Goal: Task Accomplishment & Management: Manage account settings

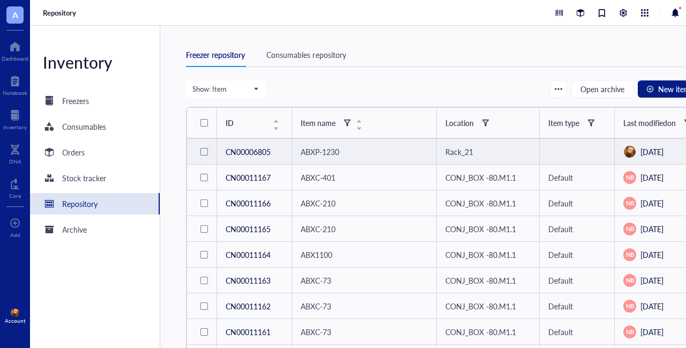
click at [322, 151] on span "ABXP-1230" at bounding box center [320, 151] width 39 height 11
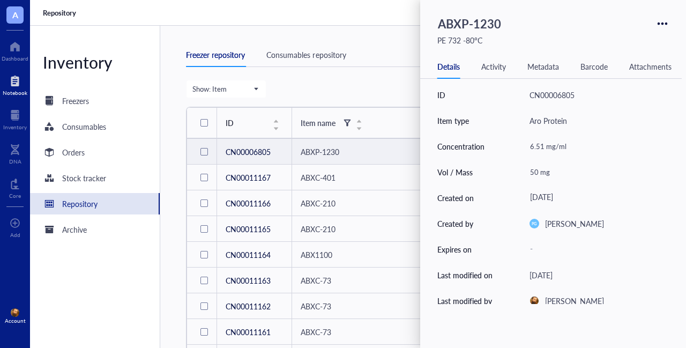
click at [12, 87] on div at bounding box center [15, 80] width 25 height 17
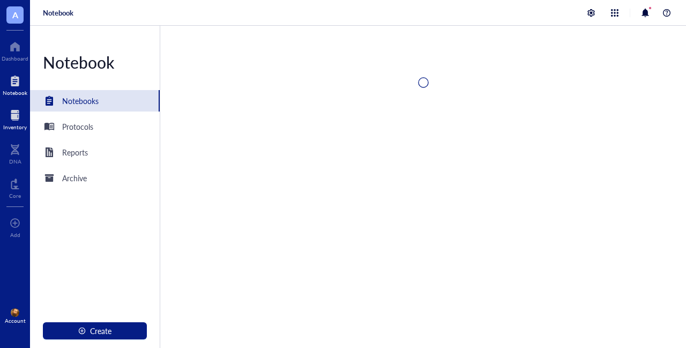
click at [15, 117] on div at bounding box center [15, 115] width 24 height 17
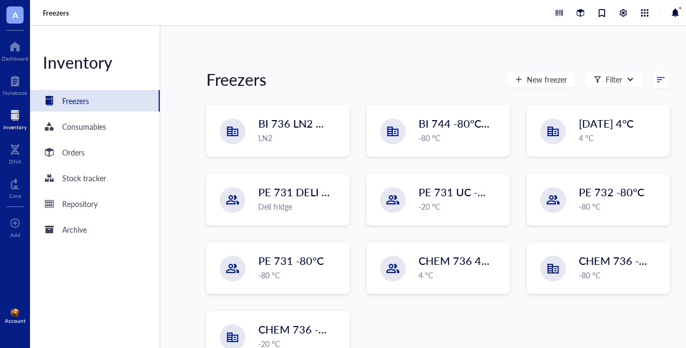
scroll to position [115, 0]
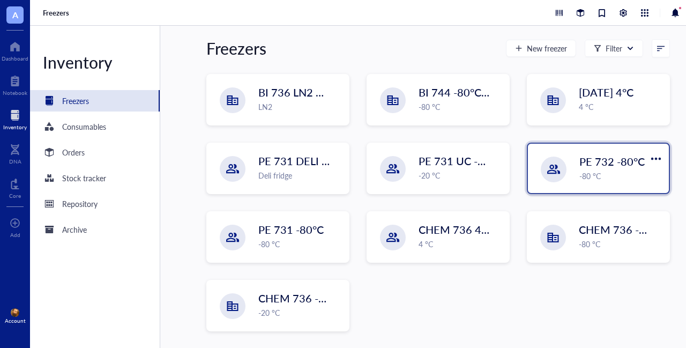
click at [603, 169] on div "PE 732 -80°C -80 °C" at bounding box center [620, 168] width 83 height 28
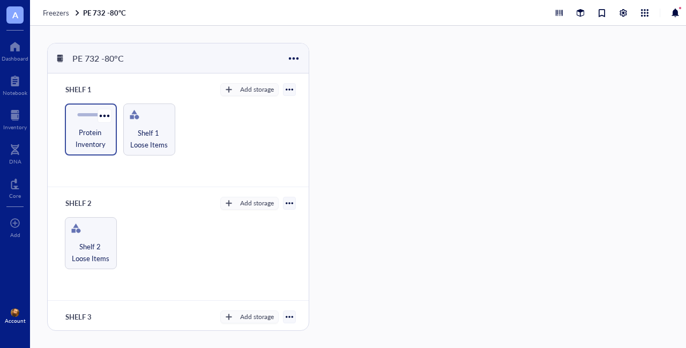
click at [87, 143] on span "Protein Inventory" at bounding box center [90, 138] width 41 height 24
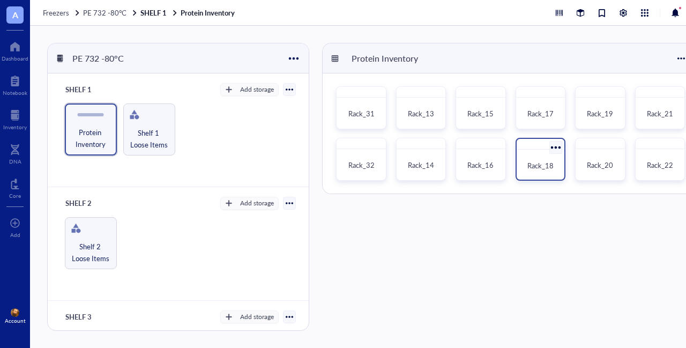
click at [548, 166] on span "Rack_18" at bounding box center [540, 165] width 26 height 10
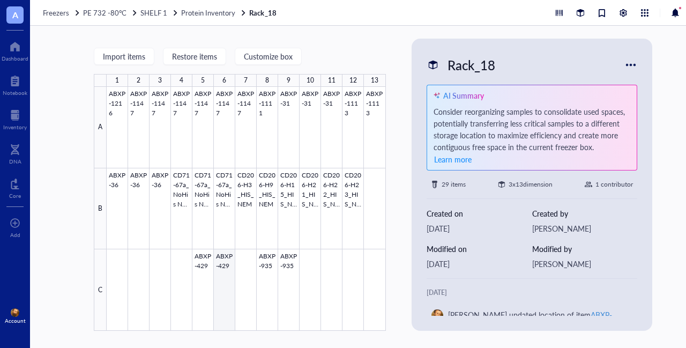
click at [218, 279] on div at bounding box center [246, 209] width 279 height 244
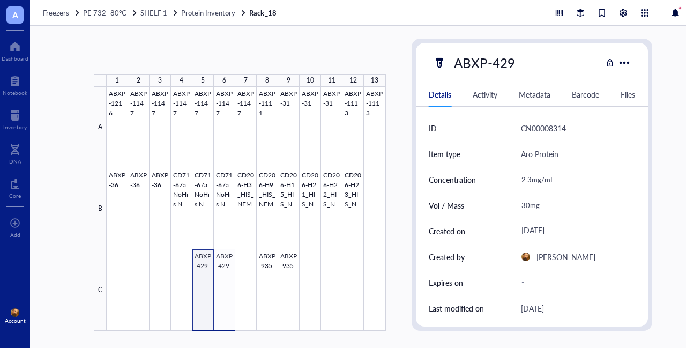
drag, startPoint x: 210, startPoint y: 274, endPoint x: 226, endPoint y: 276, distance: 16.2
click at [226, 276] on div at bounding box center [246, 209] width 279 height 244
click at [219, 59] on span "Move to" at bounding box center [214, 56] width 28 height 9
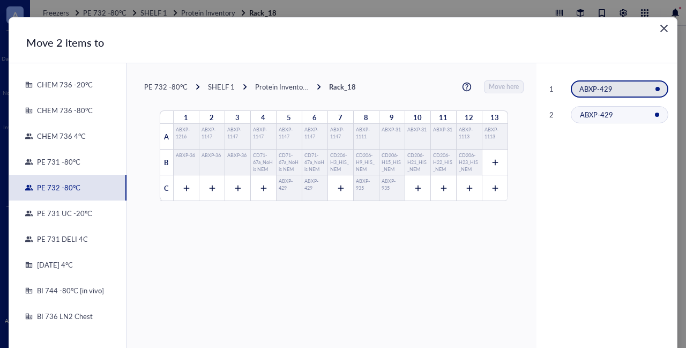
click at [58, 240] on div "PE 731 DELI 4C" at bounding box center [60, 239] width 55 height 10
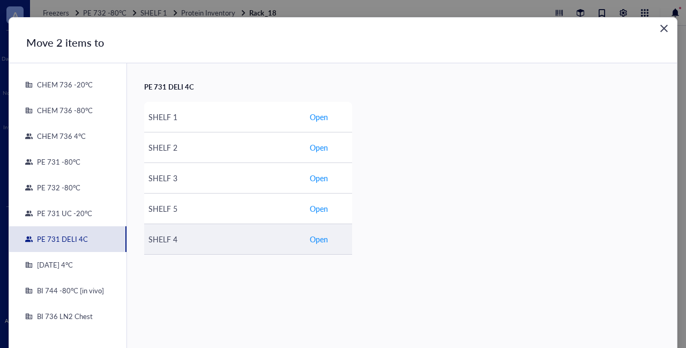
click at [316, 241] on span "Open" at bounding box center [319, 239] width 18 height 12
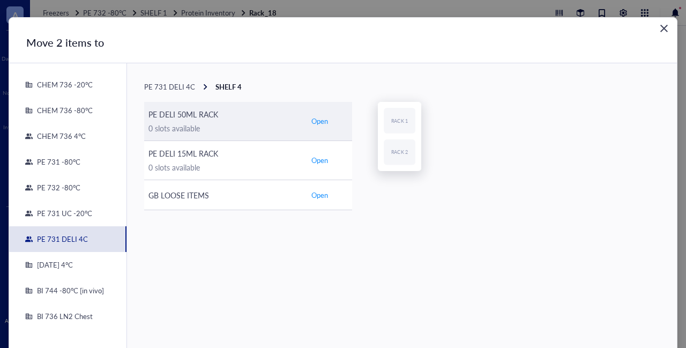
click at [319, 120] on span "Open" at bounding box center [319, 121] width 17 height 10
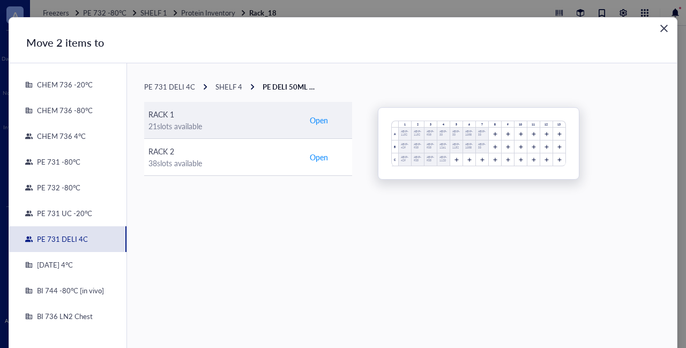
click at [313, 119] on span "Open" at bounding box center [319, 120] width 18 height 12
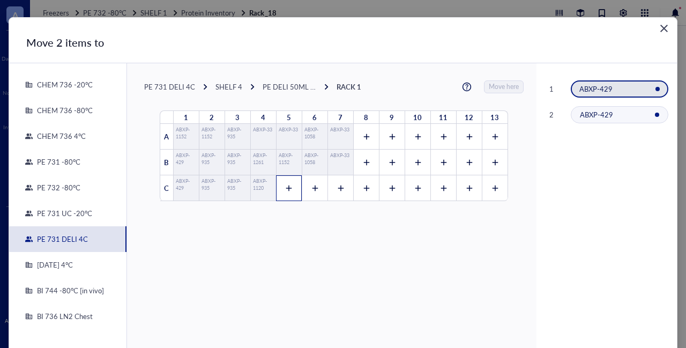
click at [285, 185] on icon at bounding box center [288, 187] width 7 height 7
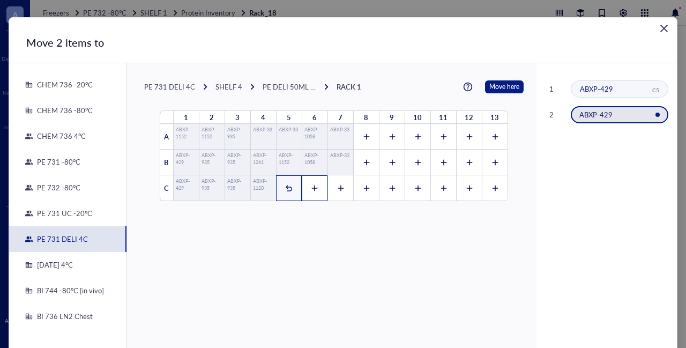
click at [312, 189] on icon at bounding box center [315, 188] width 6 height 6
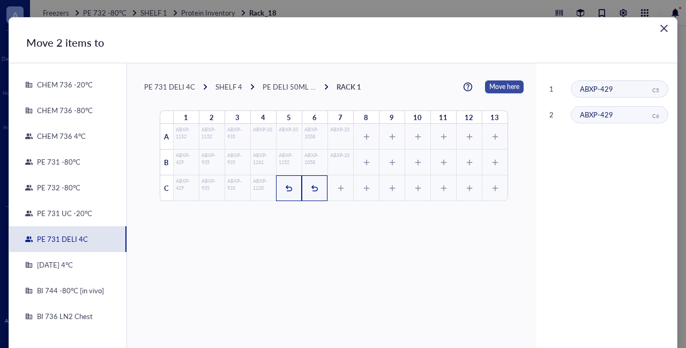
click at [496, 81] on span "Move here" at bounding box center [504, 86] width 30 height 13
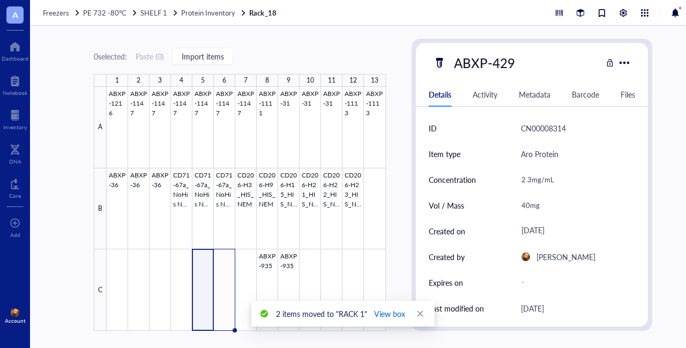
click at [399, 308] on span "View box" at bounding box center [389, 313] width 31 height 12
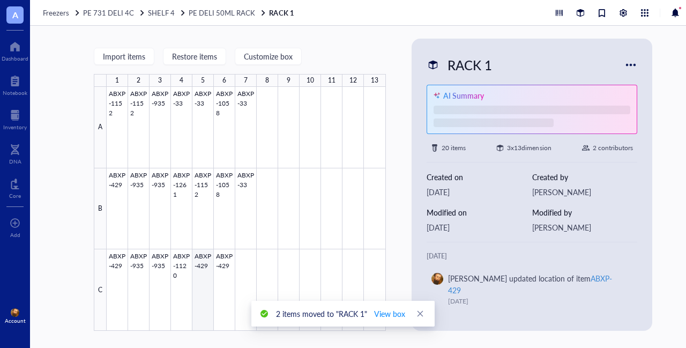
click at [201, 273] on div at bounding box center [246, 209] width 279 height 244
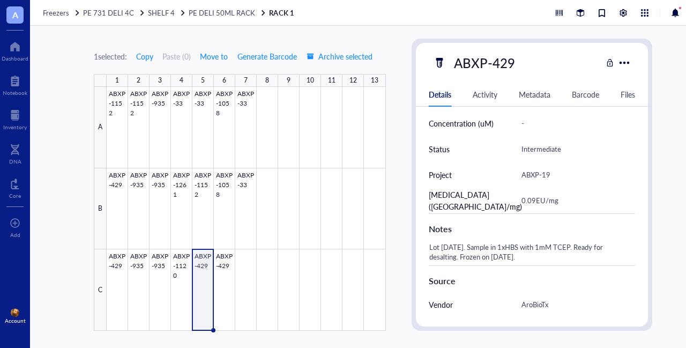
scroll to position [355, 0]
click at [540, 254] on div "Lot [DATE]. Sample in 1xHBS with 1mM TCEP. Ready for desalting. Frozen on [DATE…" at bounding box center [527, 251] width 207 height 26
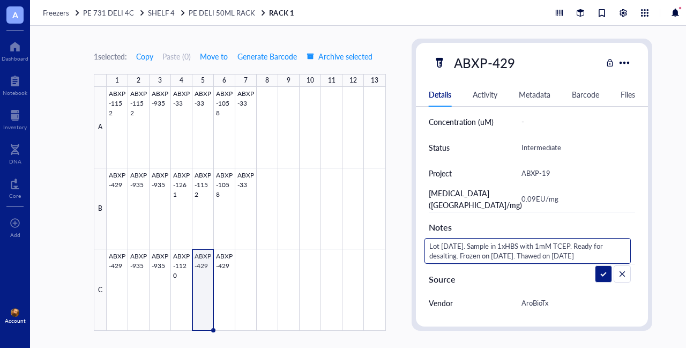
type textarea "Lot [DATE]. Sample in 1xHBS with 1mM TCEP. Ready for desalting. Frozen on [DATE…"
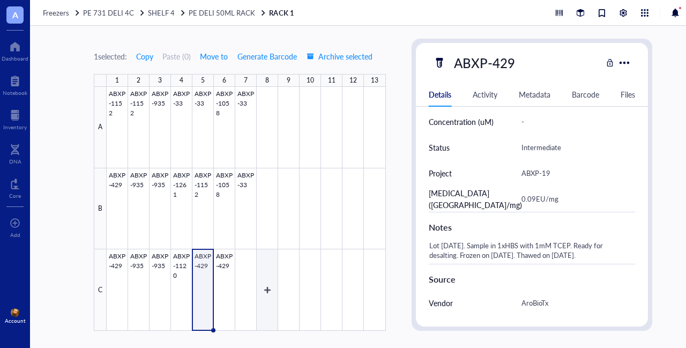
click at [221, 260] on div at bounding box center [246, 209] width 279 height 244
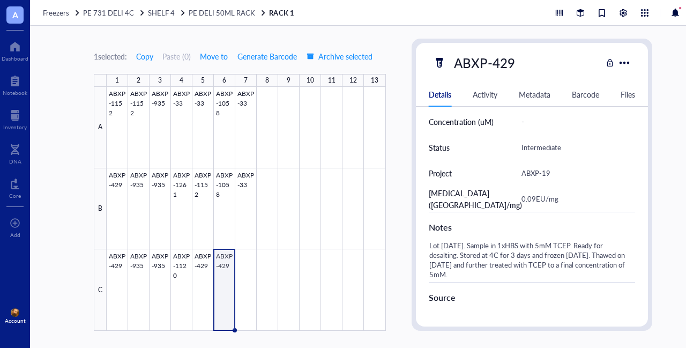
click at [526, 271] on div "Lot [DATE]. Sample in 1xHBS with 5mM TCEP. Ready for desalting. Stored at 4C fo…" at bounding box center [527, 260] width 207 height 44
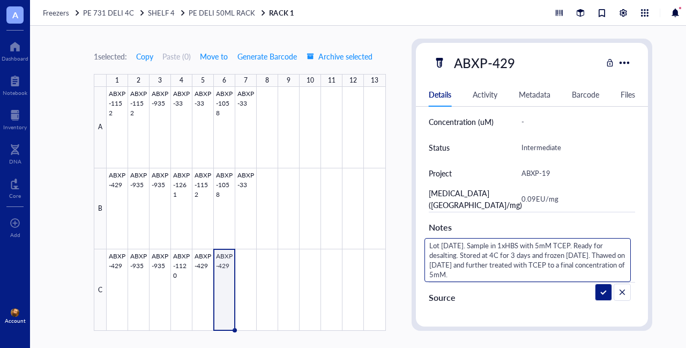
type textarea "Lot [DATE]. Sample in 1xHBS with 5mM TCEP. Ready for desalting. Stored at 4C fo…"
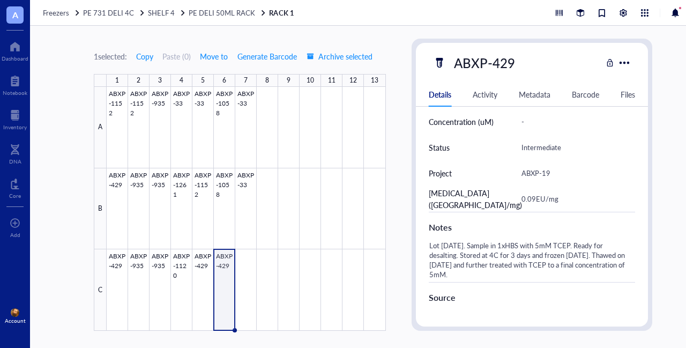
click at [397, 144] on div "1 selected: Copy Paste ( 0 ) Move to Generate Barcode Archive selected 1 2 3 4 …" at bounding box center [373, 187] width 686 height 322
click at [249, 126] on div at bounding box center [246, 209] width 279 height 244
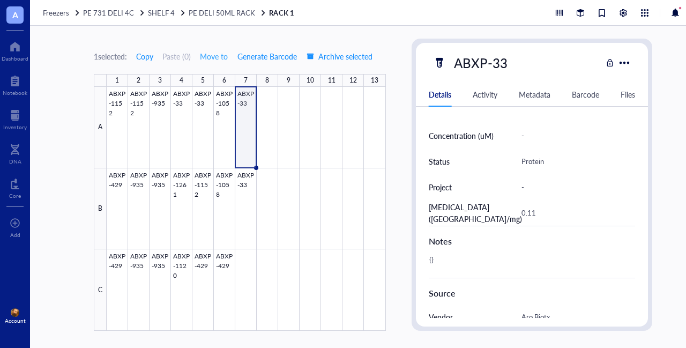
scroll to position [369, 0]
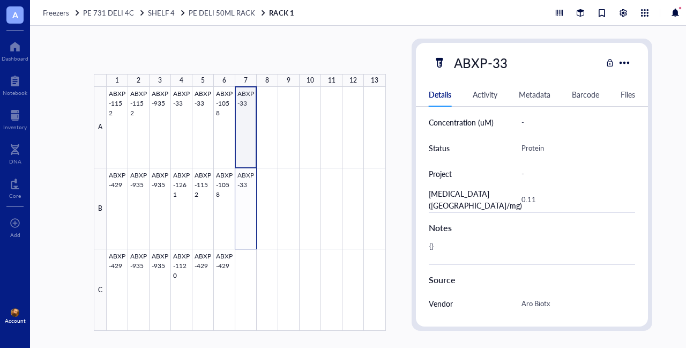
drag, startPoint x: 247, startPoint y: 156, endPoint x: 196, endPoint y: 69, distance: 101.3
click at [249, 206] on div at bounding box center [246, 209] width 279 height 244
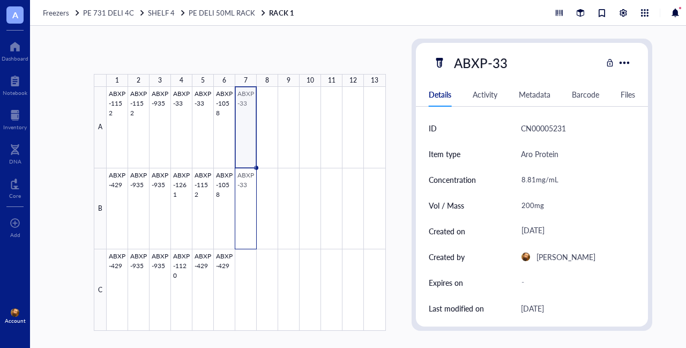
drag, startPoint x: 242, startPoint y: 131, endPoint x: 245, endPoint y: 204, distance: 72.4
click at [245, 204] on div at bounding box center [246, 209] width 279 height 244
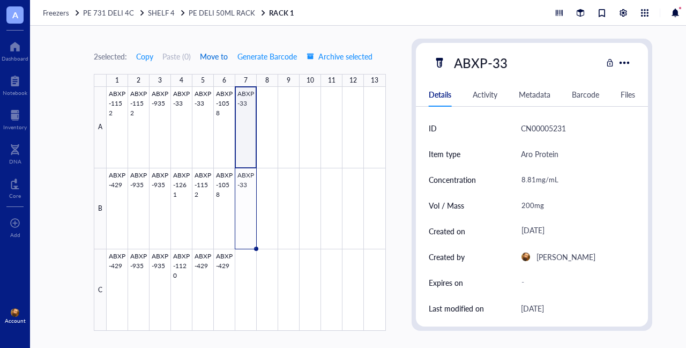
click at [213, 54] on span "Move to" at bounding box center [214, 56] width 28 height 9
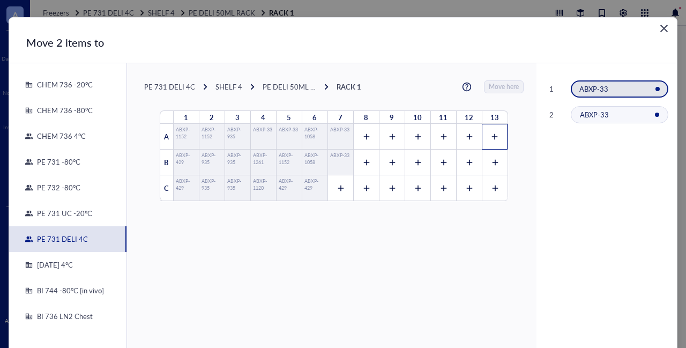
click at [491, 133] on icon at bounding box center [494, 136] width 7 height 7
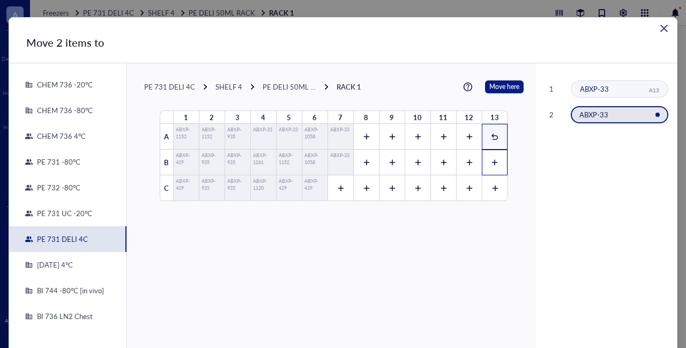
click at [491, 160] on icon at bounding box center [494, 162] width 7 height 7
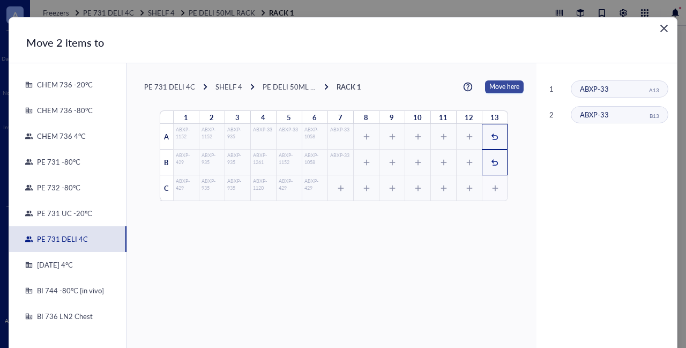
click at [491, 87] on span "Move here" at bounding box center [504, 86] width 30 height 13
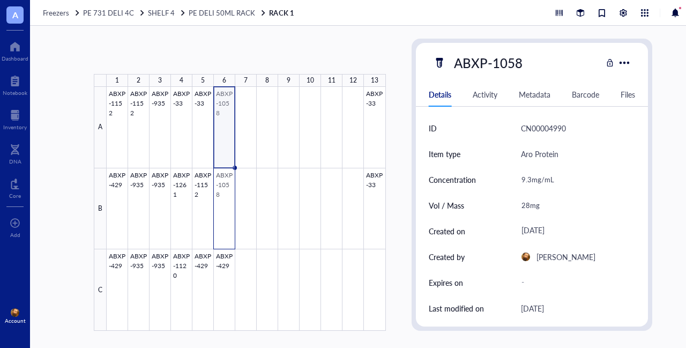
drag, startPoint x: 226, startPoint y: 198, endPoint x: 227, endPoint y: 223, distance: 25.2
click at [227, 223] on div at bounding box center [246, 209] width 279 height 244
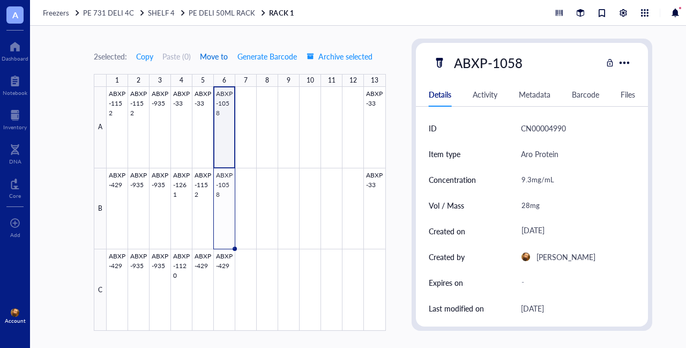
click at [220, 59] on span "Move to" at bounding box center [214, 56] width 28 height 9
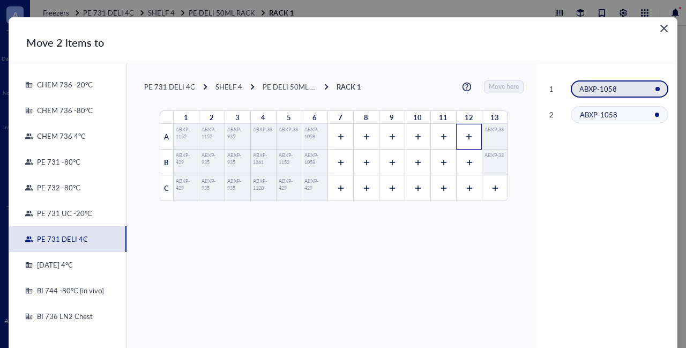
drag, startPoint x: 465, startPoint y: 140, endPoint x: 459, endPoint y: 140, distance: 6.4
click at [463, 140] on div at bounding box center [469, 137] width 26 height 26
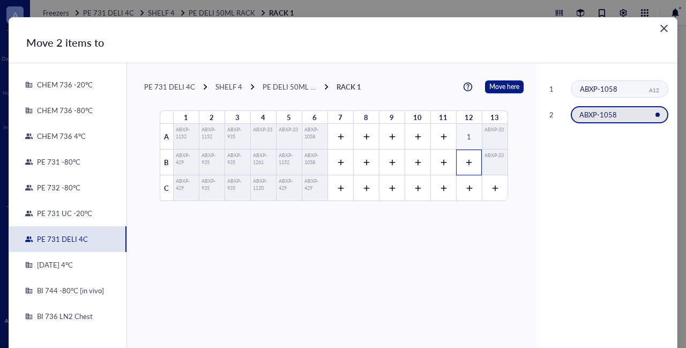
click at [466, 164] on icon at bounding box center [469, 163] width 6 height 6
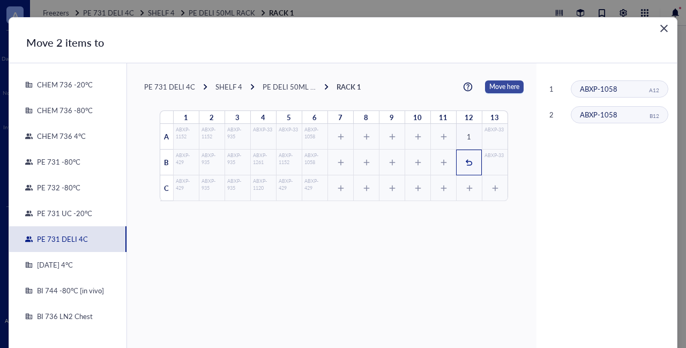
click at [492, 87] on span "Move here" at bounding box center [504, 86] width 30 height 13
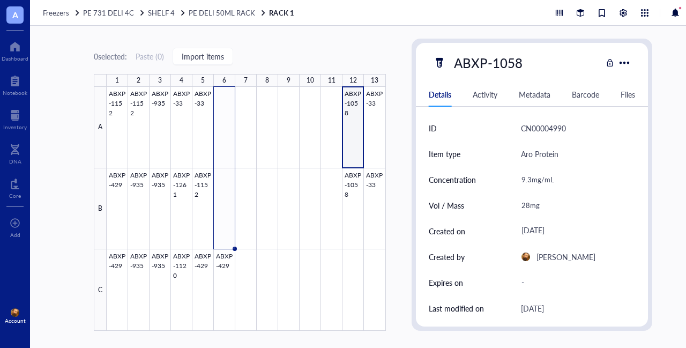
click at [533, 189] on div "9.3mg/mL" at bounding box center [573, 179] width 115 height 22
click at [528, 205] on div "28mg" at bounding box center [573, 205] width 115 height 22
drag, startPoint x: 528, startPoint y: 204, endPoint x: 516, endPoint y: 203, distance: 11.3
click at [517, 203] on input "28mg" at bounding box center [574, 204] width 114 height 21
type input "50mg"
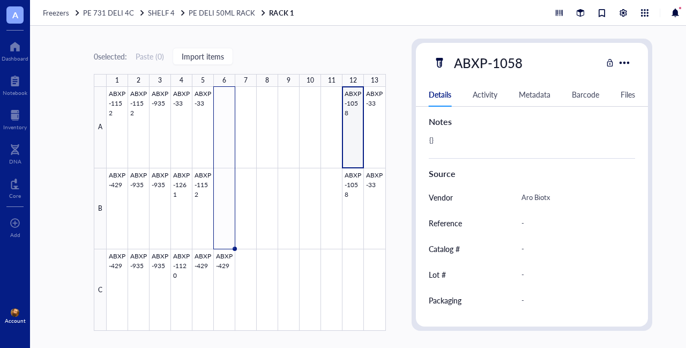
scroll to position [386, 0]
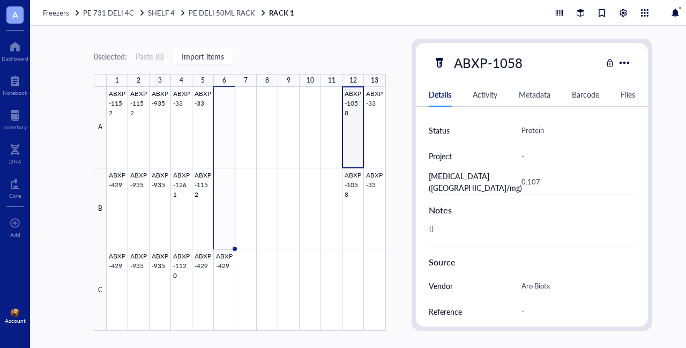
click at [445, 230] on div "{}" at bounding box center [527, 234] width 207 height 26
drag, startPoint x: 441, startPoint y: 227, endPoint x: 416, endPoint y: 226, distance: 25.8
click at [416, 226] on div "ID CN00004990 Item type Aro Protein Concentration 9.3mg/mL Vol / Mass 50mg Crea…" at bounding box center [532, 78] width 232 height 698
type textarea "thawed [DATE]."
drag, startPoint x: 499, startPoint y: 225, endPoint x: 418, endPoint y: 237, distance: 82.4
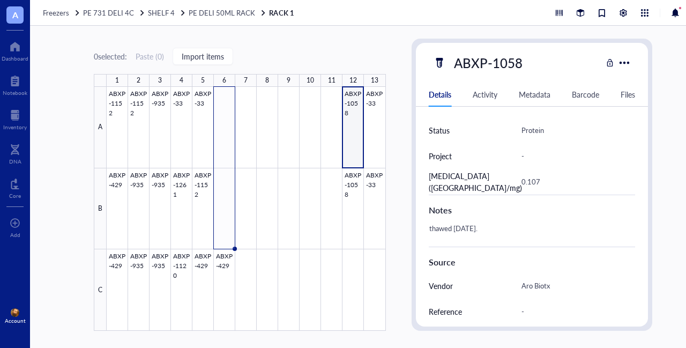
click at [418, 237] on div "ID CN00004990 Item type Aro Protein Concentration 9.3mg/mL Vol / Mass 50mg Crea…" at bounding box center [532, 78] width 232 height 698
copy div "thawed [DATE]."
click at [357, 186] on div at bounding box center [246, 209] width 279 height 244
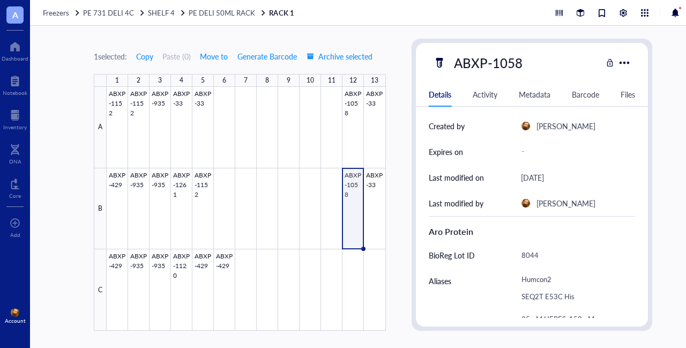
scroll to position [268, 0]
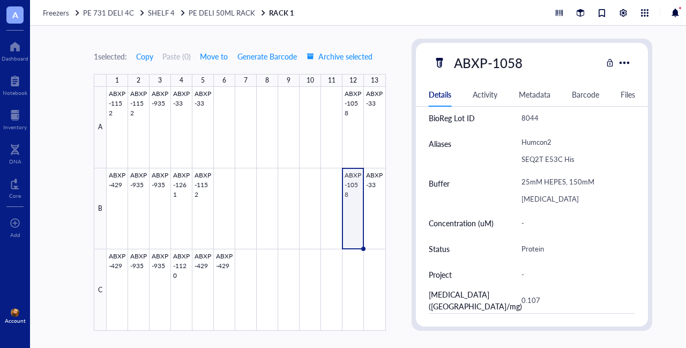
click at [397, 74] on div "1 selected: Copy Paste ( 0 ) Move to Generate Barcode Archive selected 1 2 3 4 …" at bounding box center [373, 187] width 686 height 322
click at [337, 56] on span "Archive selected" at bounding box center [339, 56] width 66 height 9
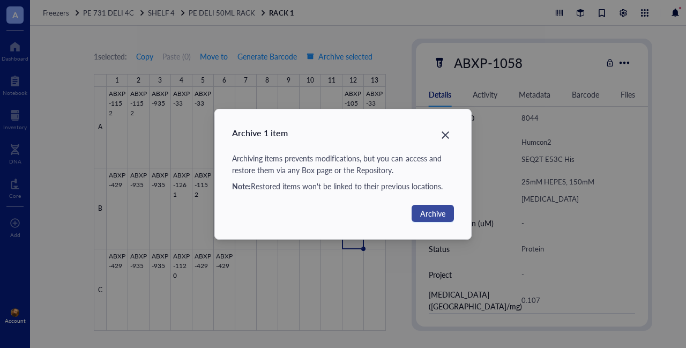
click at [429, 213] on span "Archive" at bounding box center [432, 213] width 25 height 12
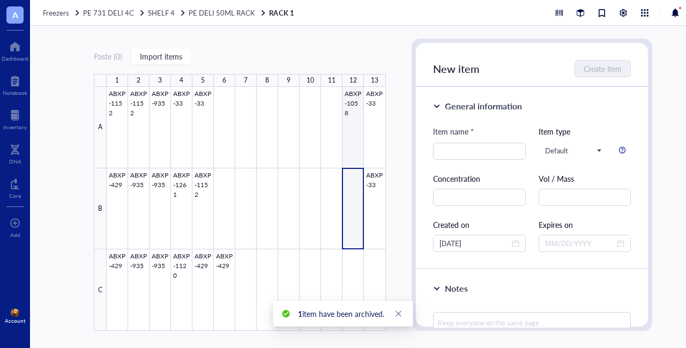
drag, startPoint x: 343, startPoint y: 107, endPoint x: 355, endPoint y: 111, distance: 12.4
click at [343, 107] on div at bounding box center [246, 209] width 279 height 244
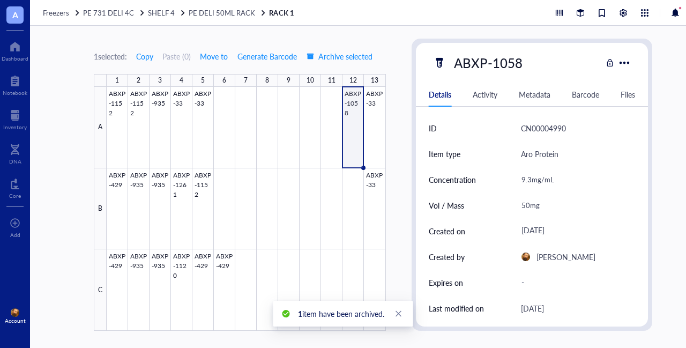
click at [528, 202] on div "50mg" at bounding box center [573, 205] width 115 height 22
drag, startPoint x: 529, startPoint y: 204, endPoint x: 508, endPoint y: 202, distance: 21.0
click at [508, 202] on div "Vol / Mass 50mg" at bounding box center [532, 205] width 207 height 26
type input "75mg"
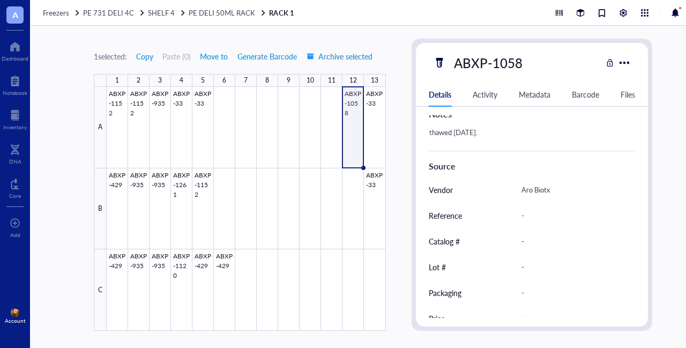
scroll to position [429, 0]
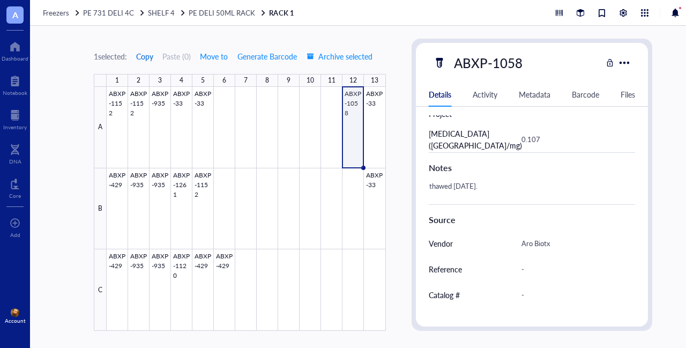
click at [144, 54] on span "Copy" at bounding box center [144, 56] width 17 height 9
click at [13, 118] on div at bounding box center [15, 115] width 24 height 17
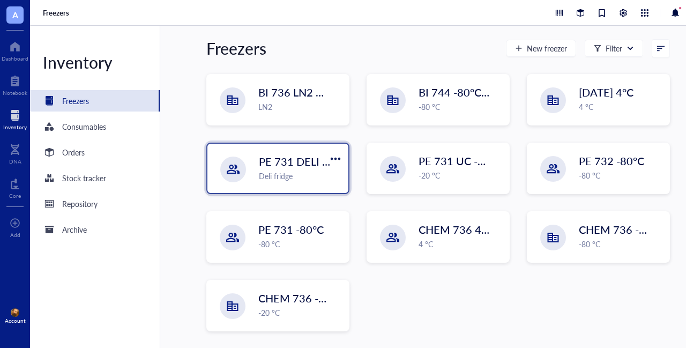
scroll to position [115, 0]
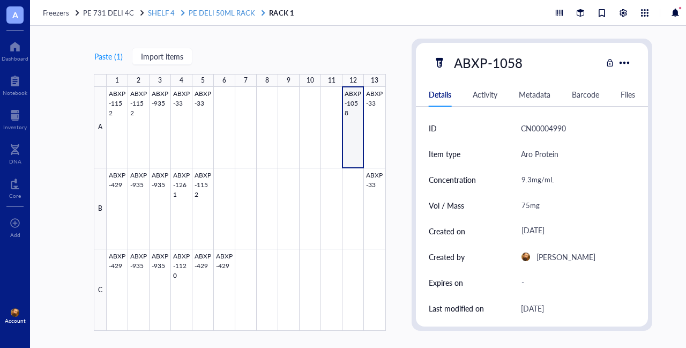
click at [216, 12] on span "PE DELI 50ML RACK" at bounding box center [222, 12] width 66 height 10
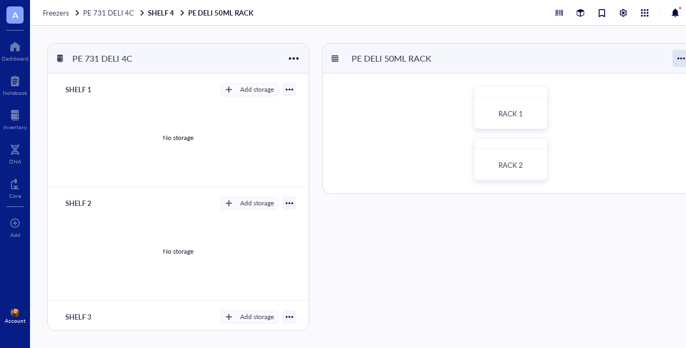
click at [679, 54] on div at bounding box center [680, 58] width 17 height 17
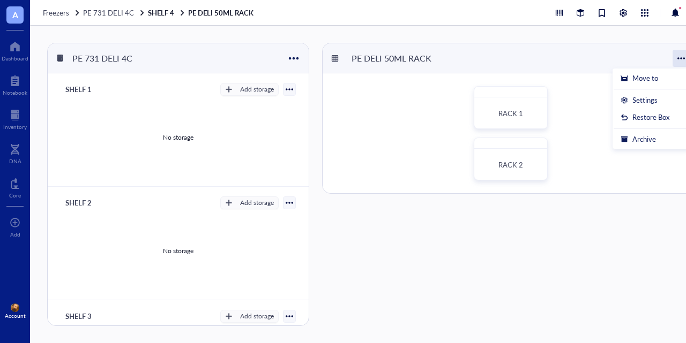
click at [679, 55] on div at bounding box center [680, 58] width 17 height 17
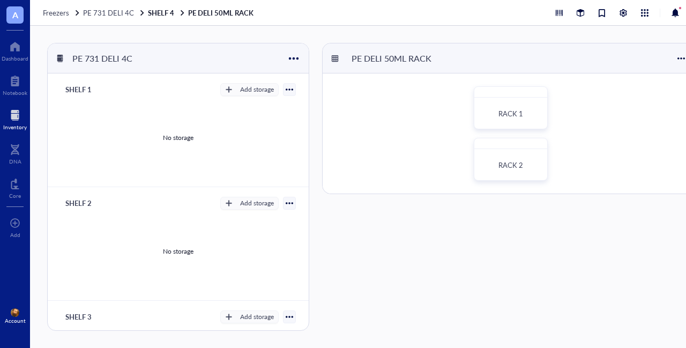
click at [19, 115] on div at bounding box center [15, 115] width 24 height 17
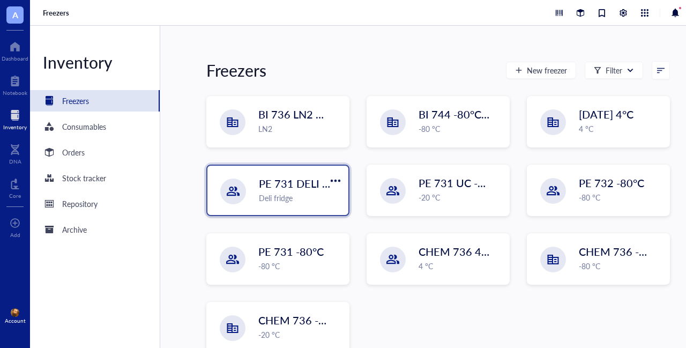
scroll to position [115, 0]
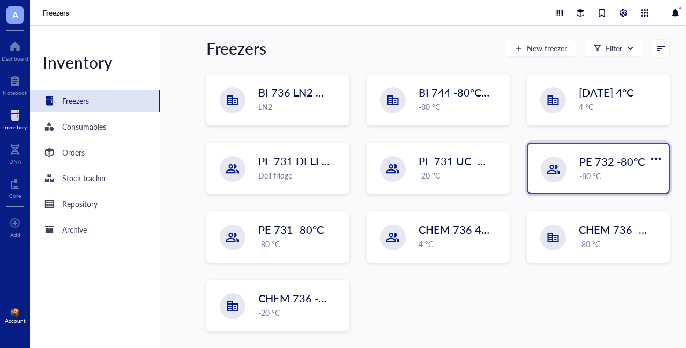
click at [579, 172] on div "-80 °C" at bounding box center [620, 176] width 83 height 12
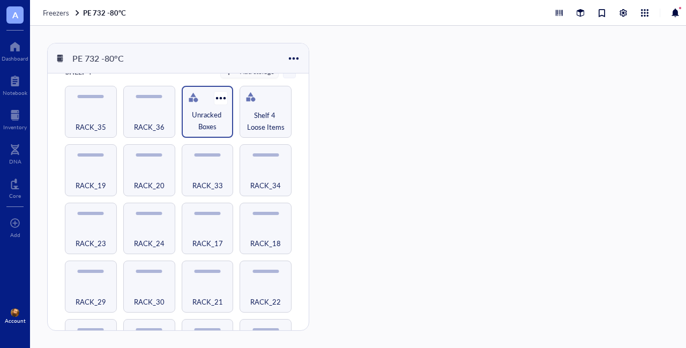
scroll to position [394, 0]
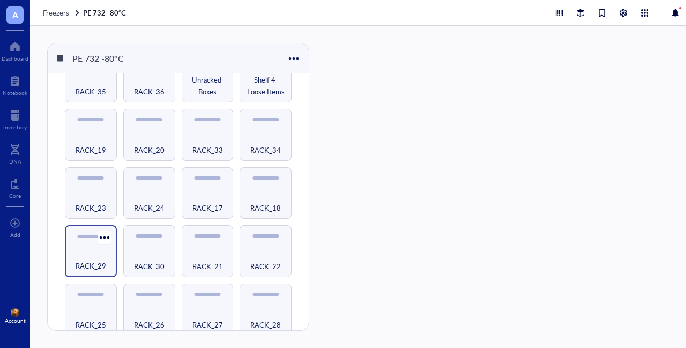
click at [100, 248] on div "RACK_29" at bounding box center [90, 260] width 41 height 24
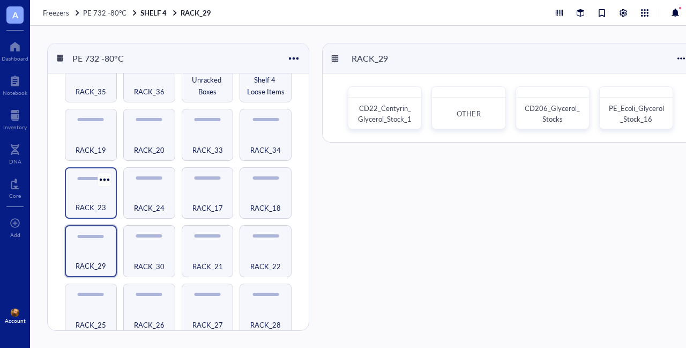
click at [97, 201] on span "RACK_23" at bounding box center [91, 207] width 31 height 12
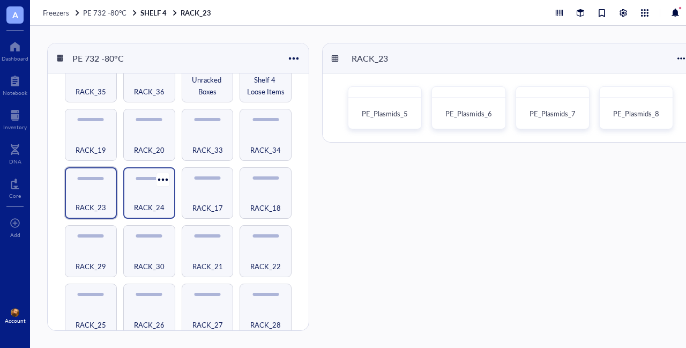
click at [153, 197] on div "RACK_24" at bounding box center [149, 202] width 41 height 24
click at [94, 144] on span "RACK_19" at bounding box center [91, 150] width 31 height 12
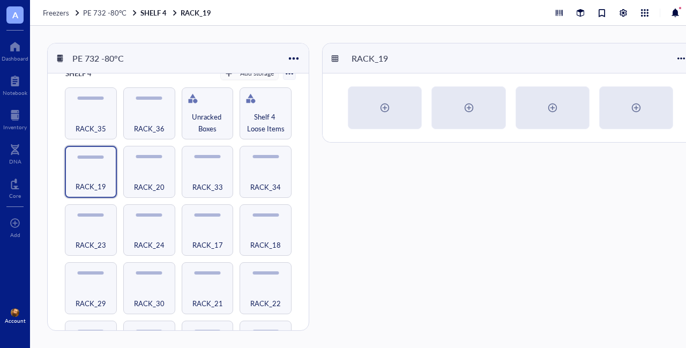
scroll to position [340, 0]
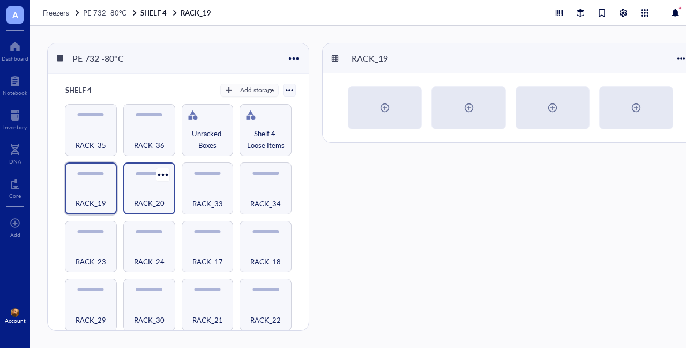
click at [151, 187] on div "RACK_20" at bounding box center [149, 197] width 41 height 24
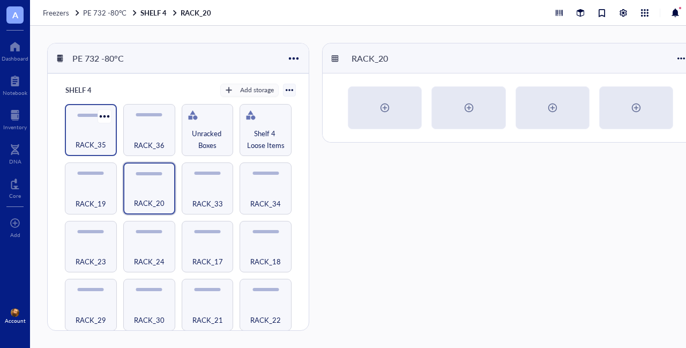
click at [94, 143] on span "RACK_35" at bounding box center [91, 145] width 31 height 12
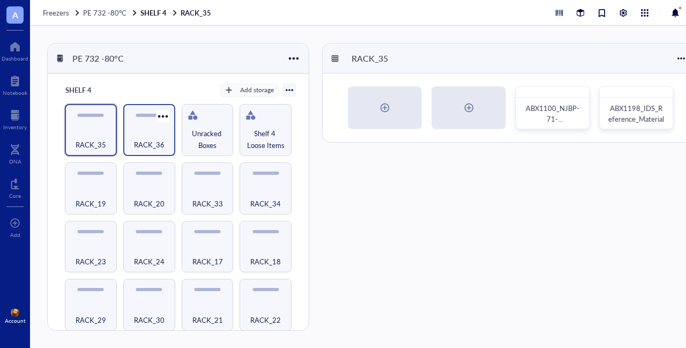
click at [145, 140] on span "RACK_36" at bounding box center [149, 145] width 31 height 12
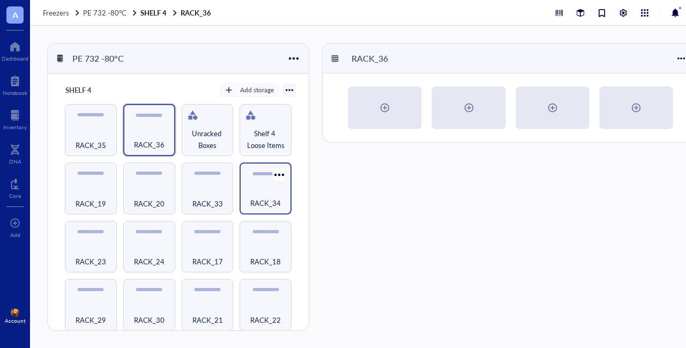
click at [255, 198] on span "RACK_34" at bounding box center [265, 203] width 31 height 12
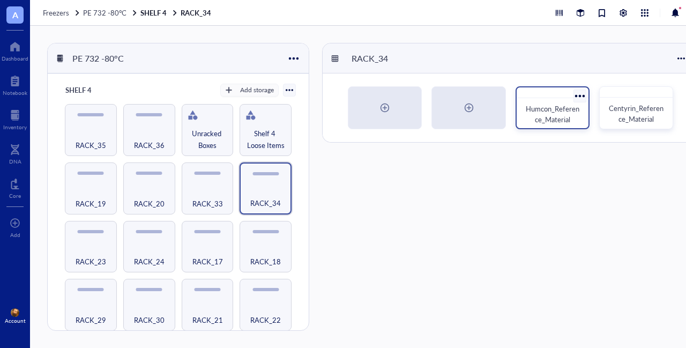
click at [553, 107] on span "Humcon_Reference_Material" at bounding box center [553, 113] width 54 height 21
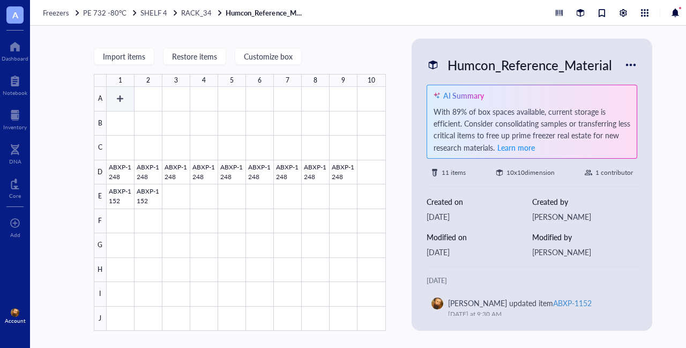
click at [126, 97] on div at bounding box center [246, 209] width 279 height 244
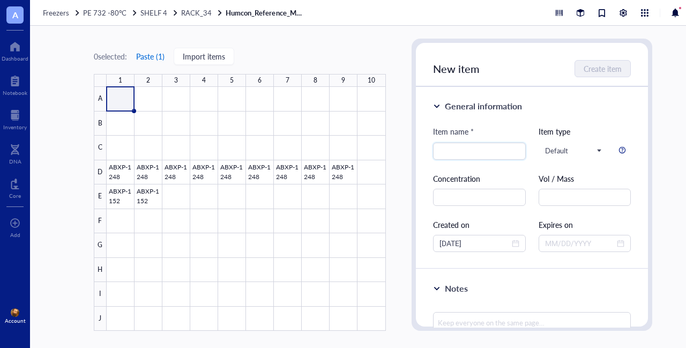
click at [153, 55] on button "Paste ( 1 )" at bounding box center [150, 56] width 29 height 17
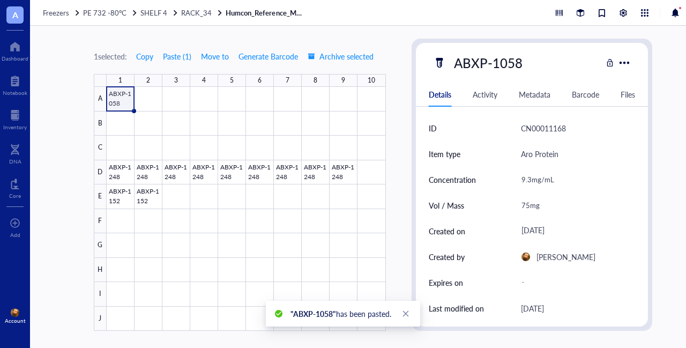
click at [529, 204] on div "75mg" at bounding box center [573, 205] width 115 height 22
drag, startPoint x: 528, startPoint y: 204, endPoint x: 516, endPoint y: 205, distance: 11.8
click at [517, 205] on input "75mg" at bounding box center [574, 204] width 114 height 21
type input "9mg"
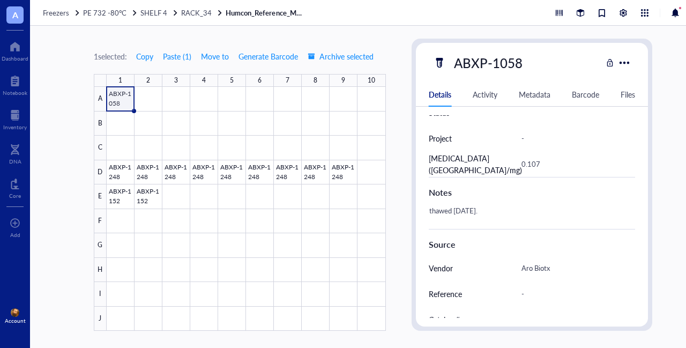
scroll to position [429, 0]
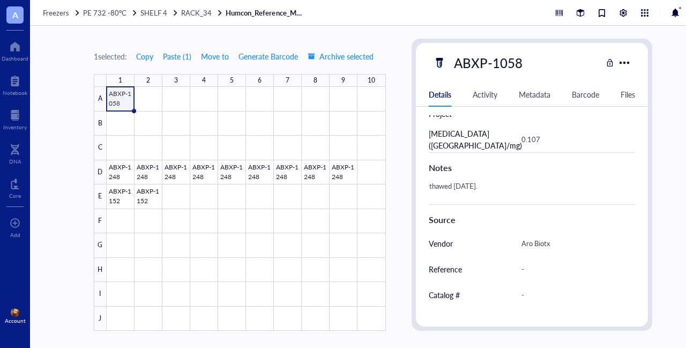
click at [499, 184] on div "thawed [DATE]." at bounding box center [527, 191] width 207 height 26
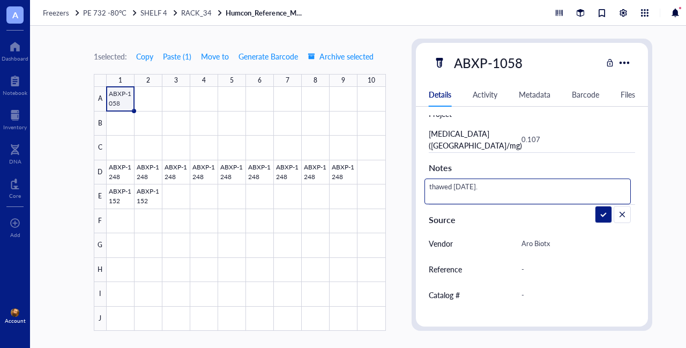
drag, startPoint x: 461, startPoint y: 186, endPoint x: 455, endPoint y: 186, distance: 5.9
click at [455, 186] on textarea "thawed [DATE]." at bounding box center [493, 191] width 137 height 24
click at [471, 185] on textarea "thawed [DATE]." at bounding box center [493, 191] width 137 height 24
click at [498, 184] on textarea "thawed [DATE]." at bounding box center [493, 191] width 137 height 24
type textarea "thawed [DATE]. frozen on [DATE]."
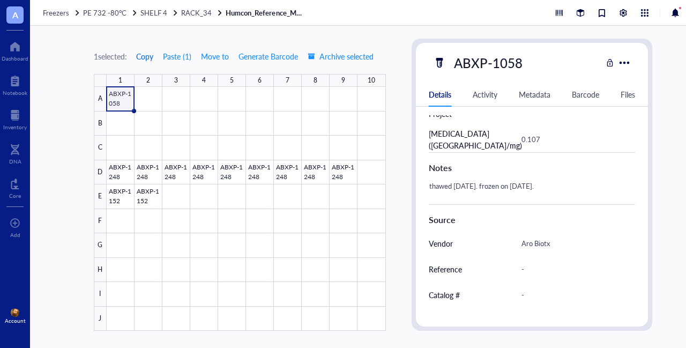
click at [145, 60] on span "Copy" at bounding box center [144, 56] width 17 height 9
click at [150, 98] on div at bounding box center [246, 209] width 279 height 244
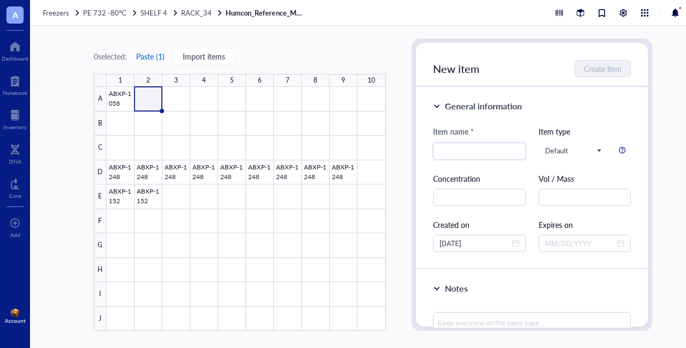
click at [159, 57] on button "Paste ( 1 )" at bounding box center [150, 56] width 29 height 17
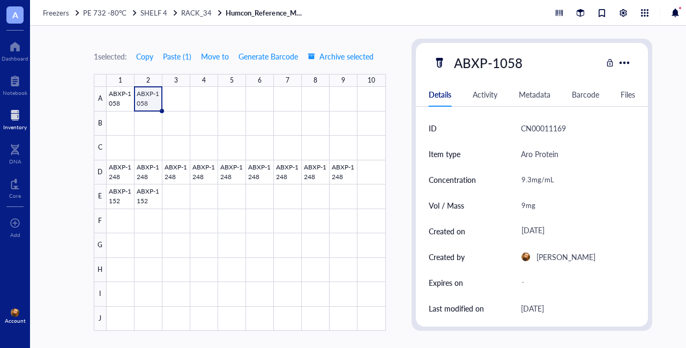
click at [18, 117] on div at bounding box center [15, 115] width 24 height 17
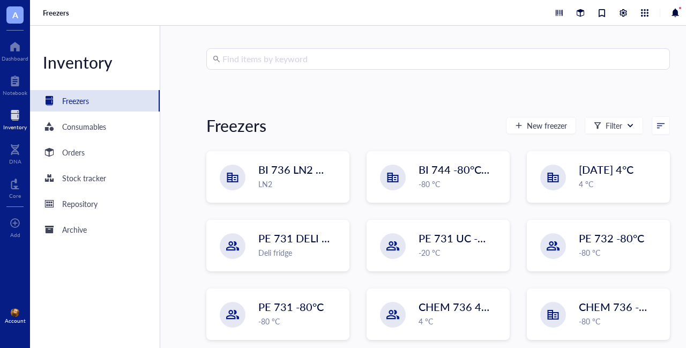
scroll to position [115, 0]
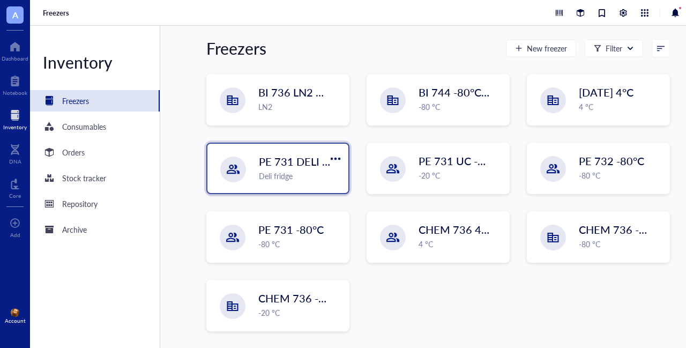
click at [272, 167] on span "PE 731 DELI 4C" at bounding box center [297, 161] width 77 height 15
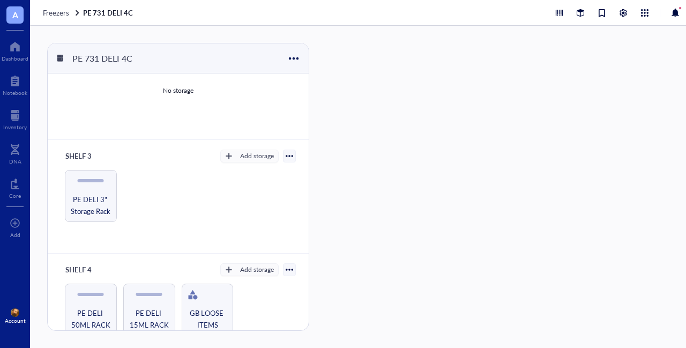
scroll to position [302, 0]
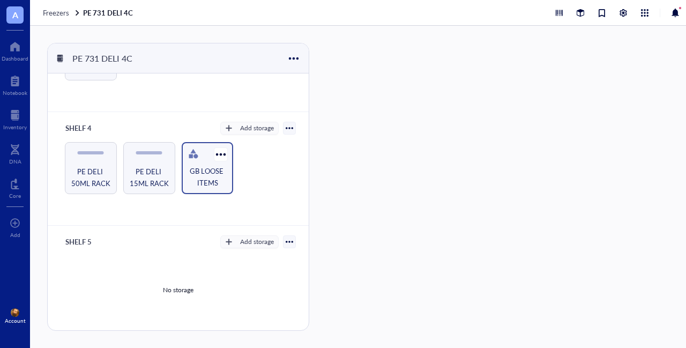
click at [194, 174] on span "GB LOOSE ITEMS" at bounding box center [207, 177] width 41 height 24
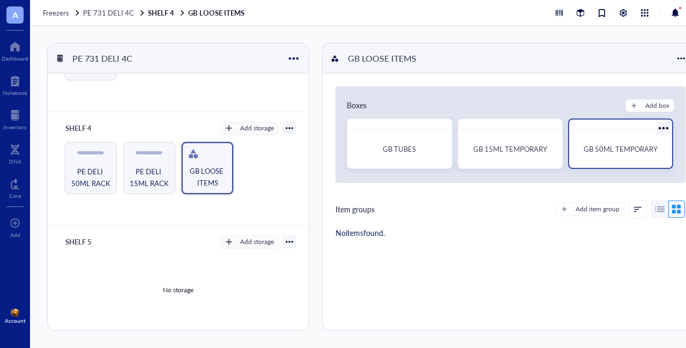
click at [600, 147] on span "GB 50ML TEMPORARY" at bounding box center [620, 149] width 74 height 10
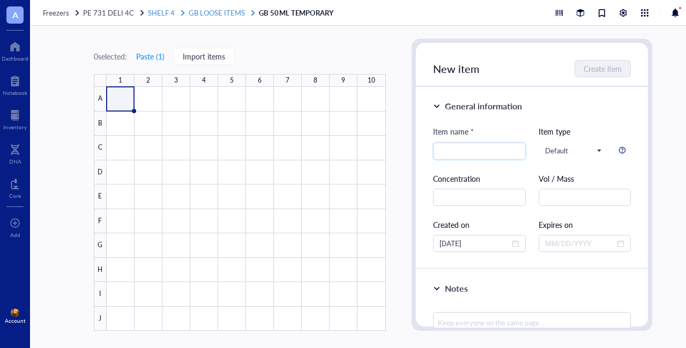
click at [226, 16] on span "GB LOOSE ITEMS" at bounding box center [217, 12] width 56 height 10
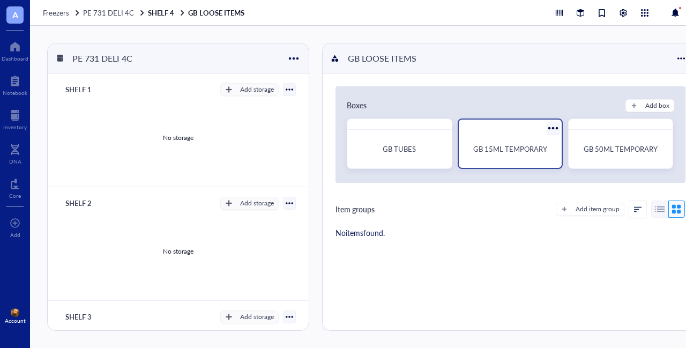
click at [527, 151] on span "GB 15ML TEMPORARY" at bounding box center [510, 149] width 74 height 10
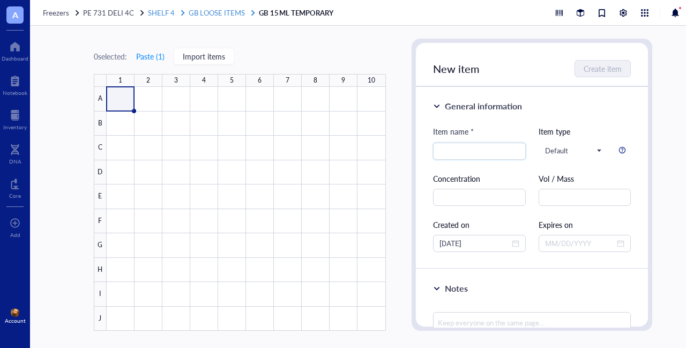
click at [211, 14] on span "GB LOOSE ITEMS" at bounding box center [217, 12] width 56 height 10
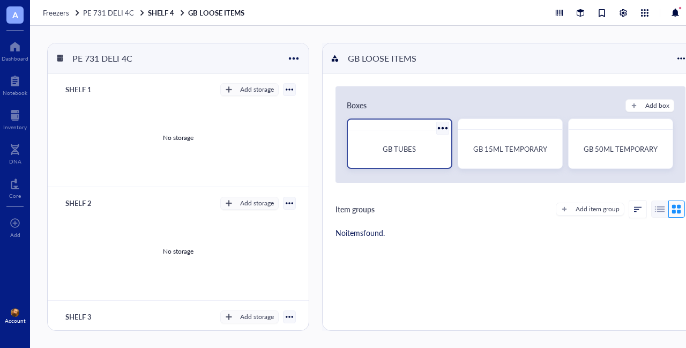
click at [427, 148] on div "GB TUBES" at bounding box center [399, 149] width 86 height 11
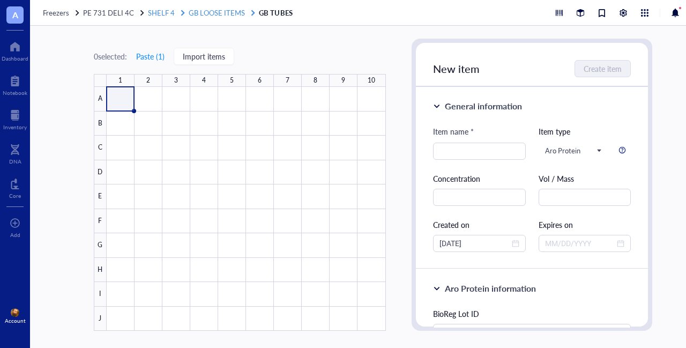
click at [222, 12] on span "GB LOOSE ITEMS" at bounding box center [217, 12] width 56 height 10
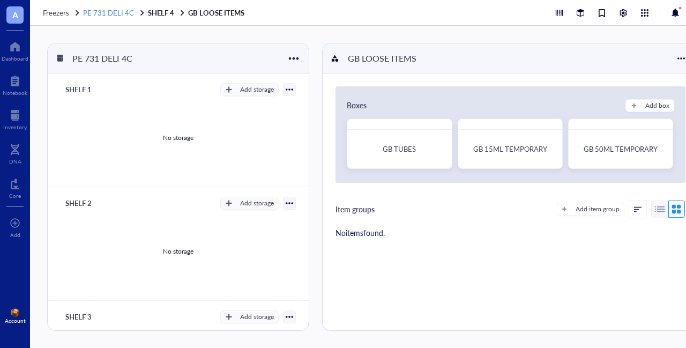
click at [104, 12] on span "PE 731 DELI 4C" at bounding box center [108, 12] width 51 height 10
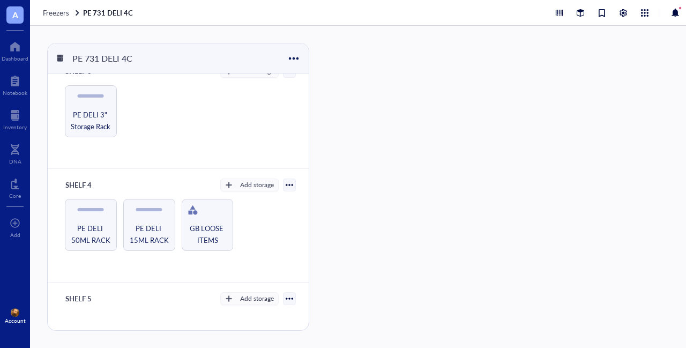
scroll to position [214, 0]
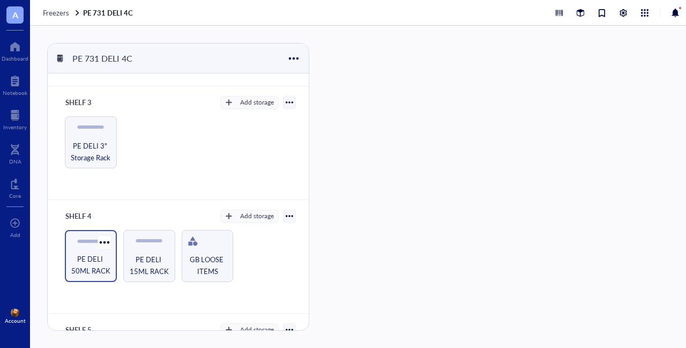
click at [86, 259] on span "PE DELI 50ML RACK" at bounding box center [90, 265] width 41 height 24
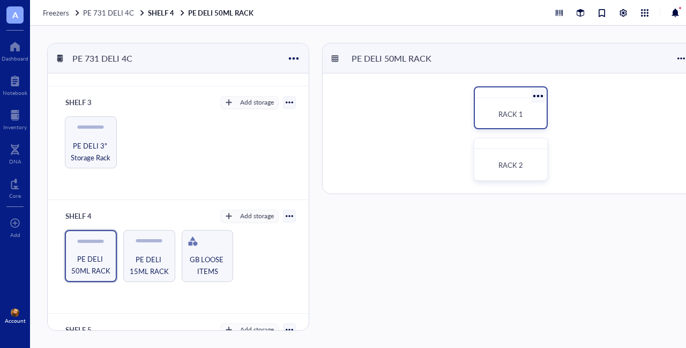
click at [513, 112] on span "RACK 1" at bounding box center [510, 114] width 25 height 10
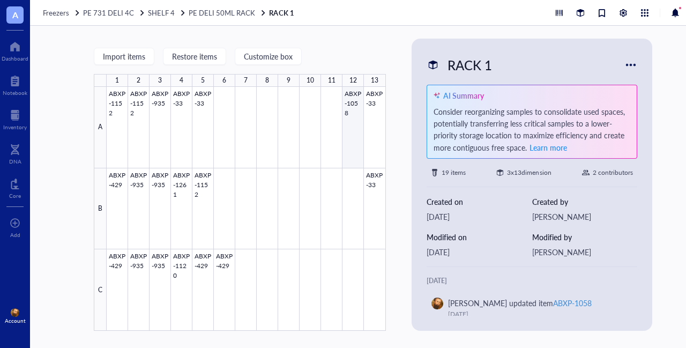
click at [342, 135] on div at bounding box center [246, 209] width 279 height 244
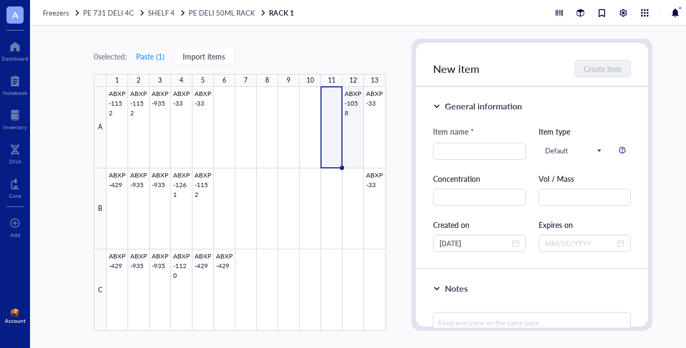
click at [355, 126] on div at bounding box center [246, 209] width 279 height 244
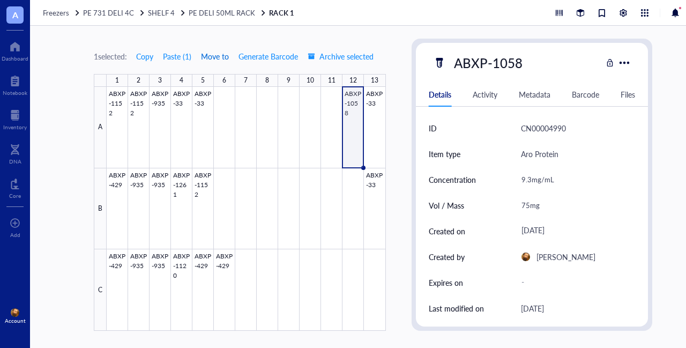
click at [221, 57] on span "Move to" at bounding box center [215, 56] width 28 height 9
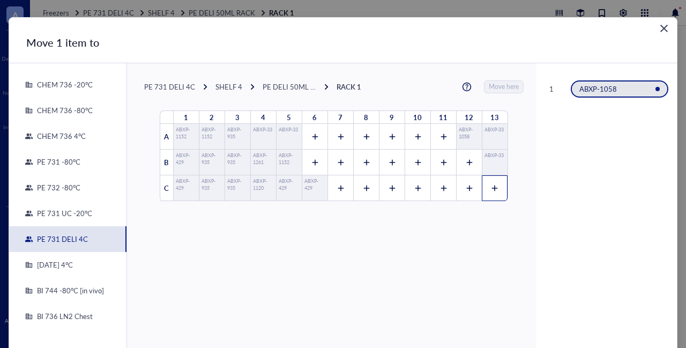
click at [482, 185] on div at bounding box center [495, 188] width 26 height 26
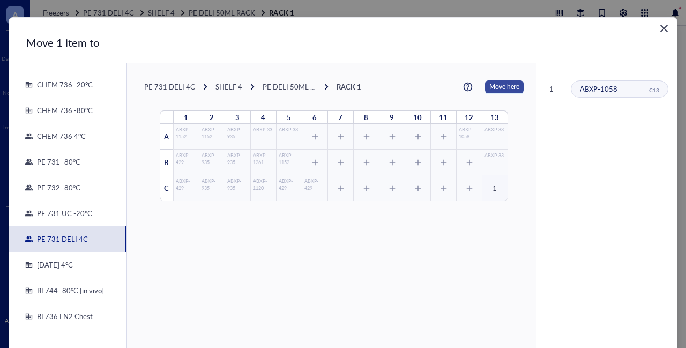
click at [501, 88] on span "Move here" at bounding box center [504, 86] width 30 height 13
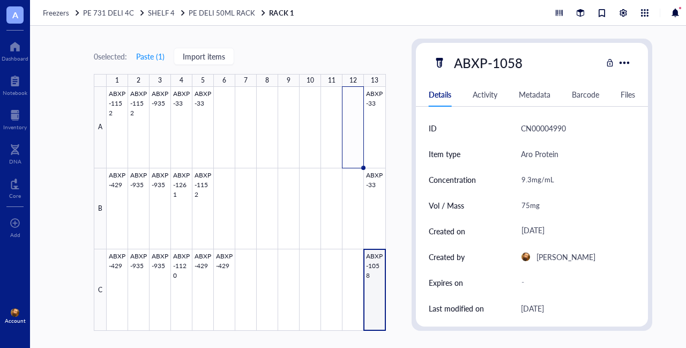
click at [204, 99] on div at bounding box center [246, 209] width 279 height 244
click at [202, 108] on div at bounding box center [246, 209] width 279 height 244
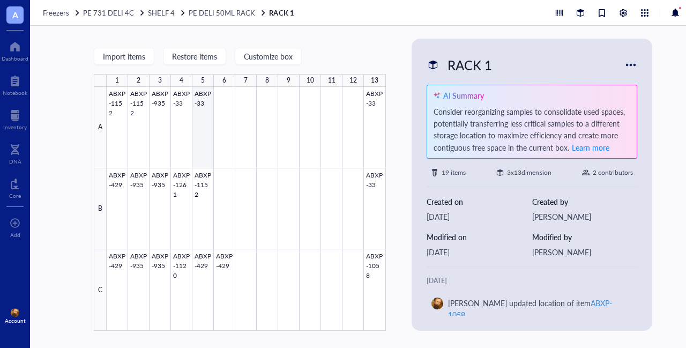
click at [203, 110] on div at bounding box center [246, 209] width 279 height 244
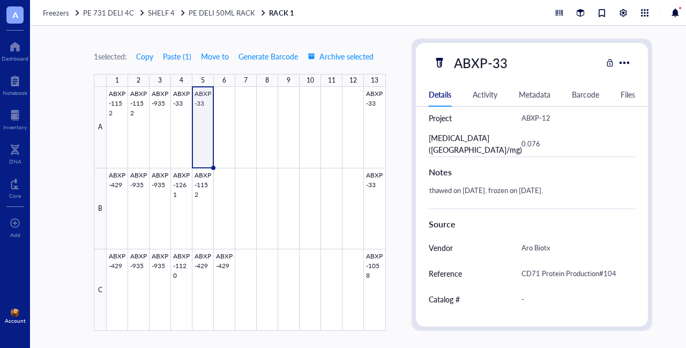
scroll to position [482, 0]
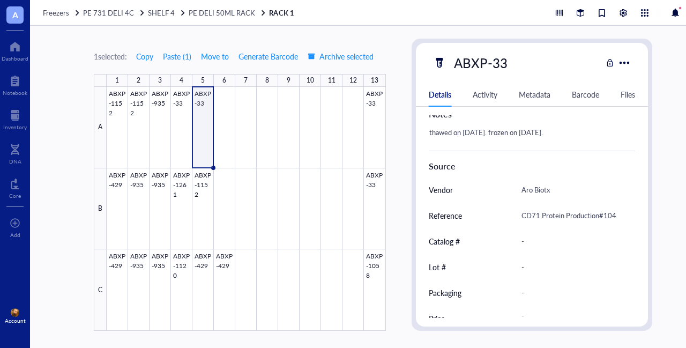
drag, startPoint x: 412, startPoint y: 175, endPoint x: 466, endPoint y: 144, distance: 61.7
click at [412, 175] on div "ABXP-33 Details Activity Metadata Barcode Files ID CN00011139 Item type Aro Pro…" at bounding box center [531, 185] width 241 height 292
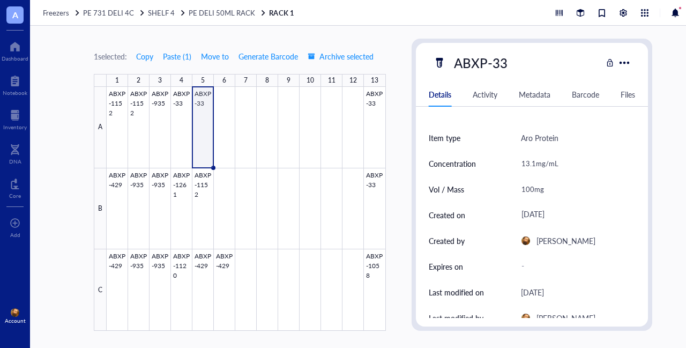
scroll to position [0, 0]
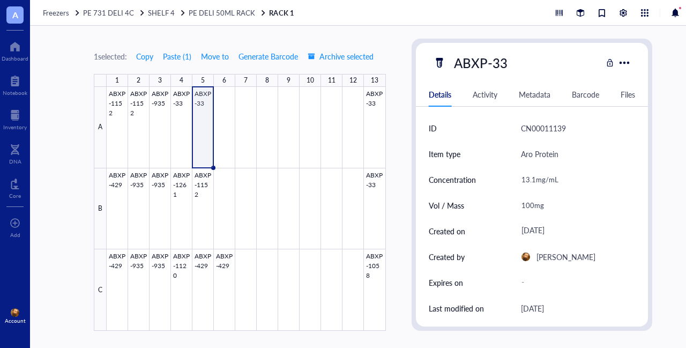
click at [529, 203] on div "100mg" at bounding box center [573, 205] width 115 height 22
click at [528, 205] on input "100mg" at bounding box center [574, 204] width 114 height 21
click at [182, 120] on div at bounding box center [246, 209] width 279 height 244
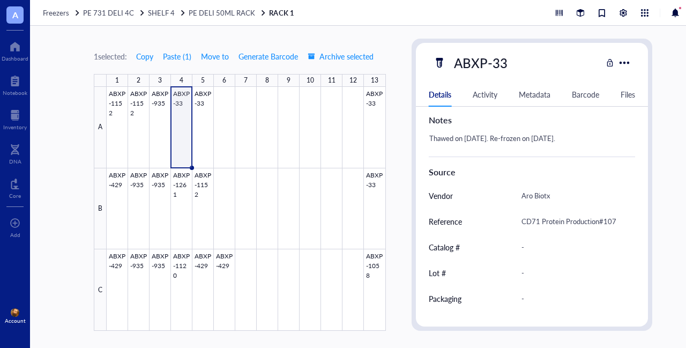
scroll to position [482, 0]
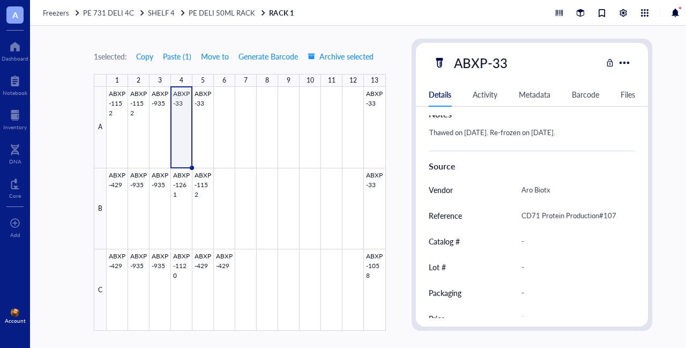
click at [540, 130] on div "Thawed on [DATE]. Re-frozen on [DATE]." at bounding box center [527, 138] width 207 height 26
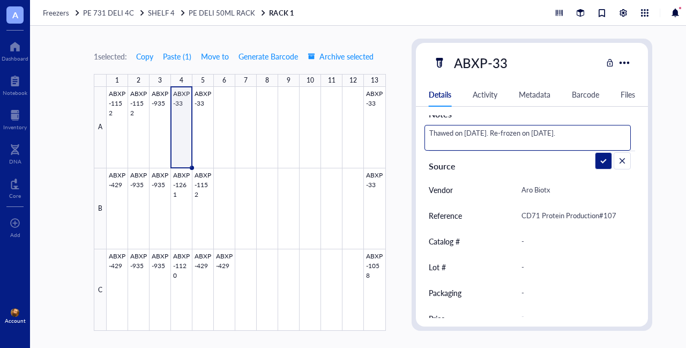
drag, startPoint x: 591, startPoint y: 132, endPoint x: 505, endPoint y: 131, distance: 86.3
click at [505, 131] on textarea "Thawed on [DATE]. Re-frozen on [DATE]." at bounding box center [528, 138] width 206 height 24
type textarea "Thawed on [DATE]."
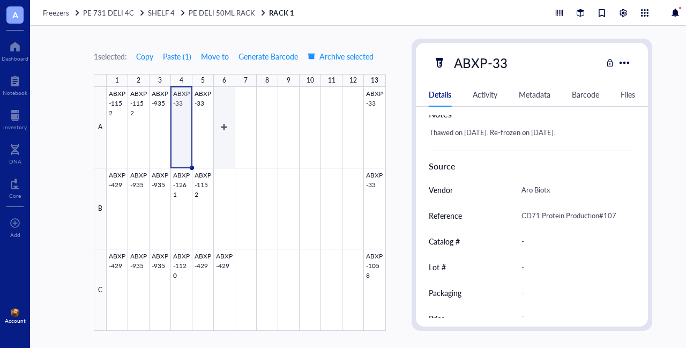
click at [200, 109] on div at bounding box center [246, 209] width 279 height 244
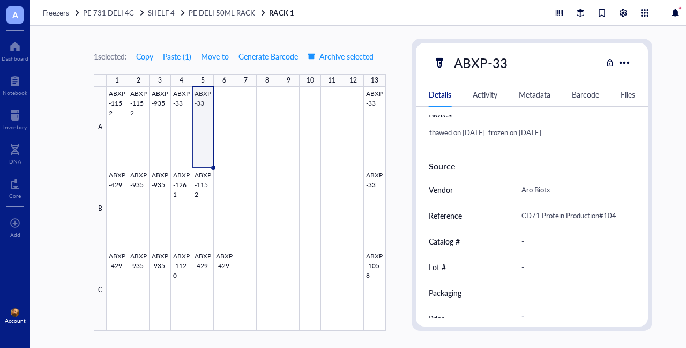
click at [562, 128] on div "thawed on [DATE]. frozen on [DATE]." at bounding box center [527, 138] width 207 height 26
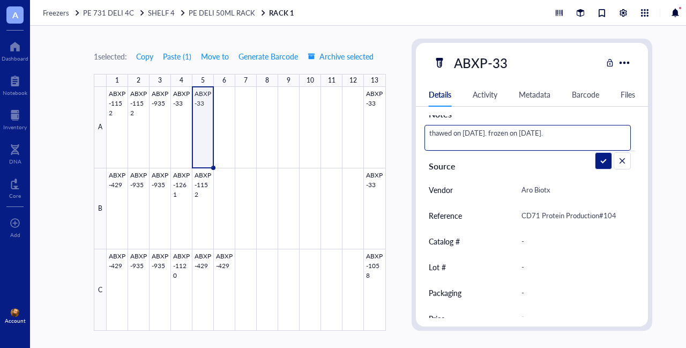
drag, startPoint x: 572, startPoint y: 129, endPoint x: 497, endPoint y: 132, distance: 75.1
click at [497, 132] on textarea "thawed on [DATE]. frozen on [DATE]." at bounding box center [528, 138] width 206 height 24
type textarea "thawed on [DATE]."
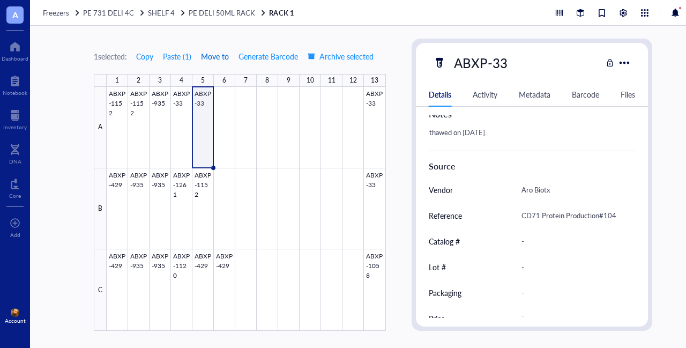
click at [212, 54] on span "Move to" at bounding box center [215, 56] width 28 height 9
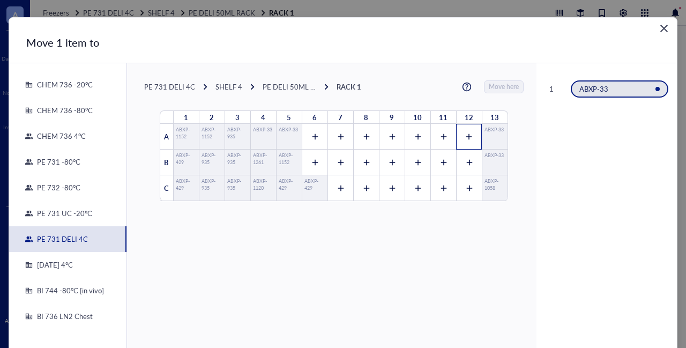
click at [465, 139] on icon at bounding box center [468, 136] width 7 height 7
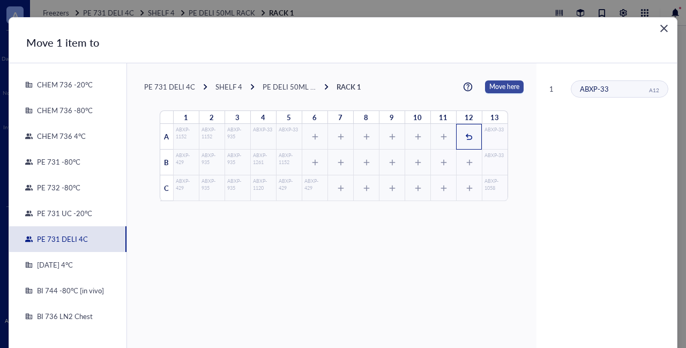
click at [493, 84] on span "Move here" at bounding box center [504, 86] width 30 height 13
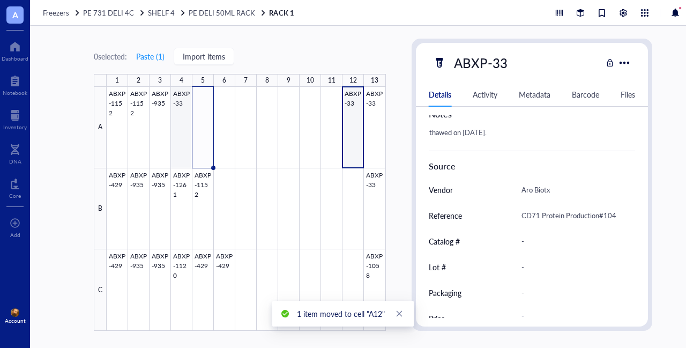
click at [180, 125] on div at bounding box center [246, 209] width 279 height 244
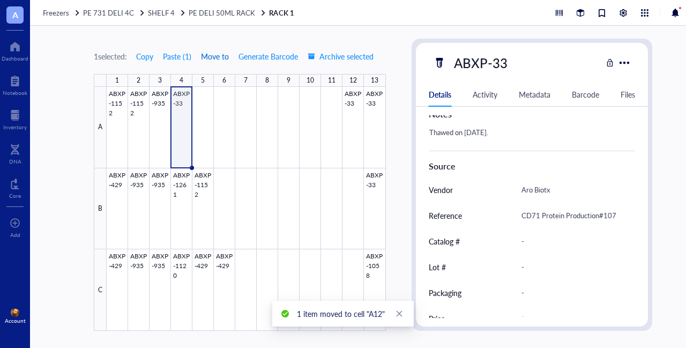
click at [212, 55] on span "Move to" at bounding box center [215, 56] width 28 height 9
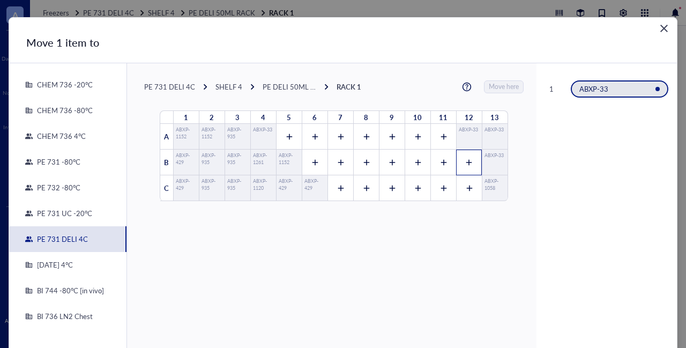
click at [465, 160] on icon at bounding box center [468, 162] width 7 height 7
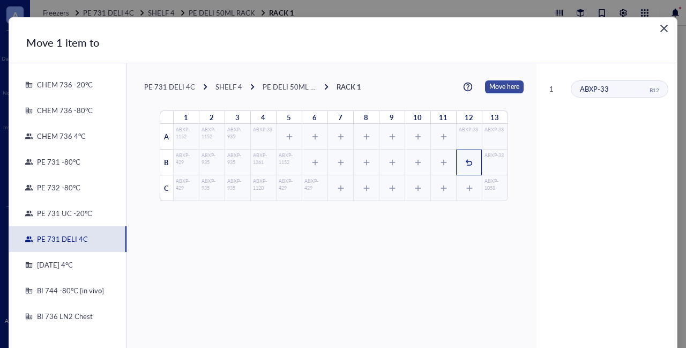
click at [489, 82] on span "Move here" at bounding box center [504, 86] width 30 height 13
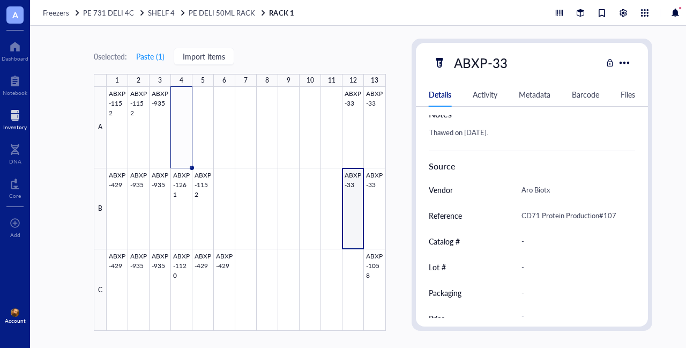
click at [15, 118] on div at bounding box center [15, 115] width 24 height 17
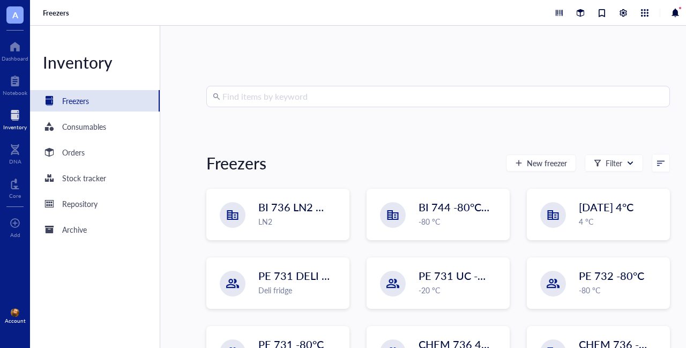
click at [314, 96] on input "search" at bounding box center [442, 96] width 441 height 20
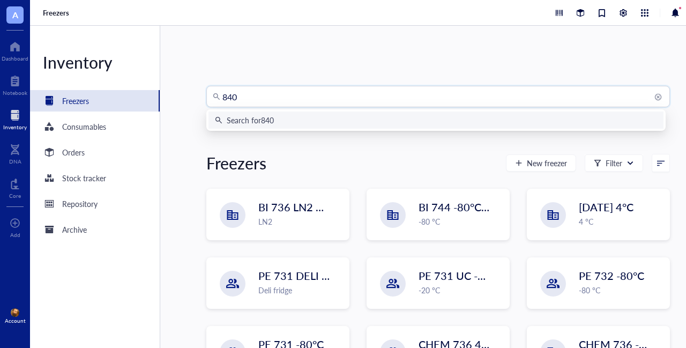
type input "8401"
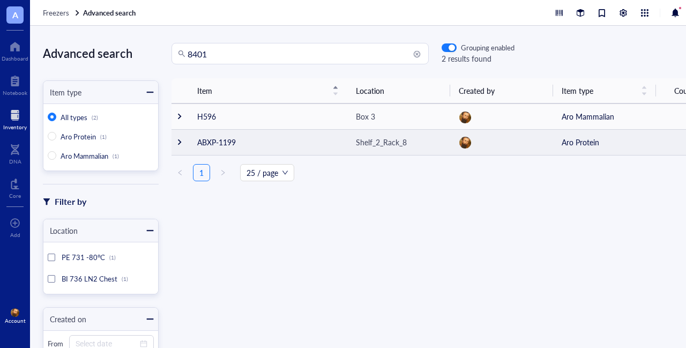
click at [180, 142] on div at bounding box center [179, 141] width 7 height 7
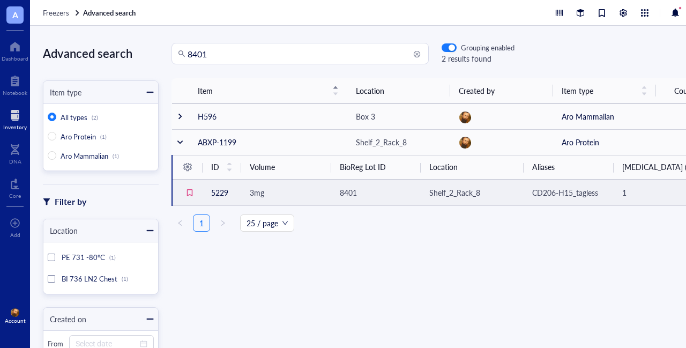
click at [256, 195] on span "3mg" at bounding box center [257, 192] width 14 height 11
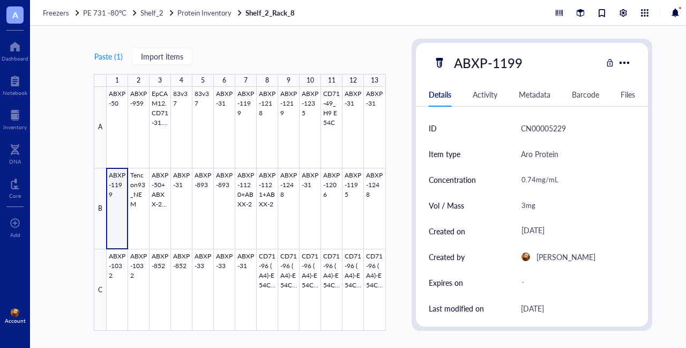
click at [113, 185] on div at bounding box center [246, 209] width 279 height 244
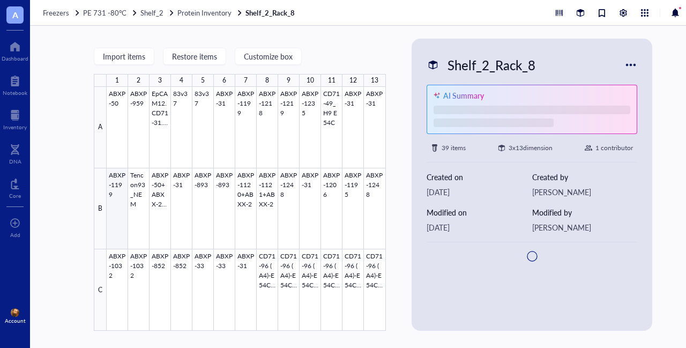
click at [117, 184] on div at bounding box center [246, 209] width 279 height 244
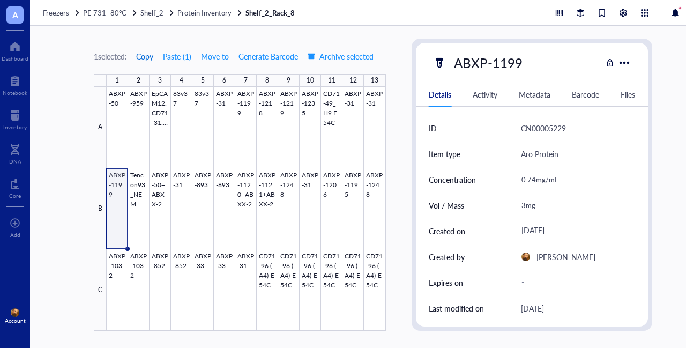
click at [153, 56] on span "Copy" at bounding box center [144, 56] width 17 height 9
click at [10, 120] on div at bounding box center [15, 115] width 24 height 17
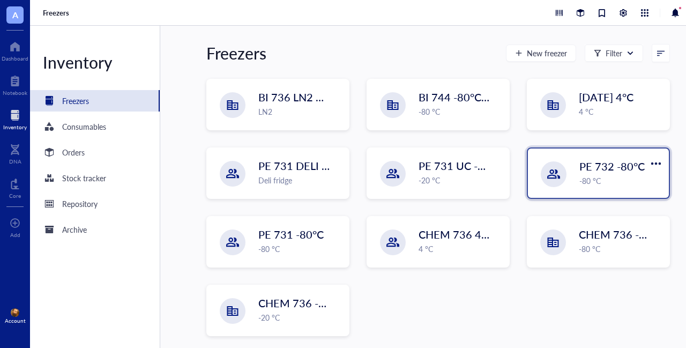
scroll to position [115, 0]
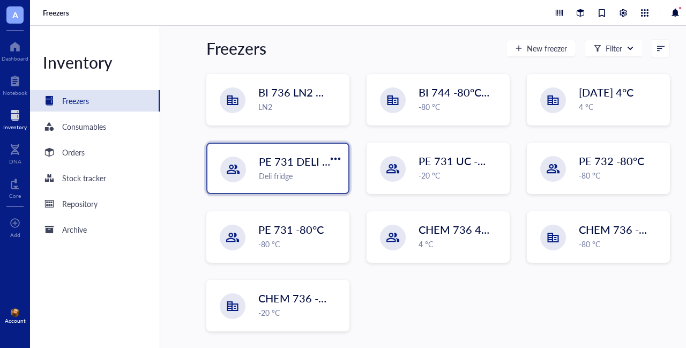
click at [288, 170] on div "Deli fridge" at bounding box center [300, 176] width 83 height 12
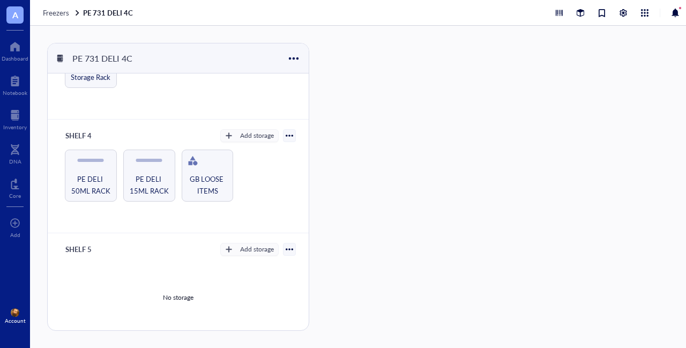
scroll to position [302, 0]
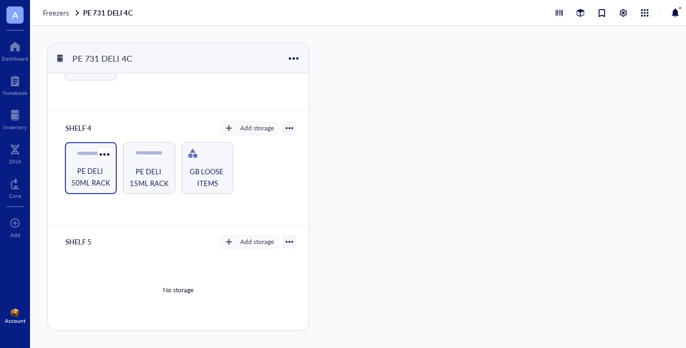
click at [90, 175] on span "PE DELI 50ML RACK" at bounding box center [90, 177] width 41 height 24
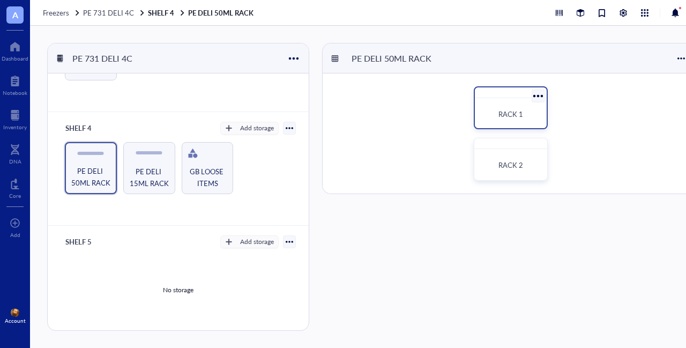
click at [527, 107] on div "RACK 1" at bounding box center [510, 114] width 63 height 24
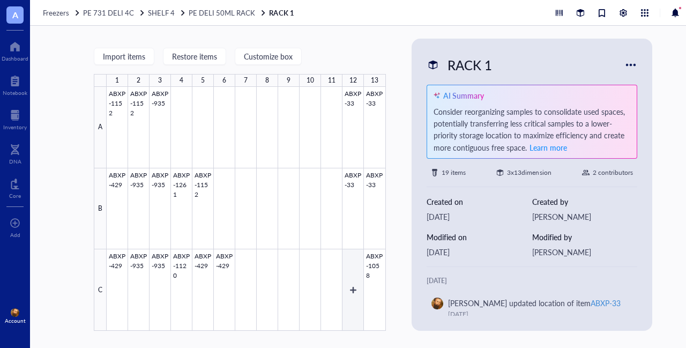
click at [354, 281] on div at bounding box center [246, 209] width 279 height 244
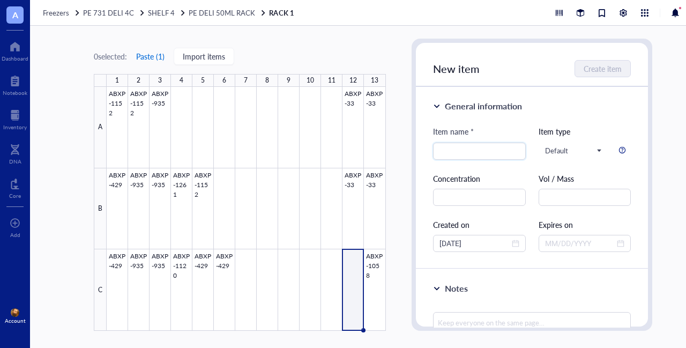
click at [154, 54] on button "Paste ( 1 )" at bounding box center [150, 56] width 29 height 17
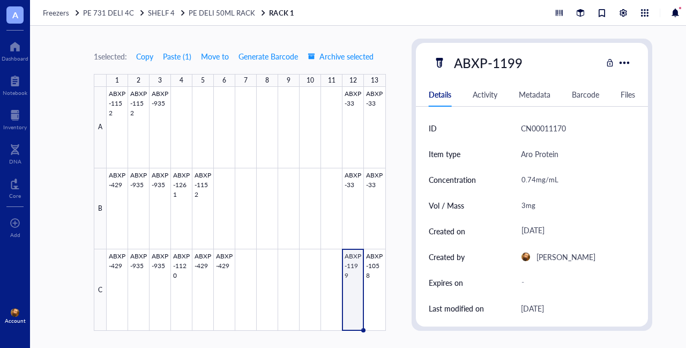
click at [533, 180] on div "0.74mg/mL" at bounding box center [573, 179] width 115 height 22
click at [404, 97] on div "1 selected: Copy Paste ( 1 ) Move to Generate Barcode Archive selected 1 2 3 4 …" at bounding box center [373, 187] width 686 height 322
click at [532, 182] on div "0.74mg/mL" at bounding box center [573, 179] width 115 height 22
drag, startPoint x: 534, startPoint y: 178, endPoint x: 521, endPoint y: 177, distance: 13.0
click at [521, 177] on input "0.74mg/mL" at bounding box center [574, 179] width 114 height 21
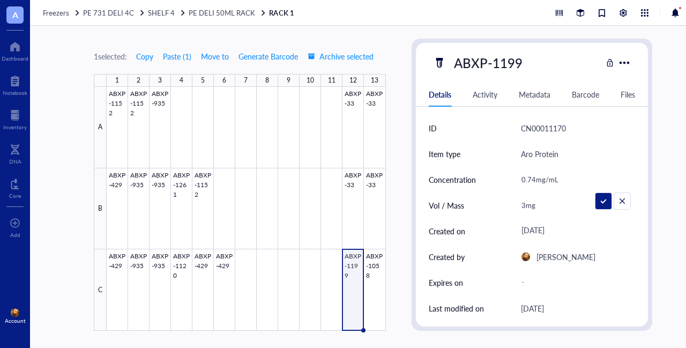
click at [527, 205] on div "3mg" at bounding box center [573, 205] width 115 height 22
drag, startPoint x: 527, startPoint y: 205, endPoint x: 519, endPoint y: 202, distance: 8.8
click at [519, 202] on input "3mg" at bounding box center [574, 204] width 114 height 21
type input "12mg"
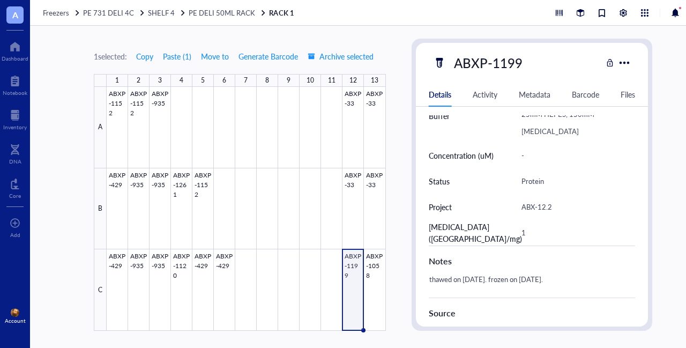
scroll to position [375, 0]
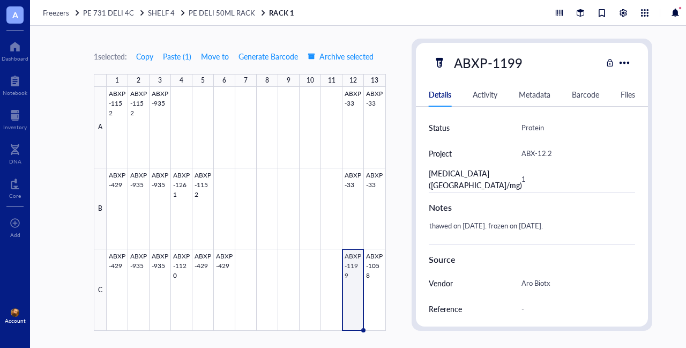
click at [534, 223] on div "thawed on [DATE]. frozen on [DATE]." at bounding box center [527, 231] width 207 height 26
click at [564, 224] on div "thawed on [DATE]. frozen on [DATE]." at bounding box center [527, 231] width 207 height 26
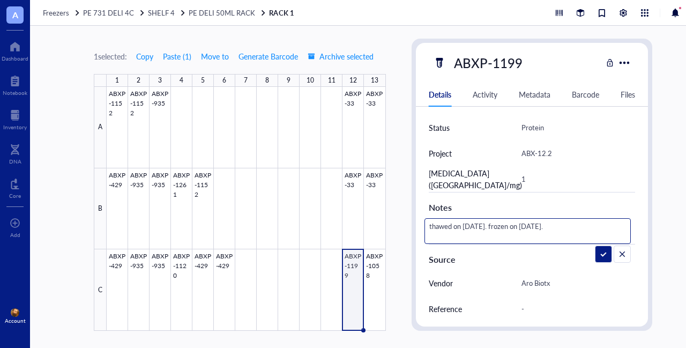
drag, startPoint x: 567, startPoint y: 224, endPoint x: 497, endPoint y: 226, distance: 69.7
click at [497, 226] on textarea "thawed on [DATE]. frozen on [DATE]." at bounding box center [528, 231] width 206 height 24
type textarea "thawed on [DATE]."
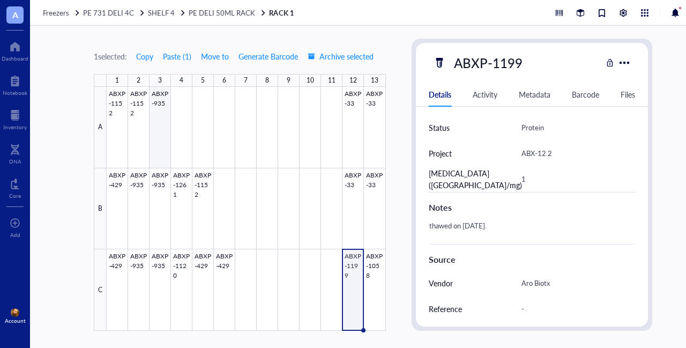
click at [157, 99] on div at bounding box center [246, 209] width 279 height 244
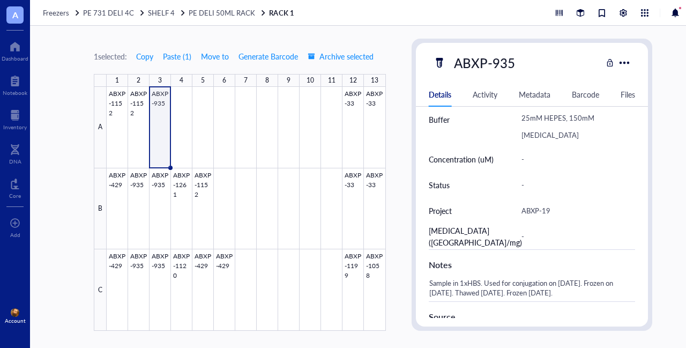
scroll to position [375, 0]
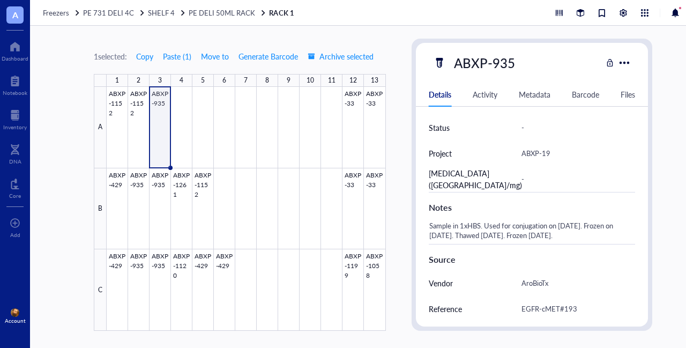
click at [606, 233] on div "Sample in 1xHBS. Used for conjugation on [DATE]. Frozen on [DATE]. Thawed [DATE…" at bounding box center [527, 231] width 207 height 26
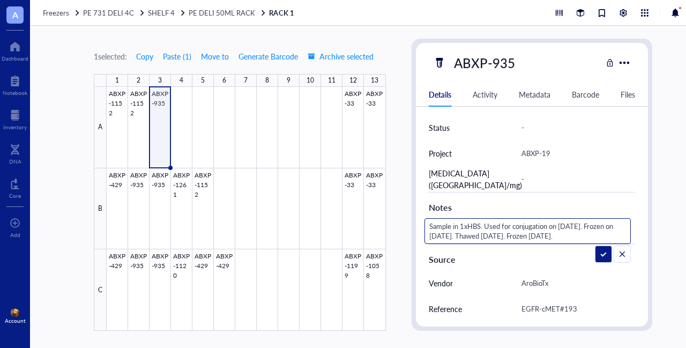
drag, startPoint x: 609, startPoint y: 235, endPoint x: 544, endPoint y: 241, distance: 64.6
click at [544, 241] on textarea "Sample in 1xHBS. Used for conjugation on [DATE]. Frozen on [DATE]. Thawed [DATE…" at bounding box center [528, 231] width 206 height 24
type textarea "Sample in 1xHBS. Used for conjugation on [DATE]. Frozen on [DATE]. Thawed [DATE…"
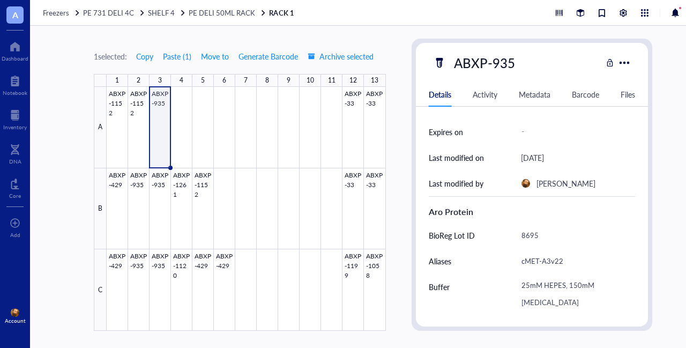
scroll to position [214, 0]
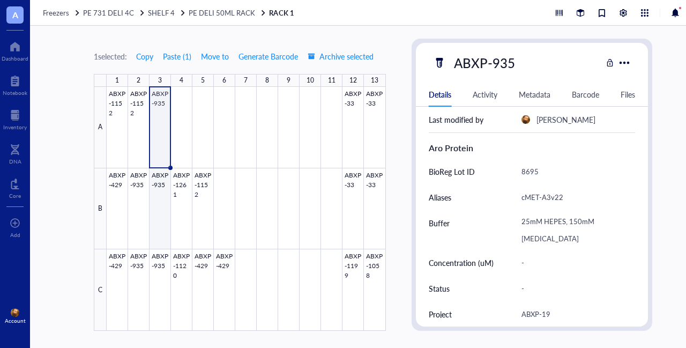
click at [160, 207] on div at bounding box center [246, 209] width 279 height 244
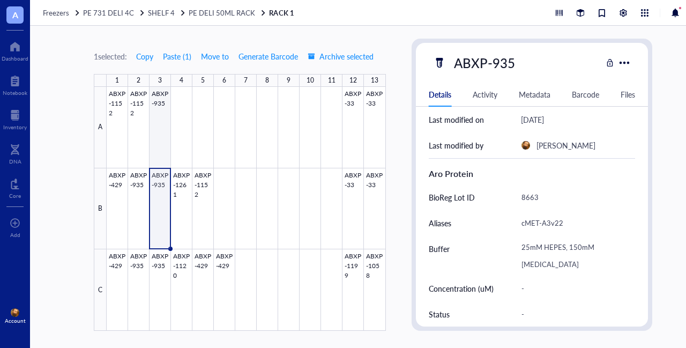
scroll to position [161, 0]
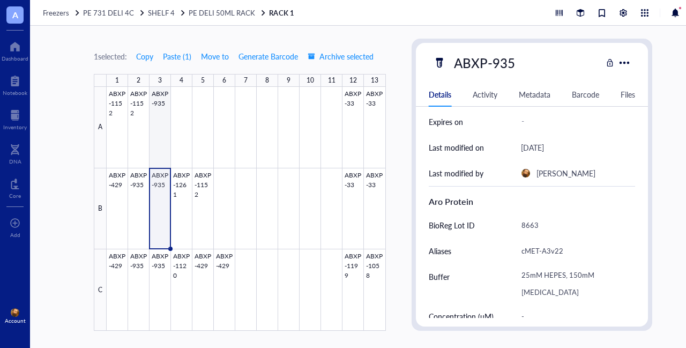
click at [154, 129] on div at bounding box center [246, 209] width 279 height 244
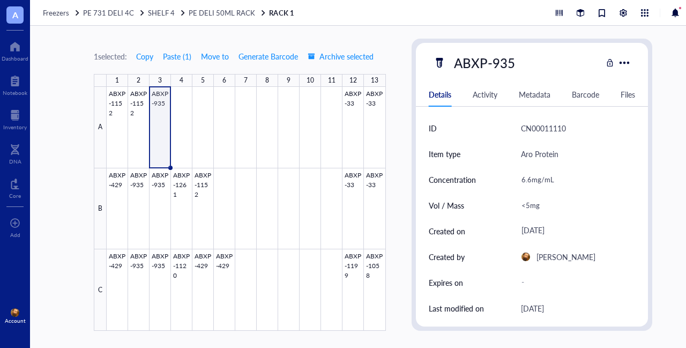
click at [528, 201] on div "<5mg" at bounding box center [573, 205] width 115 height 22
drag, startPoint x: 528, startPoint y: 201, endPoint x: 514, endPoint y: 205, distance: 13.9
click at [514, 205] on div "Vol / Mass <5mg" at bounding box center [532, 205] width 207 height 26
type input "1mg"
click at [215, 55] on span "Move to" at bounding box center [215, 56] width 28 height 9
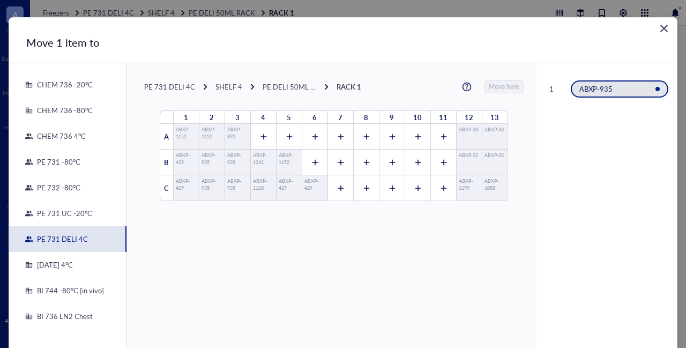
click at [53, 188] on div "PE 732 -80°C" at bounding box center [57, 188] width 48 height 10
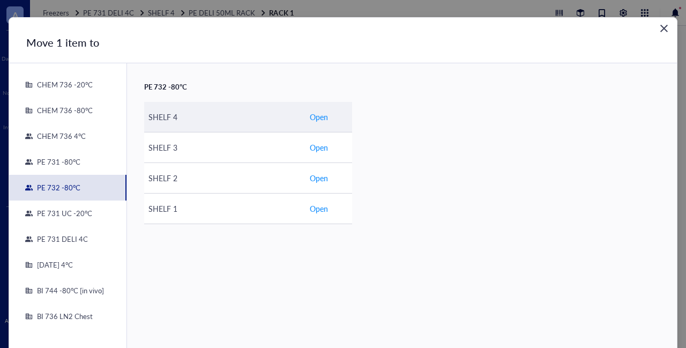
click at [319, 119] on span "Open" at bounding box center [319, 117] width 18 height 12
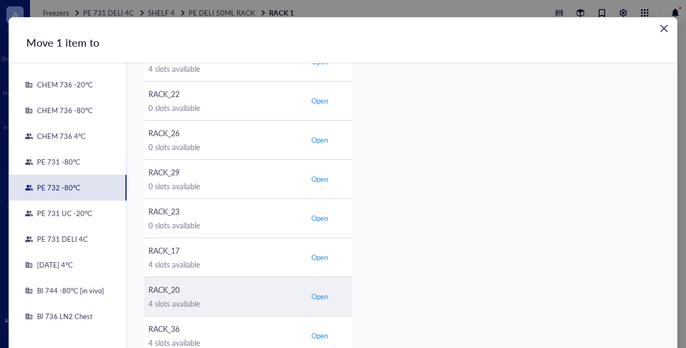
scroll to position [161, 0]
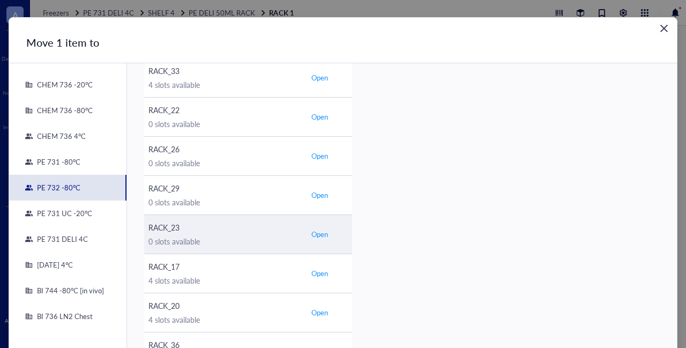
click at [230, 229] on div "RACK_23" at bounding box center [224, 227] width 152 height 12
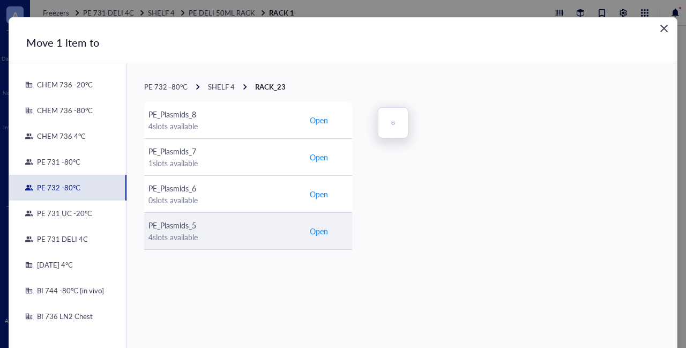
scroll to position [0, 0]
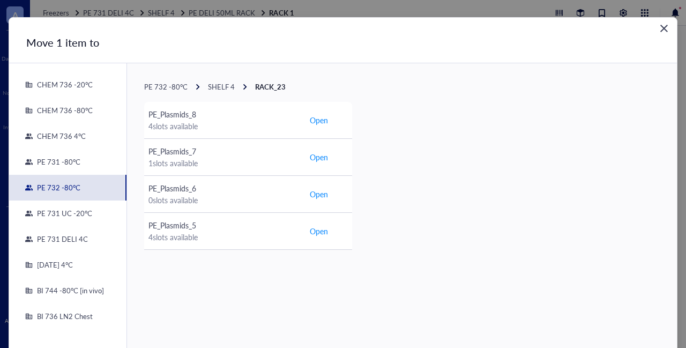
click at [221, 85] on span "SHELF 4" at bounding box center [221, 86] width 27 height 10
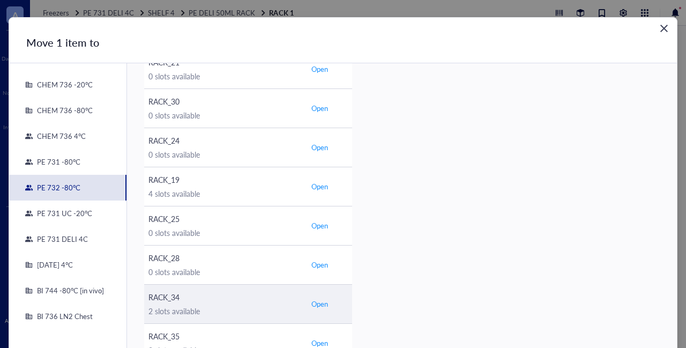
scroll to position [530, 0]
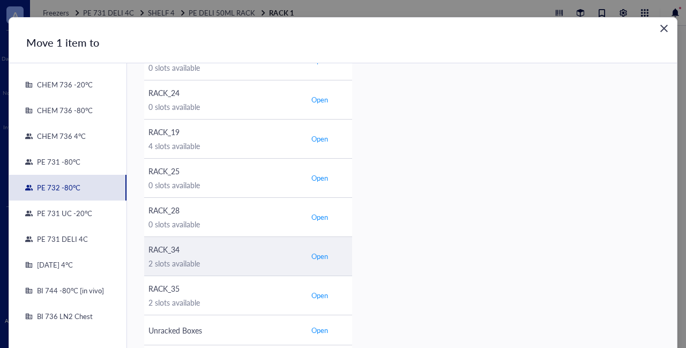
click at [200, 246] on div "RACK_34" at bounding box center [224, 249] width 152 height 12
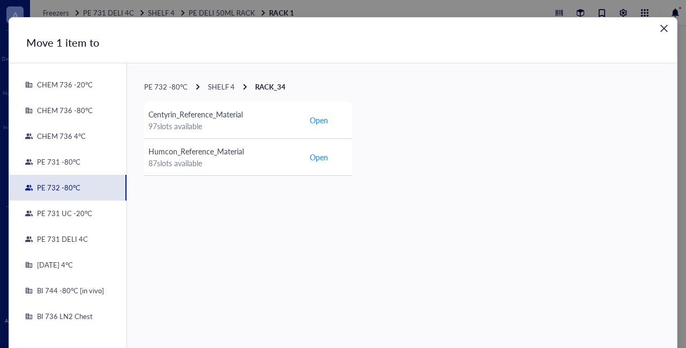
scroll to position [0, 0]
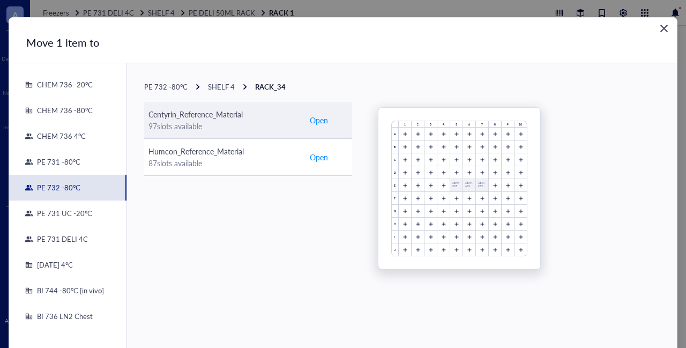
click at [318, 122] on span "Open" at bounding box center [319, 120] width 18 height 12
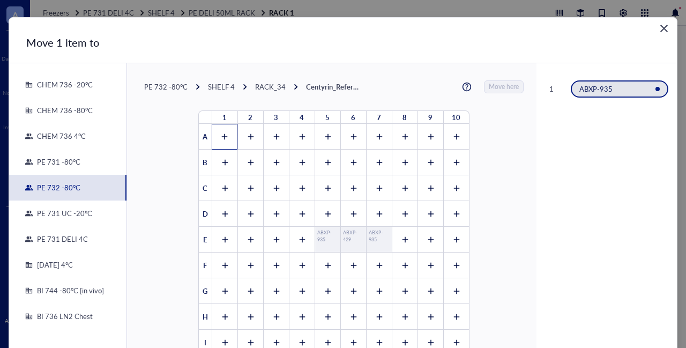
click at [221, 134] on icon at bounding box center [224, 136] width 7 height 7
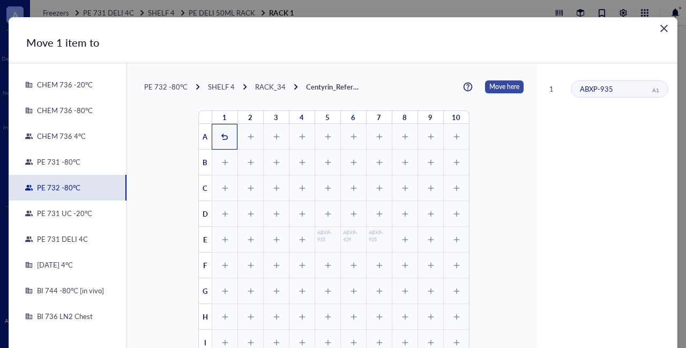
click at [489, 85] on span "Move here" at bounding box center [504, 86] width 30 height 13
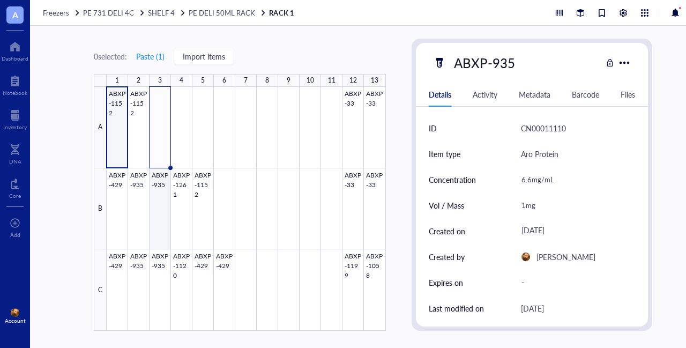
click at [162, 198] on div at bounding box center [246, 209] width 279 height 244
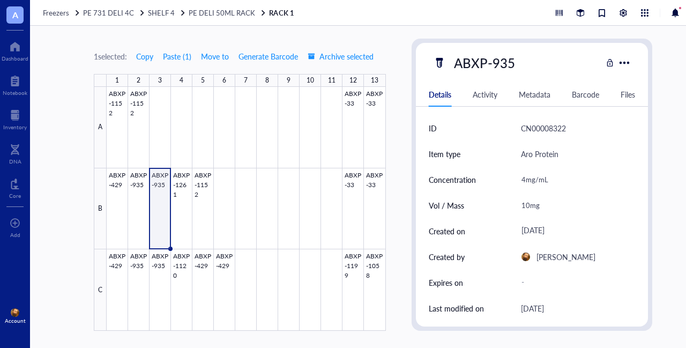
click at [525, 203] on div "10mg" at bounding box center [573, 205] width 115 height 22
click at [524, 205] on input "10mg" at bounding box center [574, 204] width 114 height 21
type input "20mg"
click at [217, 54] on span "Move to" at bounding box center [215, 56] width 28 height 9
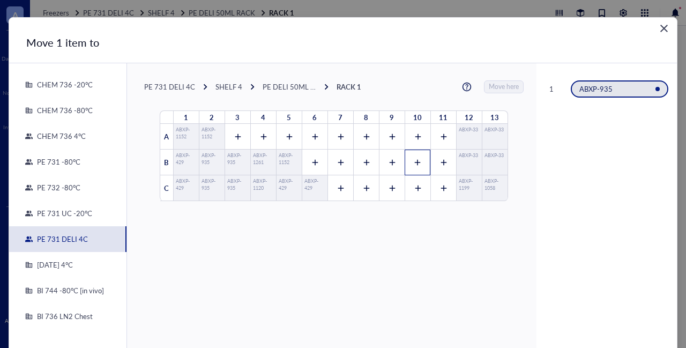
click at [414, 162] on icon at bounding box center [417, 162] width 7 height 7
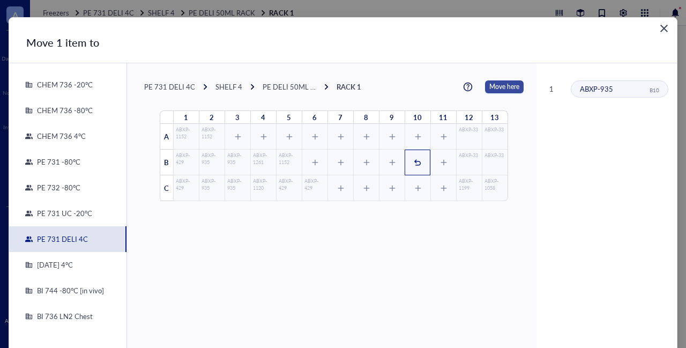
click at [489, 87] on span "Move here" at bounding box center [504, 86] width 30 height 13
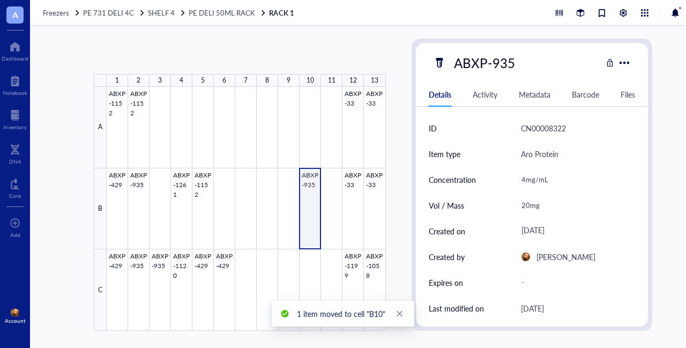
click at [303, 194] on div at bounding box center [246, 209] width 279 height 244
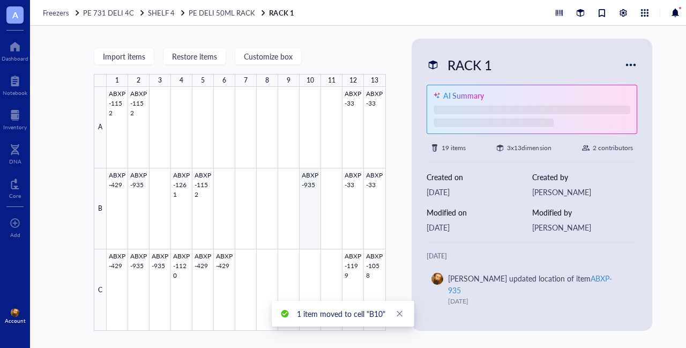
click at [310, 184] on div at bounding box center [246, 209] width 279 height 244
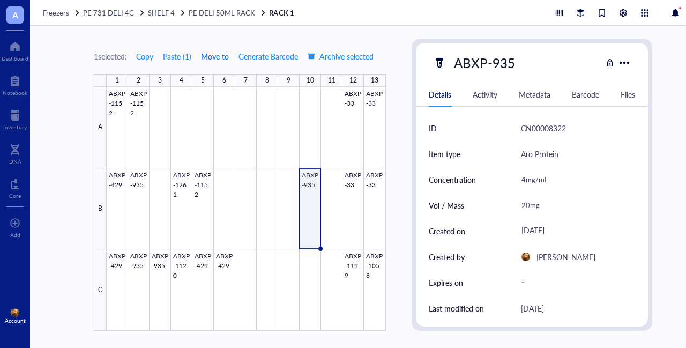
click at [212, 59] on span "Move to" at bounding box center [215, 56] width 28 height 9
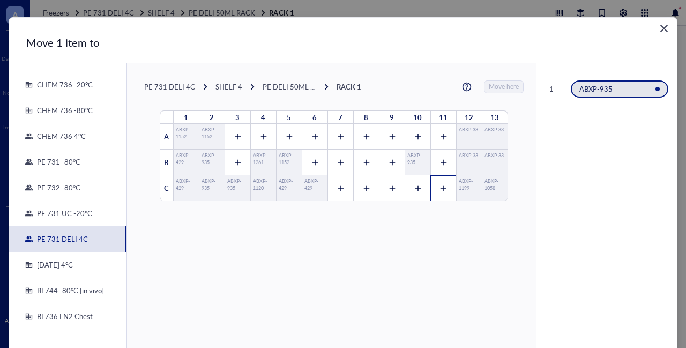
click at [434, 183] on div at bounding box center [443, 188] width 26 height 26
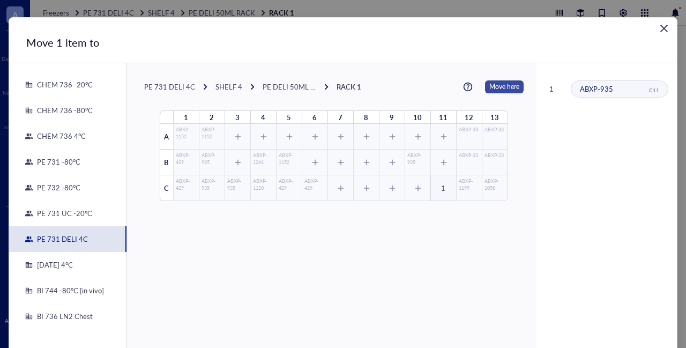
click at [500, 82] on span "Move here" at bounding box center [504, 86] width 30 height 13
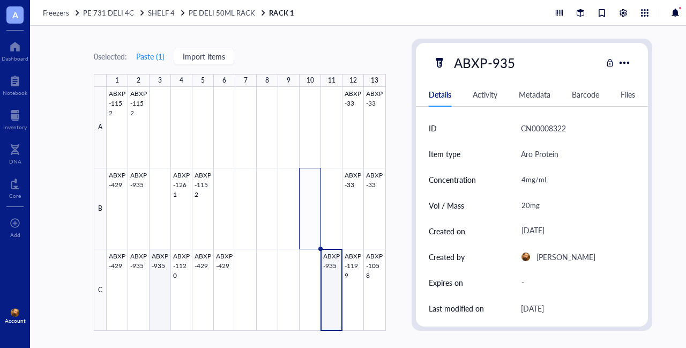
click at [162, 262] on div at bounding box center [246, 209] width 279 height 244
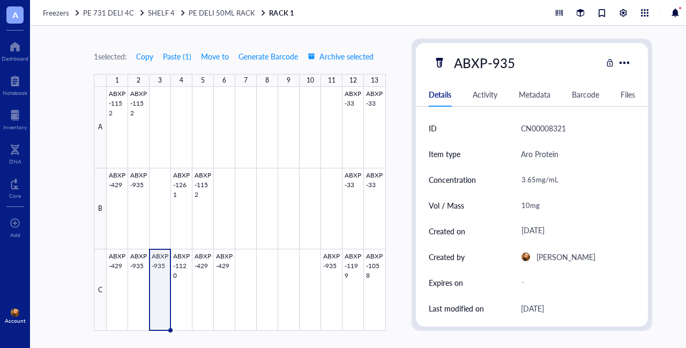
click at [525, 208] on div "10mg" at bounding box center [573, 205] width 115 height 22
drag, startPoint x: 528, startPoint y: 203, endPoint x: 513, endPoint y: 204, distance: 14.5
click at [513, 204] on div "Vol / Mass 10mg" at bounding box center [532, 205] width 207 height 26
type input "5mg"
click at [213, 55] on span "Move to" at bounding box center [215, 56] width 28 height 9
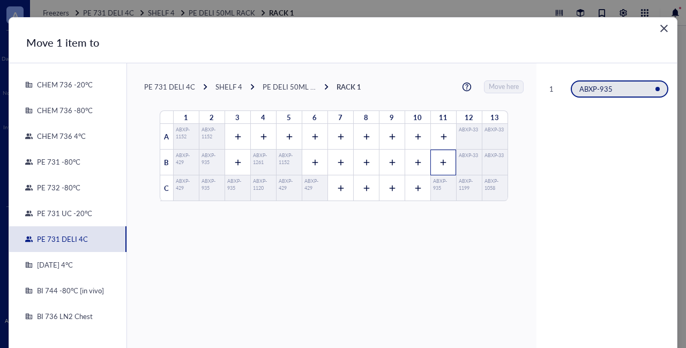
click at [440, 161] on icon at bounding box center [442, 162] width 7 height 7
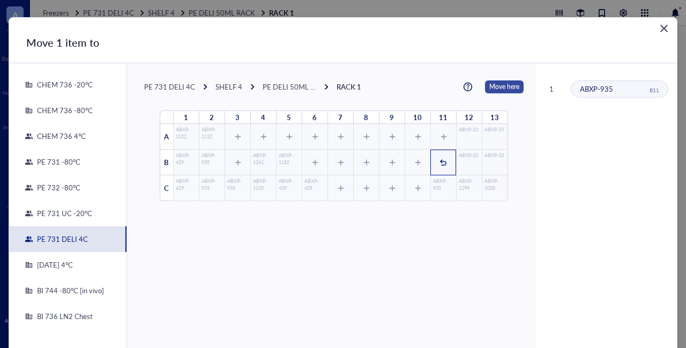
click at [503, 86] on span "Move here" at bounding box center [504, 86] width 30 height 13
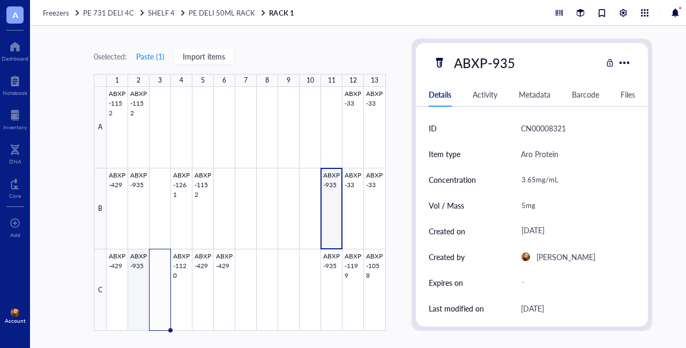
click at [140, 270] on div at bounding box center [246, 209] width 279 height 244
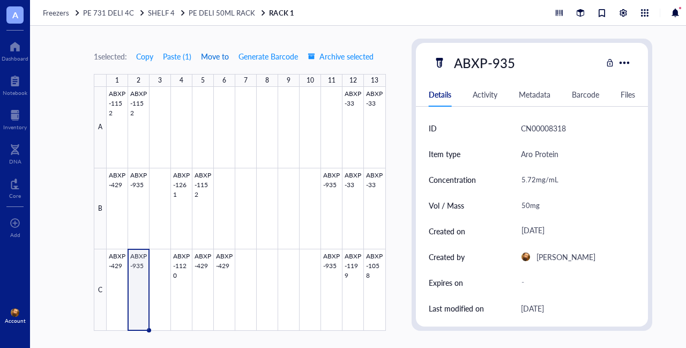
click at [212, 54] on span "Move to" at bounding box center [215, 56] width 28 height 9
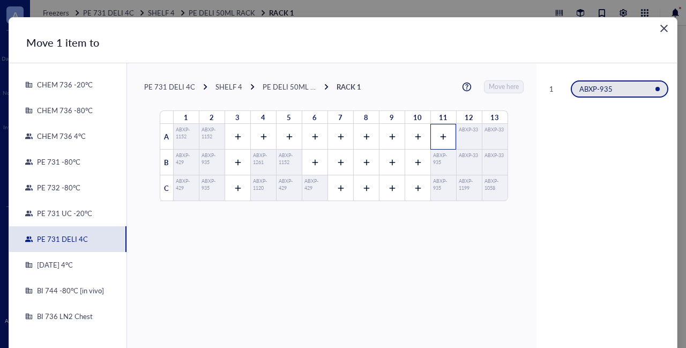
click at [439, 134] on icon at bounding box center [442, 136] width 7 height 7
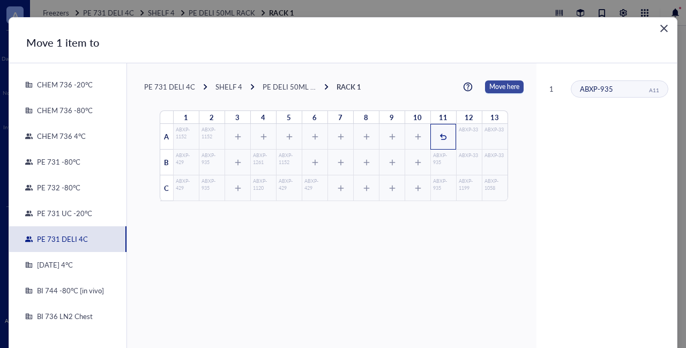
click at [489, 85] on span "Move here" at bounding box center [504, 86] width 30 height 13
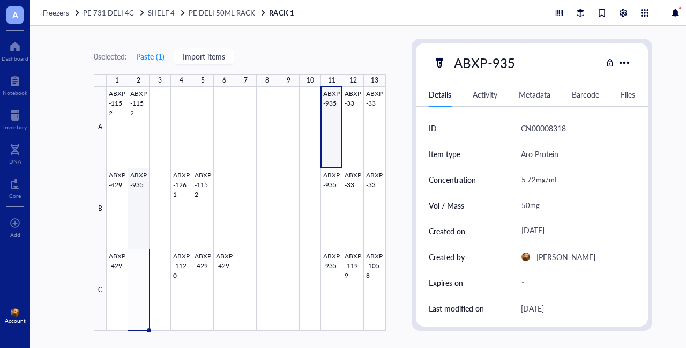
click at [141, 193] on div at bounding box center [246, 209] width 279 height 244
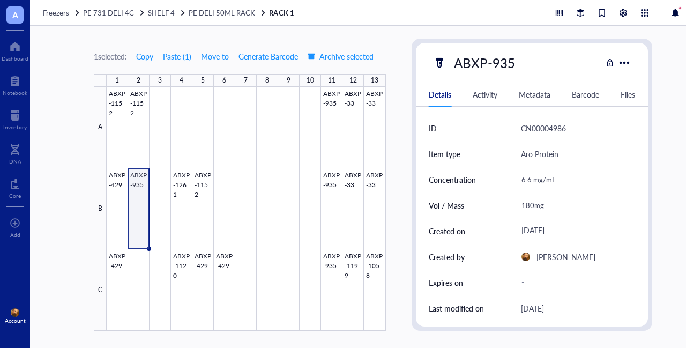
click at [530, 205] on div "180mg" at bounding box center [573, 205] width 115 height 22
drag, startPoint x: 530, startPoint y: 206, endPoint x: 519, endPoint y: 204, distance: 11.9
click at [519, 204] on input "180mg" at bounding box center [574, 204] width 114 height 21
type input "50mg"
click at [209, 57] on span "Move to" at bounding box center [215, 56] width 28 height 9
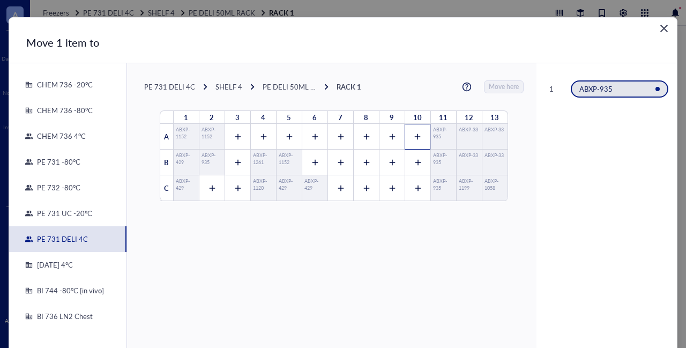
click at [414, 133] on icon at bounding box center [417, 136] width 7 height 7
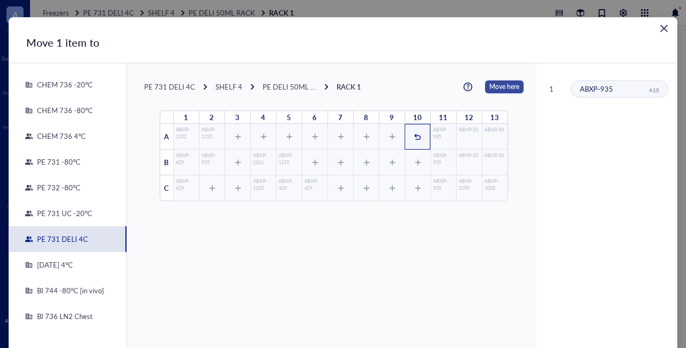
click at [491, 85] on span "Move here" at bounding box center [504, 86] width 30 height 13
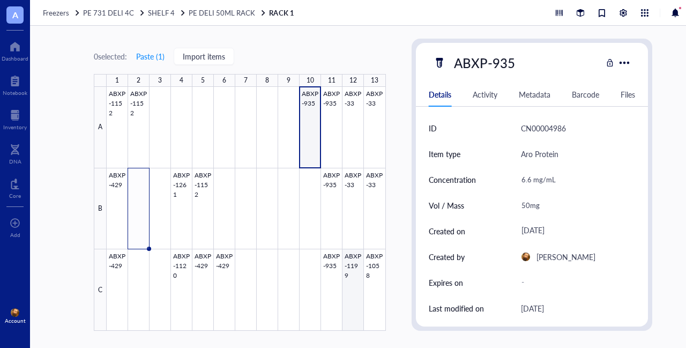
click at [353, 256] on div at bounding box center [246, 209] width 279 height 244
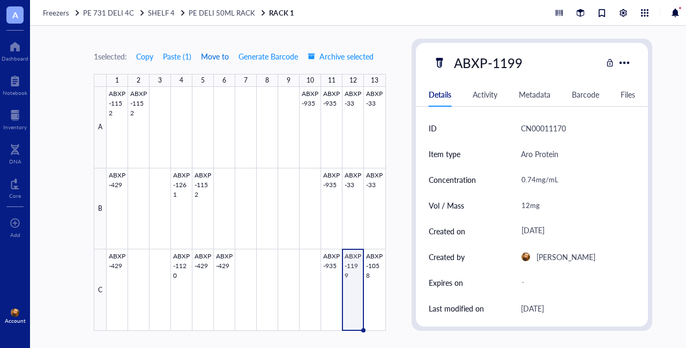
click at [211, 56] on span "Move to" at bounding box center [215, 56] width 28 height 9
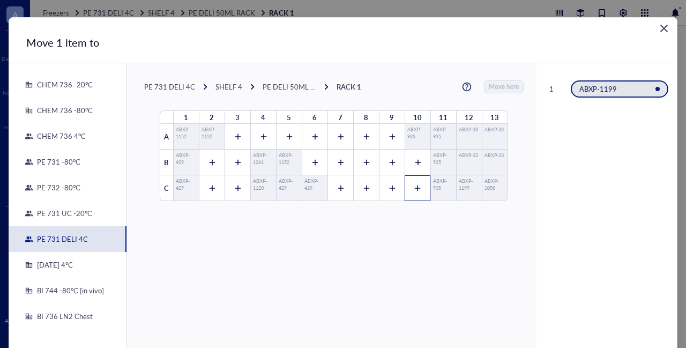
click at [415, 187] on icon at bounding box center [418, 188] width 6 height 6
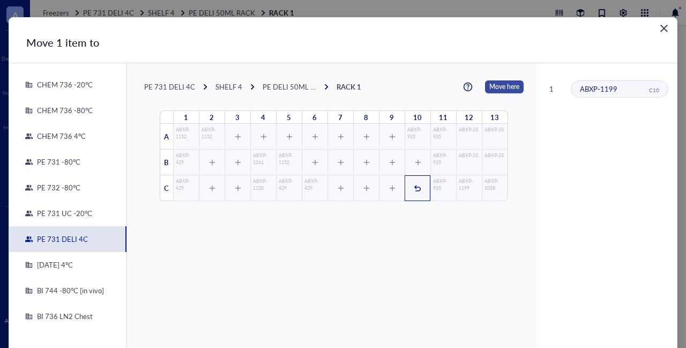
click at [493, 88] on span "Move here" at bounding box center [504, 86] width 30 height 13
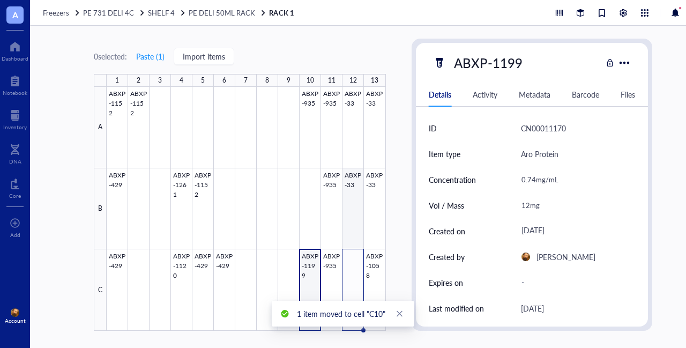
click at [354, 182] on div at bounding box center [246, 209] width 279 height 244
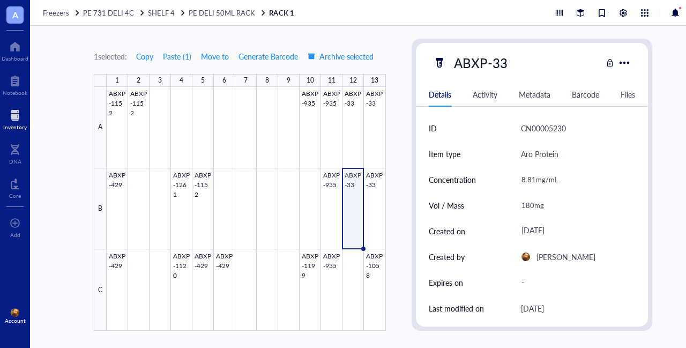
click at [22, 115] on div at bounding box center [15, 115] width 24 height 17
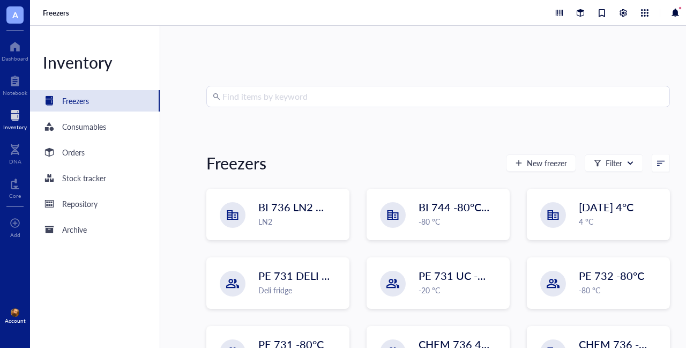
click at [251, 96] on input "search" at bounding box center [442, 96] width 441 height 20
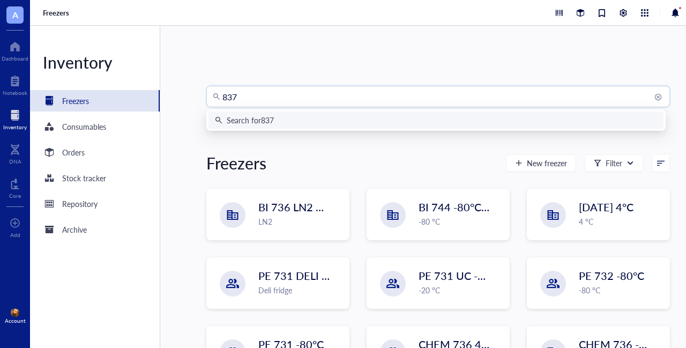
type input "8373"
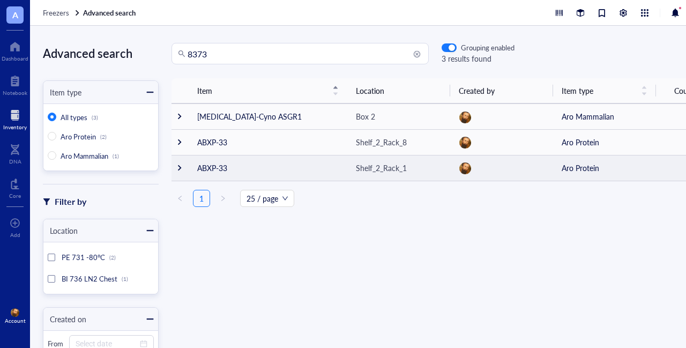
click at [179, 167] on div at bounding box center [179, 167] width 7 height 7
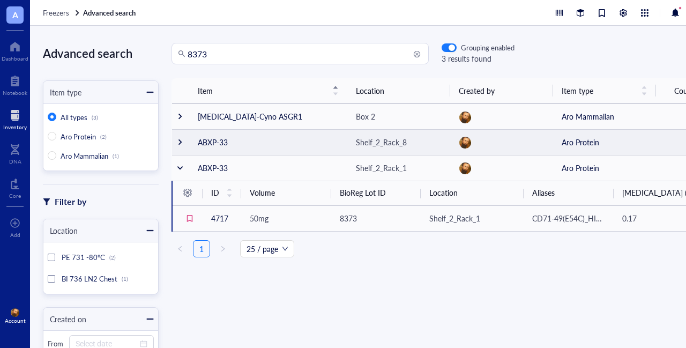
click at [180, 142] on div at bounding box center [179, 141] width 7 height 7
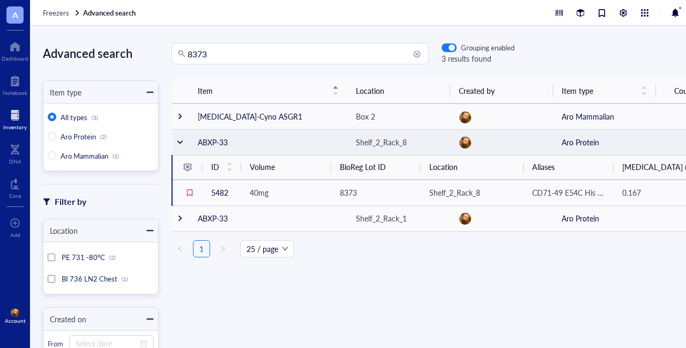
click at [179, 141] on div at bounding box center [179, 141] width 7 height 7
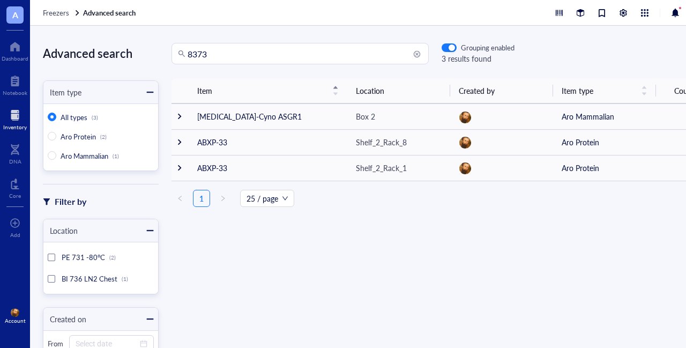
click at [13, 117] on div at bounding box center [15, 115] width 24 height 17
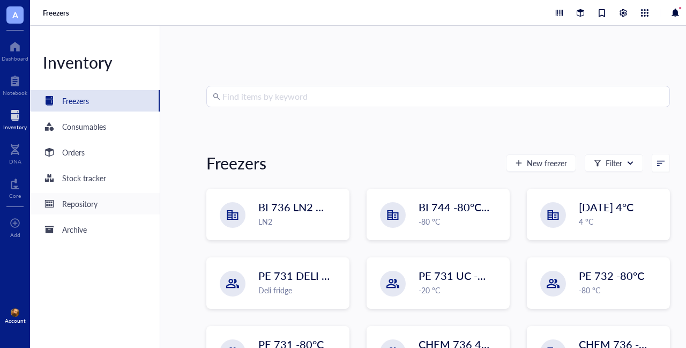
drag, startPoint x: 79, startPoint y: 203, endPoint x: 88, endPoint y: 201, distance: 9.4
click at [79, 204] on div "Repository" at bounding box center [79, 204] width 35 height 12
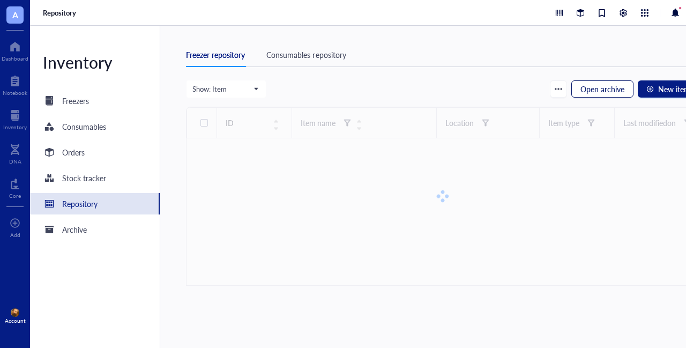
click at [604, 85] on span "Open archive" at bounding box center [602, 89] width 44 height 9
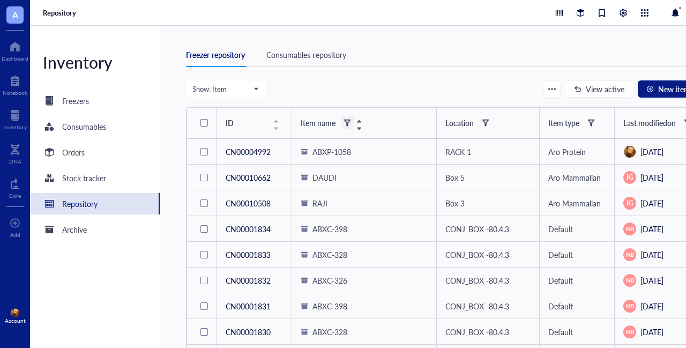
click at [347, 121] on div at bounding box center [346, 122] width 7 height 7
click at [372, 144] on input "search" at bounding box center [399, 143] width 76 height 16
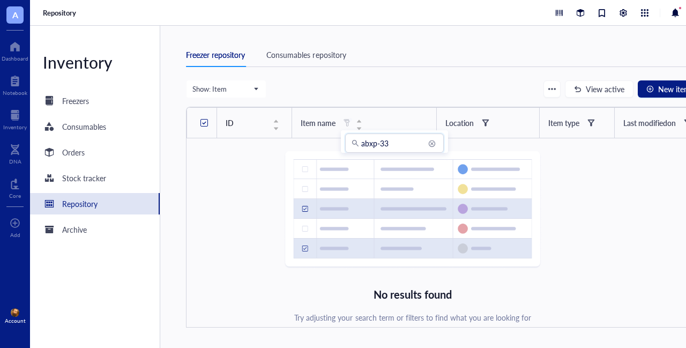
drag, startPoint x: 367, startPoint y: 149, endPoint x: 362, endPoint y: 151, distance: 5.5
click at [362, 151] on input "abxp-33" at bounding box center [399, 143] width 76 height 16
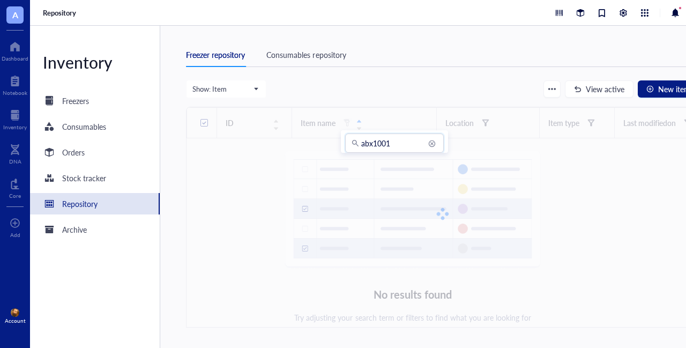
type input "abx1001"
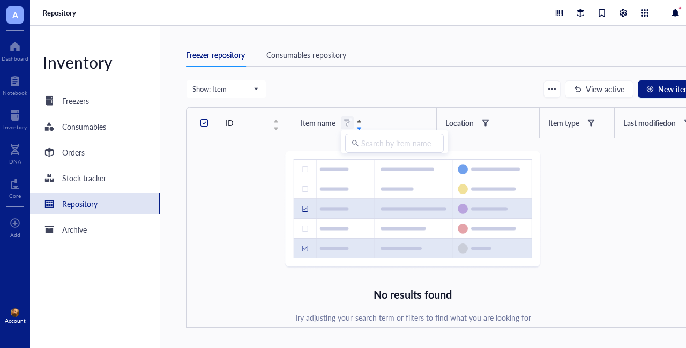
click at [344, 125] on span at bounding box center [347, 122] width 13 height 13
click at [334, 126] on div "Item name" at bounding box center [318, 123] width 35 height 12
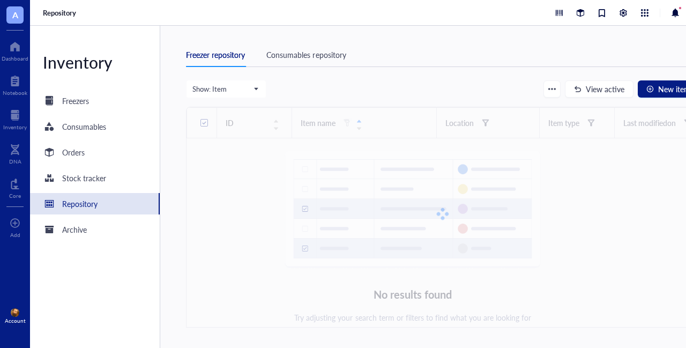
click at [346, 121] on div at bounding box center [442, 214] width 513 height 214
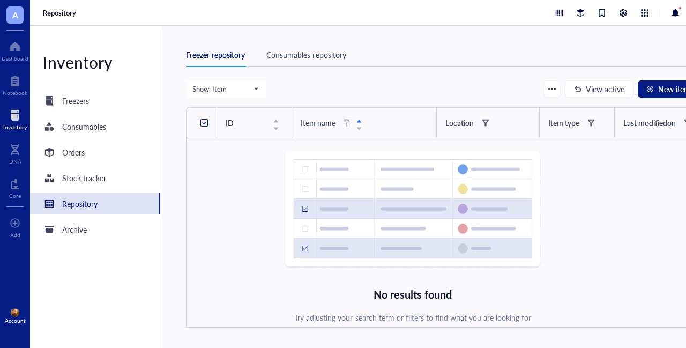
click at [11, 118] on div at bounding box center [15, 115] width 24 height 17
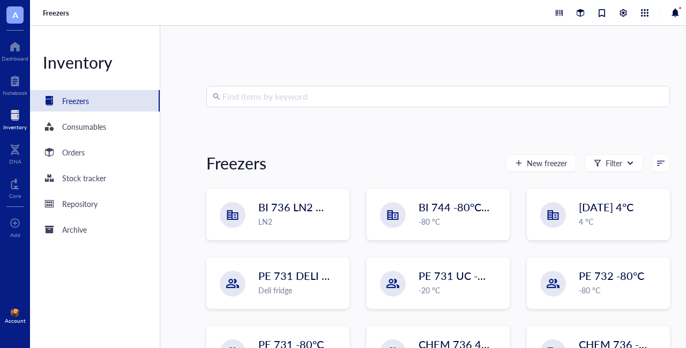
click at [282, 94] on input "search" at bounding box center [442, 96] width 441 height 20
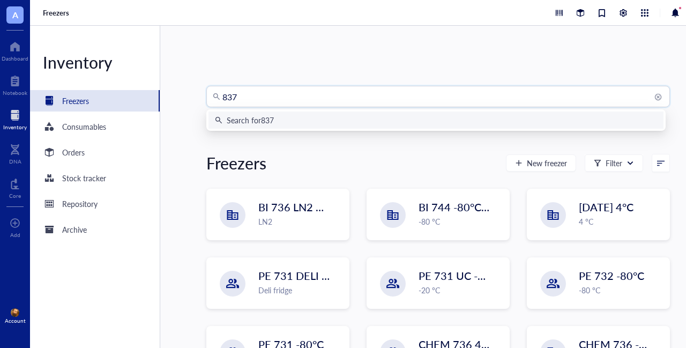
type input "8373"
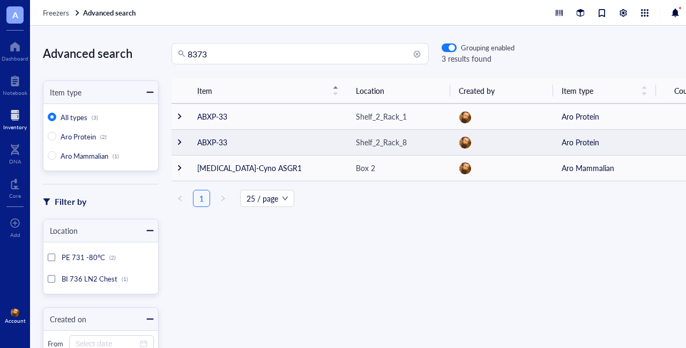
click at [176, 143] on div at bounding box center [179, 141] width 7 height 7
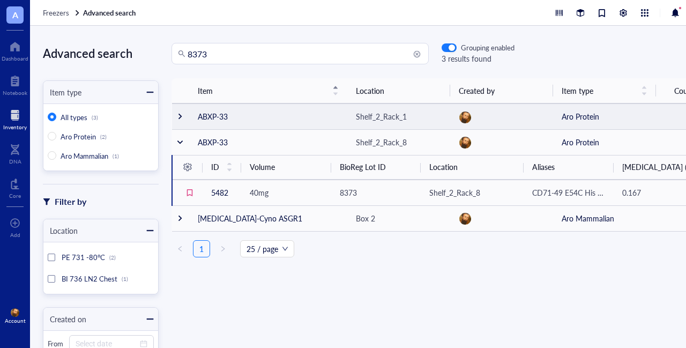
click at [181, 119] on div at bounding box center [179, 115] width 7 height 7
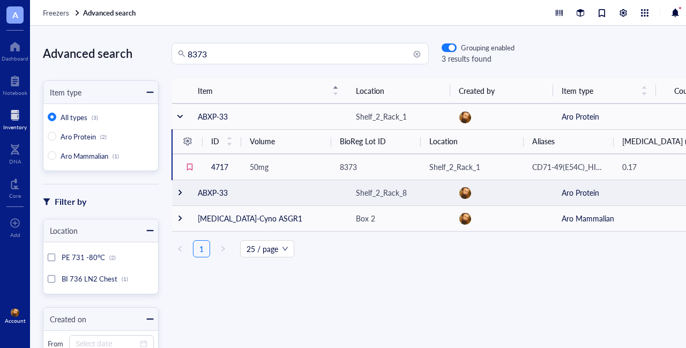
click at [179, 196] on div at bounding box center [179, 192] width 7 height 7
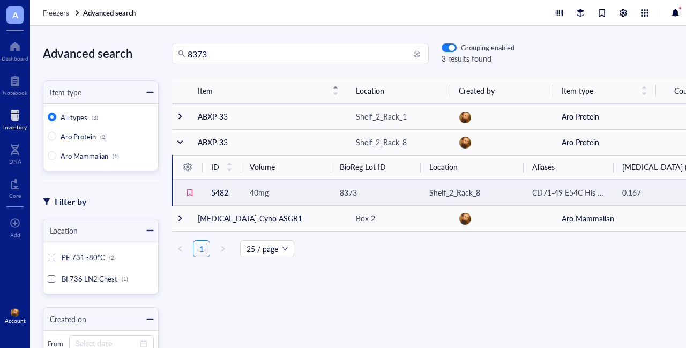
click at [268, 192] on span "40mg" at bounding box center [259, 192] width 19 height 11
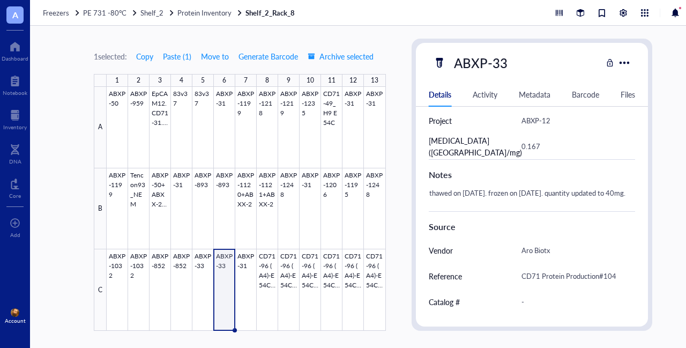
scroll to position [429, 0]
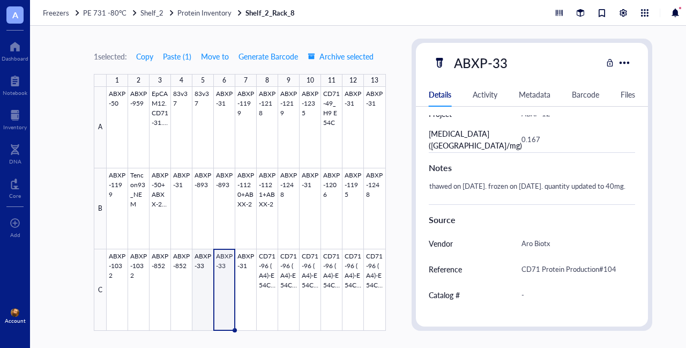
click at [199, 258] on div at bounding box center [246, 209] width 279 height 244
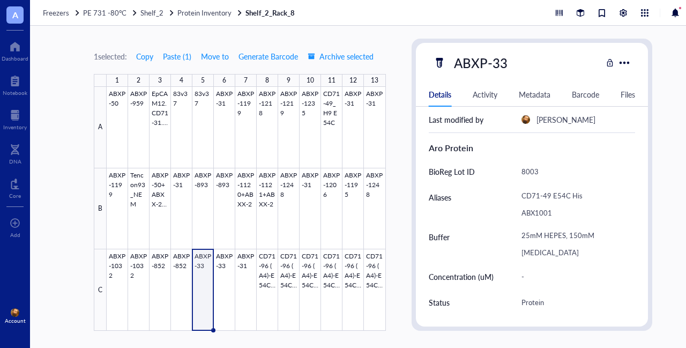
scroll to position [321, 0]
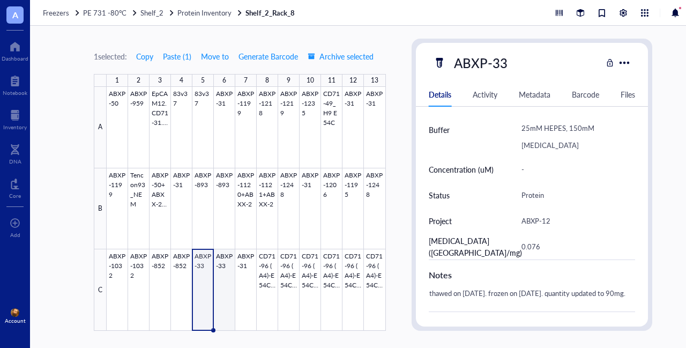
click at [224, 258] on div at bounding box center [246, 209] width 279 height 244
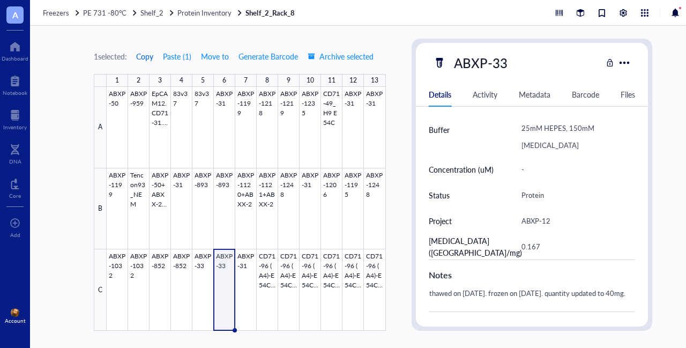
click at [149, 57] on span "Copy" at bounding box center [144, 56] width 17 height 9
drag, startPoint x: 17, startPoint y: 122, endPoint x: 22, endPoint y: 119, distance: 6.0
click at [17, 122] on div at bounding box center [15, 115] width 24 height 17
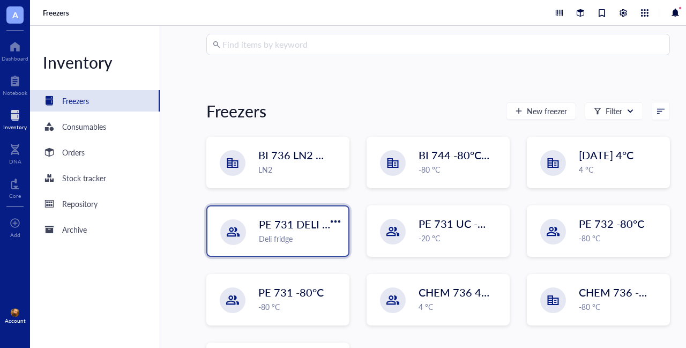
scroll to position [115, 0]
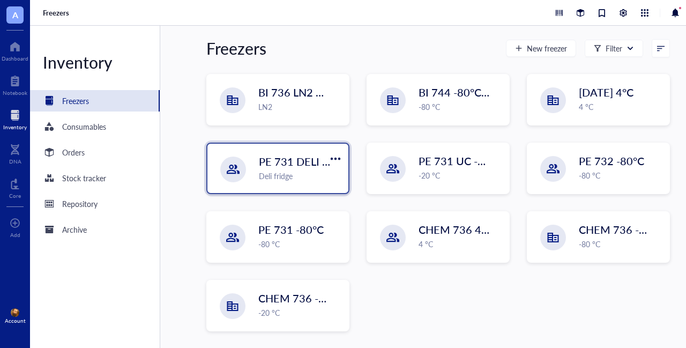
click at [290, 175] on div "Deli fridge" at bounding box center [300, 176] width 83 height 12
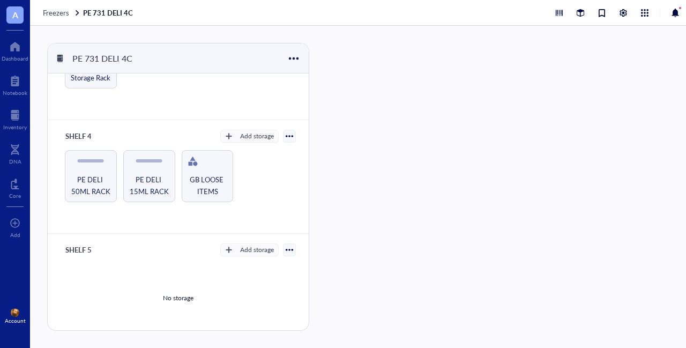
scroll to position [302, 0]
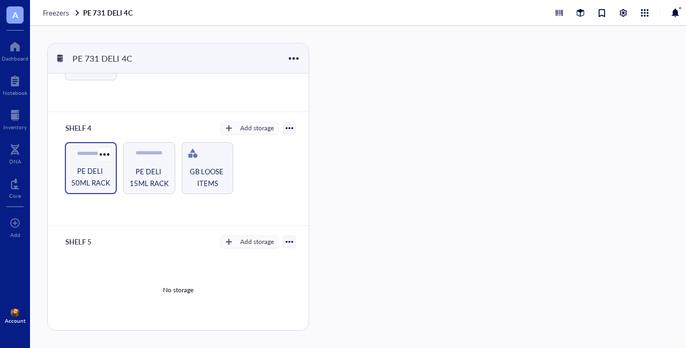
click at [92, 169] on span "PE DELI 50ML RACK" at bounding box center [90, 177] width 41 height 24
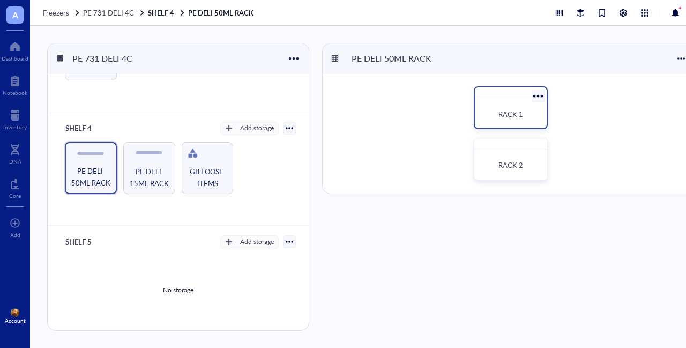
click at [524, 98] on div "RACK 1" at bounding box center [511, 107] width 74 height 43
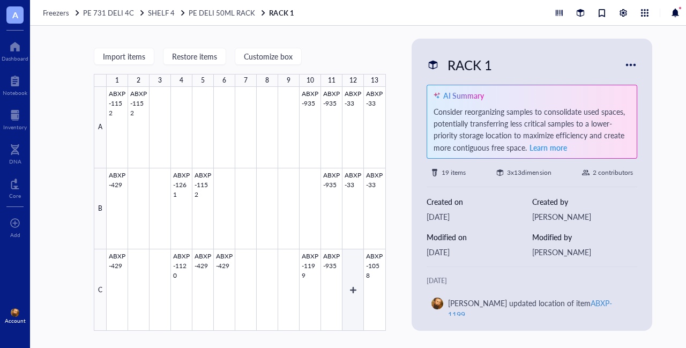
click at [354, 270] on div at bounding box center [246, 209] width 279 height 244
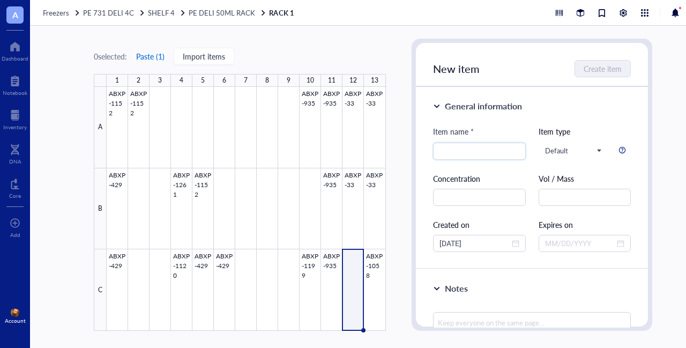
click at [155, 50] on button "Paste ( 1 )" at bounding box center [150, 56] width 29 height 17
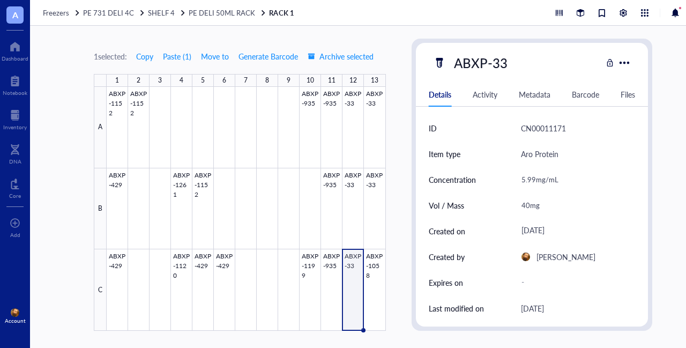
click at [403, 84] on div "1 selected: Copy Paste ( 1 ) Move to Generate Barcode Archive selected 1 2 3 4 …" at bounding box center [373, 187] width 686 height 322
click at [526, 207] on div "40mg" at bounding box center [573, 205] width 115 height 22
click at [519, 204] on input "40mg" at bounding box center [574, 204] width 114 height 21
type input "30mg"
click at [115, 182] on div at bounding box center [246, 209] width 279 height 244
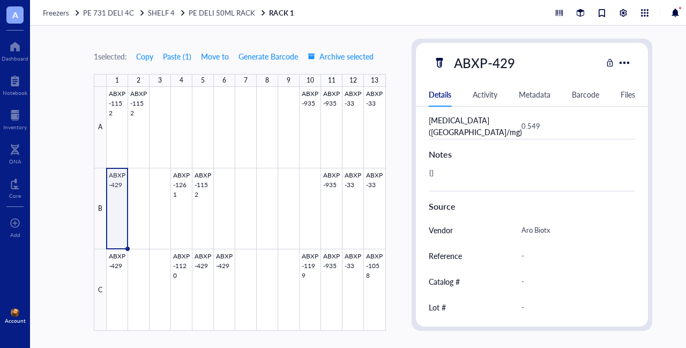
scroll to position [466, 0]
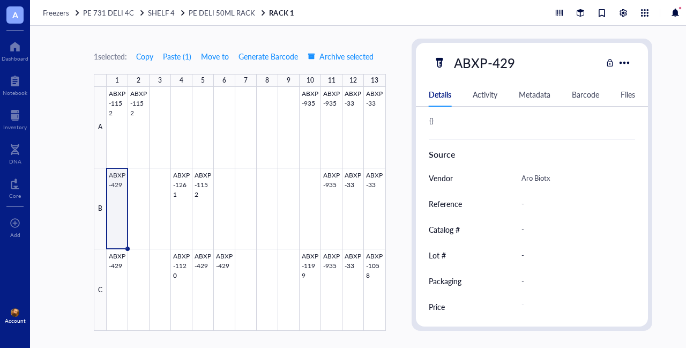
click at [521, 279] on div "-" at bounding box center [573, 280] width 115 height 22
type input "15mL conical"
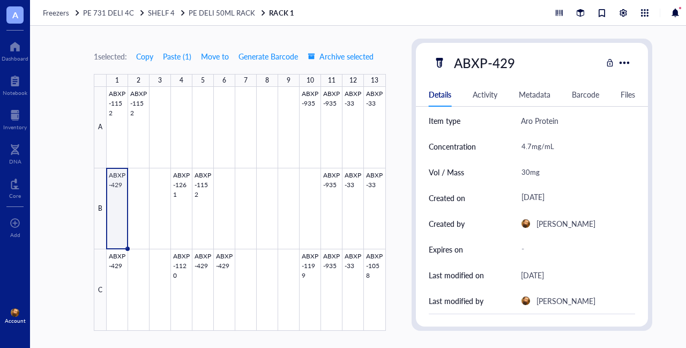
scroll to position [0, 0]
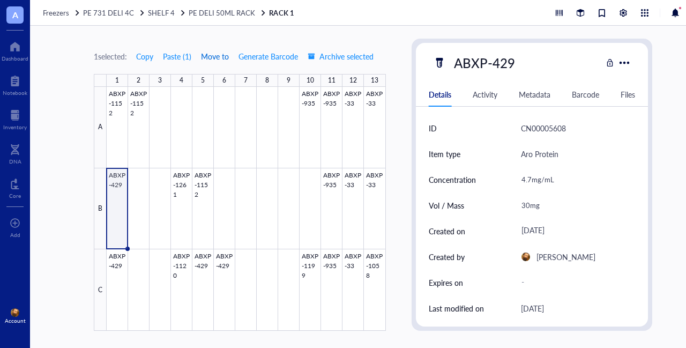
click at [222, 55] on span "Move to" at bounding box center [215, 56] width 28 height 9
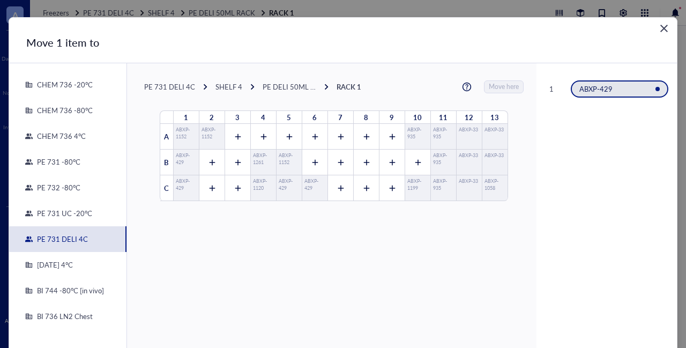
click at [279, 81] on div "PE 731 DELI 4C SHELF 4 PE DELI 50ML RACK RACK 1 Move here" at bounding box center [333, 86] width 379 height 13
drag, startPoint x: 279, startPoint y: 81, endPoint x: 227, endPoint y: 87, distance: 52.4
click at [227, 87] on div "SHELF 4" at bounding box center [228, 87] width 27 height 10
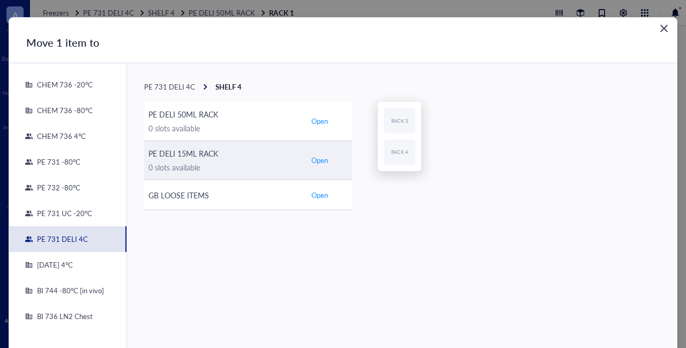
click at [317, 160] on span "Open" at bounding box center [319, 160] width 17 height 10
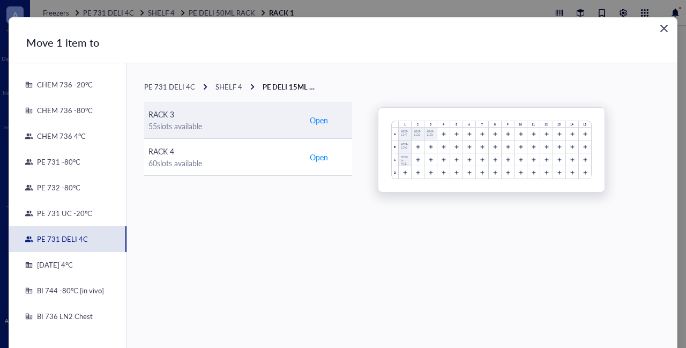
click at [321, 120] on span "Open" at bounding box center [319, 120] width 18 height 12
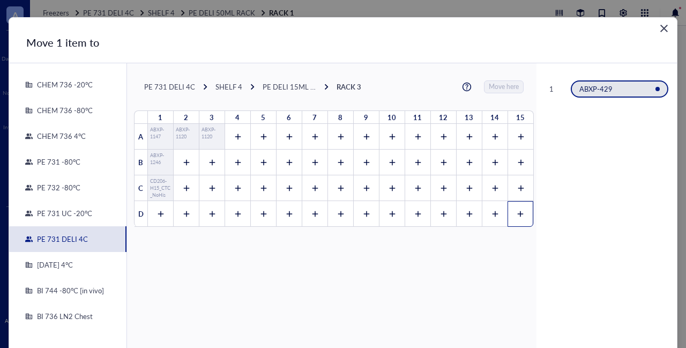
click at [516, 213] on icon at bounding box center [519, 213] width 7 height 7
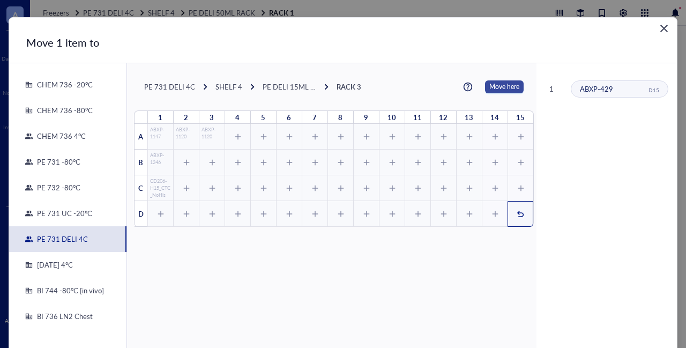
click at [499, 89] on span "Move here" at bounding box center [504, 86] width 30 height 13
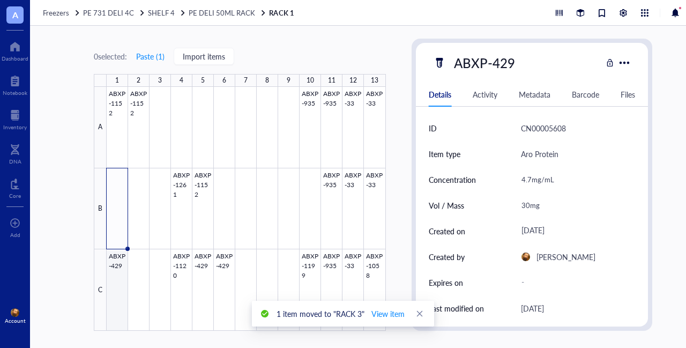
click at [120, 264] on div at bounding box center [246, 209] width 279 height 244
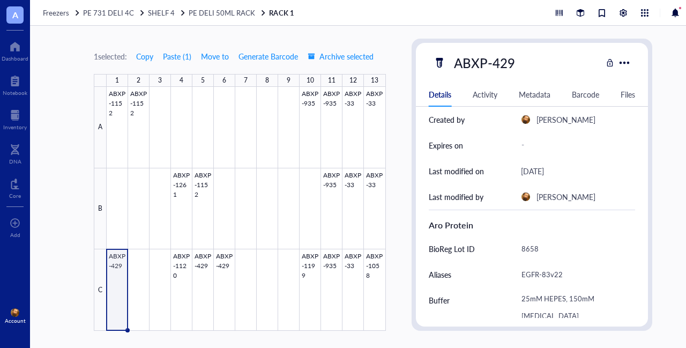
scroll to position [161, 0]
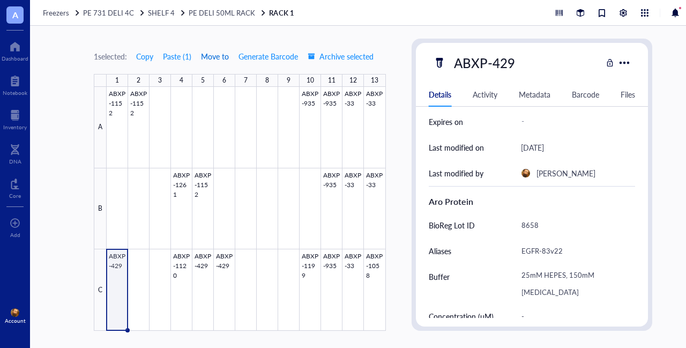
click at [221, 58] on span "Move to" at bounding box center [215, 56] width 28 height 9
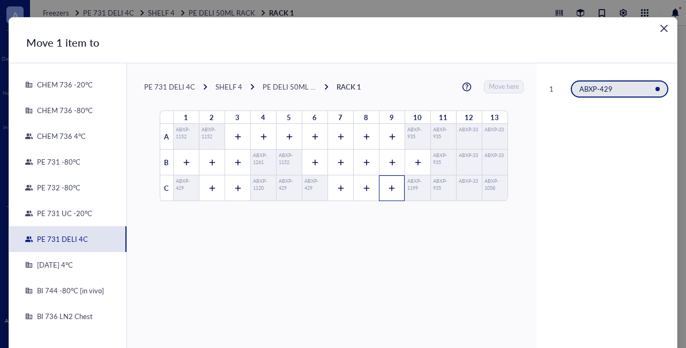
click at [388, 186] on icon at bounding box center [391, 187] width 7 height 7
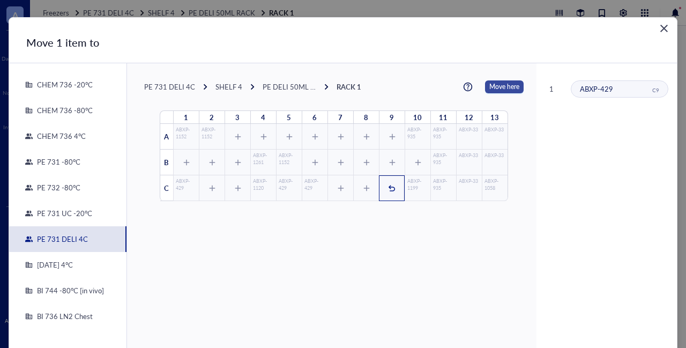
click at [493, 86] on span "Move here" at bounding box center [504, 86] width 30 height 13
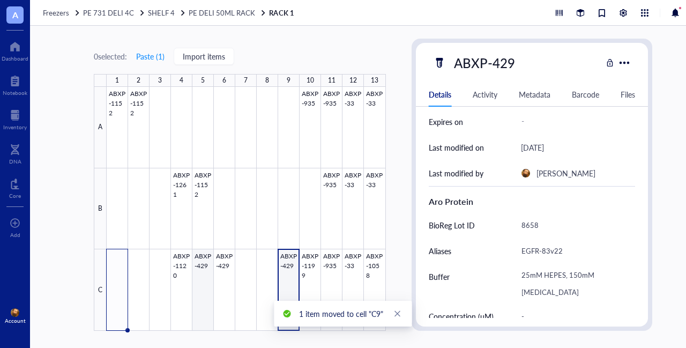
click at [201, 257] on div at bounding box center [246, 209] width 279 height 244
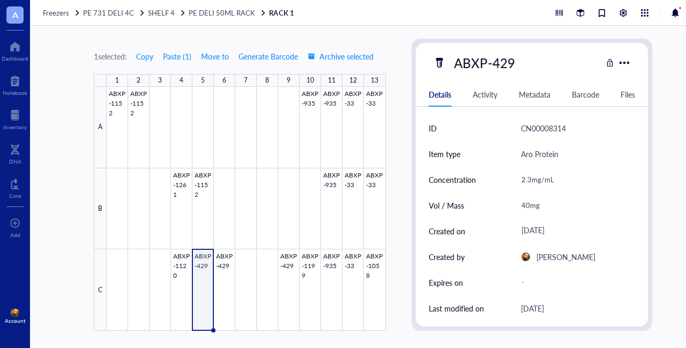
click at [523, 203] on div "40mg" at bounding box center [573, 205] width 115 height 22
drag, startPoint x: 528, startPoint y: 204, endPoint x: 511, endPoint y: 205, distance: 17.7
click at [512, 203] on div "Vol / Mass 40mg" at bounding box center [532, 205] width 207 height 26
type input "24mg"
click at [216, 55] on span "Move to" at bounding box center [215, 56] width 28 height 9
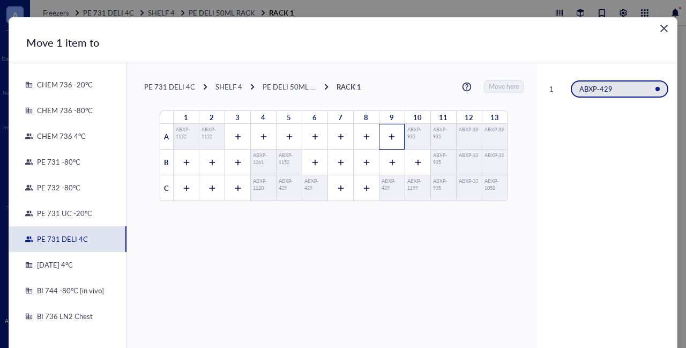
click at [384, 131] on div at bounding box center [392, 137] width 26 height 26
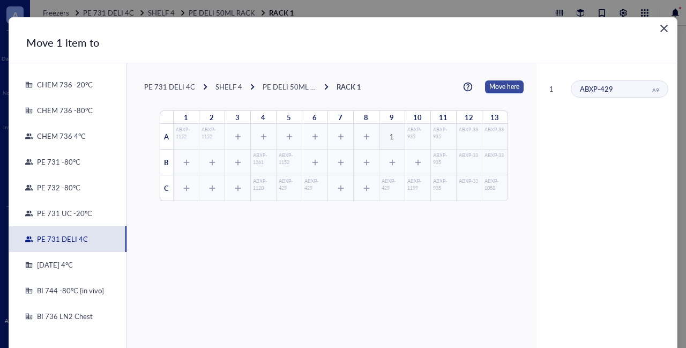
click at [489, 83] on span "Move here" at bounding box center [504, 86] width 30 height 13
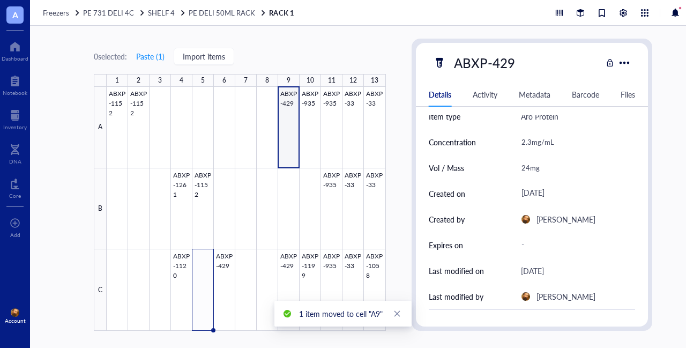
scroll to position [54, 0]
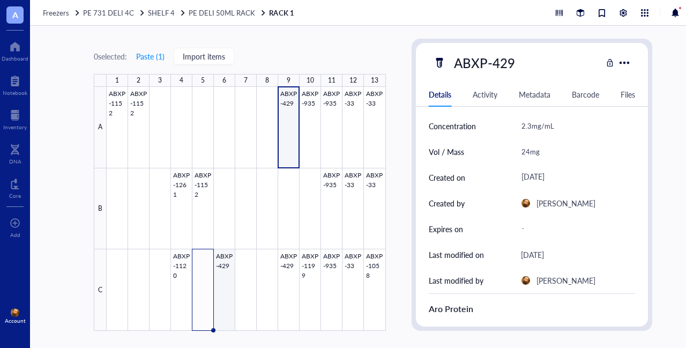
click at [227, 258] on div at bounding box center [246, 209] width 279 height 244
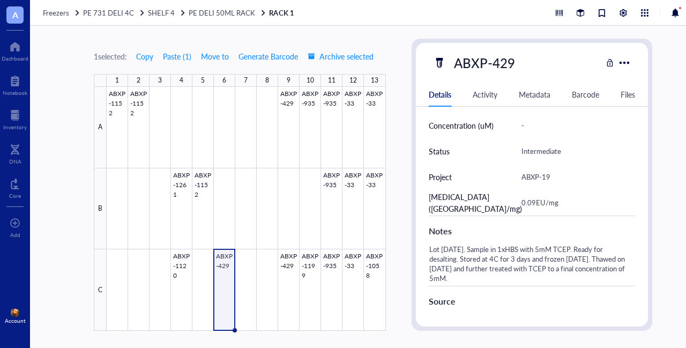
scroll to position [375, 0]
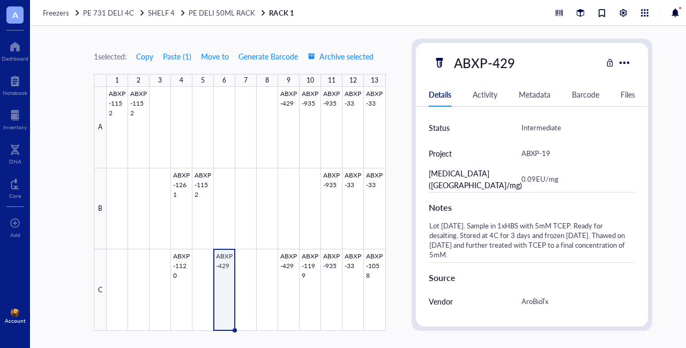
click at [398, 124] on div "1 selected: Copy Paste ( 1 ) Move to Generate Barcode Archive selected 1 2 3 4 …" at bounding box center [373, 187] width 686 height 322
click at [409, 145] on div "1 selected: Copy Paste ( 1 ) Move to Generate Barcode Archive selected 1 2 3 4 …" at bounding box center [373, 187] width 686 height 322
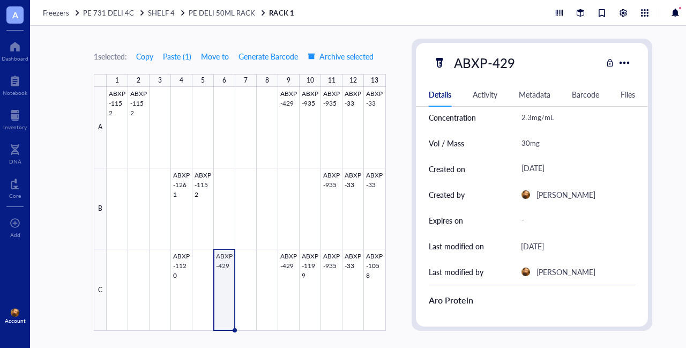
scroll to position [0, 0]
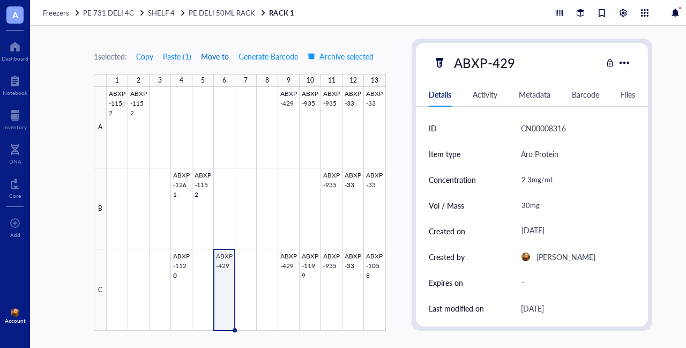
click at [212, 53] on span "Move to" at bounding box center [215, 56] width 28 height 9
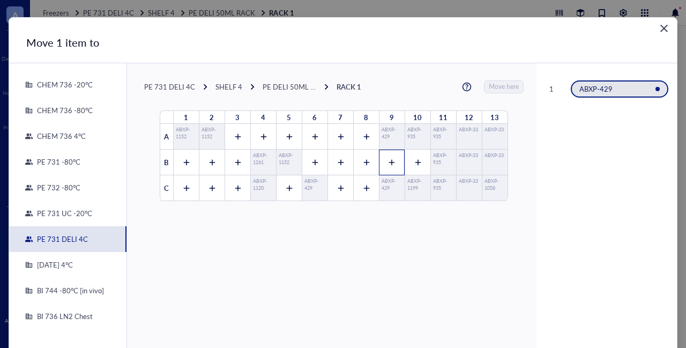
click at [388, 160] on icon at bounding box center [391, 162] width 7 height 7
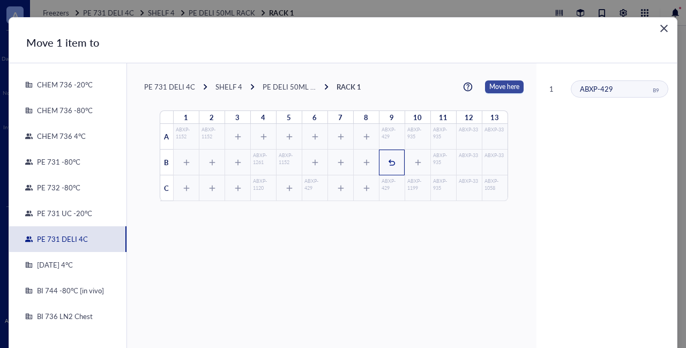
click at [491, 86] on span "Move here" at bounding box center [504, 86] width 30 height 13
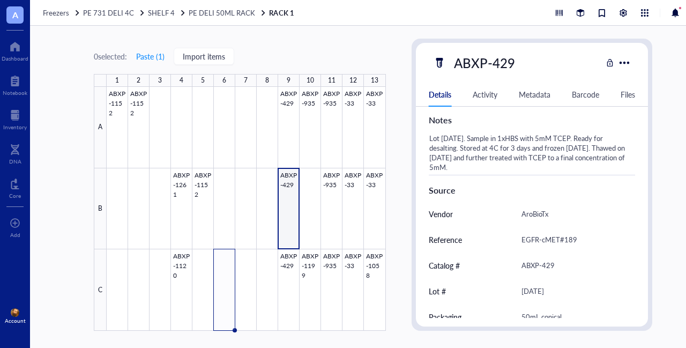
scroll to position [482, 0]
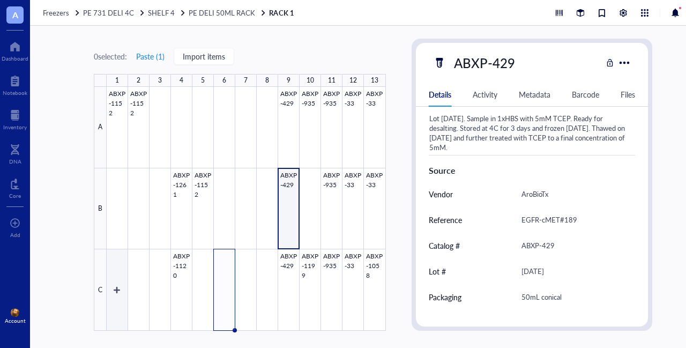
click at [119, 287] on div at bounding box center [246, 209] width 279 height 244
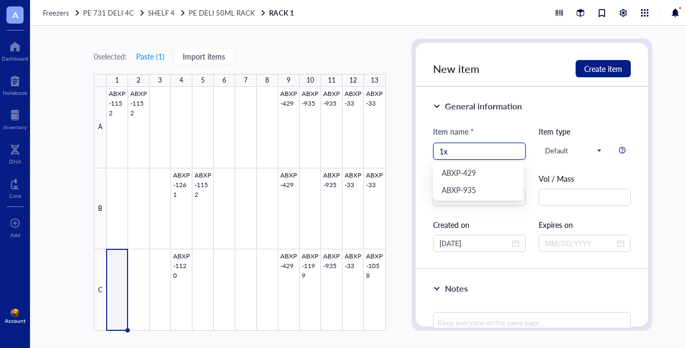
type input "1"
type input "H"
click at [586, 151] on span "Default" at bounding box center [573, 151] width 56 height 10
type input "1xHBS"
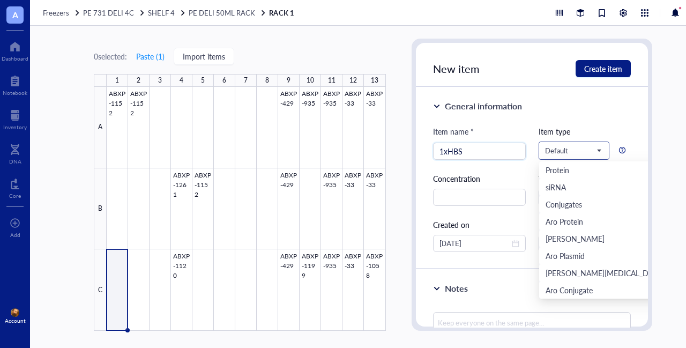
scroll to position [51, 0]
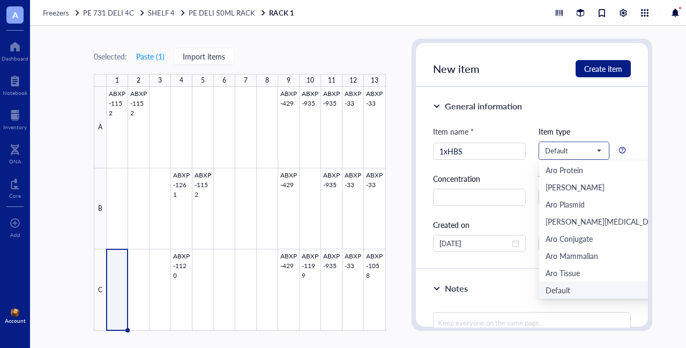
click at [595, 148] on span "Default" at bounding box center [573, 151] width 56 height 10
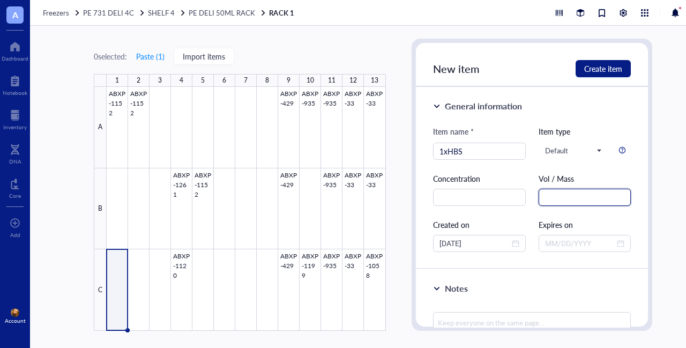
click at [551, 196] on input "text" at bounding box center [584, 197] width 93 height 17
type input "40mL"
drag, startPoint x: 456, startPoint y: 244, endPoint x: 423, endPoint y: 260, distance: 36.4
click at [392, 254] on div "0 selected: Paste ( 1 ) Import items 1 2 3 4 5 6 7 8 9 10 11 12 13 A B C ABXP-1…" at bounding box center [373, 187] width 686 height 322
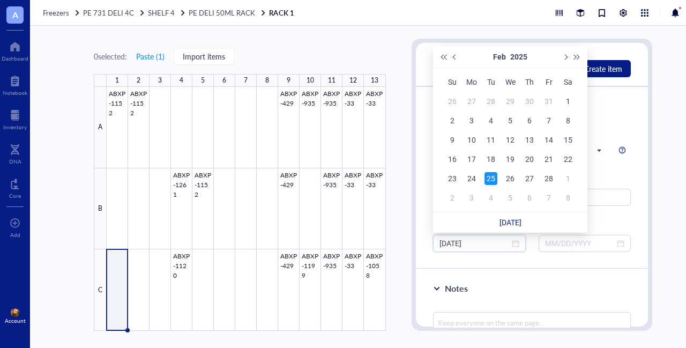
type input "[DATE]"
click at [492, 174] on div "25" at bounding box center [490, 178] width 13 height 13
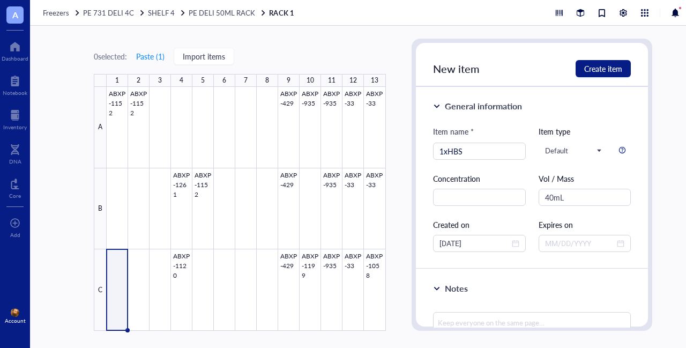
click at [426, 224] on div "General information Item name * 1xHBS Item type Default Protein siRNA Conjugate…" at bounding box center [532, 178] width 232 height 182
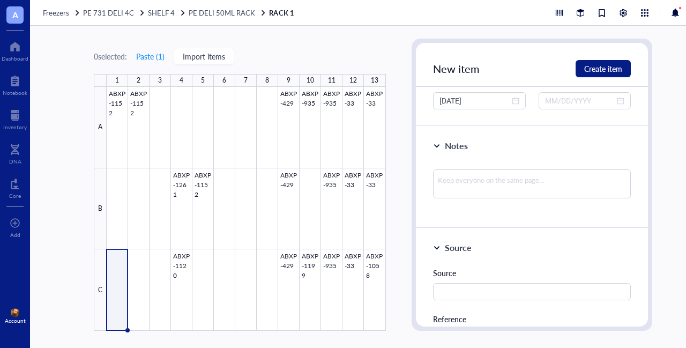
scroll to position [161, 0]
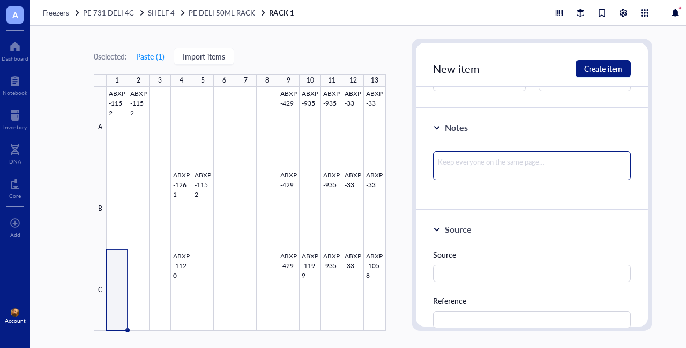
click at [463, 160] on textarea at bounding box center [532, 165] width 198 height 29
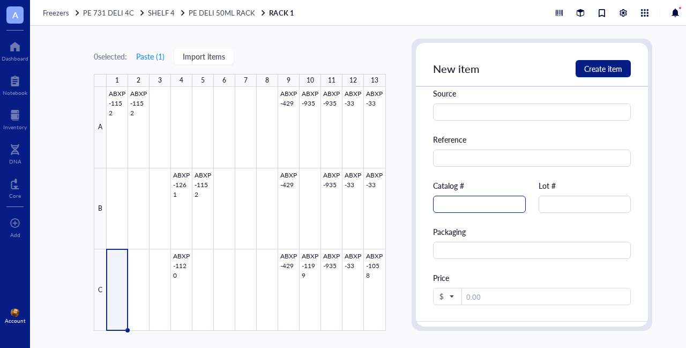
scroll to position [375, 0]
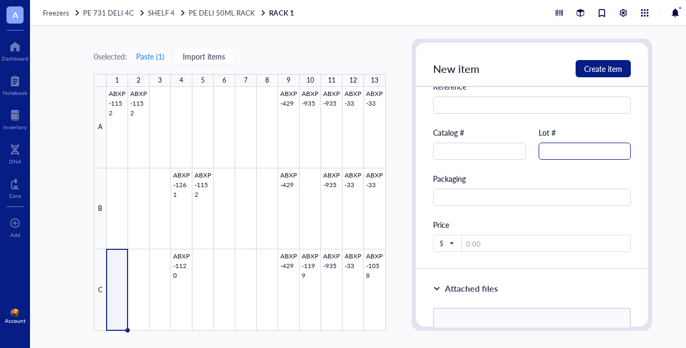
type textarea "ph 7.4"
click at [549, 146] on input "text" at bounding box center [584, 150] width 93 height 17
type input "20250225"
click at [424, 141] on div "Source Source Reference Catalog # Lot # 20250225 Packaging Price $" at bounding box center [532, 132] width 232 height 273
click at [604, 70] on span "Create item" at bounding box center [603, 68] width 38 height 9
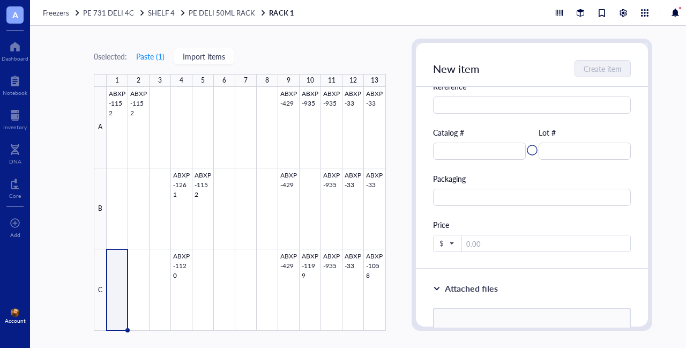
type input "[DATE]"
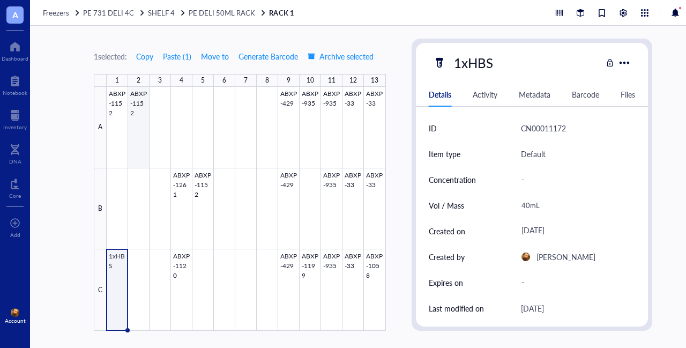
click at [142, 106] on div at bounding box center [246, 209] width 279 height 244
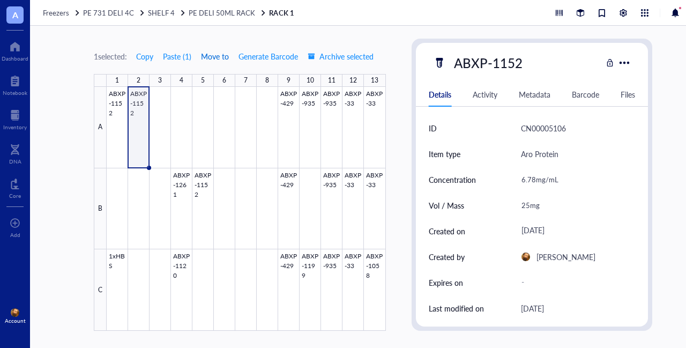
click at [216, 55] on span "Move to" at bounding box center [215, 56] width 28 height 9
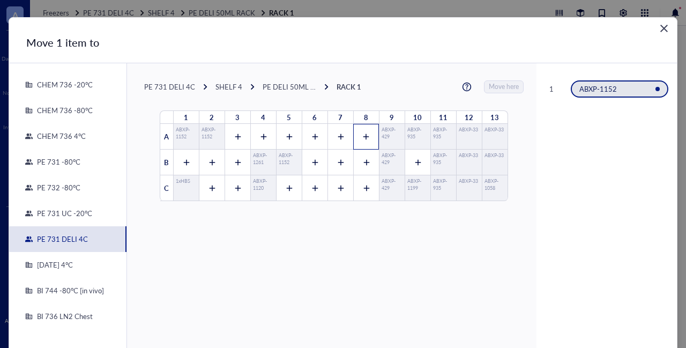
click at [362, 133] on icon at bounding box center [365, 136] width 7 height 7
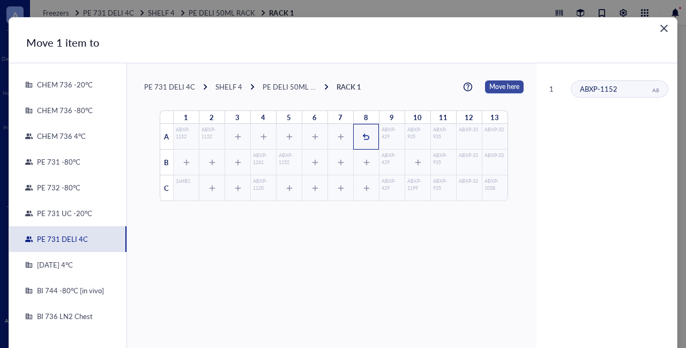
click at [495, 86] on span "Move here" at bounding box center [504, 86] width 30 height 13
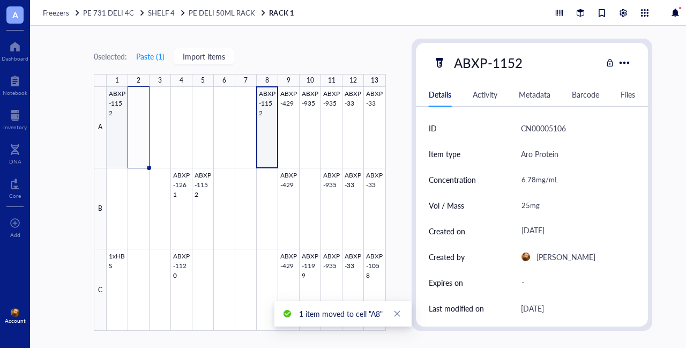
click at [120, 112] on div at bounding box center [246, 209] width 279 height 244
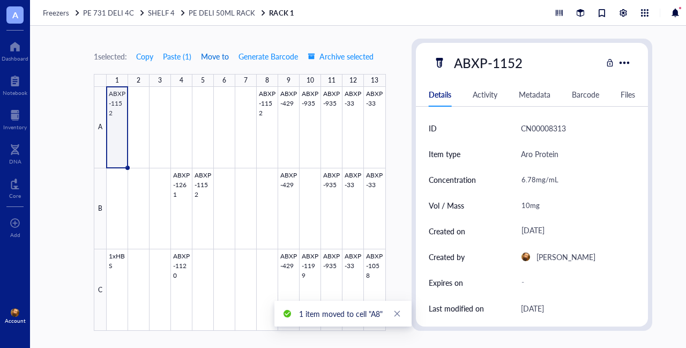
click at [226, 55] on span "Move to" at bounding box center [215, 56] width 28 height 9
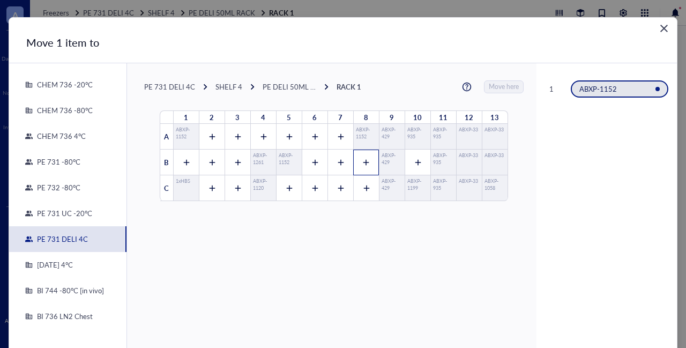
click at [362, 161] on icon at bounding box center [365, 162] width 7 height 7
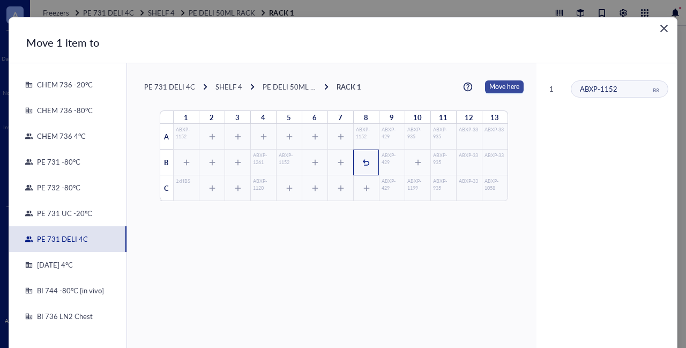
click at [491, 86] on span "Move here" at bounding box center [504, 86] width 30 height 13
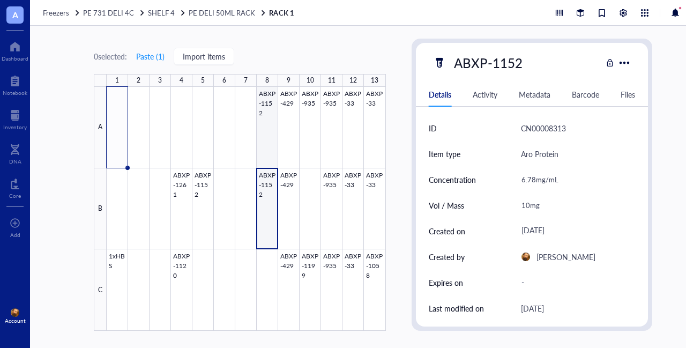
click at [272, 101] on div at bounding box center [246, 209] width 279 height 244
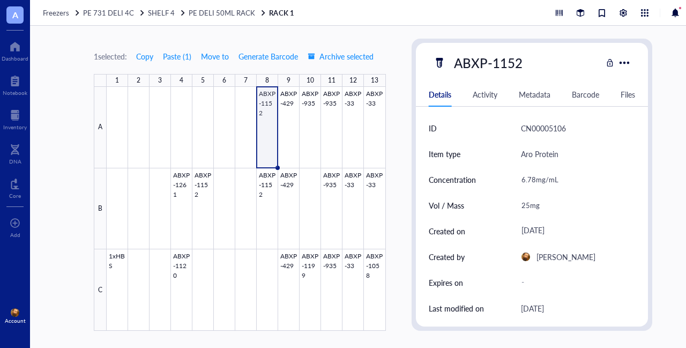
click at [404, 123] on div "1 selected: Copy Paste ( 1 ) Move to Generate Barcode Archive selected 1 2 3 4 …" at bounding box center [373, 187] width 686 height 322
click at [528, 203] on div "25mg" at bounding box center [573, 205] width 115 height 22
drag, startPoint x: 528, startPoint y: 204, endPoint x: 501, endPoint y: 207, distance: 27.0
click at [514, 204] on div "Vol / Mass 25mg" at bounding box center [532, 205] width 207 height 26
type input "50mg"
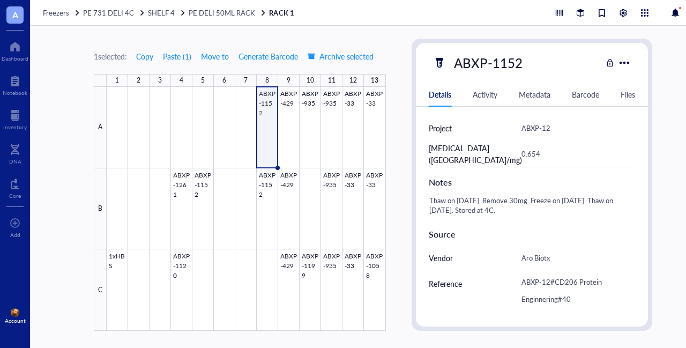
scroll to position [429, 0]
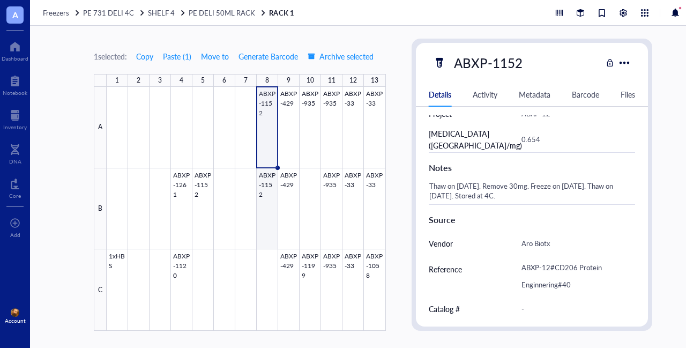
click at [269, 181] on div at bounding box center [246, 209] width 279 height 244
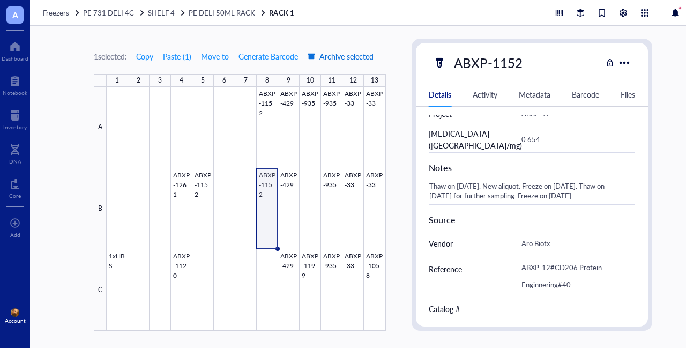
click at [359, 55] on span "Archive selected" at bounding box center [340, 56] width 66 height 9
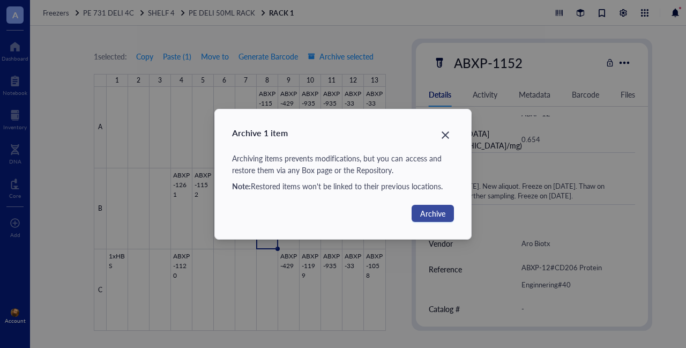
click at [433, 212] on span "Archive" at bounding box center [432, 213] width 25 height 12
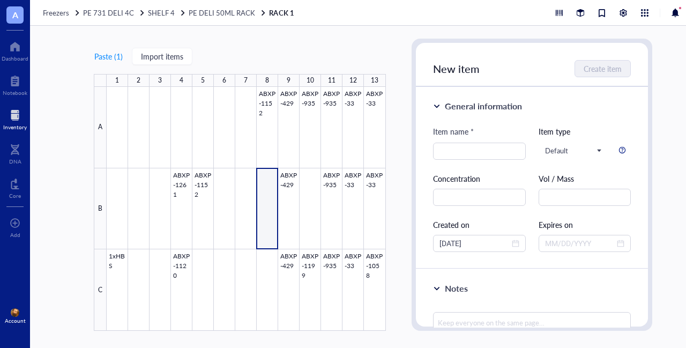
click at [17, 124] on div "Inventory" at bounding box center [15, 127] width 24 height 6
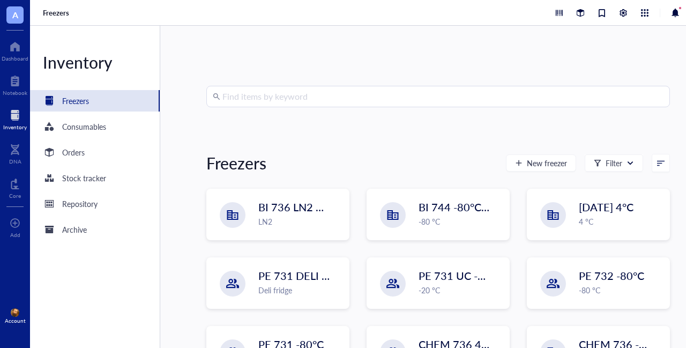
click at [330, 87] on input "search" at bounding box center [442, 96] width 441 height 20
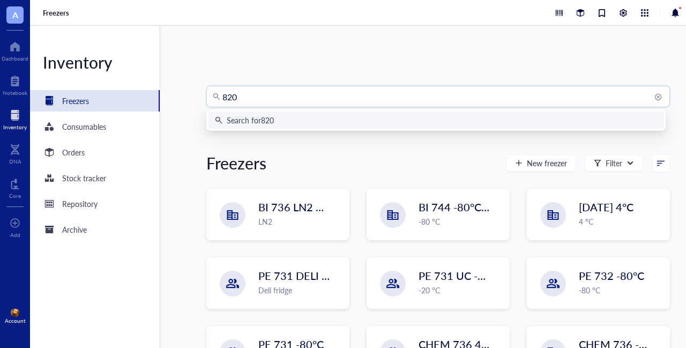
type input "8208"
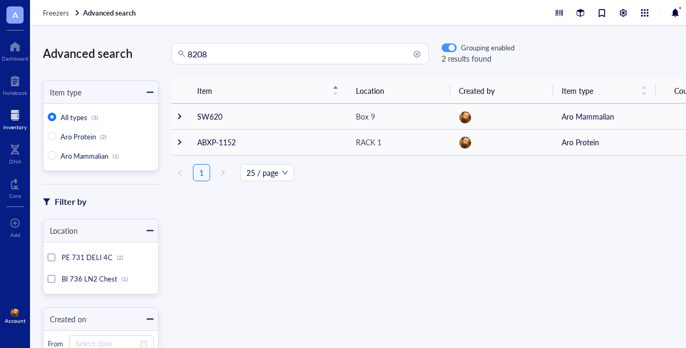
click at [453, 49] on div "button" at bounding box center [451, 48] width 6 height 6
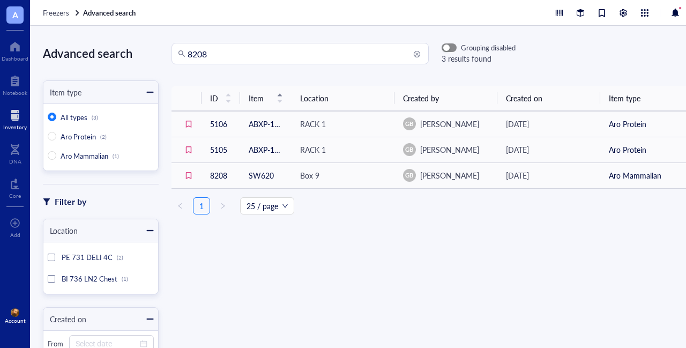
click at [451, 48] on span "button" at bounding box center [449, 47] width 14 height 7
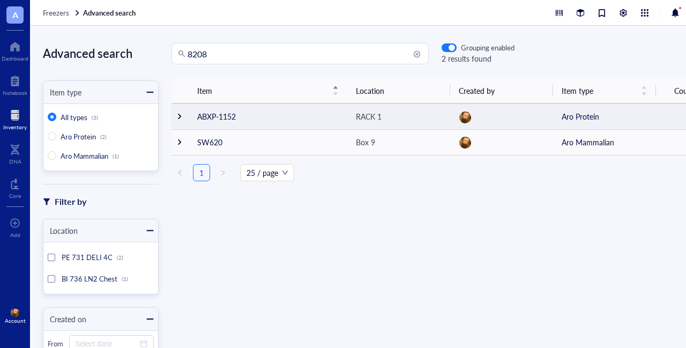
click at [181, 116] on div at bounding box center [179, 115] width 7 height 7
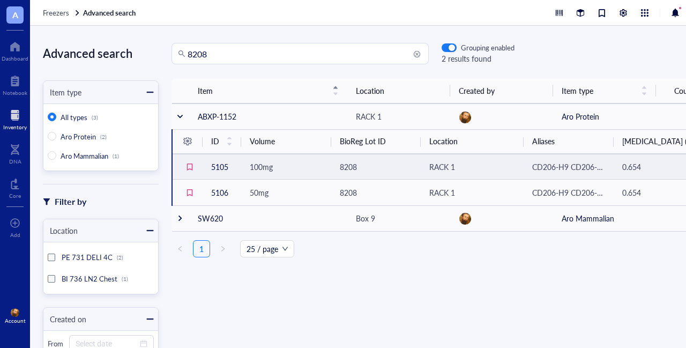
click at [224, 166] on td "5105" at bounding box center [221, 167] width 39 height 26
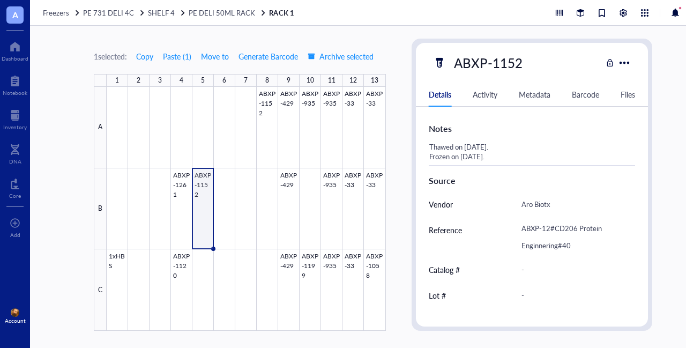
scroll to position [400, 0]
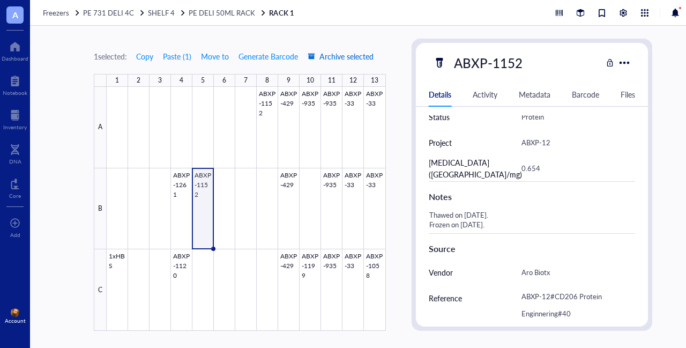
click at [347, 55] on span "Archive selected" at bounding box center [340, 56] width 66 height 9
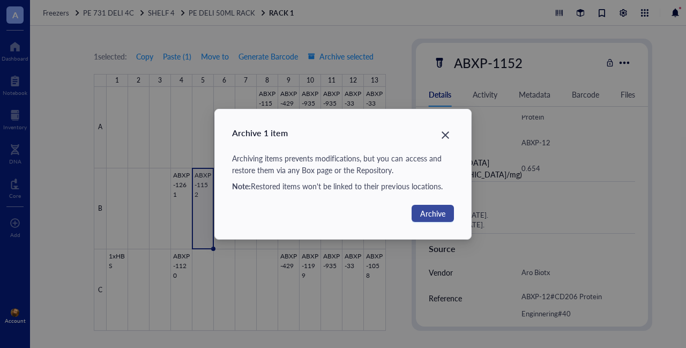
click at [424, 212] on span "Archive" at bounding box center [432, 213] width 25 height 12
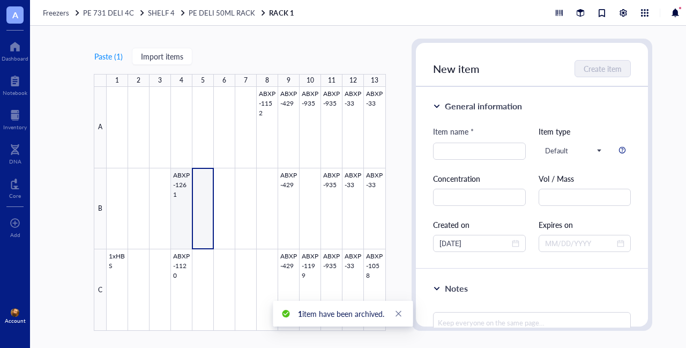
click at [182, 176] on div at bounding box center [246, 209] width 279 height 244
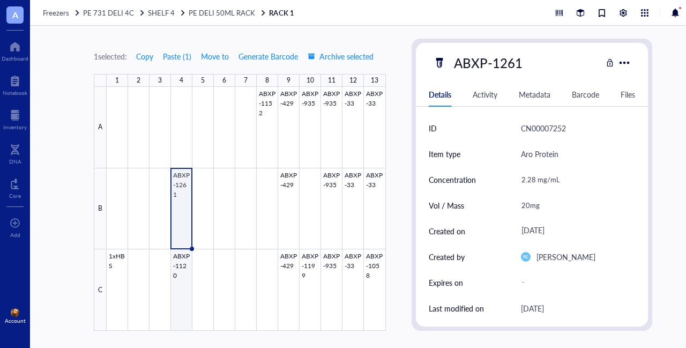
click at [186, 268] on div at bounding box center [246, 209] width 279 height 244
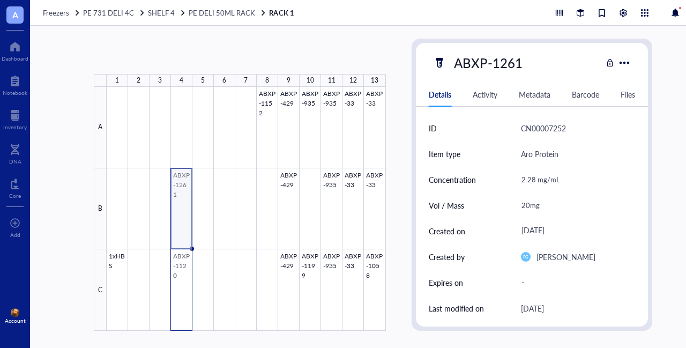
drag, startPoint x: 185, startPoint y: 209, endPoint x: 183, endPoint y: 282, distance: 72.9
click at [183, 282] on div at bounding box center [246, 209] width 279 height 244
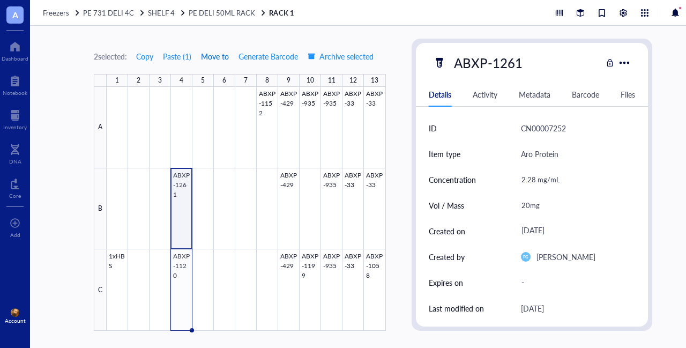
click at [215, 56] on span "Move to" at bounding box center [215, 56] width 28 height 9
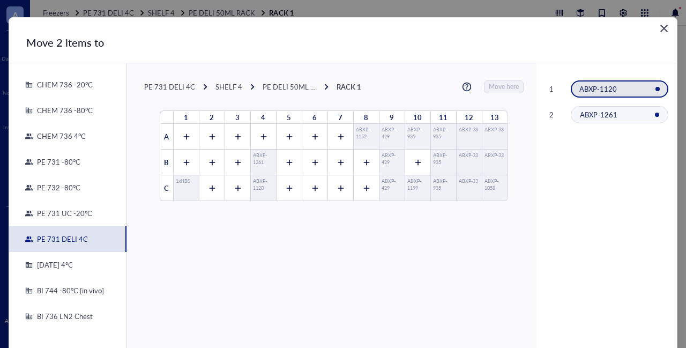
click at [231, 87] on div "SHELF 4" at bounding box center [228, 87] width 27 height 10
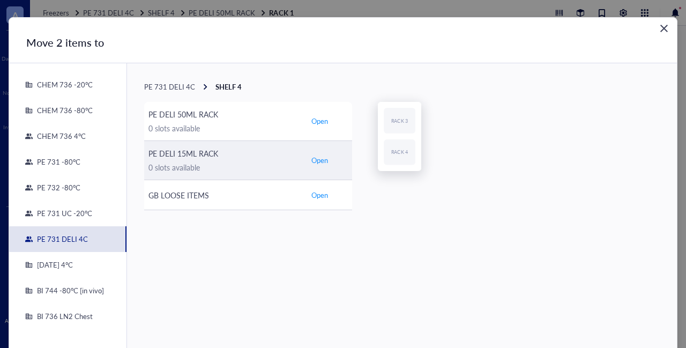
click at [204, 158] on div "PE DELI 15ML RACK" at bounding box center [224, 153] width 152 height 12
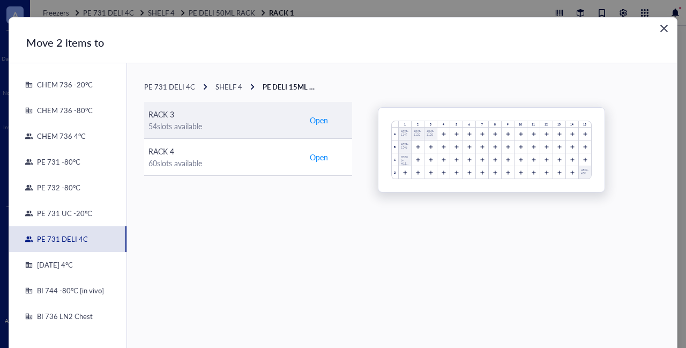
click at [321, 118] on span "Open" at bounding box center [319, 120] width 18 height 12
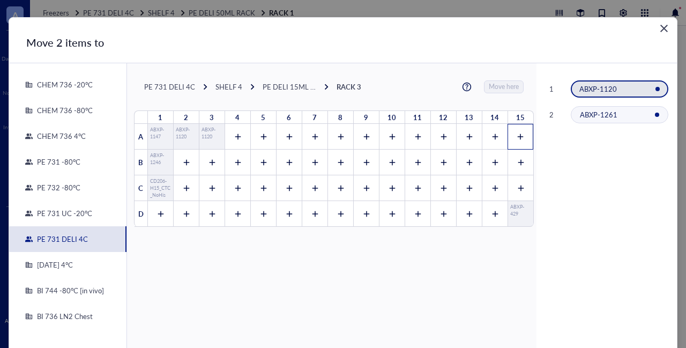
click at [517, 134] on icon at bounding box center [519, 136] width 7 height 7
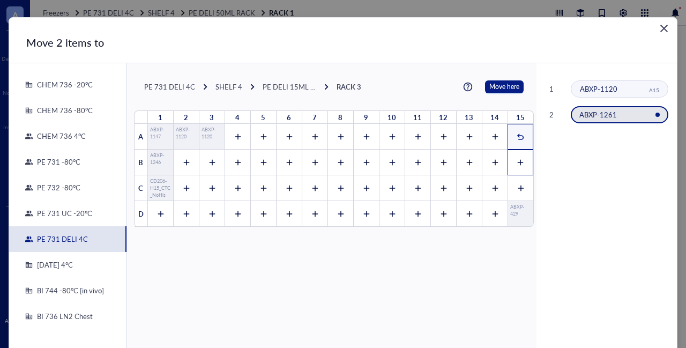
click at [516, 162] on icon at bounding box center [519, 162] width 7 height 7
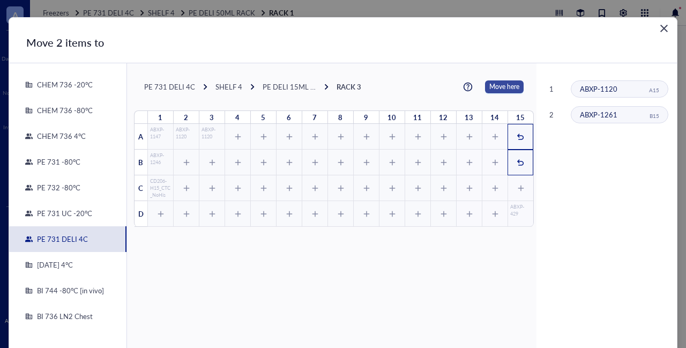
click at [495, 83] on span "Move here" at bounding box center [504, 86] width 30 height 13
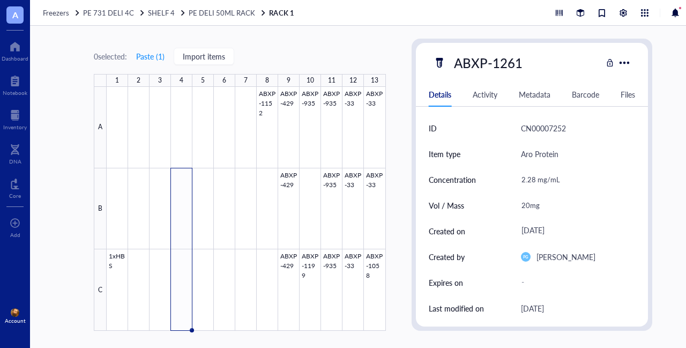
click at [403, 137] on div "0 selected: Paste ( 1 ) Import items 1 2 3 4 5 6 7 8 9 10 11 12 13 A B C ABXP-1…" at bounding box center [373, 187] width 686 height 322
click at [269, 117] on div at bounding box center [246, 209] width 279 height 244
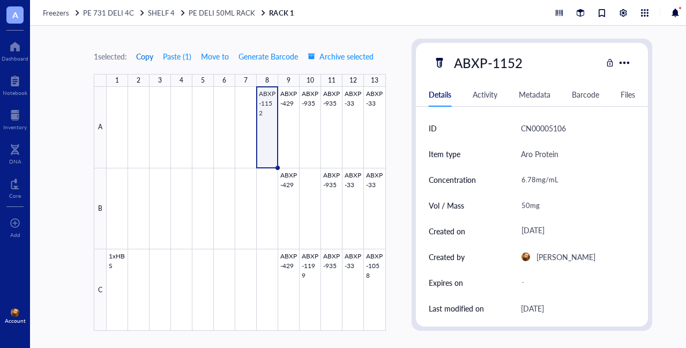
click at [145, 59] on span "Copy" at bounding box center [144, 56] width 17 height 9
click at [267, 193] on div at bounding box center [246, 209] width 279 height 244
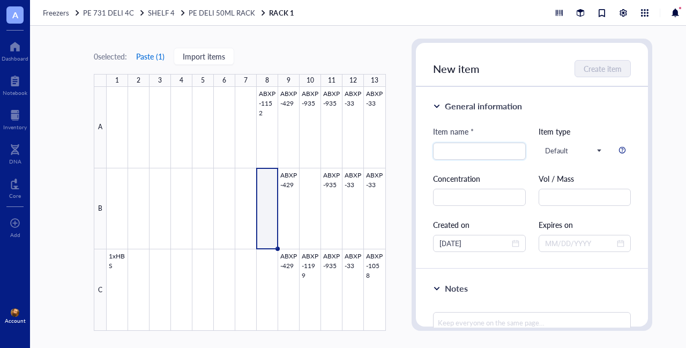
click at [157, 56] on button "Paste ( 1 )" at bounding box center [150, 56] width 29 height 17
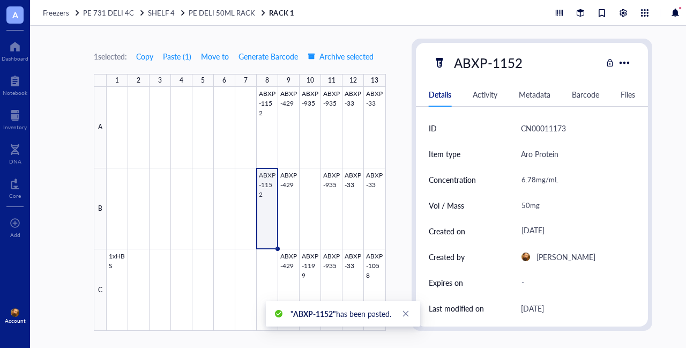
click at [525, 202] on div "50mg" at bounding box center [573, 205] width 115 height 22
click at [522, 207] on input "50mg" at bounding box center [574, 204] width 114 height 21
type input "30mg"
click at [13, 121] on div at bounding box center [15, 115] width 24 height 17
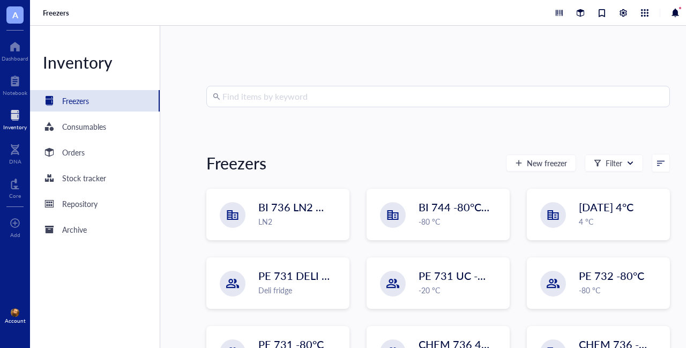
click at [329, 101] on input "search" at bounding box center [442, 96] width 441 height 20
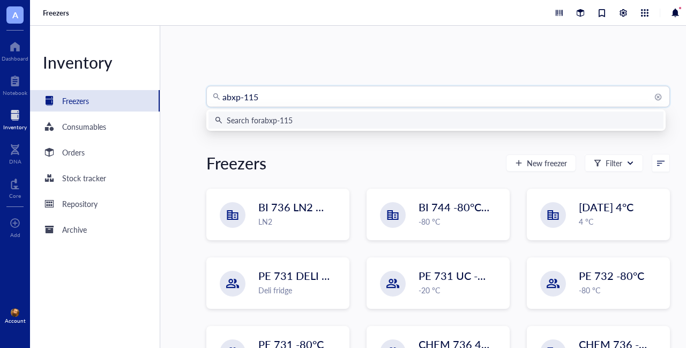
type input "abxp-1152"
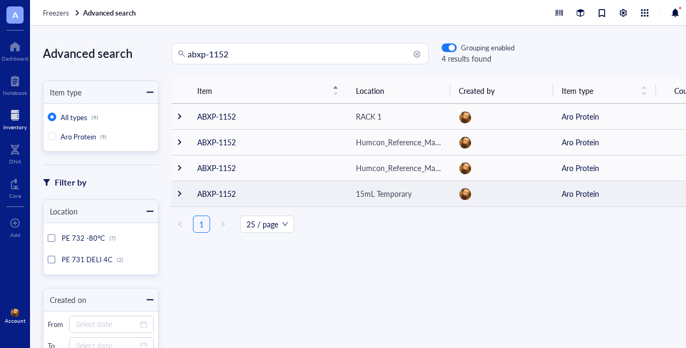
click at [180, 194] on div at bounding box center [179, 193] width 7 height 7
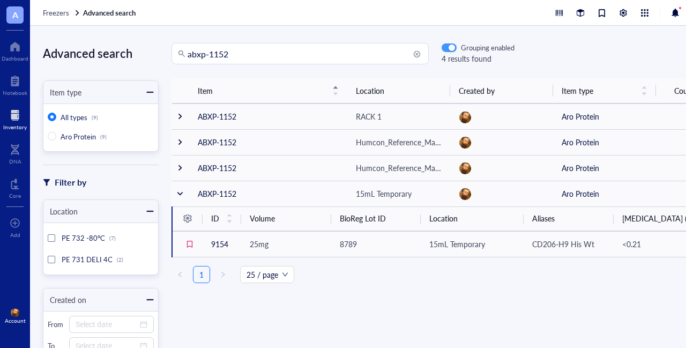
click at [447, 45] on span "button" at bounding box center [449, 47] width 14 height 7
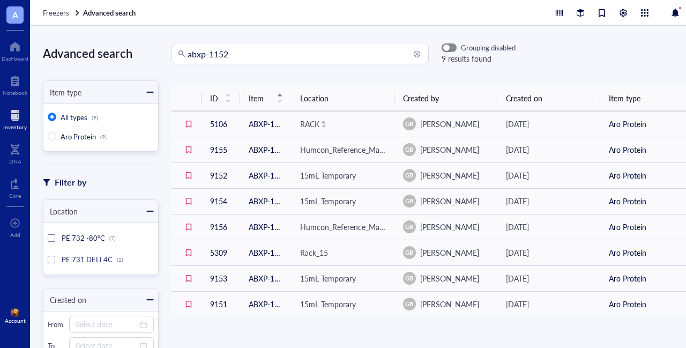
click at [453, 48] on span "button" at bounding box center [449, 47] width 14 height 7
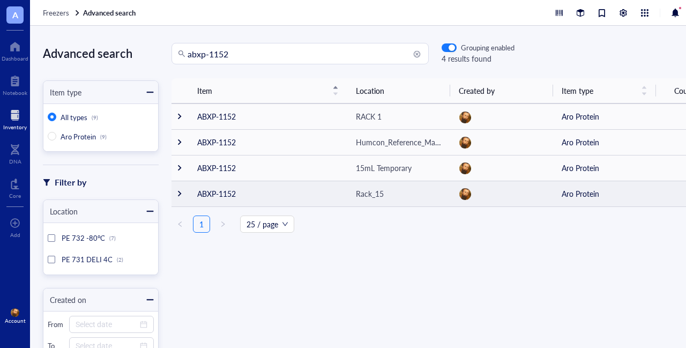
click at [180, 191] on div at bounding box center [179, 193] width 7 height 7
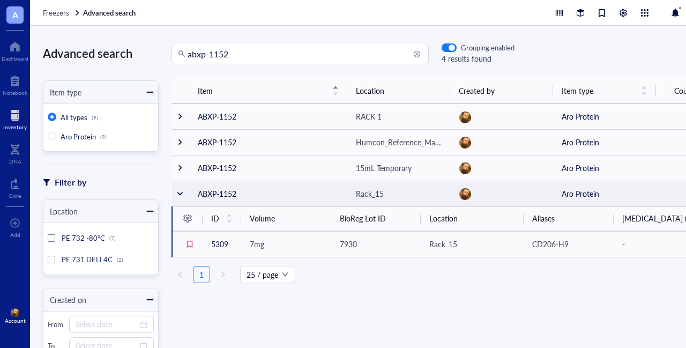
click at [178, 190] on div at bounding box center [179, 193] width 7 height 7
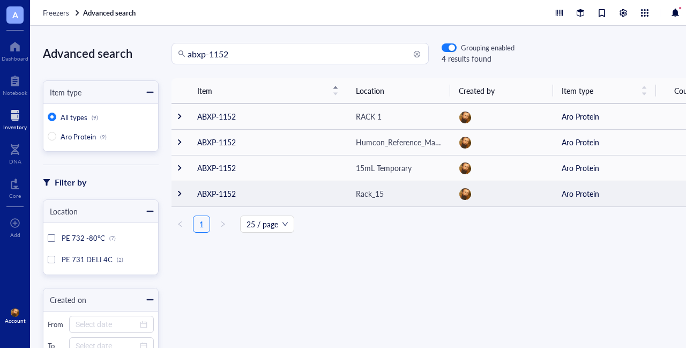
click at [179, 193] on div at bounding box center [179, 193] width 7 height 7
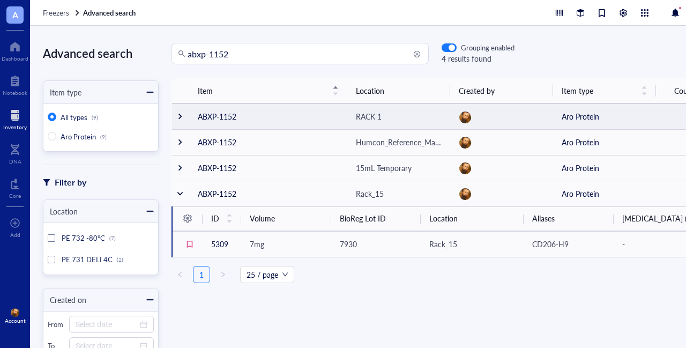
click at [181, 116] on div at bounding box center [179, 115] width 7 height 7
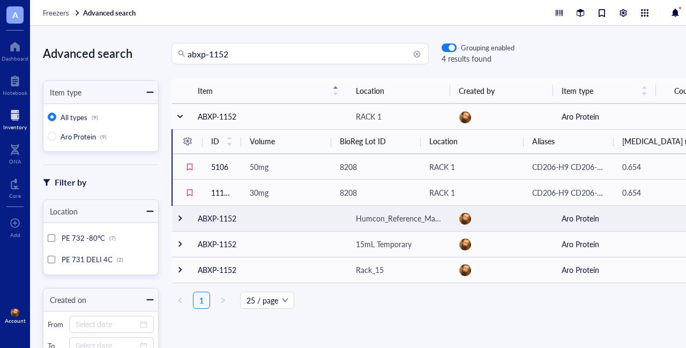
click at [179, 222] on div at bounding box center [179, 217] width 7 height 7
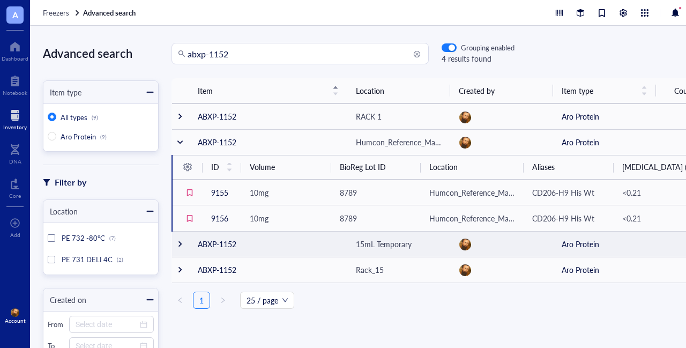
click at [180, 247] on div at bounding box center [179, 243] width 7 height 7
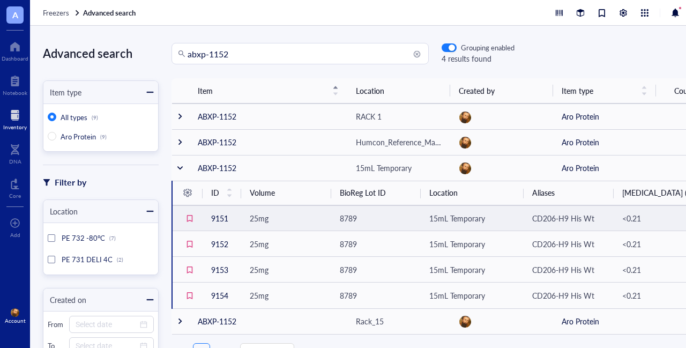
click at [260, 217] on span "25mg" at bounding box center [259, 218] width 19 height 11
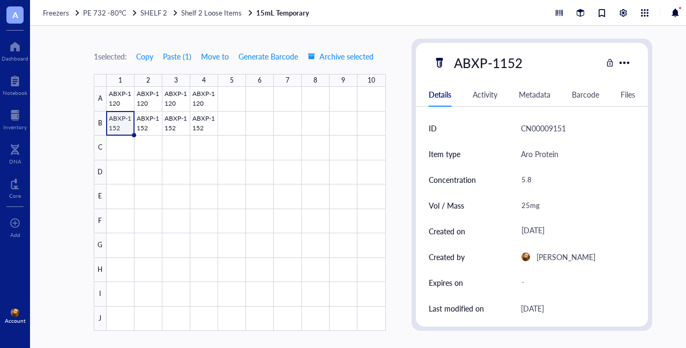
click at [400, 41] on div "1 selected: Copy Paste ( 1 ) Move to Generate Barcode Archive selected 1 2 3 4 …" at bounding box center [373, 187] width 686 height 322
click at [150, 118] on div at bounding box center [246, 209] width 279 height 244
click at [174, 118] on div at bounding box center [246, 209] width 279 height 244
click at [202, 117] on div at bounding box center [246, 209] width 279 height 244
click at [527, 204] on div "25mg" at bounding box center [573, 205] width 115 height 22
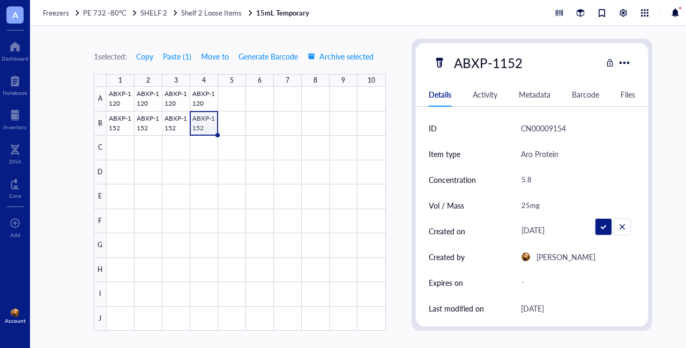
drag, startPoint x: 527, startPoint y: 204, endPoint x: 511, endPoint y: 203, distance: 16.6
click at [511, 203] on div "Vol / Mass 25mg" at bounding box center [532, 205] width 207 height 26
type input "14mg"
click at [189, 117] on div at bounding box center [246, 209] width 279 height 244
click at [117, 117] on div at bounding box center [246, 209] width 279 height 244
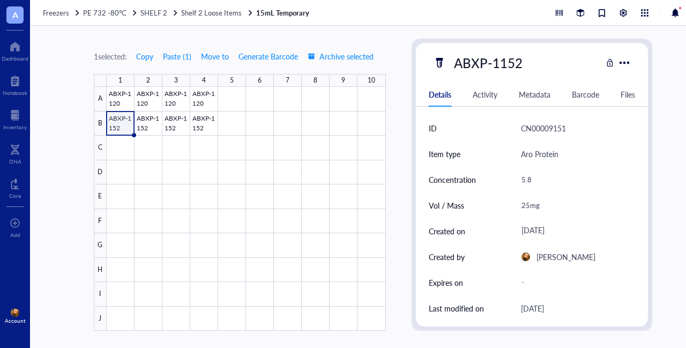
click at [527, 204] on div "25mg" at bounding box center [573, 205] width 115 height 22
drag, startPoint x: 529, startPoint y: 204, endPoint x: 503, endPoint y: 203, distance: 26.3
click at [503, 203] on div "Vol / Mass 25mg" at bounding box center [532, 205] width 207 height 26
type input "50mg"
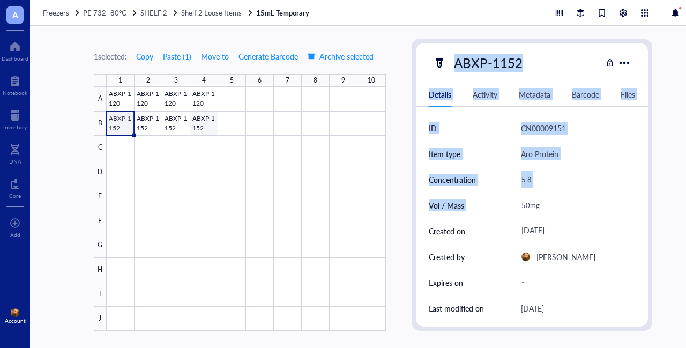
click at [199, 118] on div at bounding box center [246, 209] width 279 height 244
drag, startPoint x: 199, startPoint y: 118, endPoint x: 106, endPoint y: 142, distance: 96.1
click at [204, 153] on div at bounding box center [246, 209] width 279 height 244
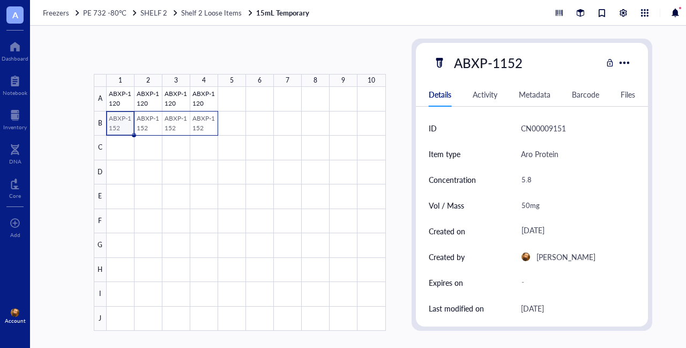
drag, startPoint x: 121, startPoint y: 119, endPoint x: 204, endPoint y: 115, distance: 83.2
click at [204, 115] on div at bounding box center [246, 209] width 279 height 244
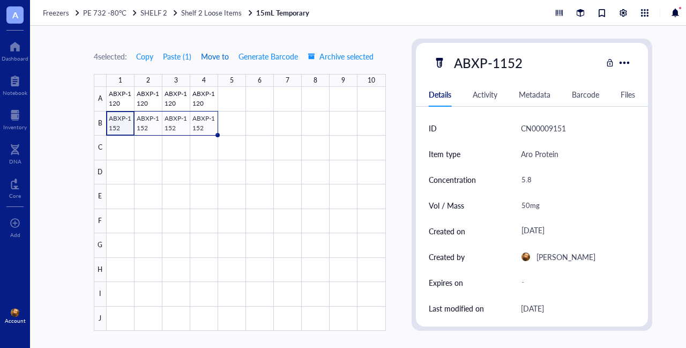
click at [223, 54] on span "Move to" at bounding box center [215, 56] width 28 height 9
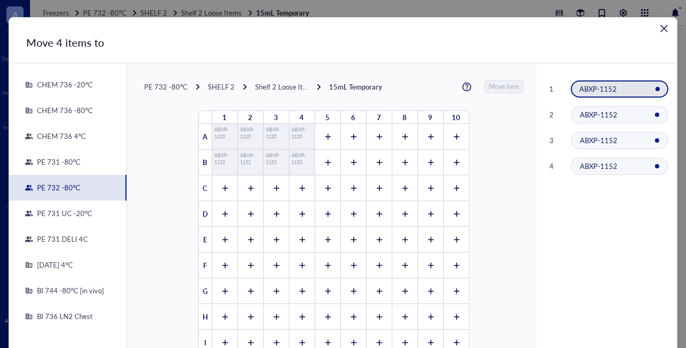
click at [271, 86] on div "Shelf 2 Loose Items" at bounding box center [282, 87] width 54 height 10
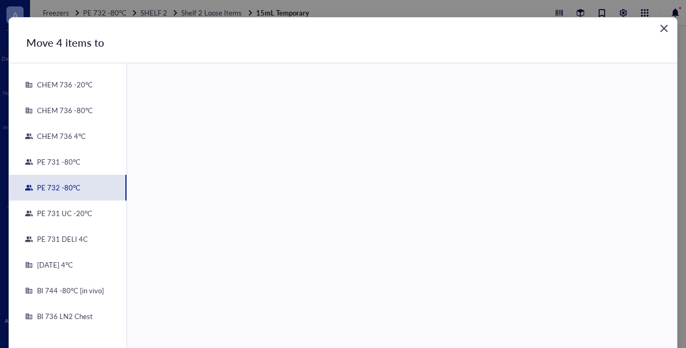
click at [56, 183] on div "PE 732 -80°C" at bounding box center [57, 188] width 48 height 10
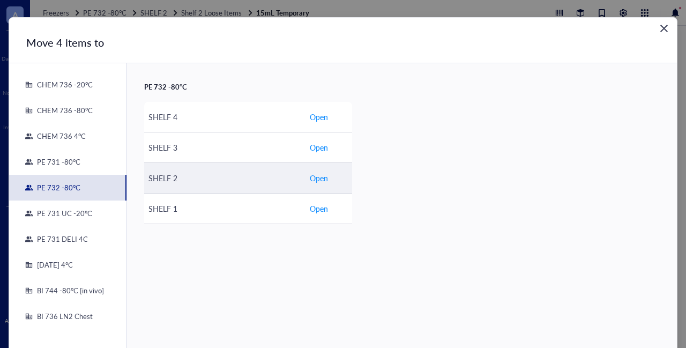
click at [313, 178] on span "Open" at bounding box center [319, 178] width 18 height 12
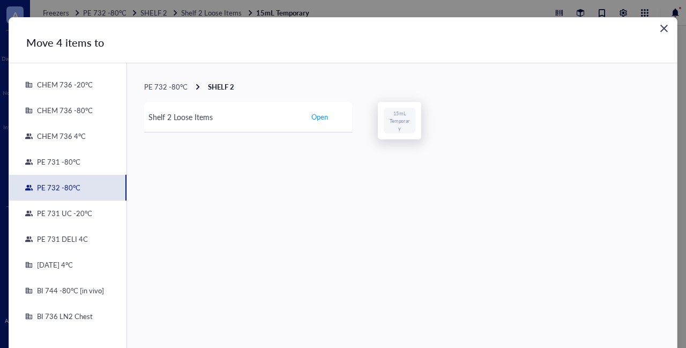
click at [172, 91] on span "PE 732 -80°C" at bounding box center [165, 86] width 43 height 10
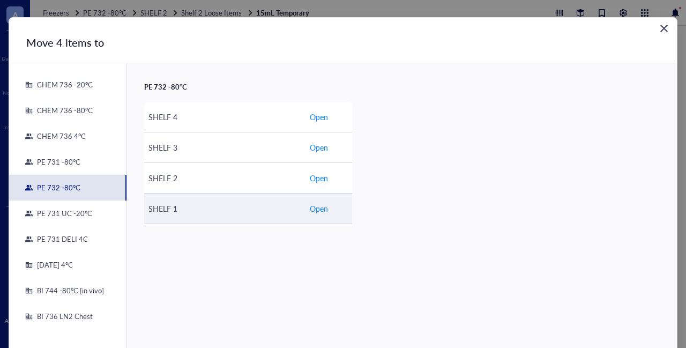
click at [318, 208] on span "Open" at bounding box center [319, 208] width 18 height 12
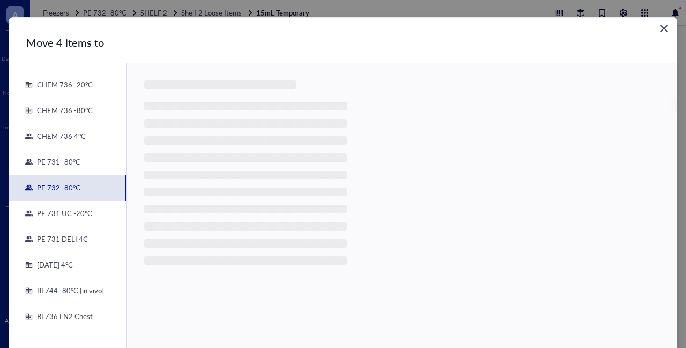
click at [60, 186] on div "PE 732 -80°C" at bounding box center [57, 188] width 48 height 10
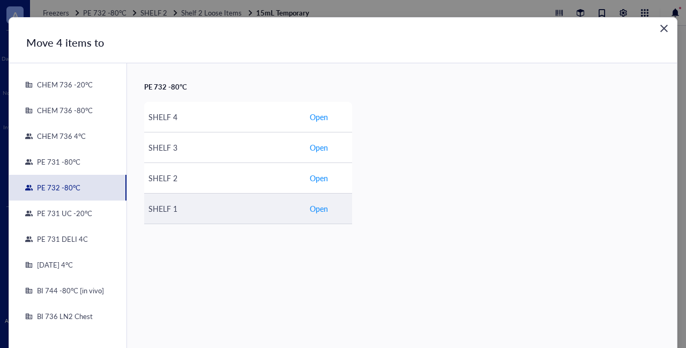
click at [314, 208] on span "Open" at bounding box center [319, 208] width 18 height 12
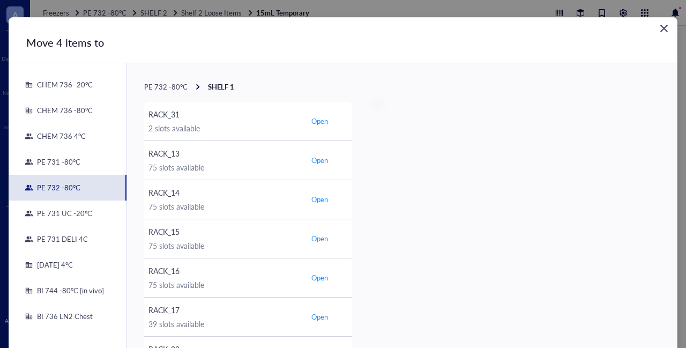
click at [65, 190] on div "PE 732 -80°C" at bounding box center [57, 188] width 48 height 10
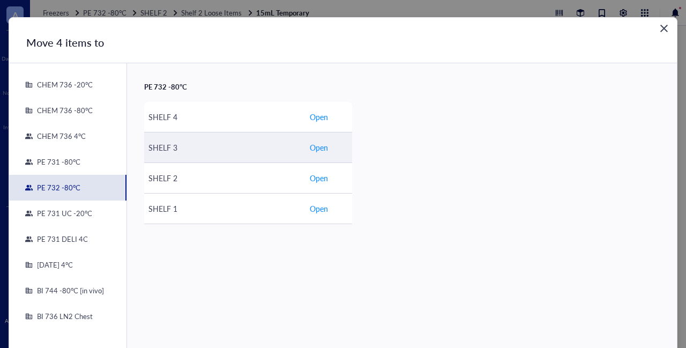
click at [313, 147] on span "Open" at bounding box center [319, 147] width 18 height 12
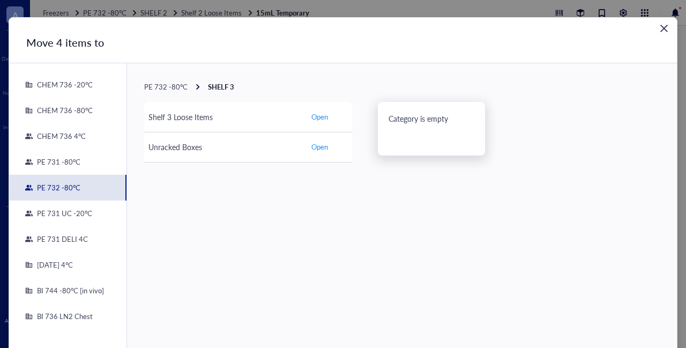
click at [76, 184] on div "PE 732 -80°C" at bounding box center [57, 188] width 48 height 10
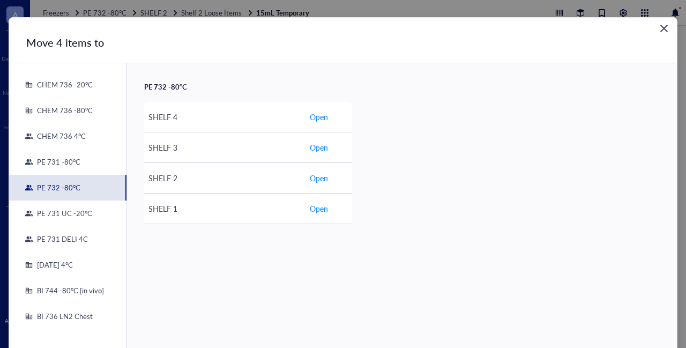
click at [54, 186] on div "PE 732 -80°C" at bounding box center [57, 188] width 48 height 10
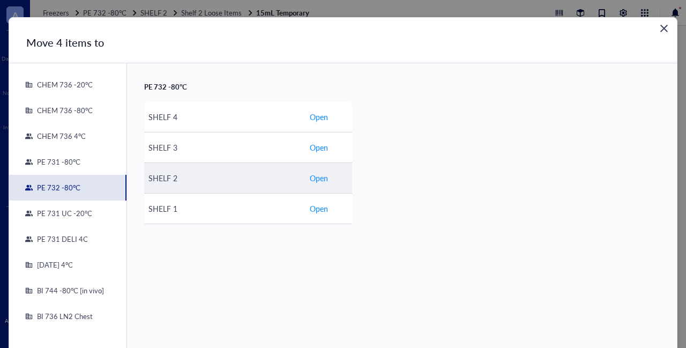
click at [314, 178] on span "Open" at bounding box center [319, 178] width 18 height 12
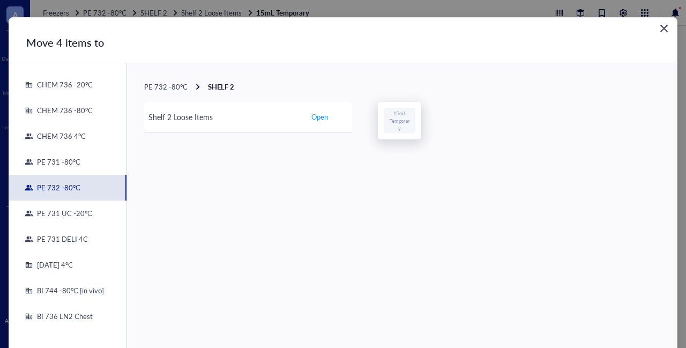
click at [155, 87] on span "PE 732 -80°C" at bounding box center [165, 86] width 43 height 10
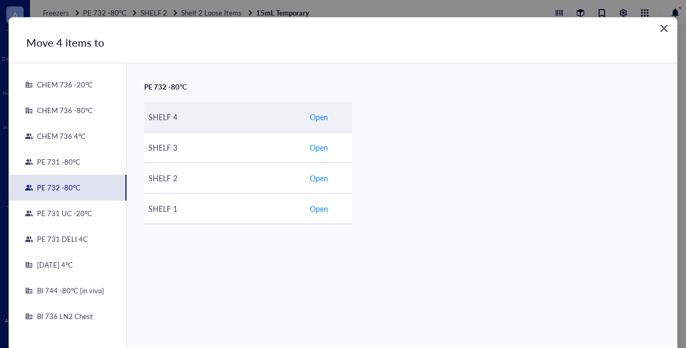
click at [315, 112] on span "Open" at bounding box center [319, 117] width 18 height 12
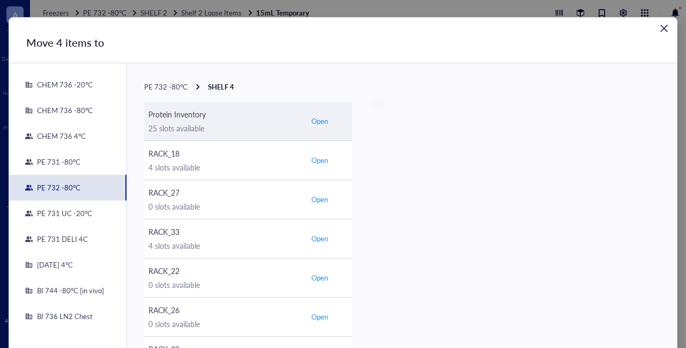
click at [319, 126] on button "Open" at bounding box center [319, 121] width 21 height 13
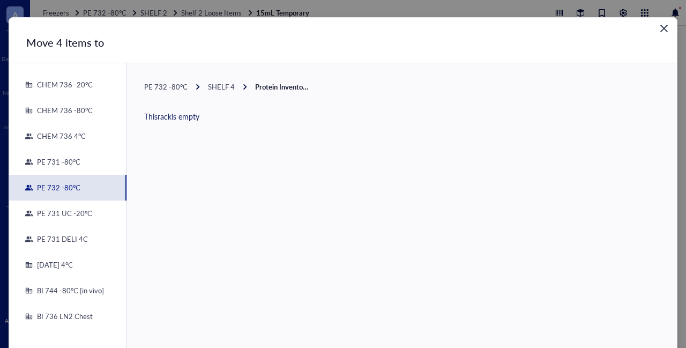
click at [224, 88] on span "SHELF 4" at bounding box center [221, 86] width 27 height 10
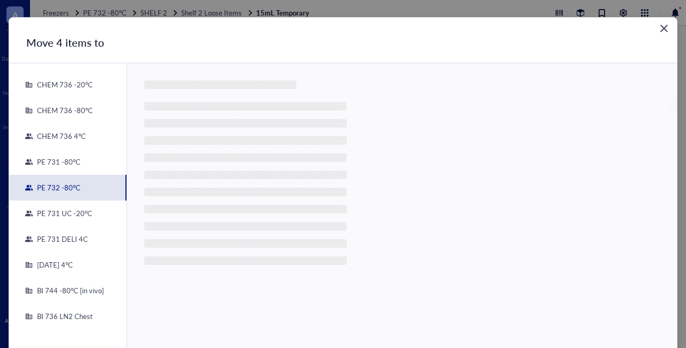
click at [50, 157] on div "PE 731 -80°C" at bounding box center [57, 162] width 48 height 10
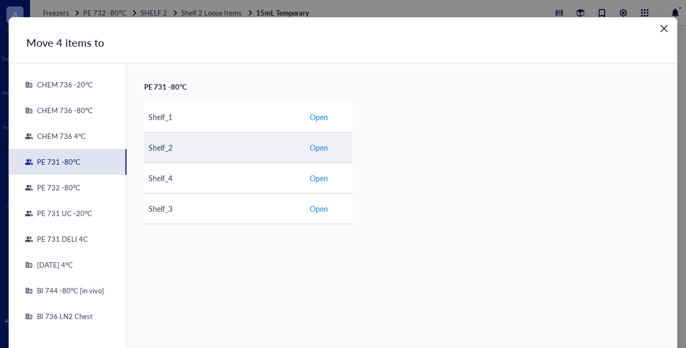
click at [320, 148] on span "Open" at bounding box center [319, 147] width 18 height 12
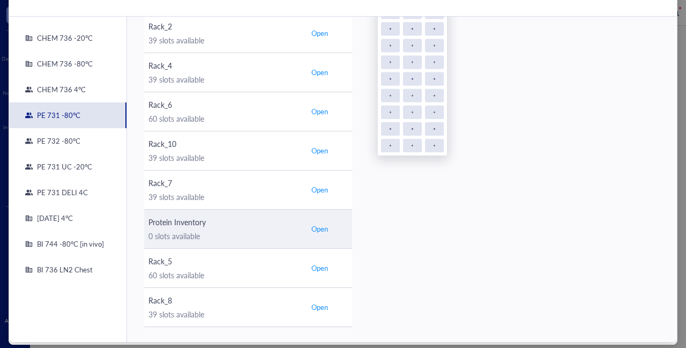
scroll to position [60, 0]
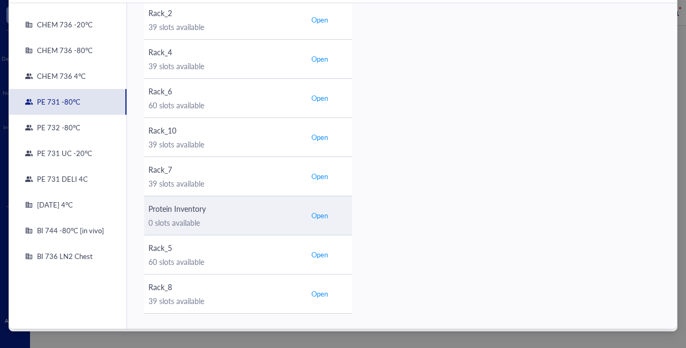
click at [326, 214] on span "Open" at bounding box center [319, 216] width 17 height 10
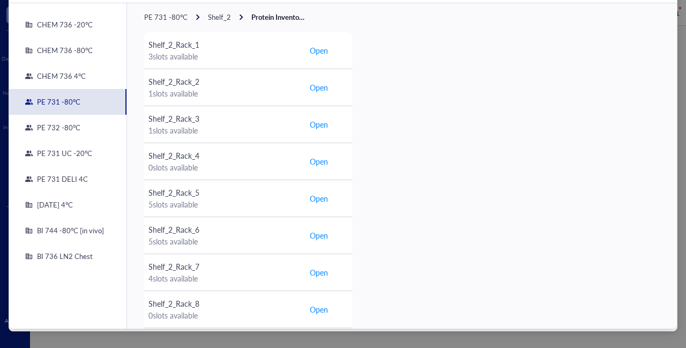
scroll to position [0, 0]
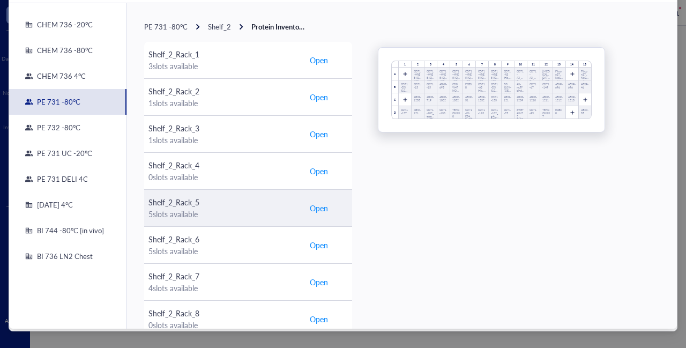
click at [317, 211] on span "Open" at bounding box center [319, 208] width 18 height 12
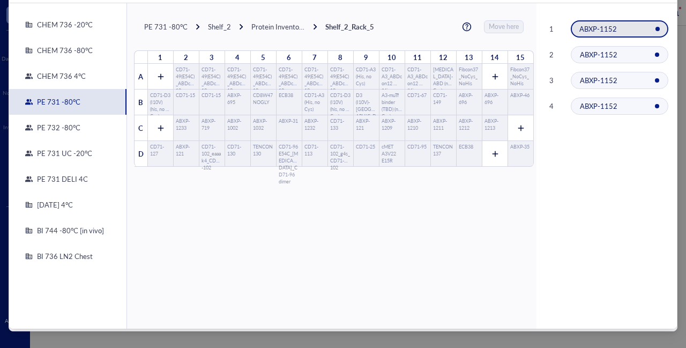
click at [268, 25] on div "Protein Inventory" at bounding box center [278, 27] width 54 height 10
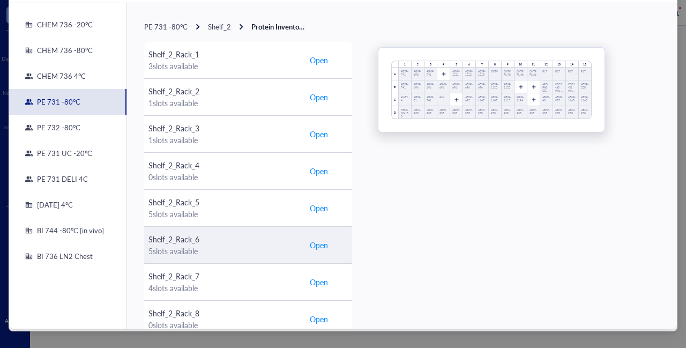
click at [318, 246] on span "Open" at bounding box center [319, 245] width 18 height 12
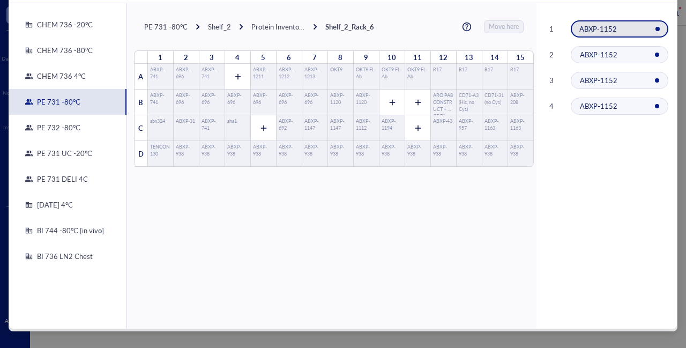
click at [260, 26] on div "Protein Inventory" at bounding box center [278, 27] width 54 height 10
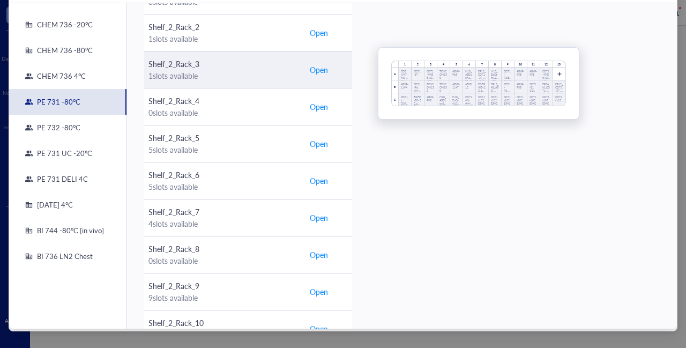
scroll to position [11, 0]
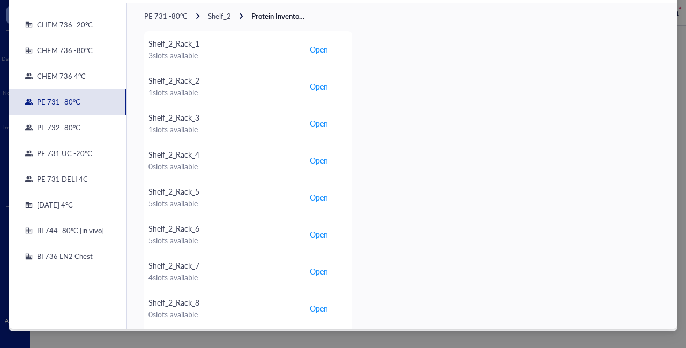
click at [52, 131] on div "PE 732 -80°C" at bounding box center [57, 128] width 48 height 10
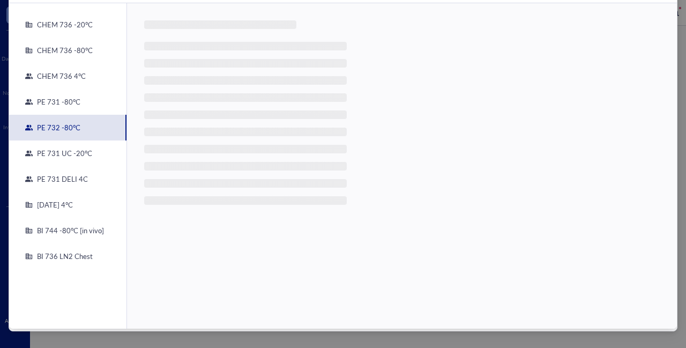
scroll to position [0, 0]
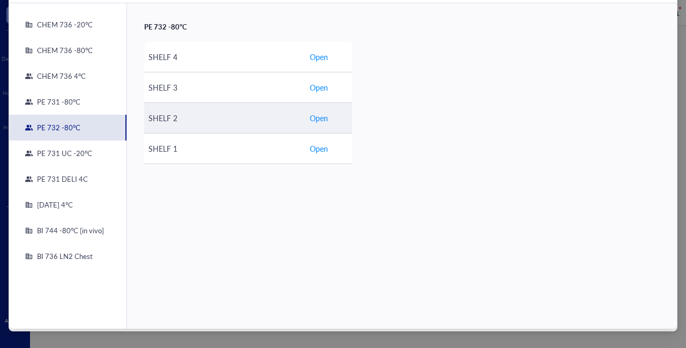
click at [316, 119] on span "Open" at bounding box center [319, 118] width 18 height 12
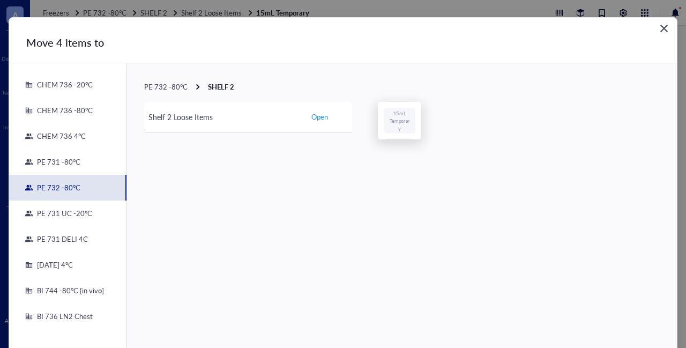
click at [662, 30] on icon "Close" at bounding box center [664, 29] width 10 height 10
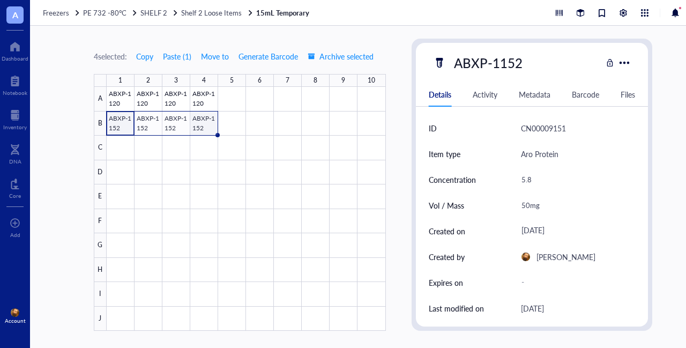
click at [205, 120] on div at bounding box center [246, 209] width 279 height 244
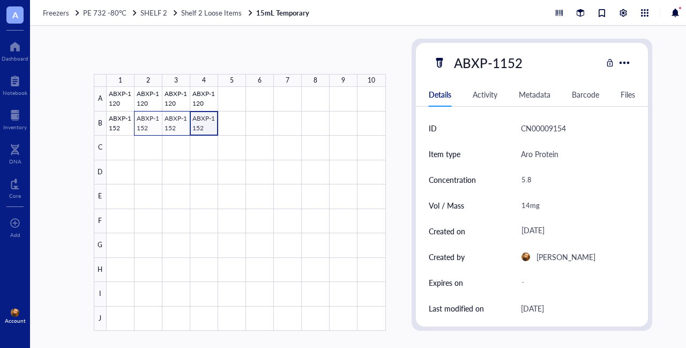
drag, startPoint x: 204, startPoint y: 118, endPoint x: 148, endPoint y: 119, distance: 55.7
click at [148, 119] on div at bounding box center [246, 209] width 279 height 244
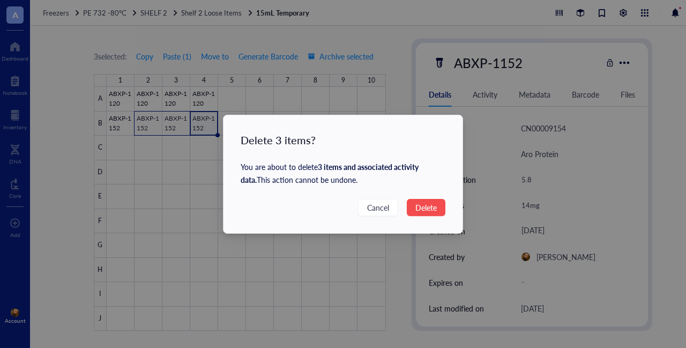
click at [424, 207] on span "Delete" at bounding box center [425, 207] width 21 height 12
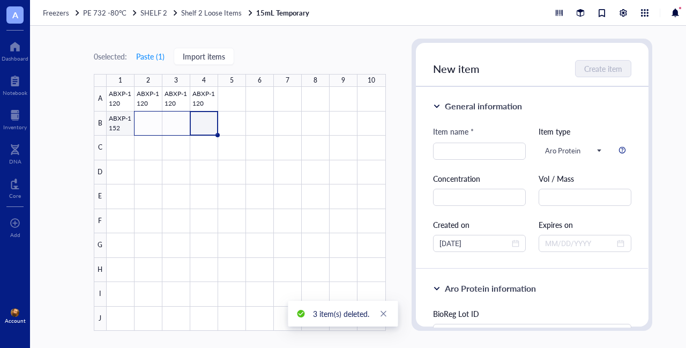
click at [115, 117] on div at bounding box center [246, 209] width 279 height 244
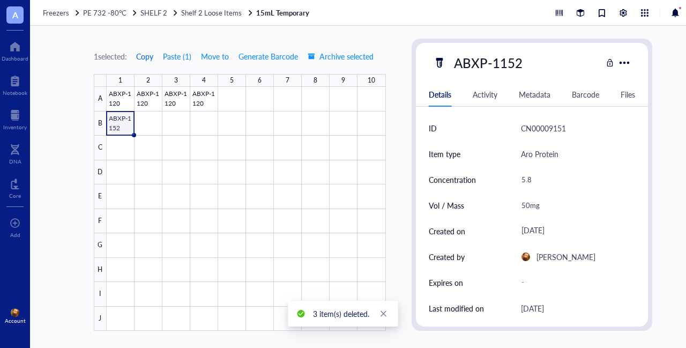
click at [152, 55] on span "Copy" at bounding box center [144, 56] width 17 height 9
click at [12, 118] on div at bounding box center [15, 115] width 24 height 17
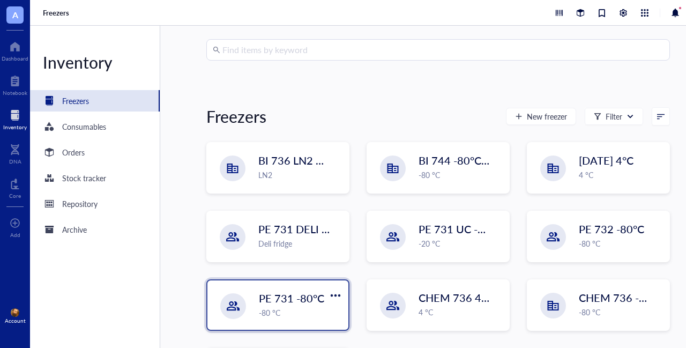
scroll to position [107, 0]
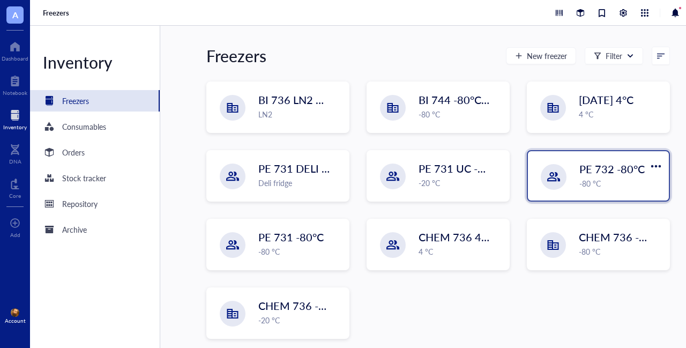
click at [610, 164] on span "PE 732 -80°C" at bounding box center [611, 168] width 65 height 15
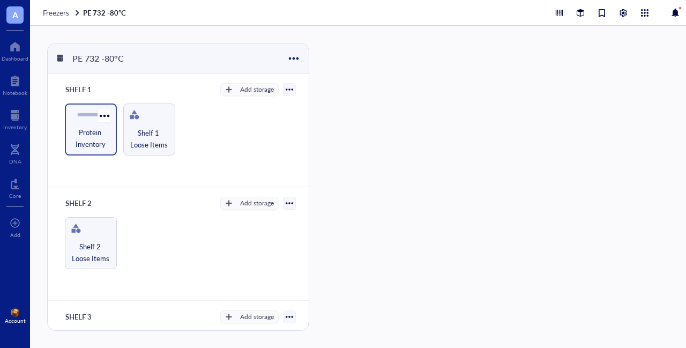
click at [93, 130] on span "Protein Inventory" at bounding box center [90, 138] width 41 height 24
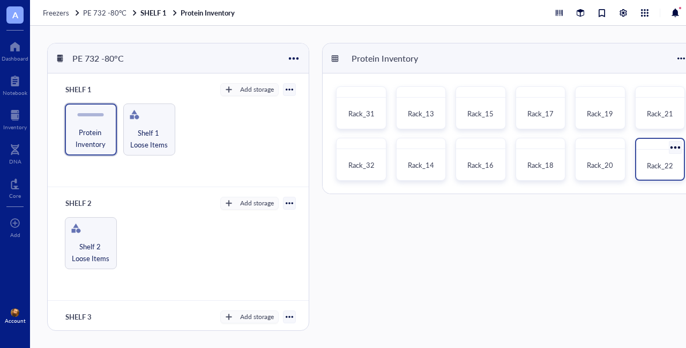
click at [649, 158] on div "Rack_22" at bounding box center [659, 166] width 39 height 24
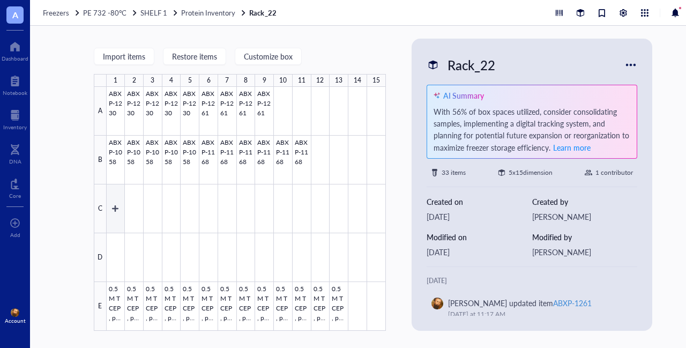
click at [115, 206] on div at bounding box center [246, 209] width 279 height 244
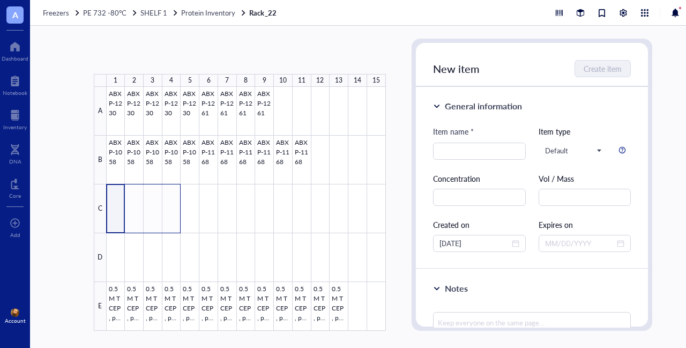
drag, startPoint x: 117, startPoint y: 196, endPoint x: 174, endPoint y: 199, distance: 56.9
click at [174, 199] on div at bounding box center [246, 209] width 279 height 244
click at [155, 54] on button "Paste ( 1 )" at bounding box center [150, 56] width 29 height 17
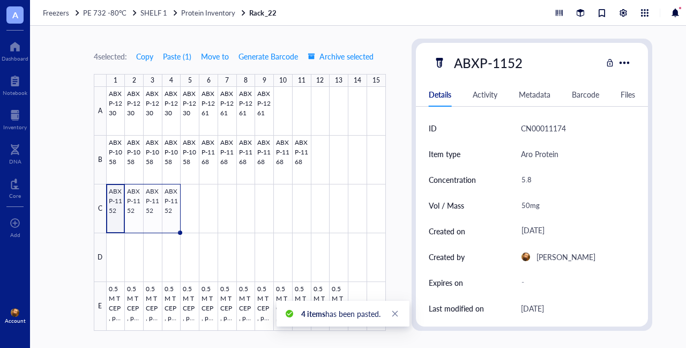
click at [116, 192] on div at bounding box center [246, 209] width 279 height 244
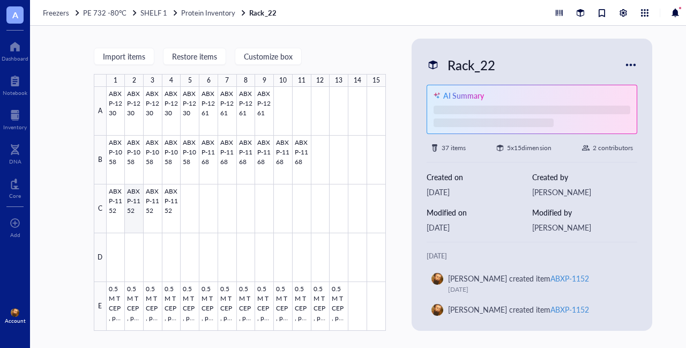
click at [134, 192] on div at bounding box center [246, 209] width 279 height 244
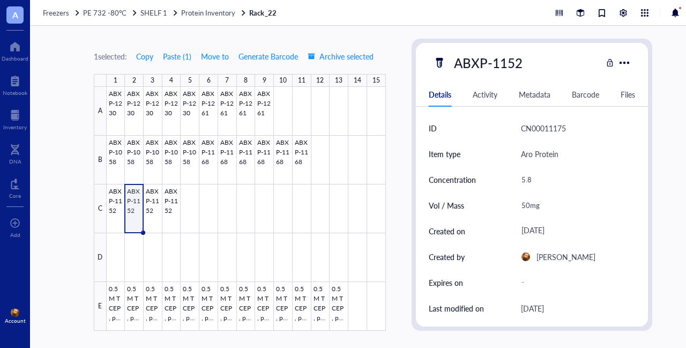
click at [528, 206] on div "50mg" at bounding box center [573, 205] width 115 height 22
drag, startPoint x: 528, startPoint y: 203, endPoint x: 506, endPoint y: 204, distance: 22.0
click at [506, 204] on div "Vol / Mass 50mg" at bounding box center [532, 205] width 207 height 26
type input "25mg"
click at [152, 194] on div at bounding box center [246, 209] width 279 height 244
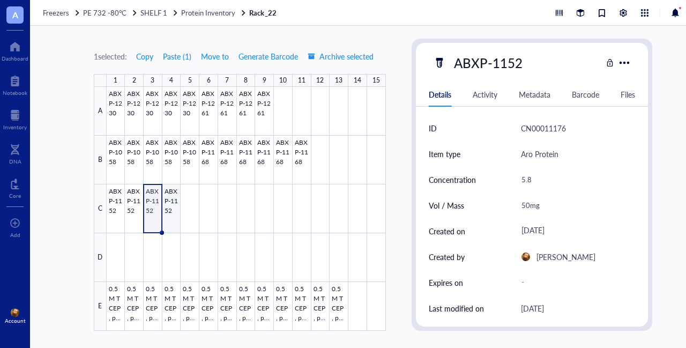
click at [169, 195] on div at bounding box center [246, 209] width 279 height 244
drag, startPoint x: 529, startPoint y: 206, endPoint x: 513, endPoint y: 207, distance: 16.1
click at [513, 207] on div "Vol / Mass 50mg" at bounding box center [532, 205] width 207 height 26
drag, startPoint x: 513, startPoint y: 207, endPoint x: 531, endPoint y: 211, distance: 18.7
click at [531, 211] on div "50mg" at bounding box center [573, 205] width 115 height 22
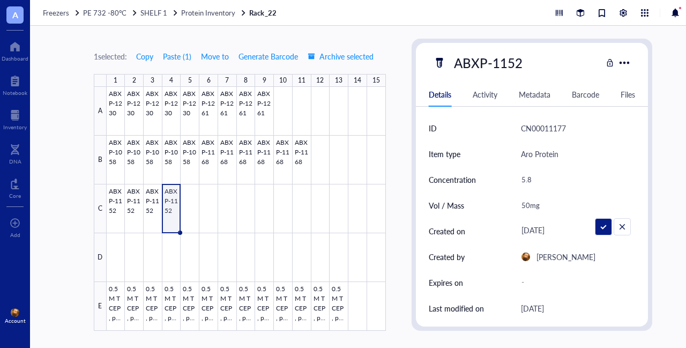
drag, startPoint x: 528, startPoint y: 205, endPoint x: 492, endPoint y: 202, distance: 35.5
click at [492, 204] on div "Vol / Mass 50mg" at bounding box center [532, 205] width 207 height 26
type input "10mg"
click at [152, 190] on div at bounding box center [246, 209] width 279 height 244
click at [528, 205] on div "10mg" at bounding box center [573, 205] width 115 height 22
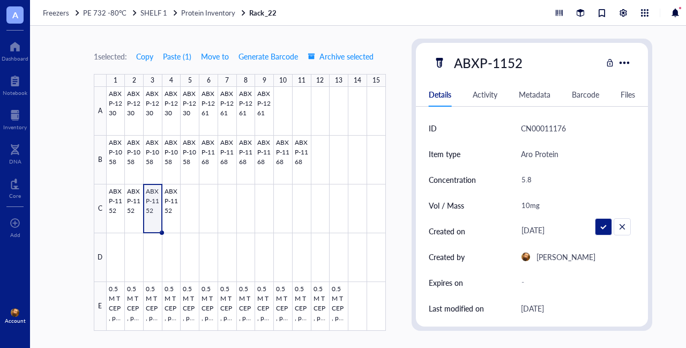
drag, startPoint x: 528, startPoint y: 204, endPoint x: 495, endPoint y: 206, distance: 33.3
click at [495, 206] on div "Vol / Mass 10mg" at bounding box center [532, 205] width 207 height 26
type input "25mg"
click at [131, 193] on div at bounding box center [246, 209] width 279 height 244
click at [119, 194] on div at bounding box center [246, 209] width 279 height 244
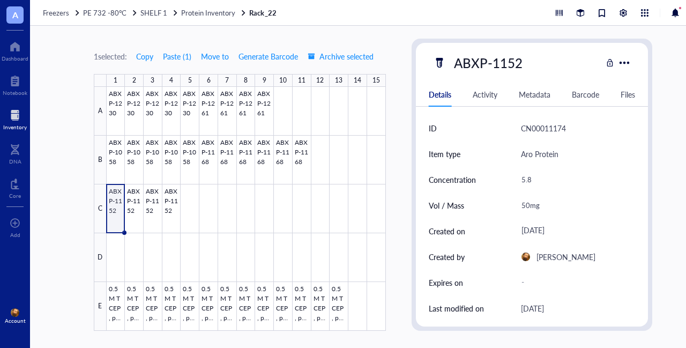
click at [12, 115] on div at bounding box center [15, 115] width 24 height 17
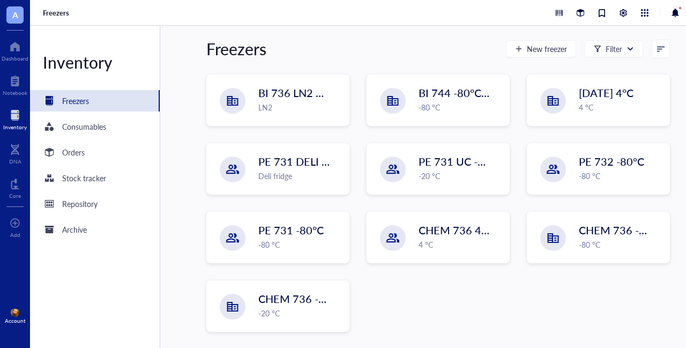
scroll to position [115, 0]
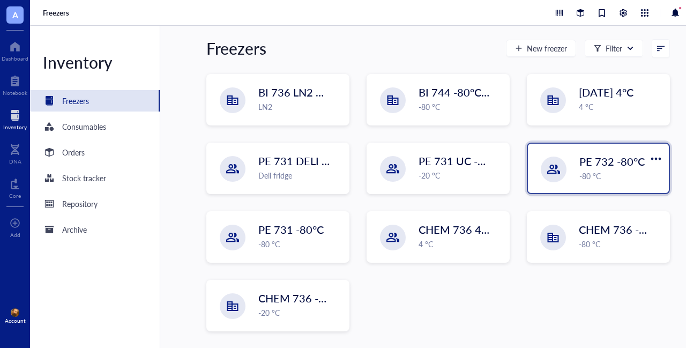
click at [597, 168] on span "PE 732 -80°C" at bounding box center [611, 161] width 65 height 15
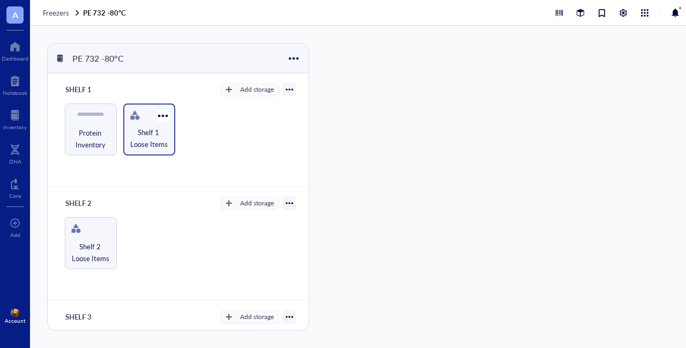
click at [146, 131] on span "Shelf 1 Loose Items" at bounding box center [149, 138] width 41 height 24
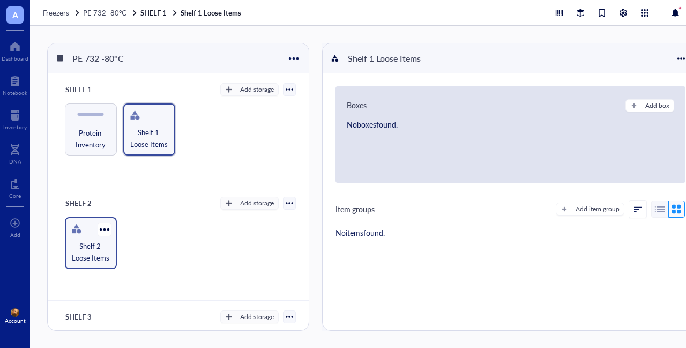
click at [87, 246] on span "Shelf 2 Loose Items" at bounding box center [90, 252] width 41 height 24
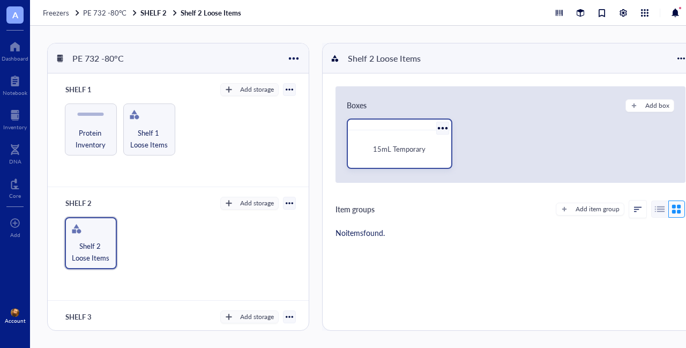
click at [364, 139] on div "15mL Temporary" at bounding box center [399, 148] width 94 height 29
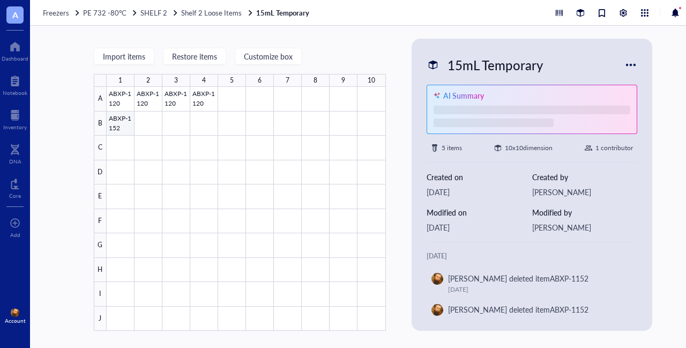
click at [119, 119] on div at bounding box center [246, 209] width 279 height 244
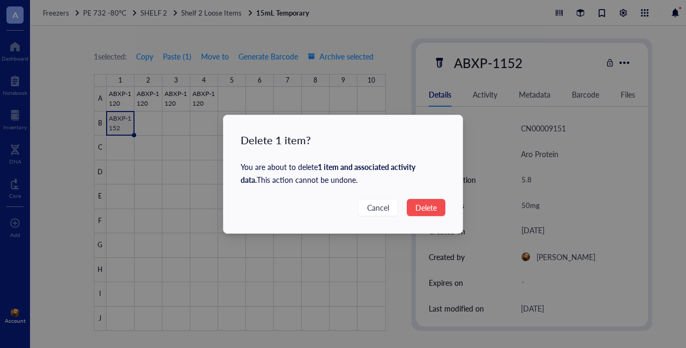
click at [426, 213] on button "Delete" at bounding box center [426, 207] width 39 height 17
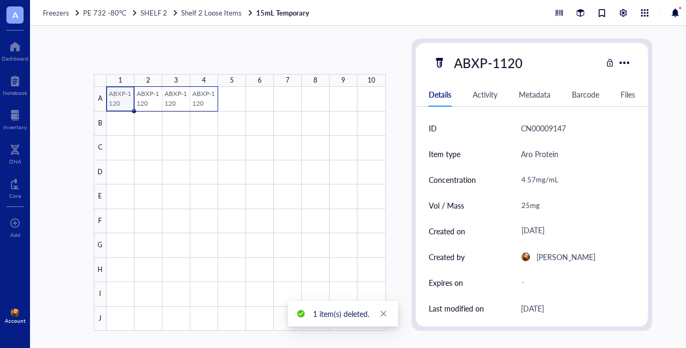
drag, startPoint x: 120, startPoint y: 92, endPoint x: 199, endPoint y: 97, distance: 78.9
click at [199, 97] on div at bounding box center [246, 209] width 279 height 244
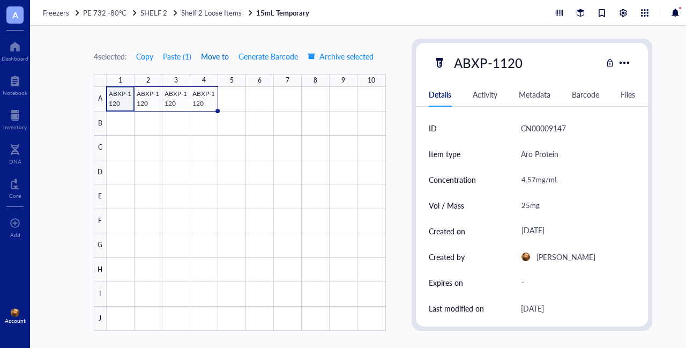
click at [214, 54] on span "Move to" at bounding box center [215, 56] width 28 height 9
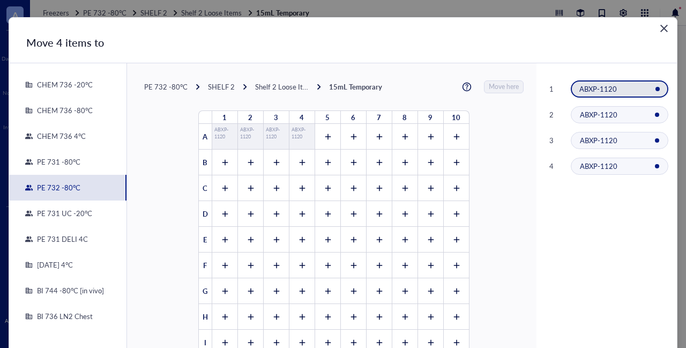
click at [212, 86] on div "SHELF 2" at bounding box center [221, 87] width 27 height 10
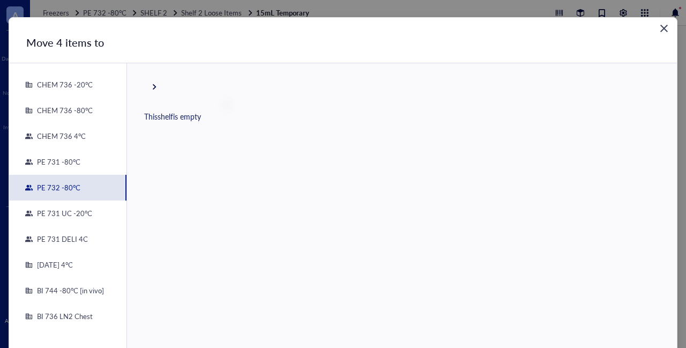
click at [45, 185] on div "PE 732 -80°C" at bounding box center [57, 188] width 48 height 10
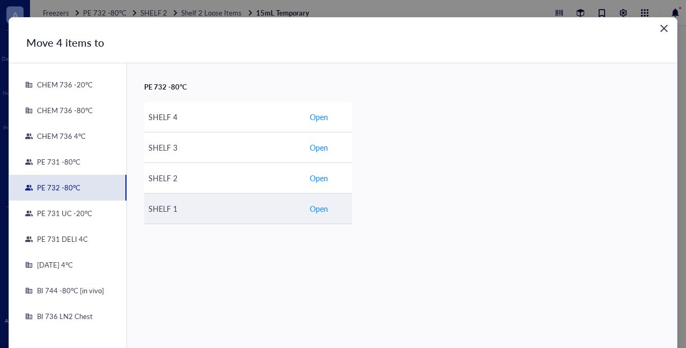
click at [318, 204] on span "Open" at bounding box center [319, 208] width 18 height 12
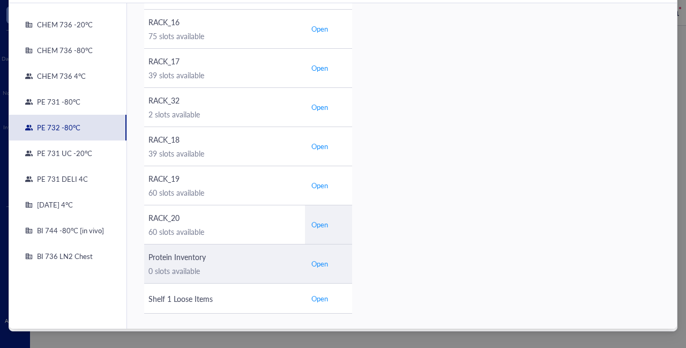
scroll to position [60, 0]
click at [325, 263] on span "Open" at bounding box center [319, 264] width 17 height 10
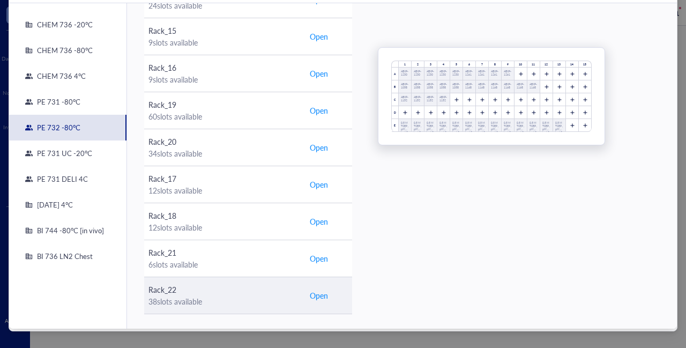
click at [317, 291] on span "Open" at bounding box center [319, 295] width 18 height 12
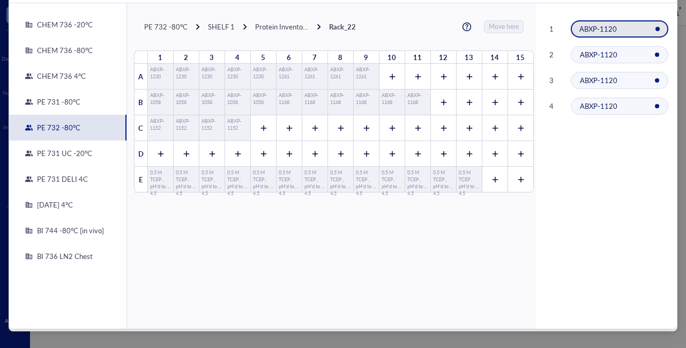
scroll to position [0, 0]
click at [259, 125] on icon at bounding box center [262, 127] width 7 height 7
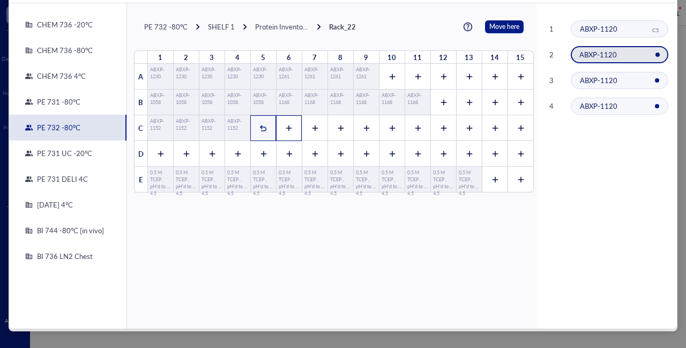
click at [286, 127] on icon at bounding box center [289, 128] width 6 height 6
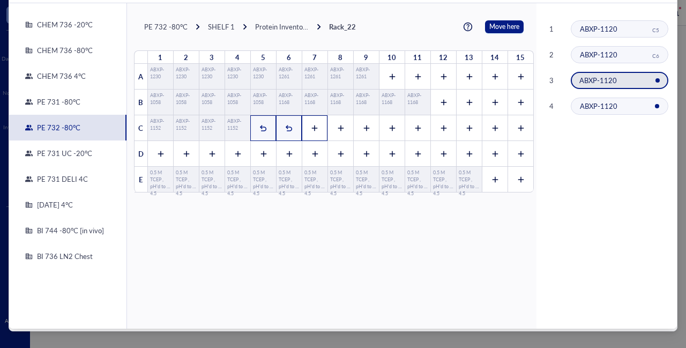
click at [312, 127] on icon at bounding box center [315, 128] width 6 height 6
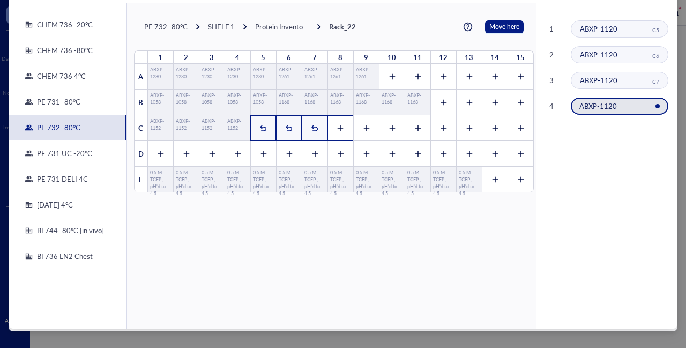
click at [339, 125] on div at bounding box center [340, 128] width 26 height 26
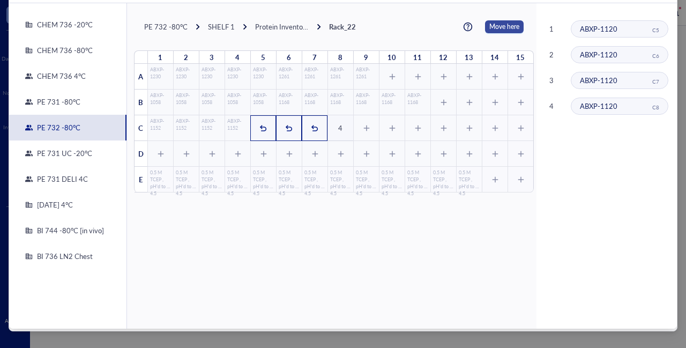
click at [493, 26] on span "Move here" at bounding box center [504, 26] width 30 height 13
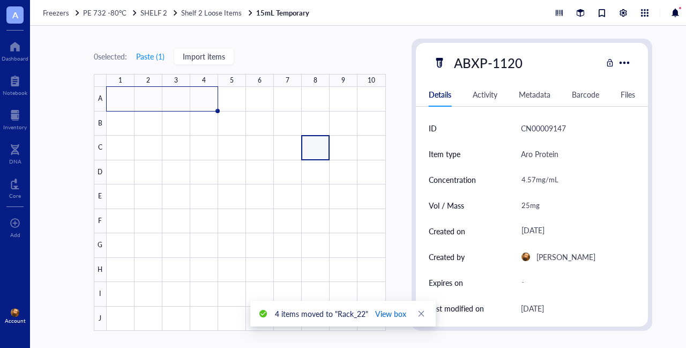
click at [389, 314] on span "View box" at bounding box center [390, 313] width 31 height 12
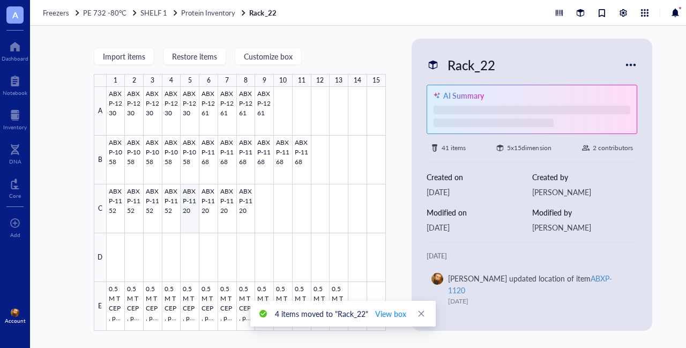
click at [187, 192] on div at bounding box center [246, 209] width 279 height 244
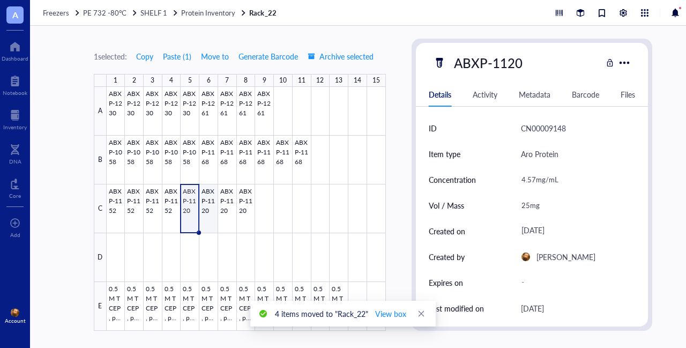
click at [208, 193] on div at bounding box center [246, 209] width 279 height 244
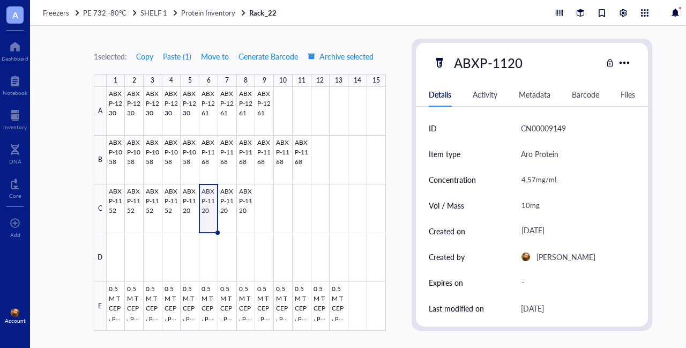
click at [527, 205] on div "10mg" at bounding box center [573, 205] width 115 height 22
drag, startPoint x: 527, startPoint y: 204, endPoint x: 505, endPoint y: 204, distance: 22.5
click at [505, 204] on div "Vol / Mass 10mg" at bounding box center [532, 205] width 207 height 26
type input "25mg"
click at [229, 193] on div at bounding box center [246, 209] width 279 height 244
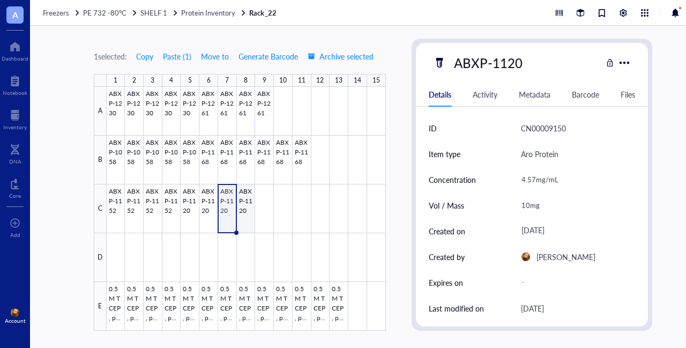
click at [247, 193] on div at bounding box center [246, 209] width 279 height 244
click at [229, 197] on div at bounding box center [246, 209] width 279 height 244
drag, startPoint x: 528, startPoint y: 205, endPoint x: 519, endPoint y: 205, distance: 9.6
click at [519, 205] on div "10mg" at bounding box center [573, 205] width 115 height 22
type input "1"
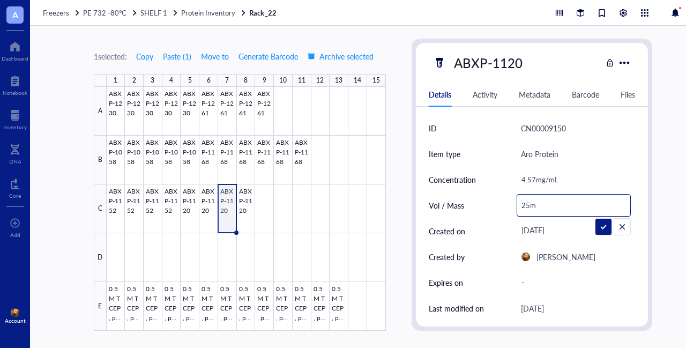
type input "25mg"
click at [245, 193] on div at bounding box center [246, 209] width 279 height 244
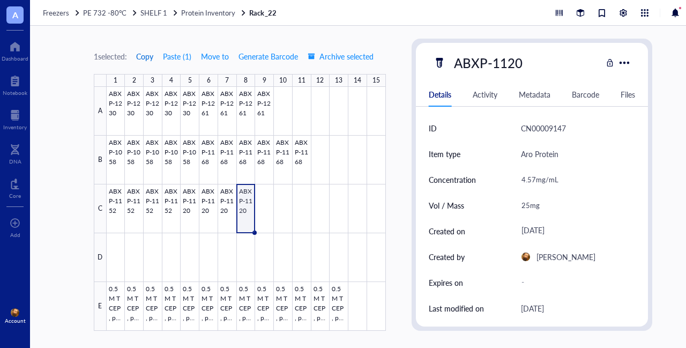
click at [153, 56] on span "Copy" at bounding box center [144, 56] width 17 height 9
click at [270, 191] on div at bounding box center [246, 209] width 279 height 244
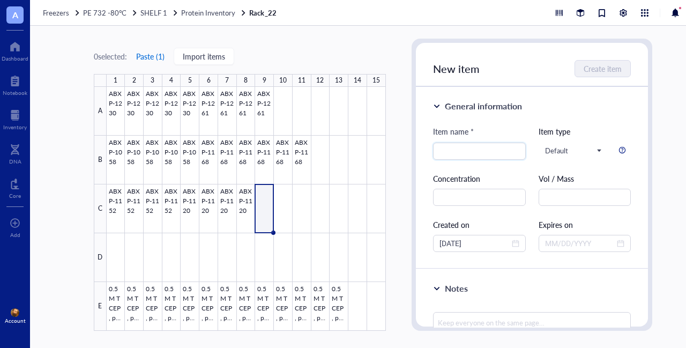
click at [151, 59] on button "Paste ( 1 )" at bounding box center [150, 56] width 29 height 17
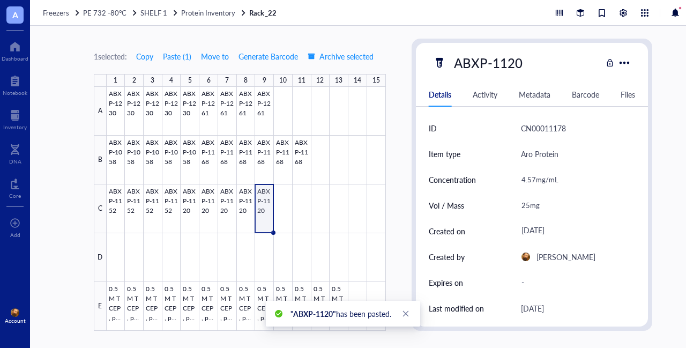
click at [530, 206] on div "25mg" at bounding box center [573, 205] width 115 height 22
drag, startPoint x: 528, startPoint y: 204, endPoint x: 514, endPoint y: 204, distance: 13.9
click at [514, 204] on div "Vol / Mass 25mg" at bounding box center [532, 205] width 207 height 26
type input "10mg"
click at [11, 119] on div at bounding box center [15, 115] width 24 height 17
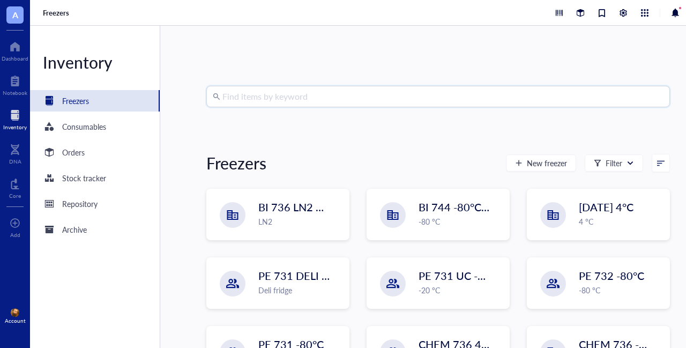
click at [295, 102] on input "search" at bounding box center [442, 96] width 441 height 20
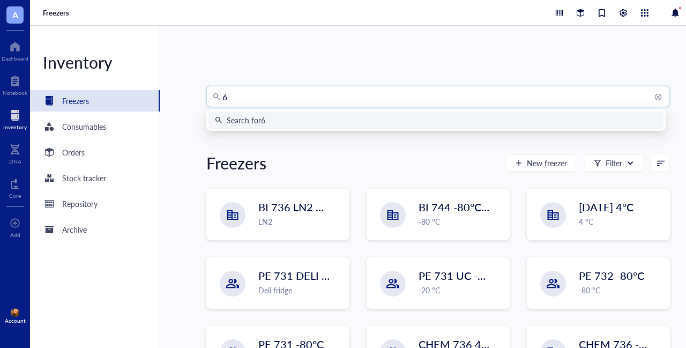
type input "68"
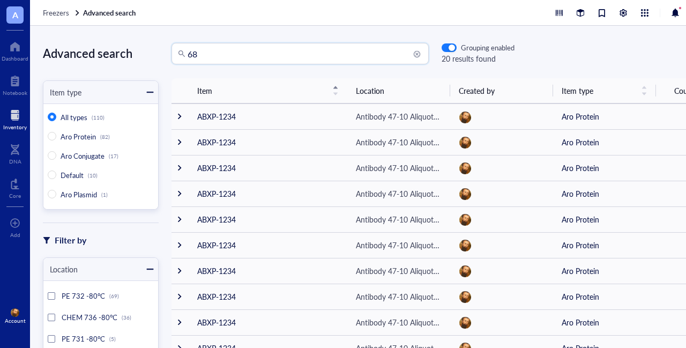
drag, startPoint x: 201, startPoint y: 54, endPoint x: 185, endPoint y: 54, distance: 15.5
click at [185, 54] on div "68" at bounding box center [299, 53] width 257 height 21
type input "5268"
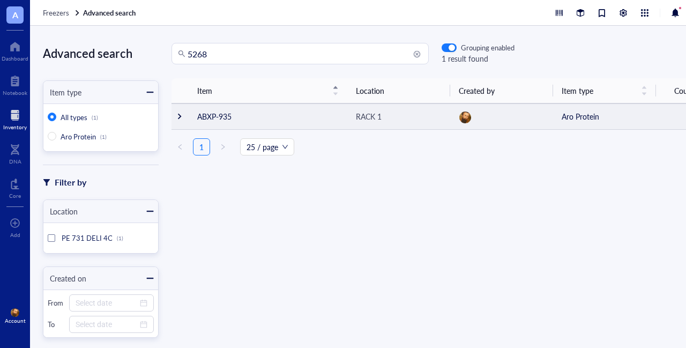
click at [180, 116] on div at bounding box center [179, 115] width 7 height 7
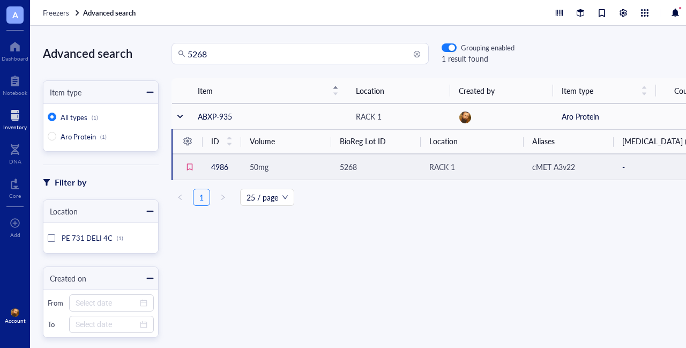
click at [260, 164] on span "50mg" at bounding box center [259, 166] width 19 height 11
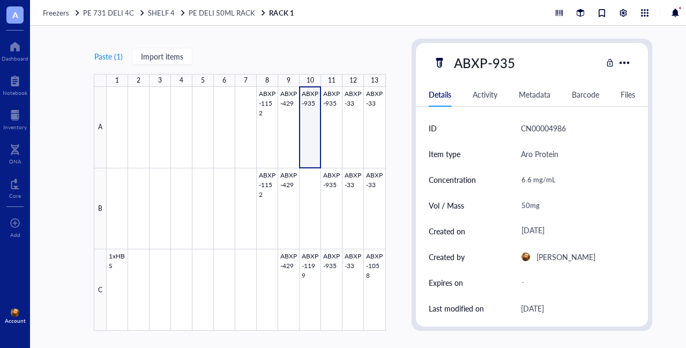
click at [310, 125] on div at bounding box center [246, 209] width 279 height 244
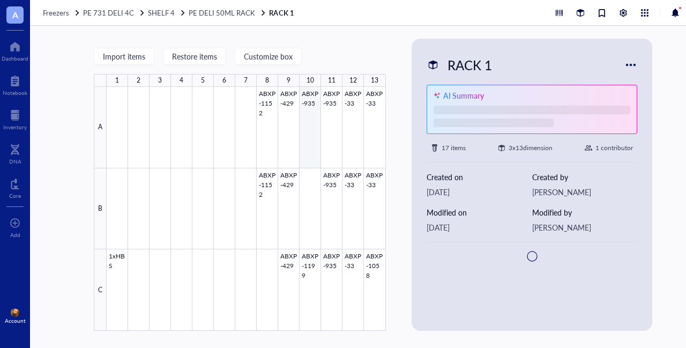
click at [311, 113] on div at bounding box center [246, 209] width 279 height 244
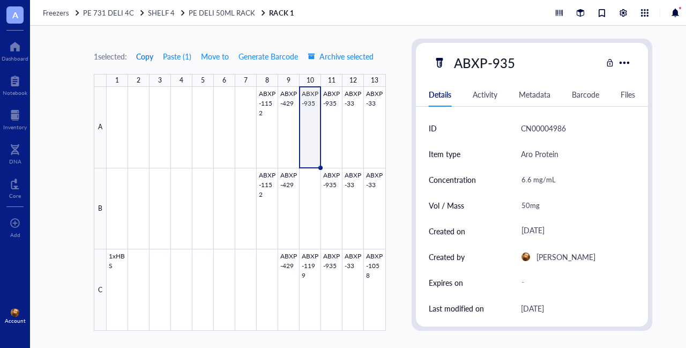
click at [149, 56] on span "Copy" at bounding box center [144, 56] width 17 height 9
click at [155, 13] on span "SHELF 4" at bounding box center [161, 12] width 27 height 10
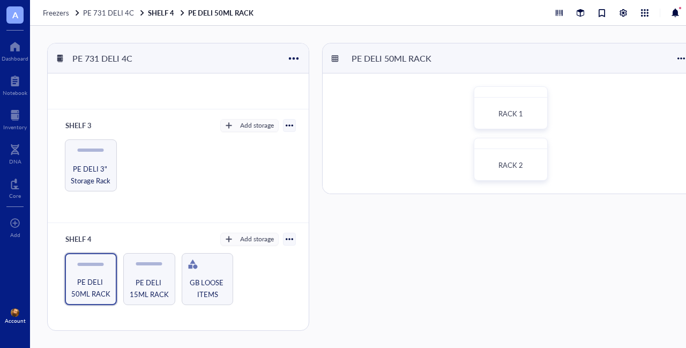
scroll to position [268, 0]
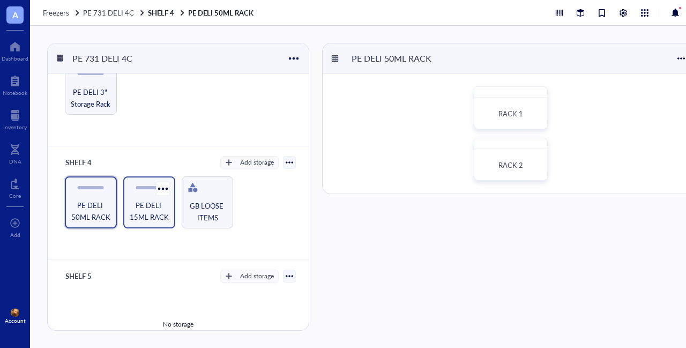
click at [144, 213] on span "PE DELI 15ML RACK" at bounding box center [149, 211] width 41 height 24
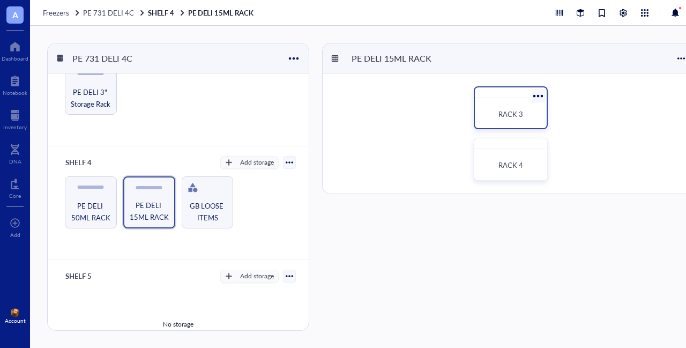
click at [505, 108] on div "RACK 3" at bounding box center [510, 114] width 63 height 24
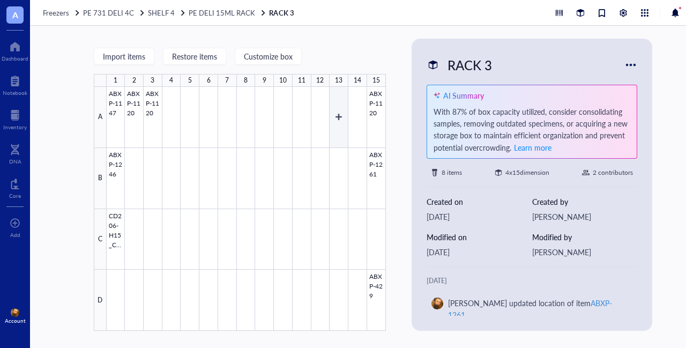
click at [338, 114] on div at bounding box center [246, 209] width 279 height 244
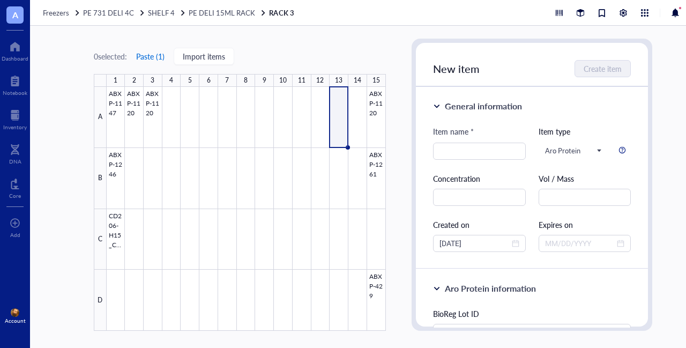
click at [150, 63] on button "Paste ( 1 )" at bounding box center [150, 56] width 29 height 17
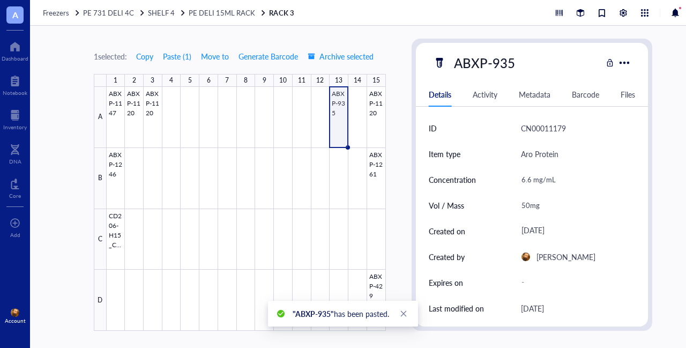
click at [528, 207] on div "50mg" at bounding box center [573, 205] width 115 height 22
drag, startPoint x: 527, startPoint y: 206, endPoint x: 519, endPoint y: 207, distance: 7.5
click at [519, 207] on input "50mg" at bounding box center [574, 204] width 114 height 21
type input "10mg"
click at [208, 53] on span "Move to" at bounding box center [215, 56] width 28 height 9
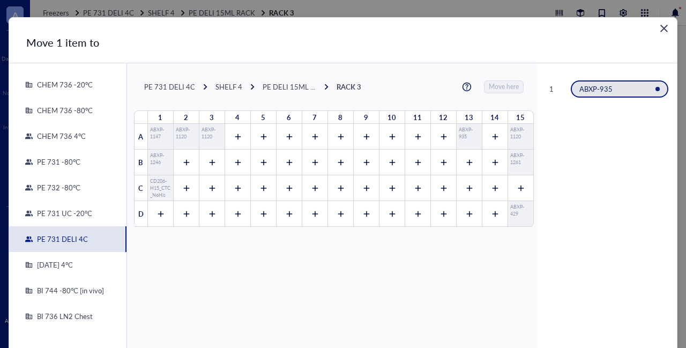
click at [661, 25] on icon "Close" at bounding box center [664, 29] width 10 height 10
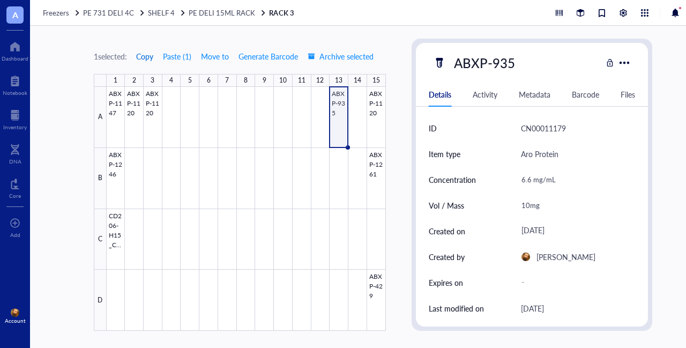
click at [147, 56] on span "Copy" at bounding box center [144, 56] width 17 height 9
click at [14, 118] on div at bounding box center [15, 115] width 24 height 17
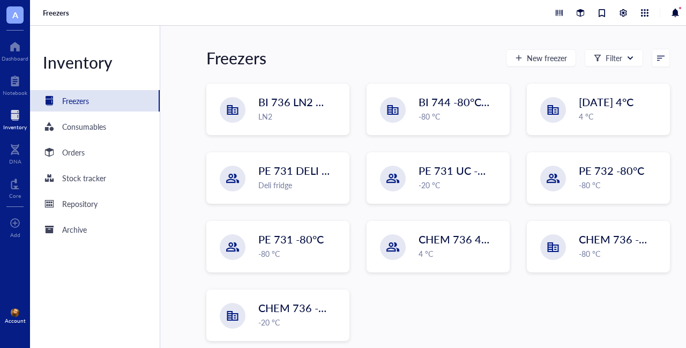
scroll to position [115, 0]
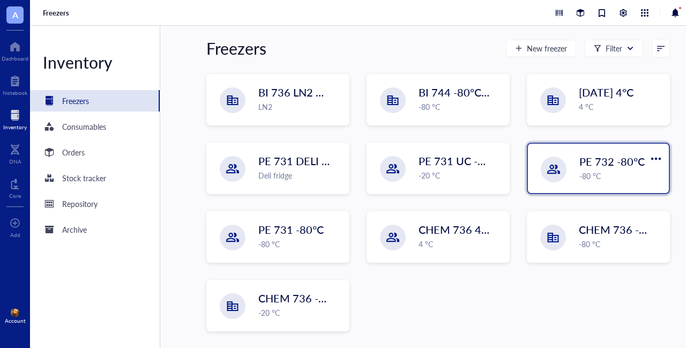
click at [607, 170] on div "-80 °C" at bounding box center [620, 176] width 83 height 12
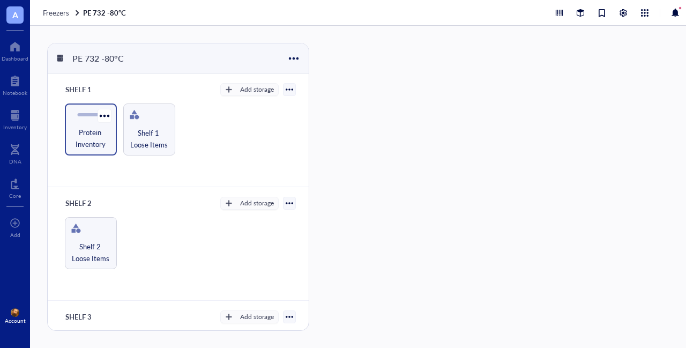
click at [84, 133] on span "Protein Inventory" at bounding box center [90, 138] width 41 height 24
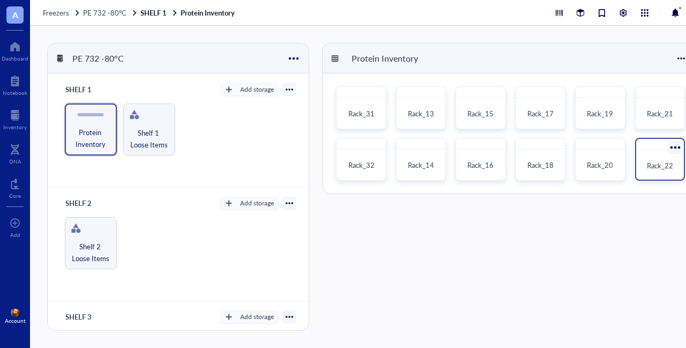
click at [663, 162] on span "Rack_22" at bounding box center [660, 165] width 26 height 10
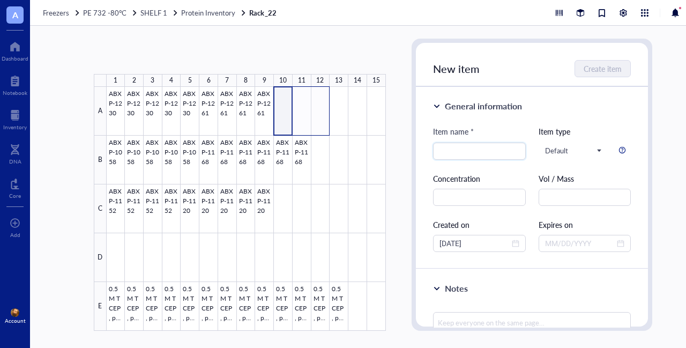
drag, startPoint x: 284, startPoint y: 110, endPoint x: 317, endPoint y: 114, distance: 33.5
click at [317, 114] on div at bounding box center [246, 209] width 279 height 244
click at [204, 11] on span "Protein Inventory" at bounding box center [208, 12] width 54 height 10
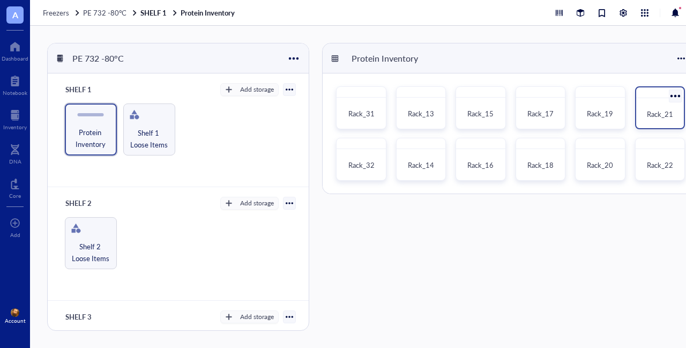
click at [654, 109] on span "Rack_21" at bounding box center [660, 114] width 26 height 10
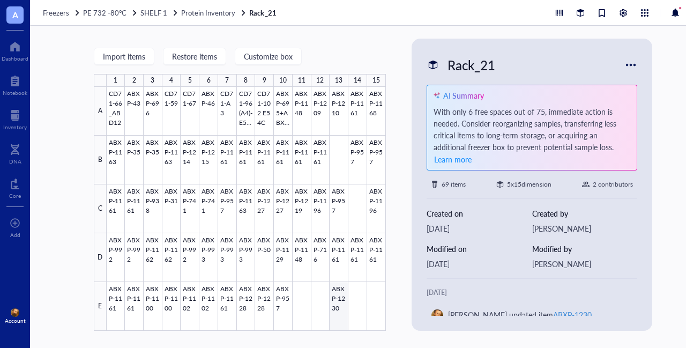
click at [337, 290] on div at bounding box center [246, 209] width 279 height 244
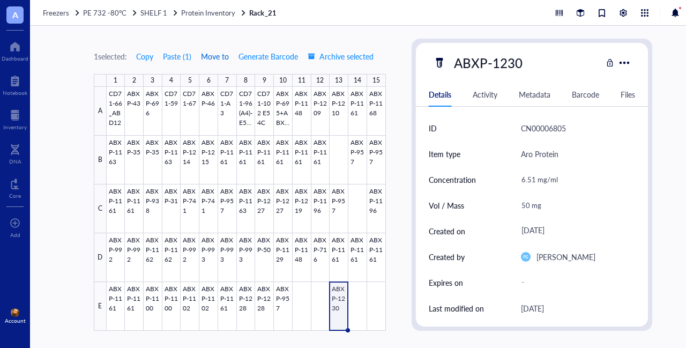
click at [209, 55] on span "Move to" at bounding box center [215, 56] width 28 height 9
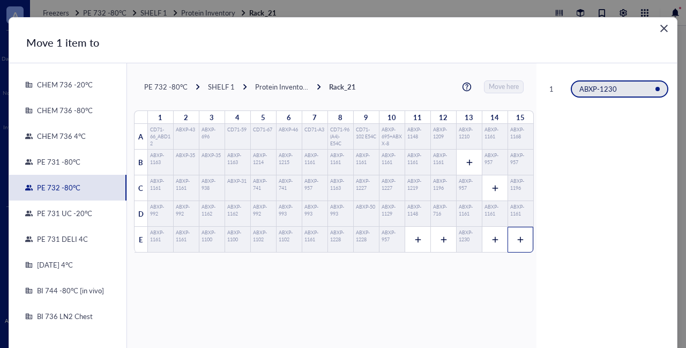
click at [517, 238] on icon at bounding box center [520, 240] width 6 height 6
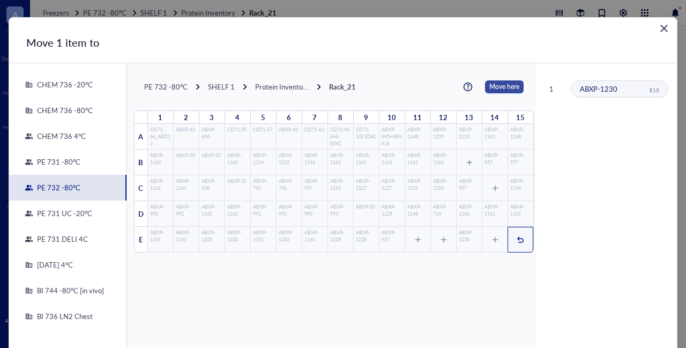
click at [494, 86] on span "Move here" at bounding box center [504, 86] width 30 height 13
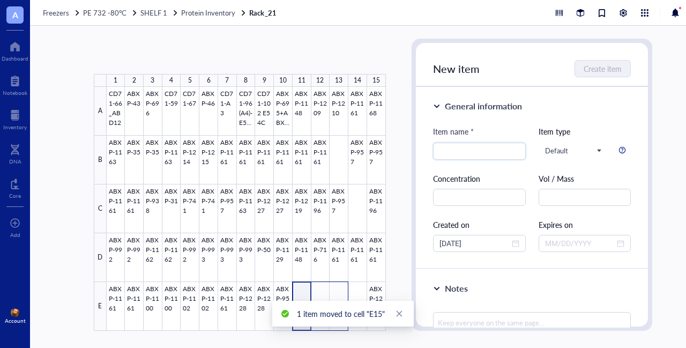
drag, startPoint x: 314, startPoint y: 294, endPoint x: 336, endPoint y: 296, distance: 22.6
click at [336, 296] on div at bounding box center [246, 209] width 279 height 244
click at [148, 54] on button "Paste ( 1 )" at bounding box center [150, 56] width 29 height 17
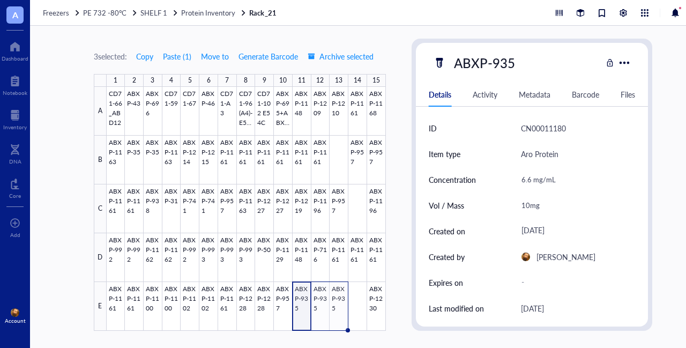
drag, startPoint x: 299, startPoint y: 291, endPoint x: 394, endPoint y: 278, distance: 96.3
click at [299, 291] on div at bounding box center [246, 209] width 279 height 244
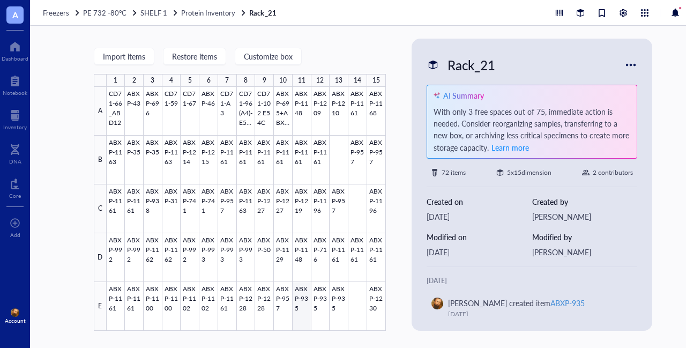
click at [301, 298] on div at bounding box center [246, 209] width 279 height 244
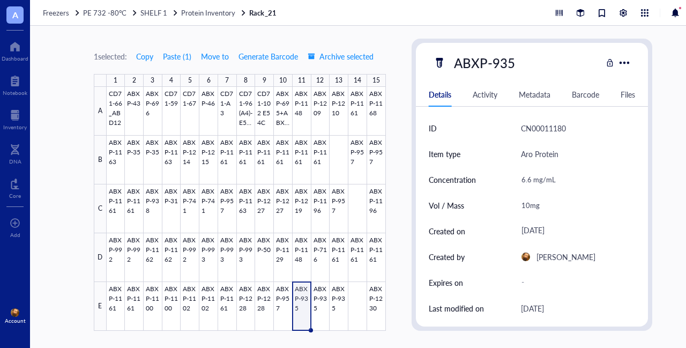
click at [523, 208] on div "10mg" at bounding box center [573, 205] width 115 height 22
click at [522, 204] on input "10mg" at bounding box center [574, 204] width 114 height 21
type input "30mg"
click at [325, 292] on div at bounding box center [246, 209] width 279 height 244
click at [520, 206] on div "10mg" at bounding box center [573, 205] width 115 height 22
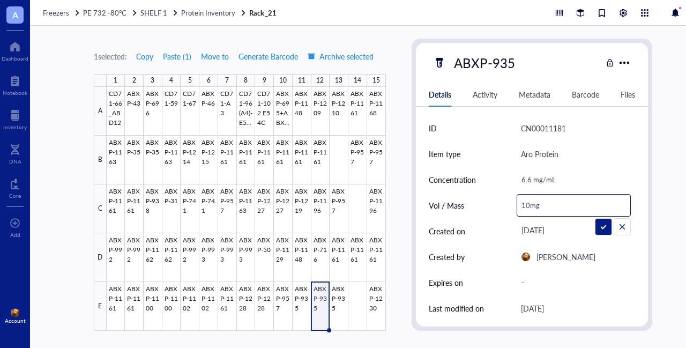
click at [521, 205] on input "10mg" at bounding box center [574, 204] width 114 height 21
type input "30mg"
click at [340, 287] on div at bounding box center [246, 209] width 279 height 244
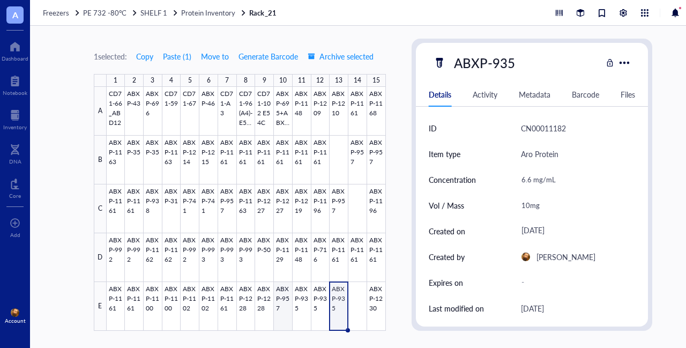
click at [283, 295] on div at bounding box center [246, 209] width 279 height 244
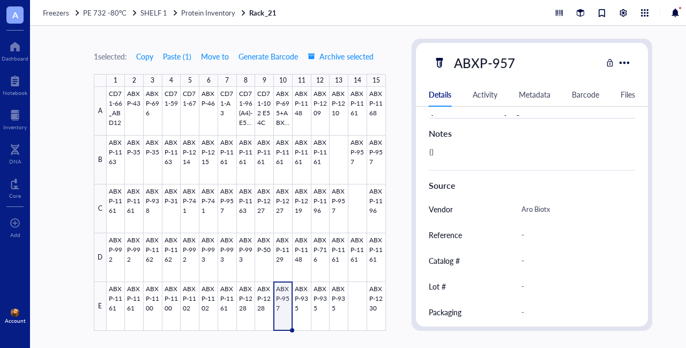
scroll to position [480, 0]
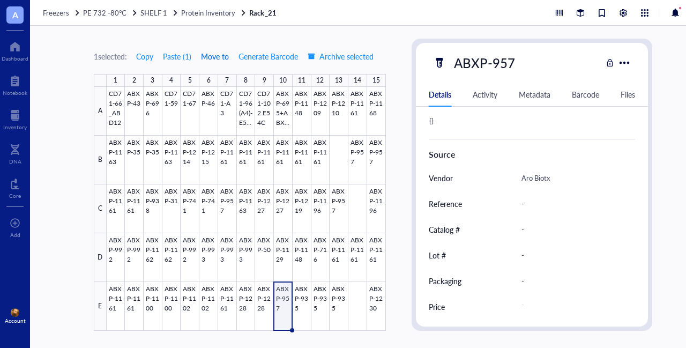
click at [214, 56] on span "Move to" at bounding box center [215, 56] width 28 height 9
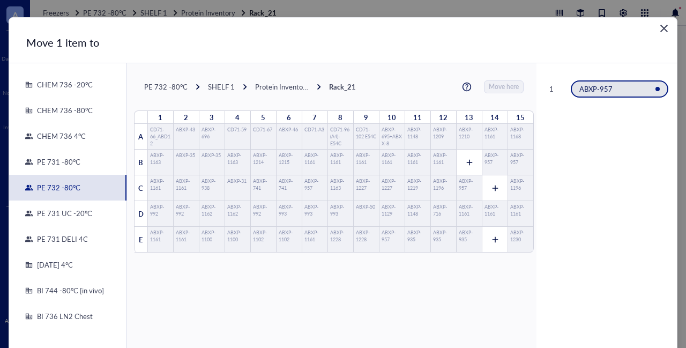
click at [661, 26] on icon "Close" at bounding box center [664, 29] width 10 height 10
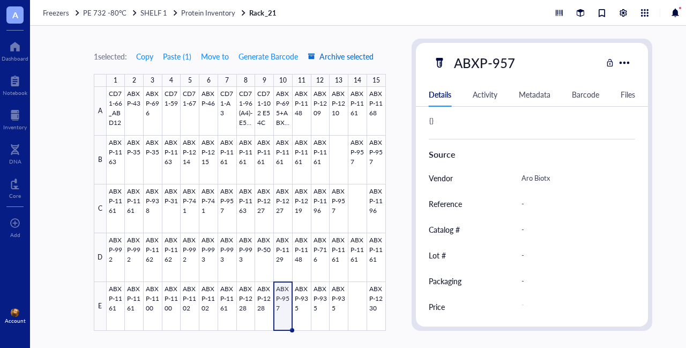
click at [344, 57] on span "Archive selected" at bounding box center [340, 56] width 66 height 9
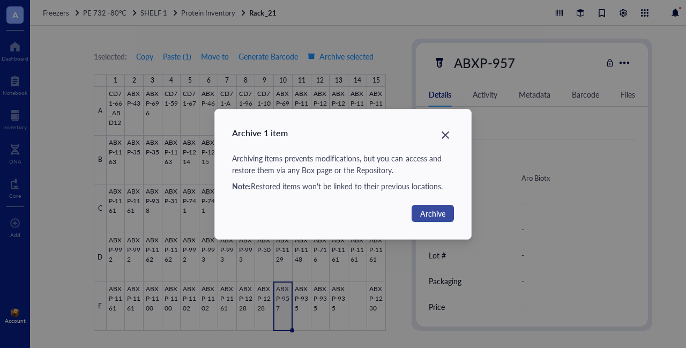
click at [441, 212] on span "Archive" at bounding box center [432, 213] width 25 height 12
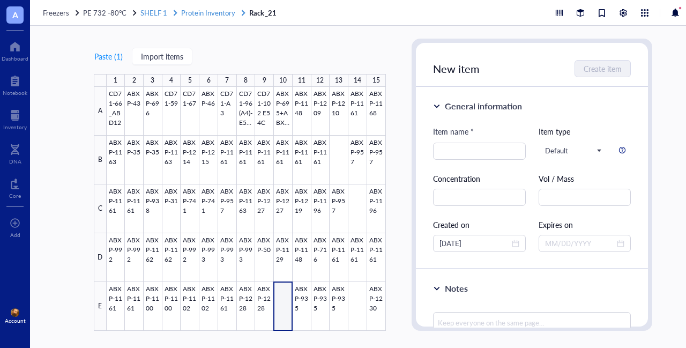
click at [212, 9] on span "Protein Inventory" at bounding box center [208, 12] width 54 height 10
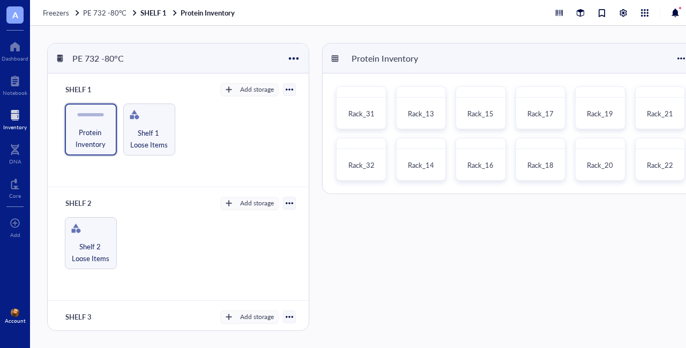
click at [12, 112] on div at bounding box center [15, 115] width 24 height 17
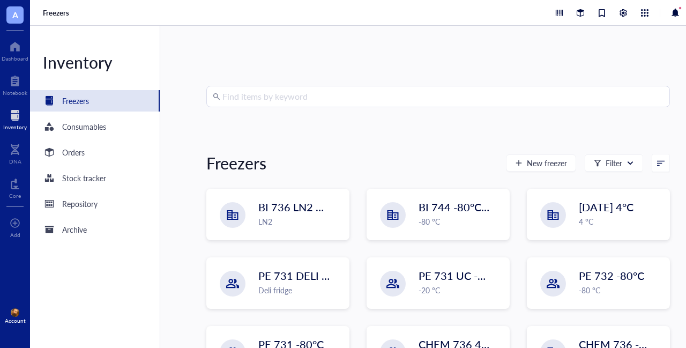
click at [325, 94] on input "search" at bounding box center [442, 96] width 441 height 20
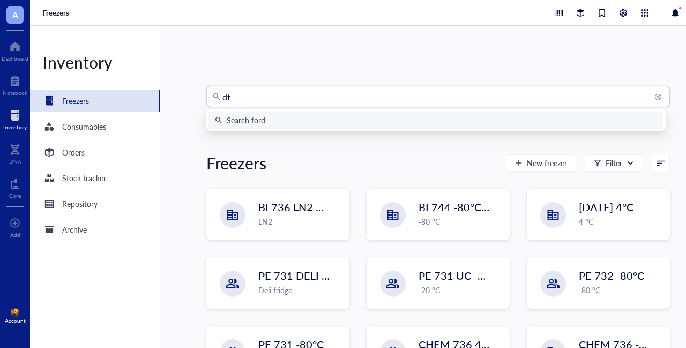
type input "dtt"
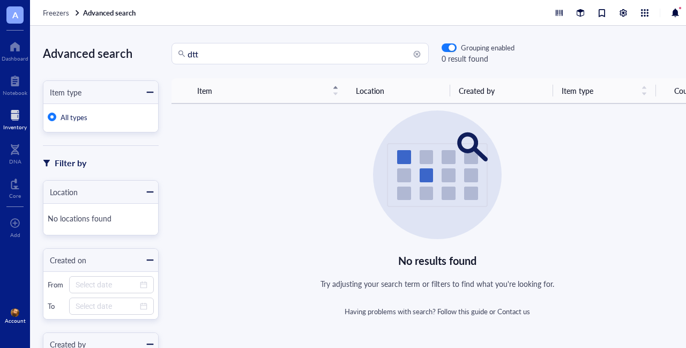
click at [16, 118] on div at bounding box center [15, 115] width 24 height 17
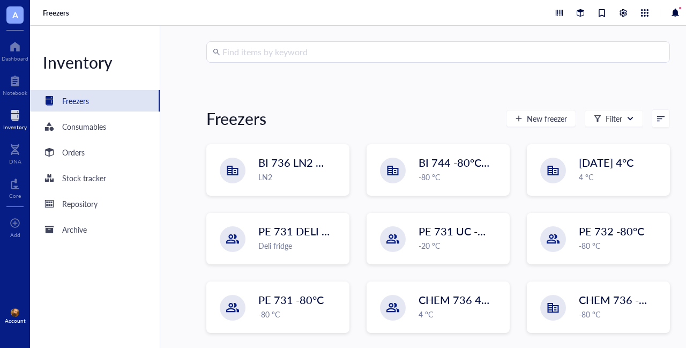
scroll to position [115, 0]
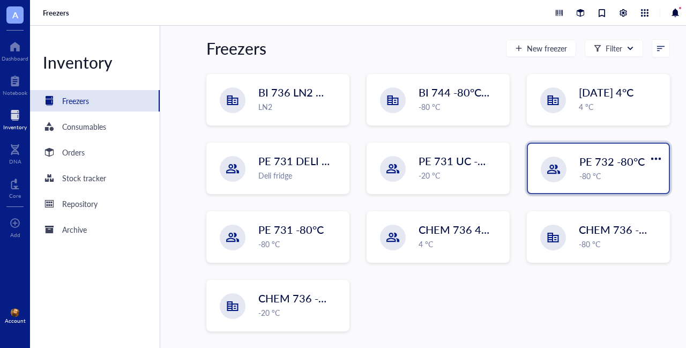
click at [594, 158] on span "PE 732 -80°C" at bounding box center [611, 161] width 65 height 15
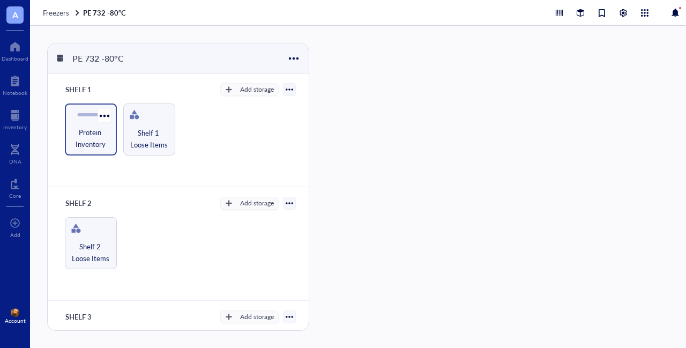
click at [87, 129] on span "Protein Inventory" at bounding box center [90, 138] width 41 height 24
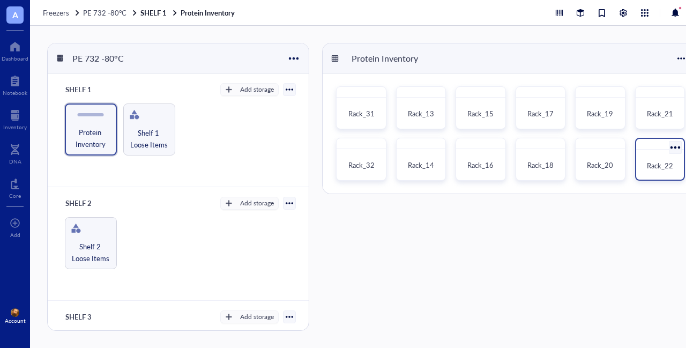
click at [655, 162] on span "Rack_22" at bounding box center [660, 165] width 26 height 10
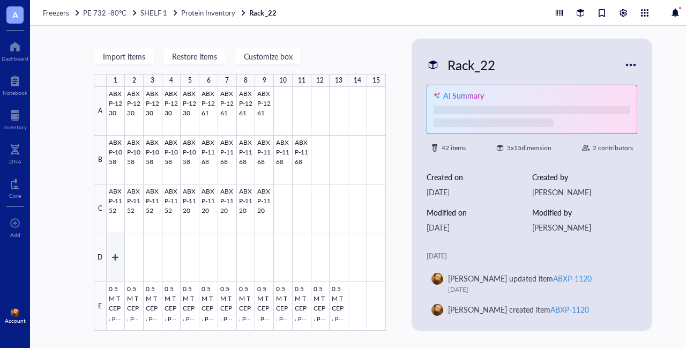
click at [115, 251] on div at bounding box center [246, 209] width 279 height 244
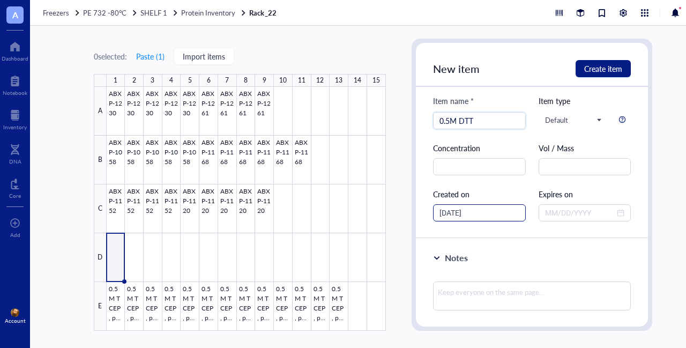
scroll to position [54, 0]
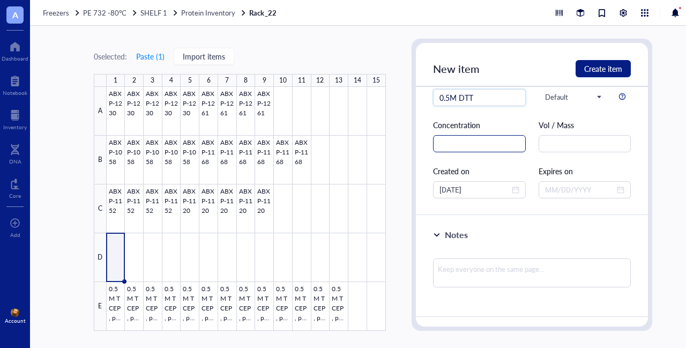
type input "0.5M DTT"
click at [464, 145] on input "text" at bounding box center [479, 143] width 93 height 17
type input "0.5M"
click at [570, 144] on input "text" at bounding box center [584, 143] width 93 height 17
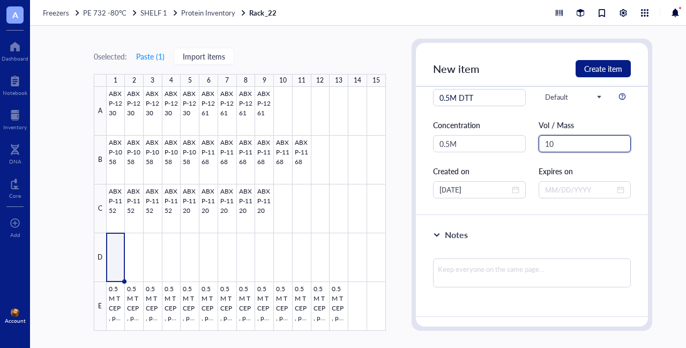
type input "1"
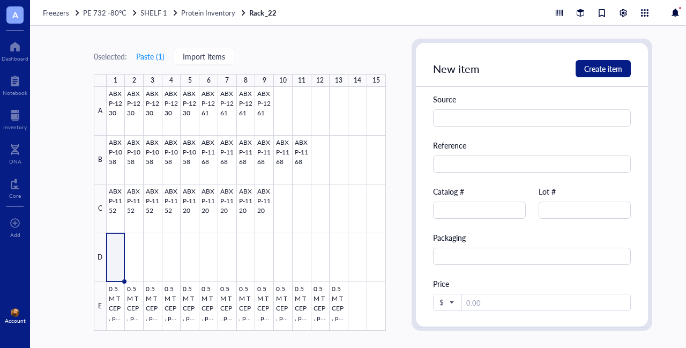
scroll to position [321, 0]
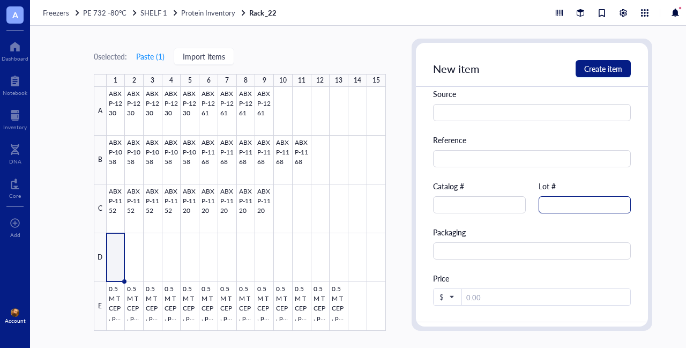
type input "5mL"
click at [566, 201] on input "text" at bounding box center [584, 204] width 93 height 17
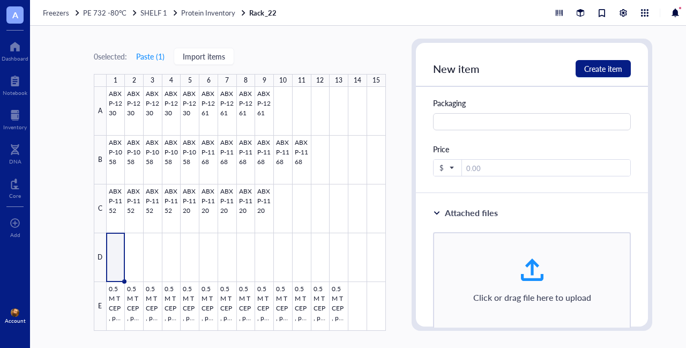
scroll to position [427, 0]
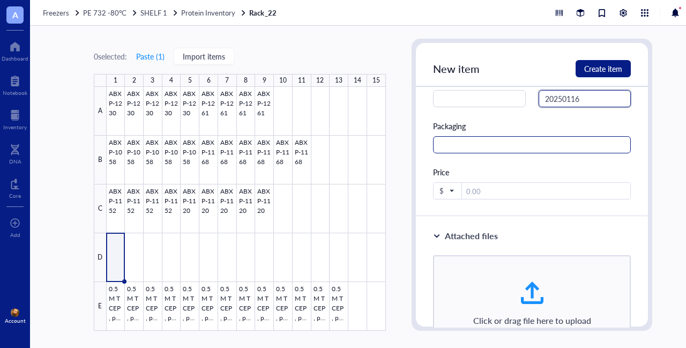
type input "20250116"
click at [471, 136] on input "text" at bounding box center [532, 144] width 198 height 17
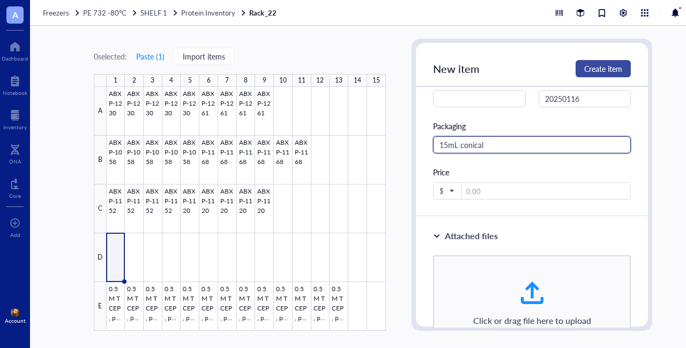
type input "15mL conical"
click at [602, 67] on span "Create item" at bounding box center [603, 68] width 38 height 9
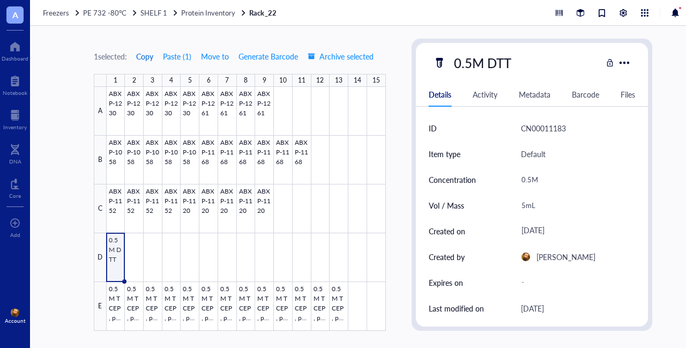
click at [151, 56] on span "Copy" at bounding box center [144, 56] width 17 height 9
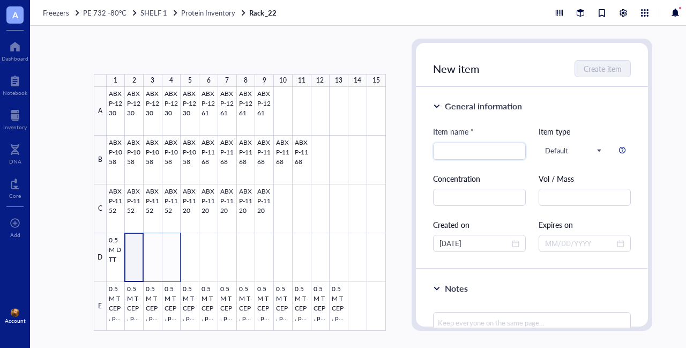
drag, startPoint x: 157, startPoint y: 247, endPoint x: 171, endPoint y: 250, distance: 14.6
click at [171, 250] on div at bounding box center [246, 209] width 279 height 244
click at [155, 55] on button "Paste ( 1 )" at bounding box center [150, 56] width 29 height 17
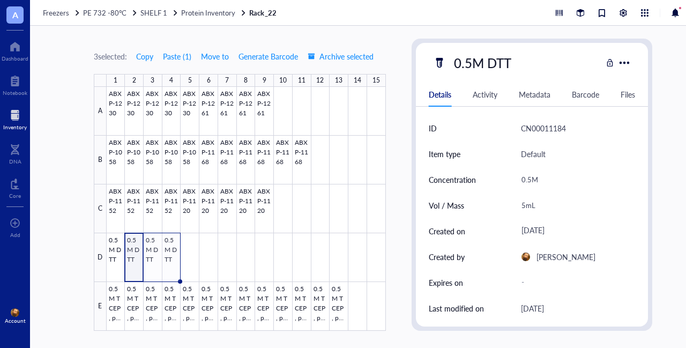
click at [18, 121] on div at bounding box center [15, 115] width 24 height 17
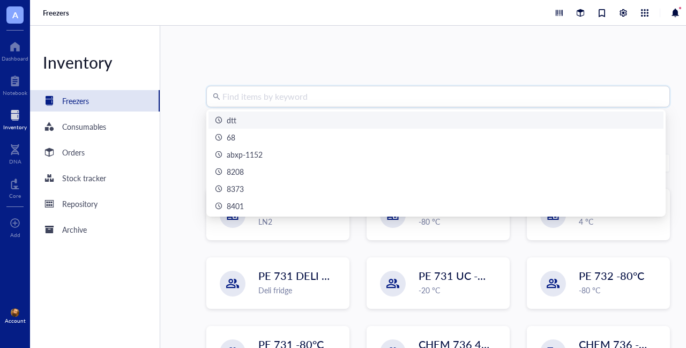
click at [321, 101] on input "search" at bounding box center [442, 96] width 441 height 20
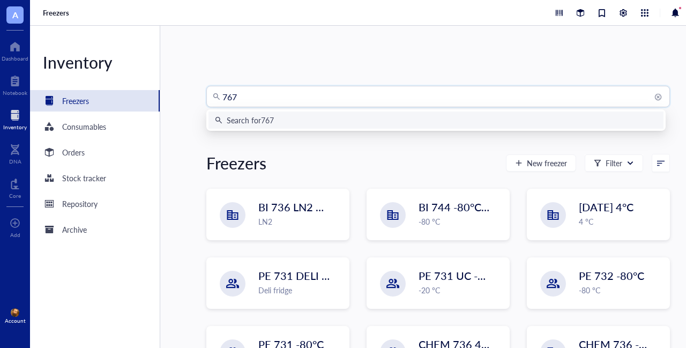
type input "7679"
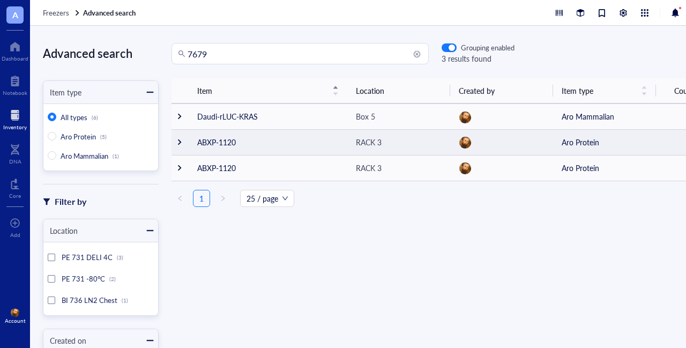
click at [179, 144] on div at bounding box center [179, 141] width 7 height 7
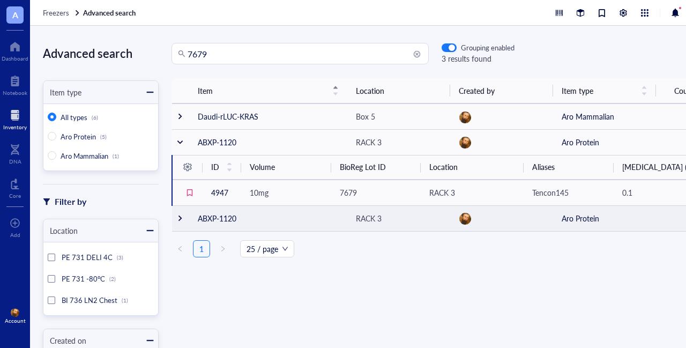
click at [178, 222] on div at bounding box center [179, 217] width 7 height 7
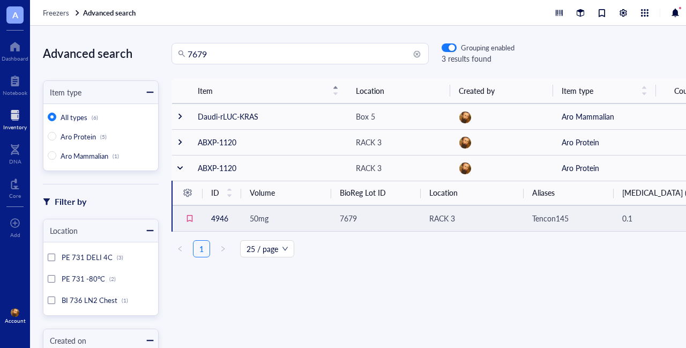
click at [268, 218] on span "50mg" at bounding box center [259, 218] width 19 height 11
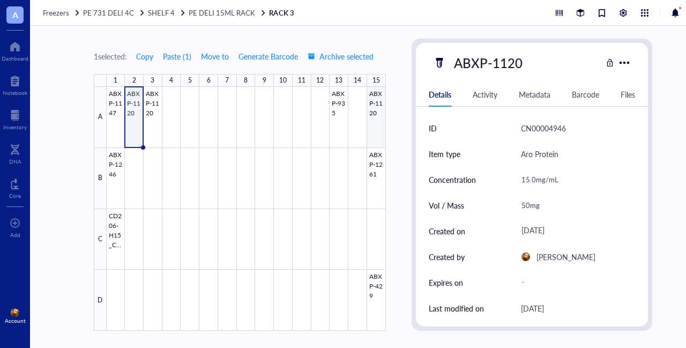
click at [370, 106] on div at bounding box center [246, 209] width 279 height 244
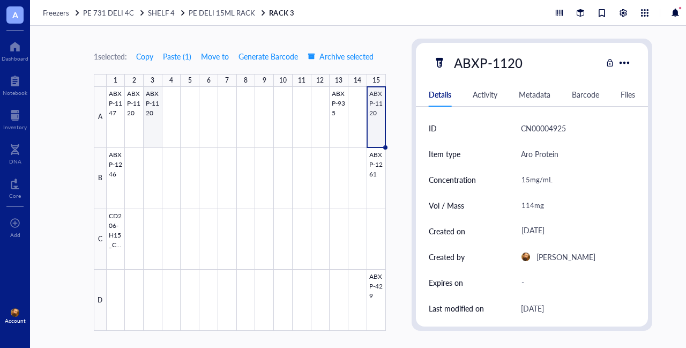
click at [153, 101] on div at bounding box center [246, 209] width 279 height 244
click at [520, 201] on div "10mg" at bounding box center [573, 205] width 115 height 22
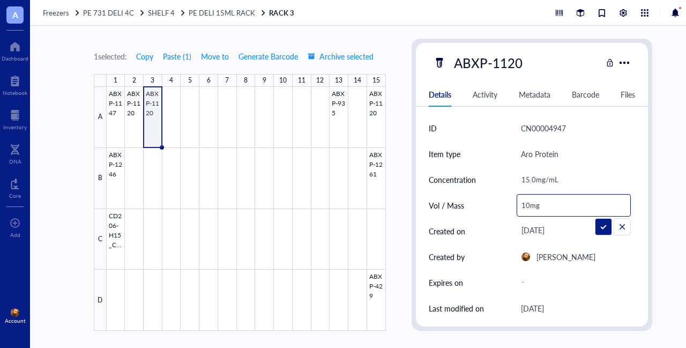
click at [522, 204] on input "10mg" at bounding box center [574, 204] width 114 height 21
type input "<10mg"
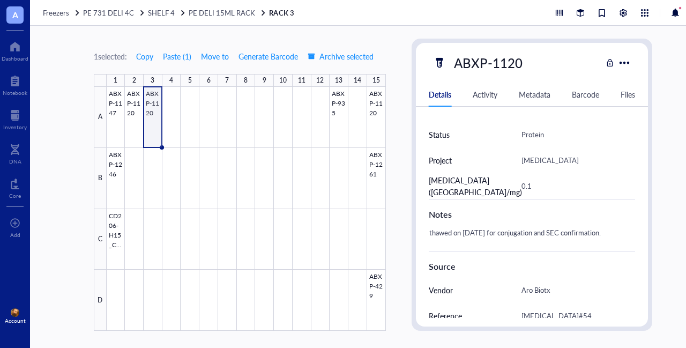
scroll to position [375, 0]
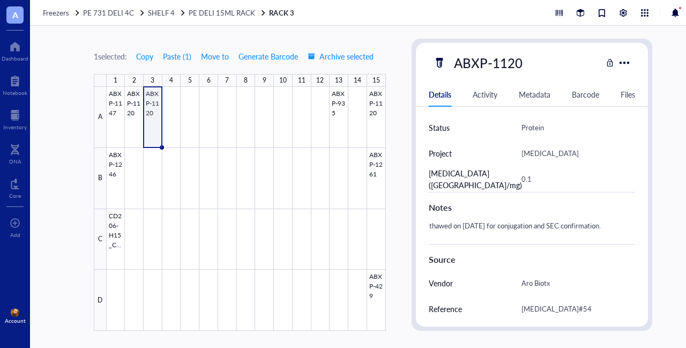
click at [621, 225] on div "thawed on [DATE] for conjugation and SEC confirmation." at bounding box center [527, 231] width 207 height 26
type textarea "thawed on [DATE] for conjugation and SEC confirmation. Frozen on [DATE]."
click at [116, 223] on div at bounding box center [246, 209] width 279 height 244
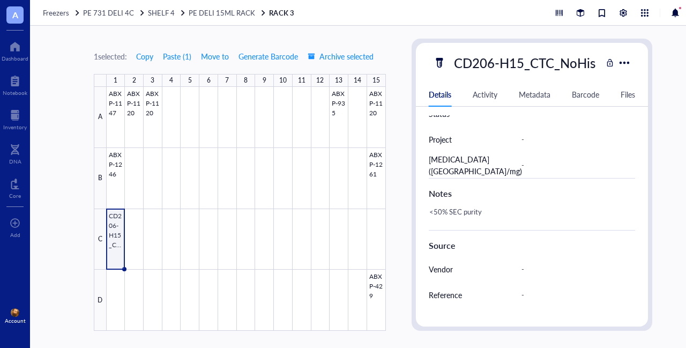
scroll to position [361, 0]
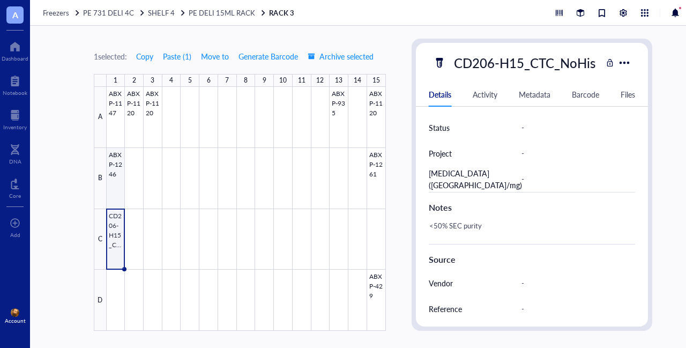
click at [115, 168] on div at bounding box center [246, 209] width 279 height 244
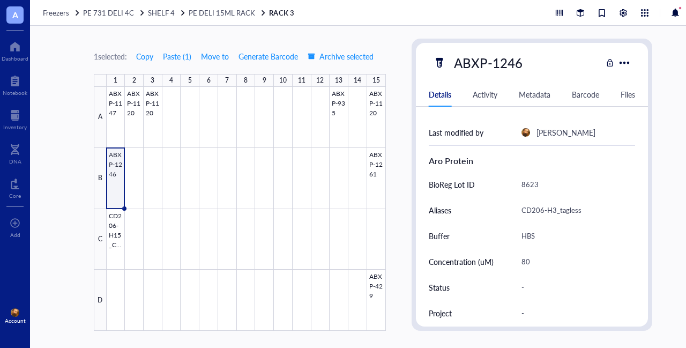
scroll to position [200, 0]
drag, startPoint x: 117, startPoint y: 100, endPoint x: 122, endPoint y: 103, distance: 6.2
click at [117, 100] on div at bounding box center [246, 209] width 279 height 244
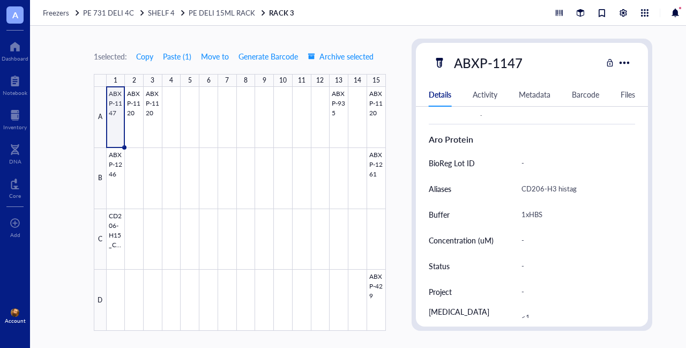
scroll to position [214, 0]
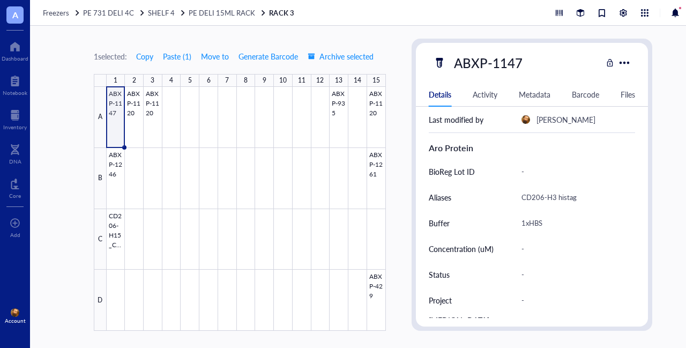
click at [529, 171] on div "-" at bounding box center [573, 171] width 115 height 22
type input "7973"
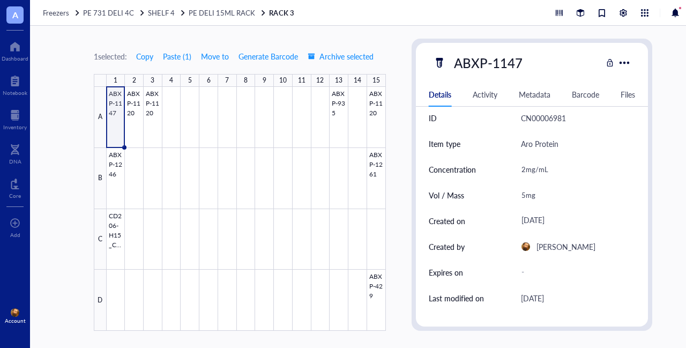
scroll to position [0, 0]
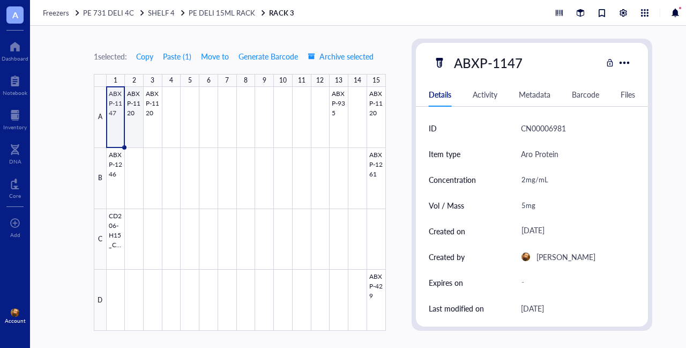
click at [136, 99] on div at bounding box center [246, 209] width 279 height 244
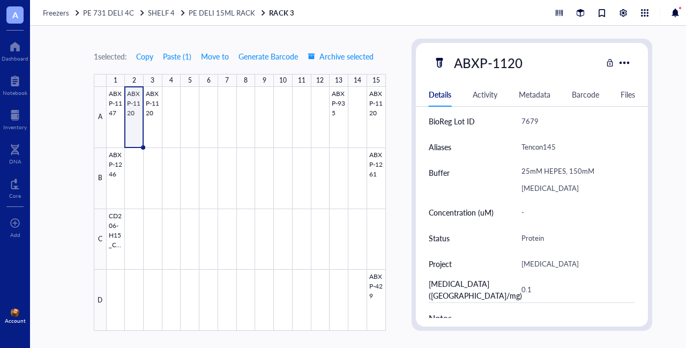
scroll to position [107, 0]
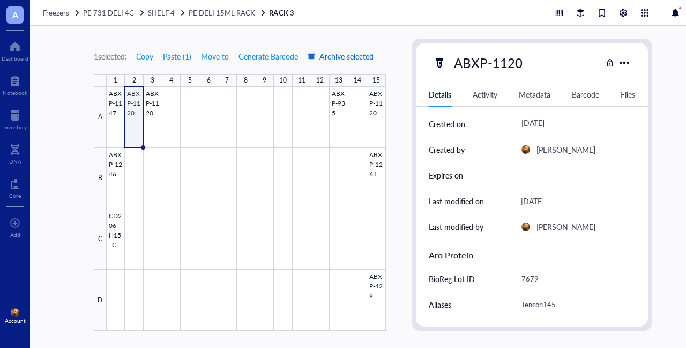
click at [345, 57] on span "Archive selected" at bounding box center [340, 56] width 66 height 9
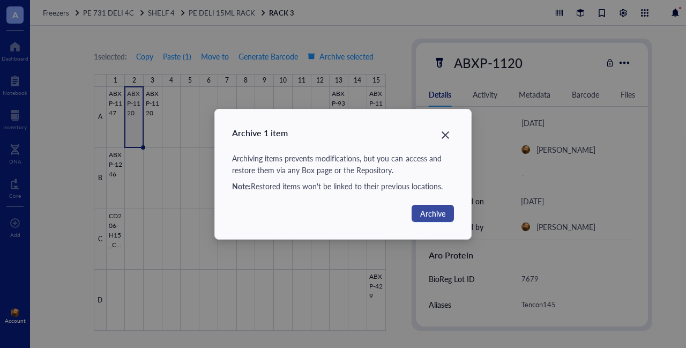
click at [424, 213] on span "Archive" at bounding box center [432, 213] width 25 height 12
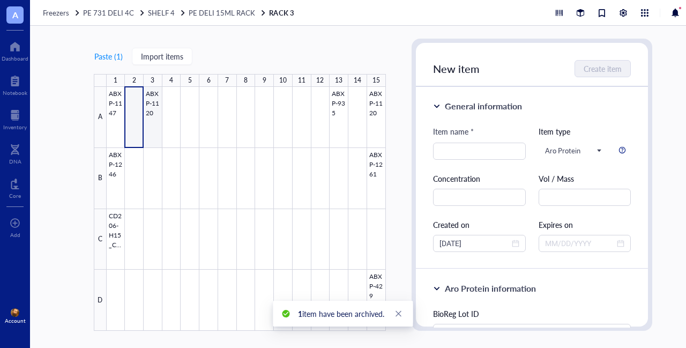
click at [153, 103] on div at bounding box center [246, 209] width 279 height 244
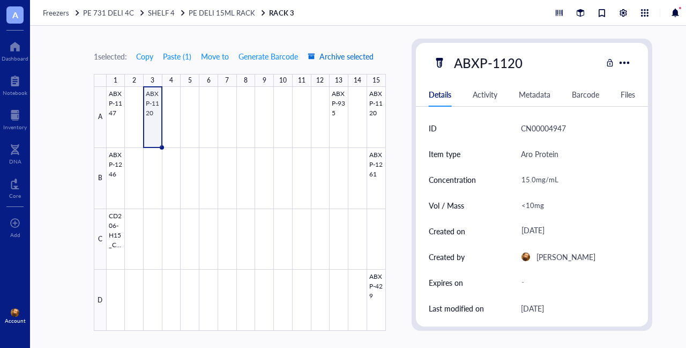
click at [333, 55] on span "Archive selected" at bounding box center [340, 56] width 66 height 9
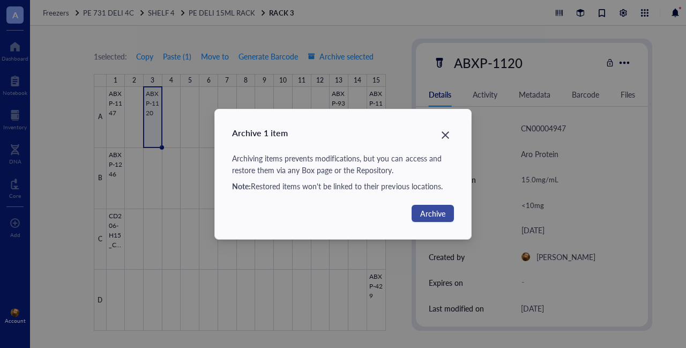
click at [437, 214] on span "Archive" at bounding box center [432, 213] width 25 height 12
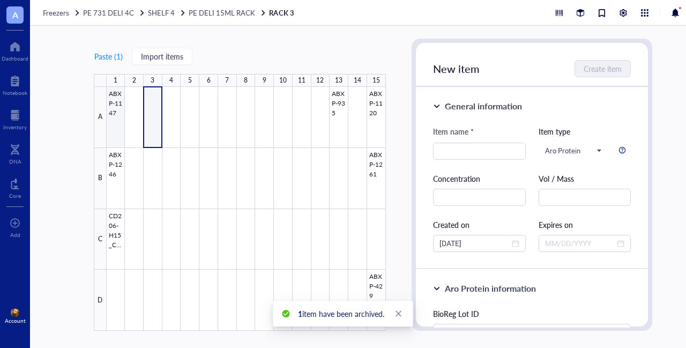
click at [110, 104] on div at bounding box center [246, 209] width 279 height 244
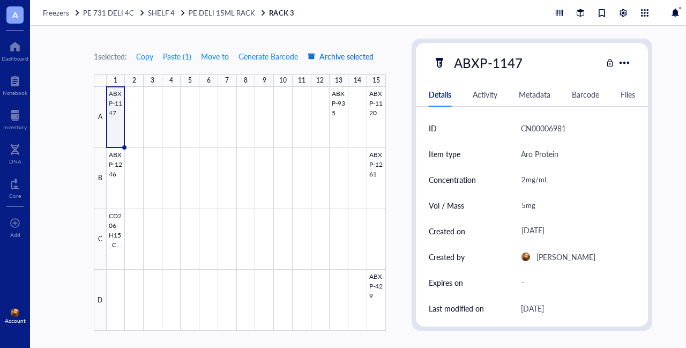
click at [355, 56] on span "Archive selected" at bounding box center [340, 56] width 66 height 9
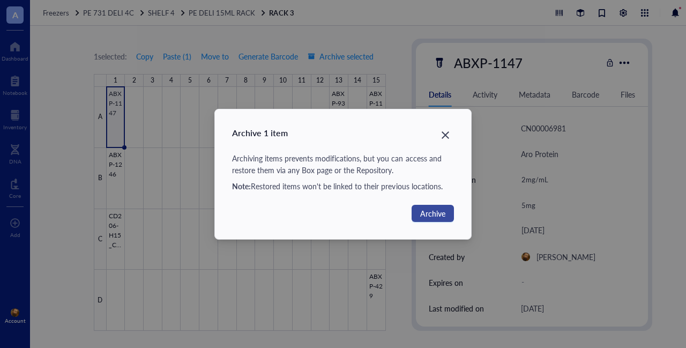
click at [438, 208] on span "Archive" at bounding box center [432, 213] width 25 height 12
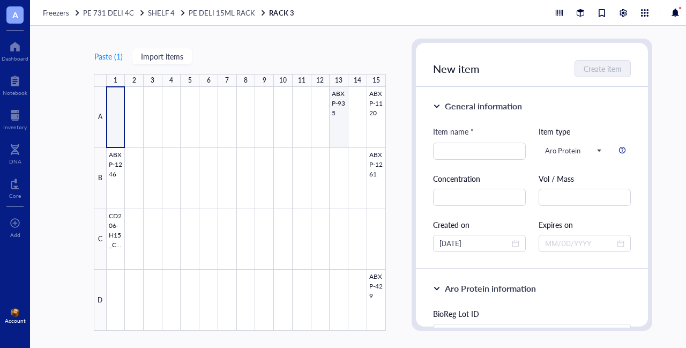
click at [346, 94] on div at bounding box center [246, 209] width 279 height 244
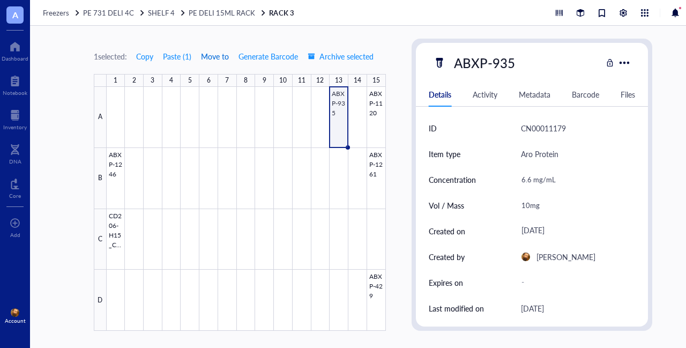
click at [214, 56] on span "Move to" at bounding box center [215, 56] width 28 height 9
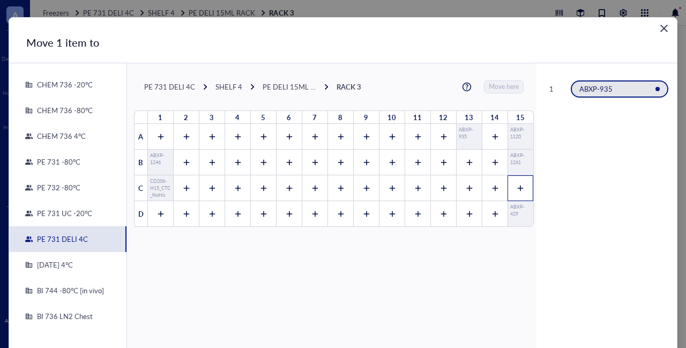
click at [516, 189] on icon at bounding box center [519, 187] width 7 height 7
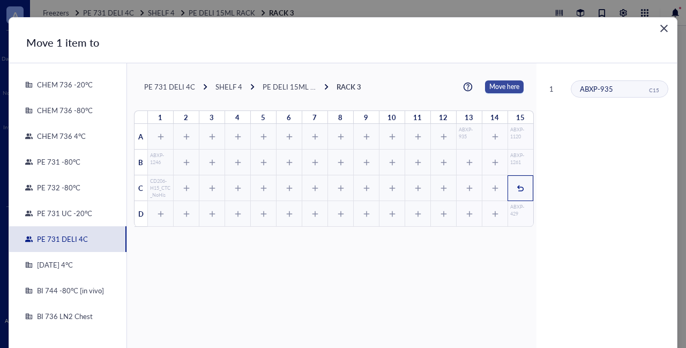
click at [496, 88] on span "Move here" at bounding box center [504, 86] width 30 height 13
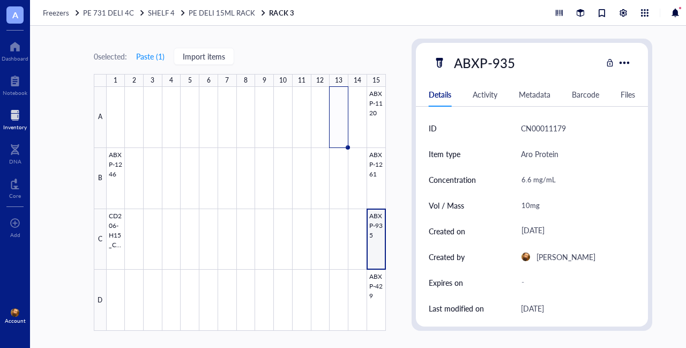
click at [19, 115] on div at bounding box center [15, 115] width 24 height 17
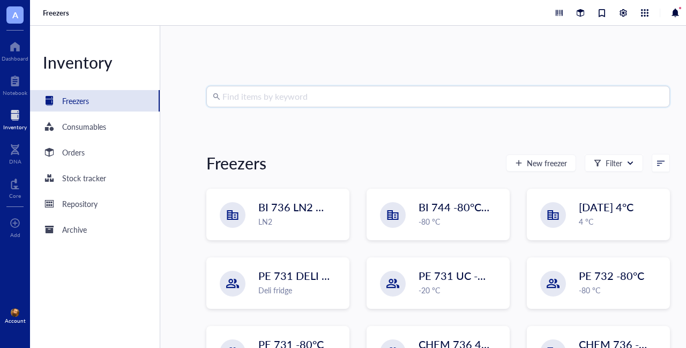
click at [306, 98] on input "search" at bounding box center [442, 96] width 441 height 20
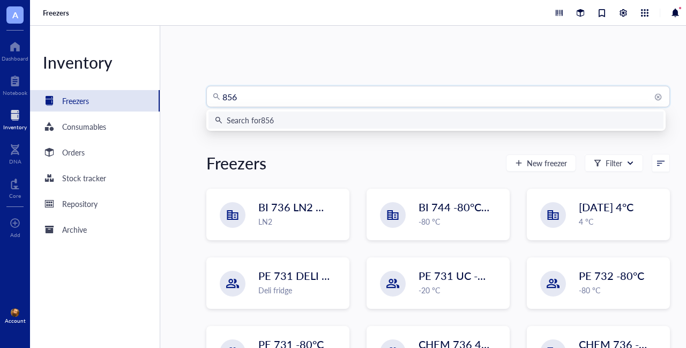
type input "8563"
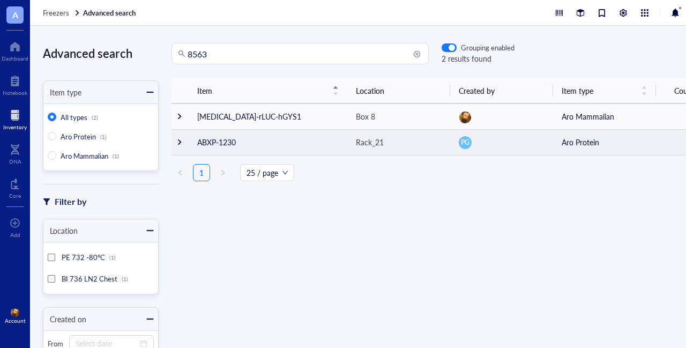
click at [177, 144] on div at bounding box center [179, 141] width 7 height 7
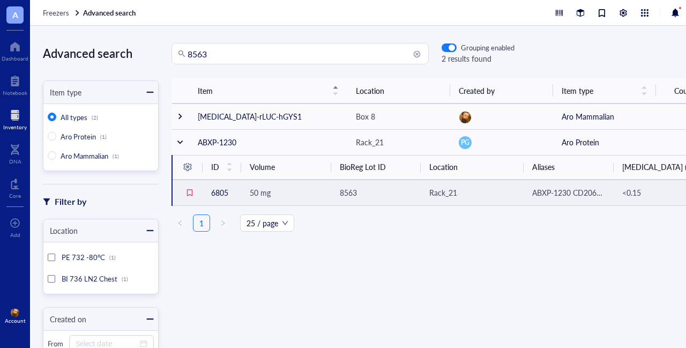
click at [264, 190] on span "50 mg" at bounding box center [260, 192] width 21 height 11
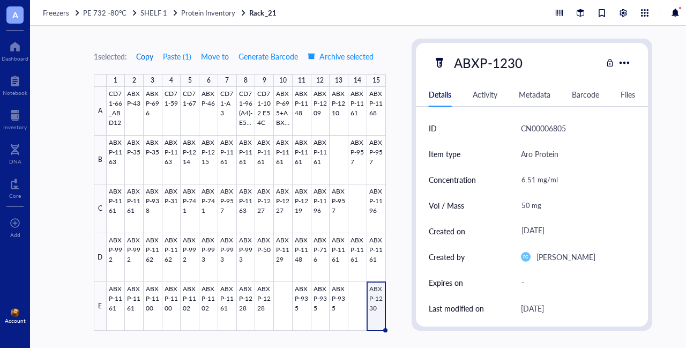
click at [152, 58] on span "Copy" at bounding box center [144, 56] width 17 height 9
click at [15, 125] on div "Inventory" at bounding box center [15, 127] width 24 height 6
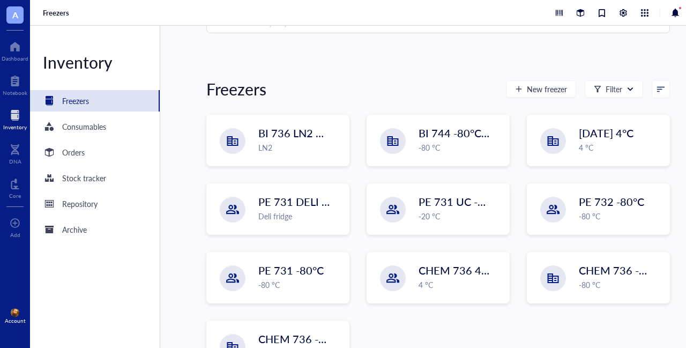
scroll to position [115, 0]
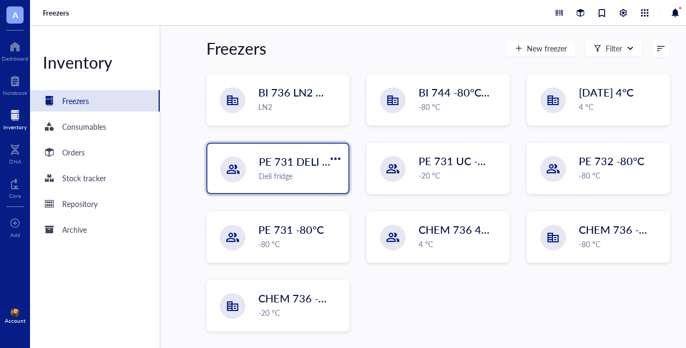
click at [276, 169] on div "PE 731 DELI 4C Deli fridge" at bounding box center [300, 168] width 83 height 28
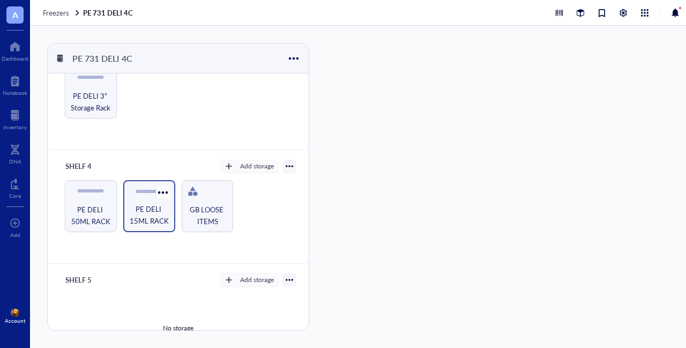
scroll to position [268, 0]
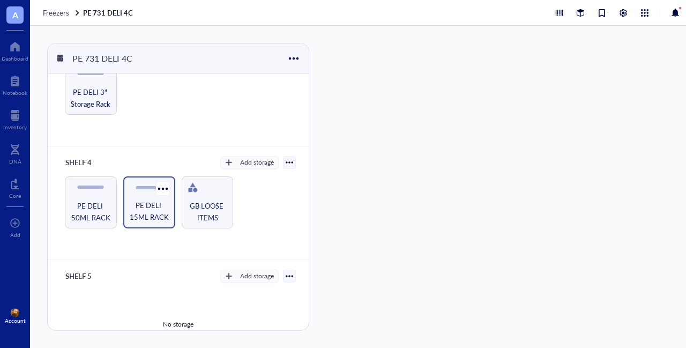
click at [147, 205] on span "PE DELI 15ML RACK" at bounding box center [149, 211] width 41 height 24
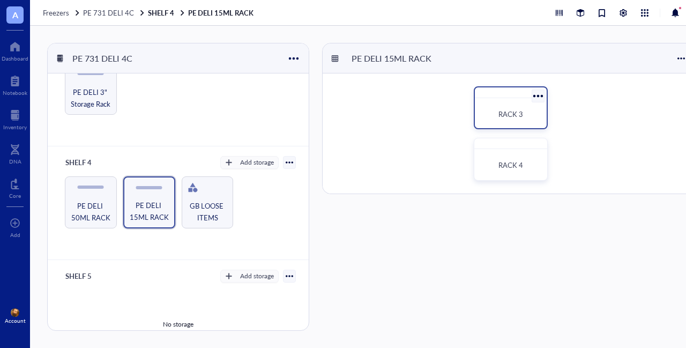
click at [516, 109] on span "RACK 3" at bounding box center [510, 114] width 25 height 10
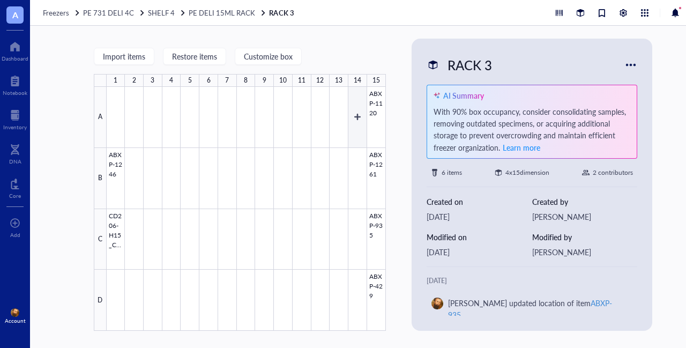
click at [356, 107] on div at bounding box center [246, 209] width 279 height 244
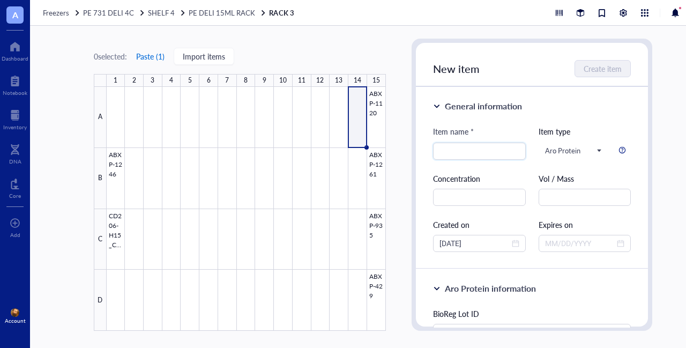
click at [142, 50] on button "Paste ( 1 )" at bounding box center [150, 56] width 29 height 17
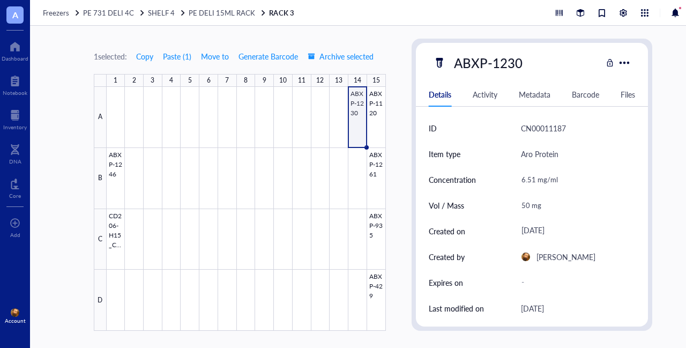
click at [532, 179] on div "6.51 mg/ml" at bounding box center [573, 179] width 115 height 22
drag, startPoint x: 534, startPoint y: 179, endPoint x: 509, endPoint y: 178, distance: 24.7
click at [509, 178] on div "Concentration 6.51 mg/ml" at bounding box center [532, 180] width 207 height 26
click at [526, 208] on div "50 mg" at bounding box center [573, 205] width 115 height 22
drag, startPoint x: 528, startPoint y: 205, endPoint x: 516, endPoint y: 204, distance: 11.8
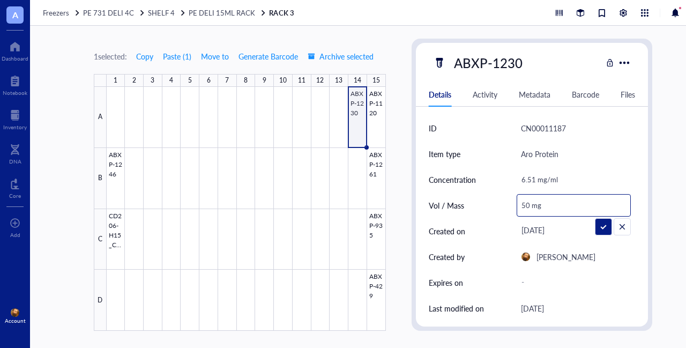
click at [517, 204] on input "50 mg" at bounding box center [574, 204] width 114 height 21
type input "18 mg"
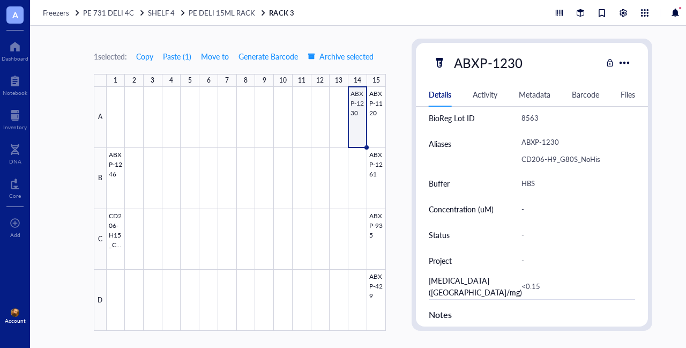
scroll to position [321, 0]
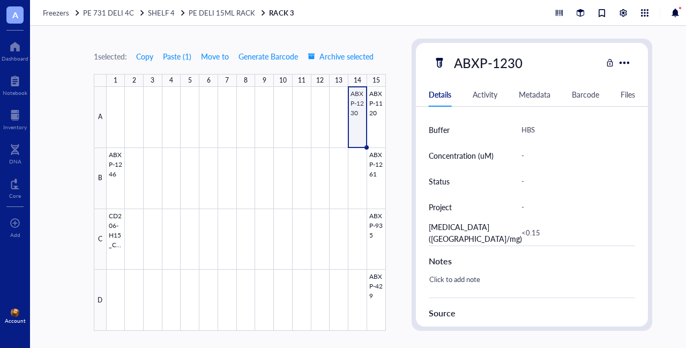
click at [461, 280] on div "Click to add note" at bounding box center [527, 285] width 207 height 26
type textarea "stored at 4c from create date."
click at [146, 58] on span "Copy" at bounding box center [144, 56] width 17 height 9
click at [360, 170] on div at bounding box center [246, 209] width 279 height 244
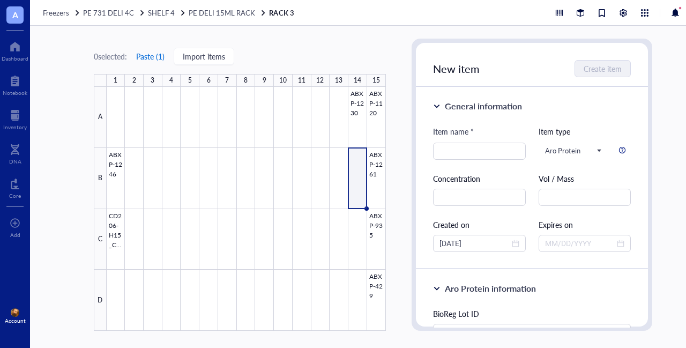
click at [152, 57] on button "Paste ( 1 )" at bounding box center [150, 56] width 29 height 17
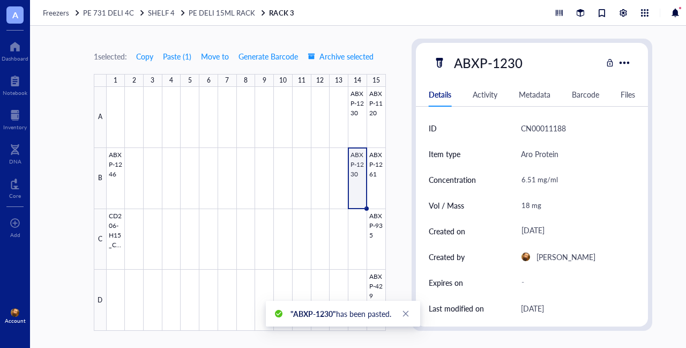
click at [524, 207] on div "18 mg" at bounding box center [573, 205] width 115 height 22
click at [526, 204] on input "18 mg" at bounding box center [574, 204] width 114 height 21
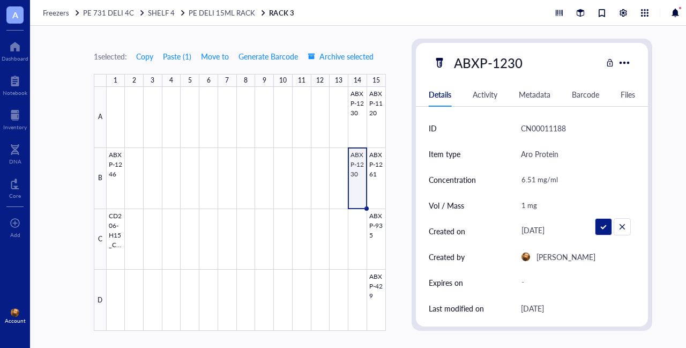
type input "10 mg"
click at [338, 298] on div at bounding box center [246, 209] width 279 height 244
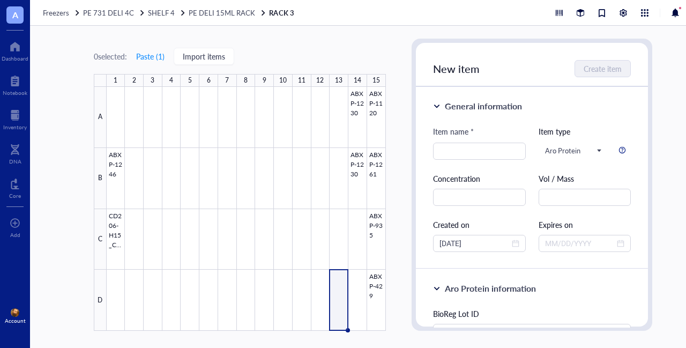
click at [17, 17] on span "A" at bounding box center [15, 14] width 6 height 13
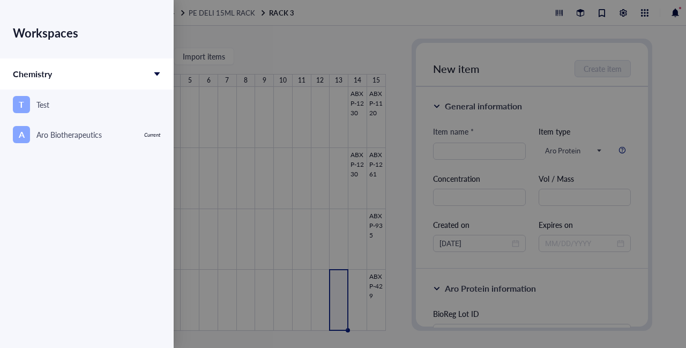
click at [241, 28] on div at bounding box center [343, 174] width 686 height 348
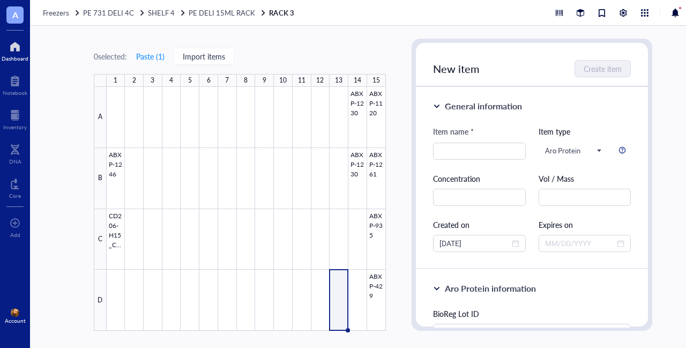
click at [15, 53] on div at bounding box center [15, 46] width 27 height 17
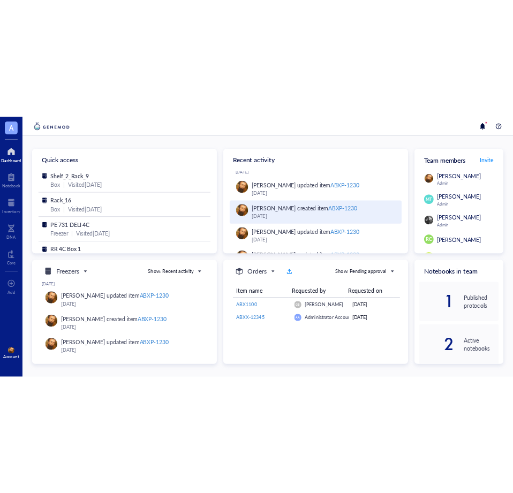
scroll to position [7, 0]
